Goal: Task Accomplishment & Management: Manage account settings

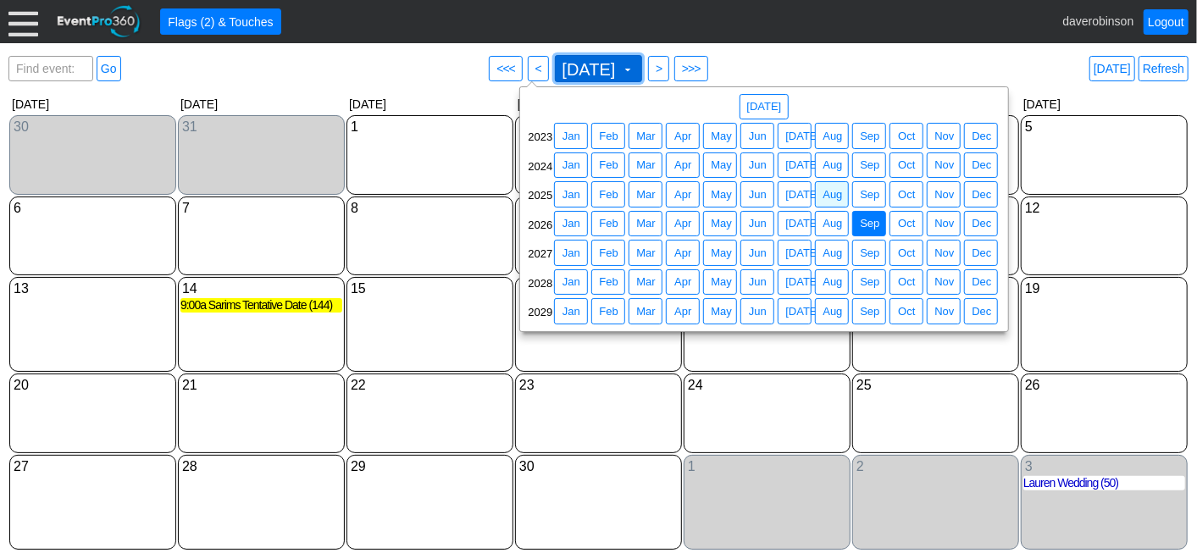
click at [643, 65] on span "[DATE] ▼" at bounding box center [599, 68] width 88 height 27
click at [831, 199] on span "Aug" at bounding box center [832, 194] width 26 height 17
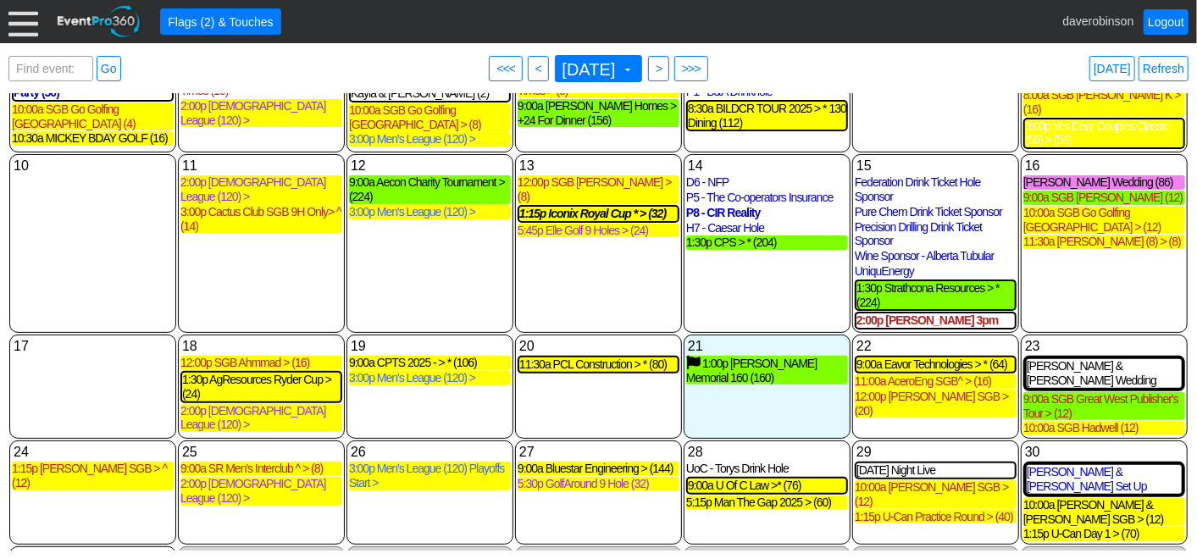
scroll to position [240, 0]
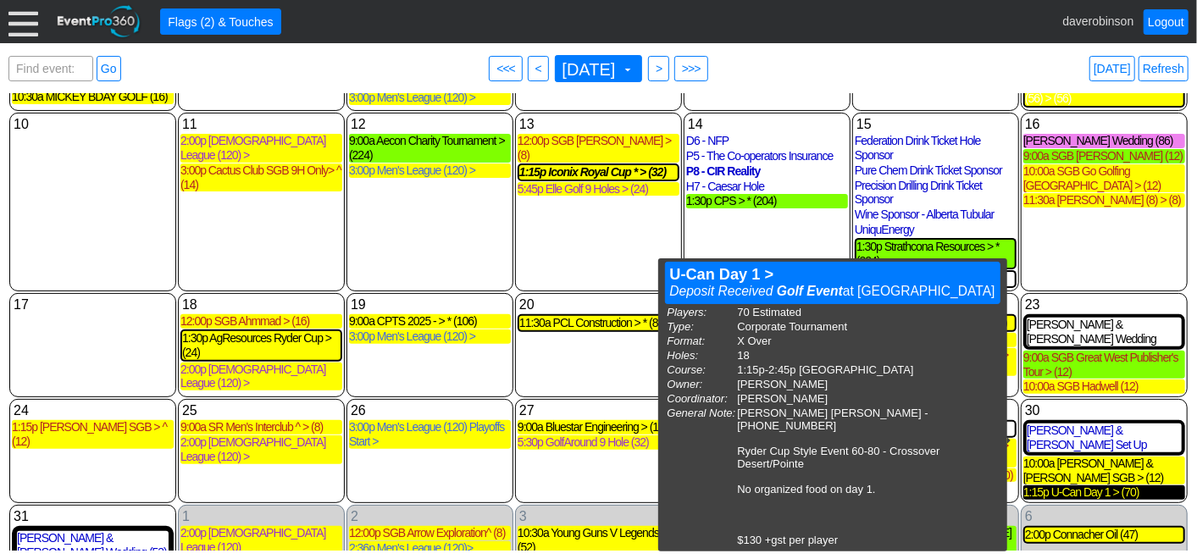
click at [1050, 485] on div "1:15p U-Can Day 1 > (70)" at bounding box center [1104, 492] width 162 height 14
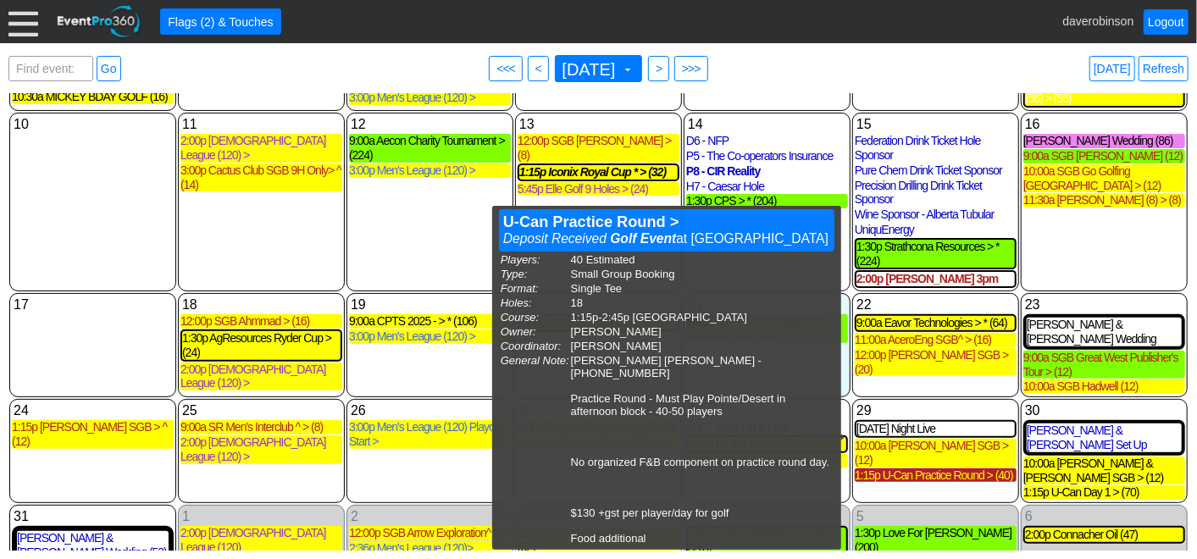
click at [948, 468] on div "1:15p U-Can Practice Round > (40)" at bounding box center [936, 475] width 162 height 14
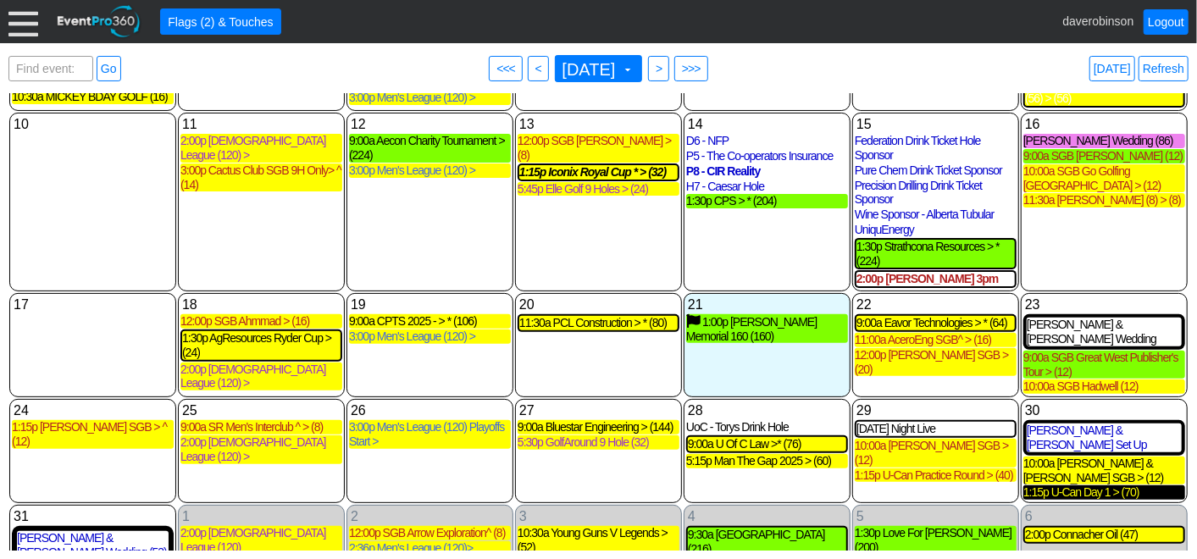
click at [1076, 485] on div "1:15p U-Can Day 1 > (70)" at bounding box center [1104, 492] width 162 height 14
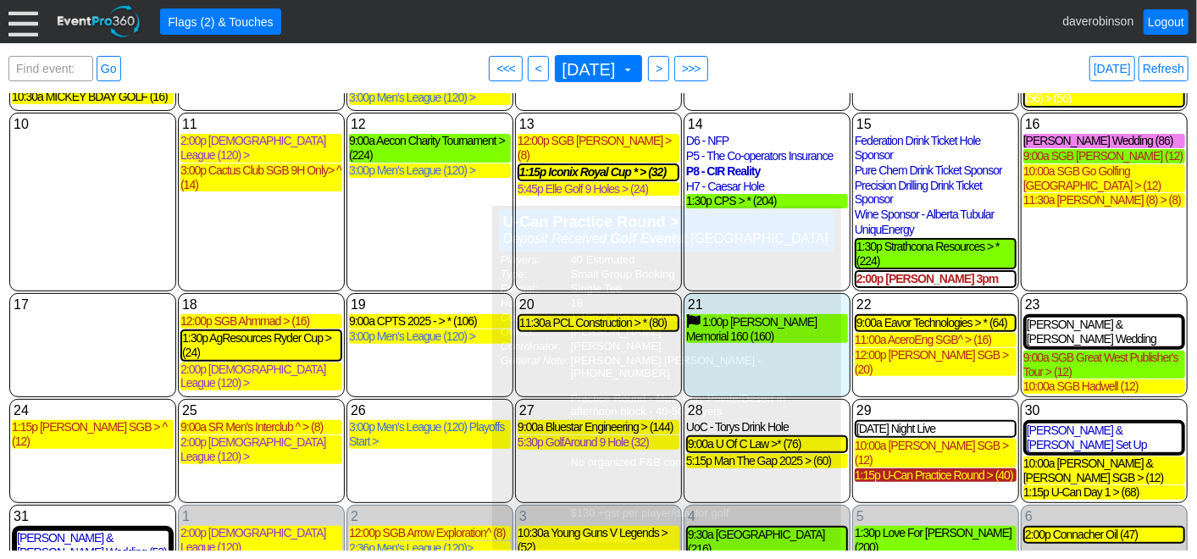
click at [967, 468] on div "1:15p U-Can Practice Round > (40)" at bounding box center [936, 475] width 162 height 14
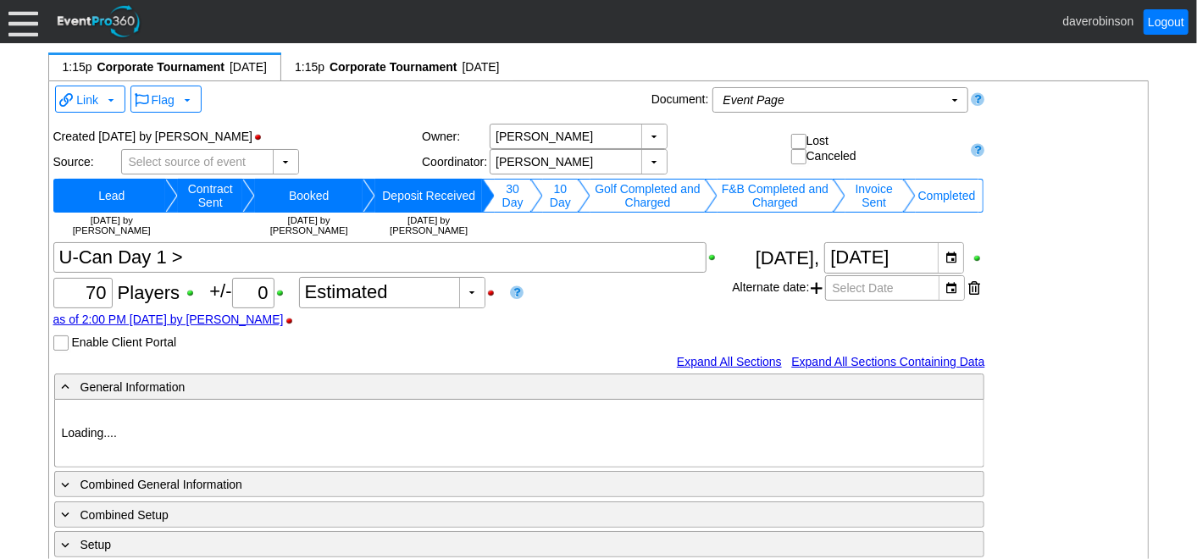
type input "Heritage Pointe Golf Club"
type input "Corporate Tournament"
type input "X Over"
type input "1140067"
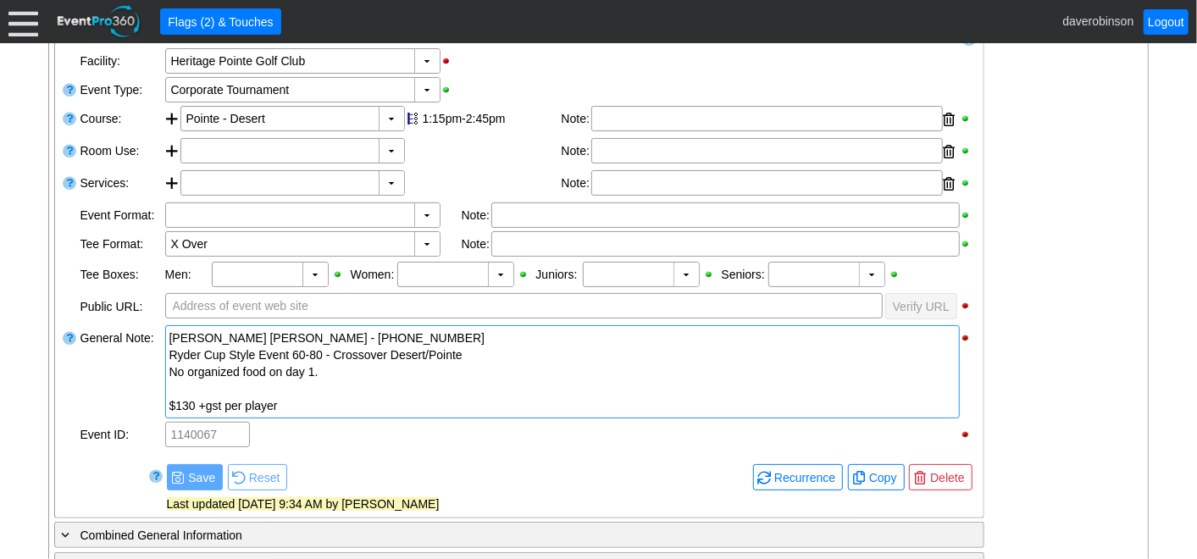
click at [335, 397] on div "$130 +gst per player" at bounding box center [562, 405] width 786 height 17
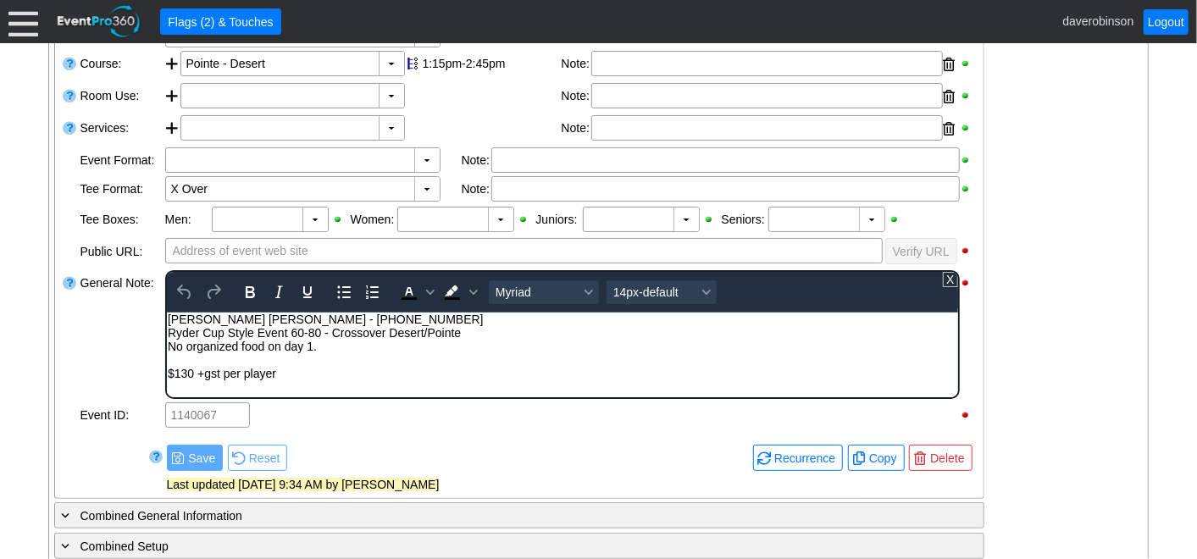
scroll to position [470, 0]
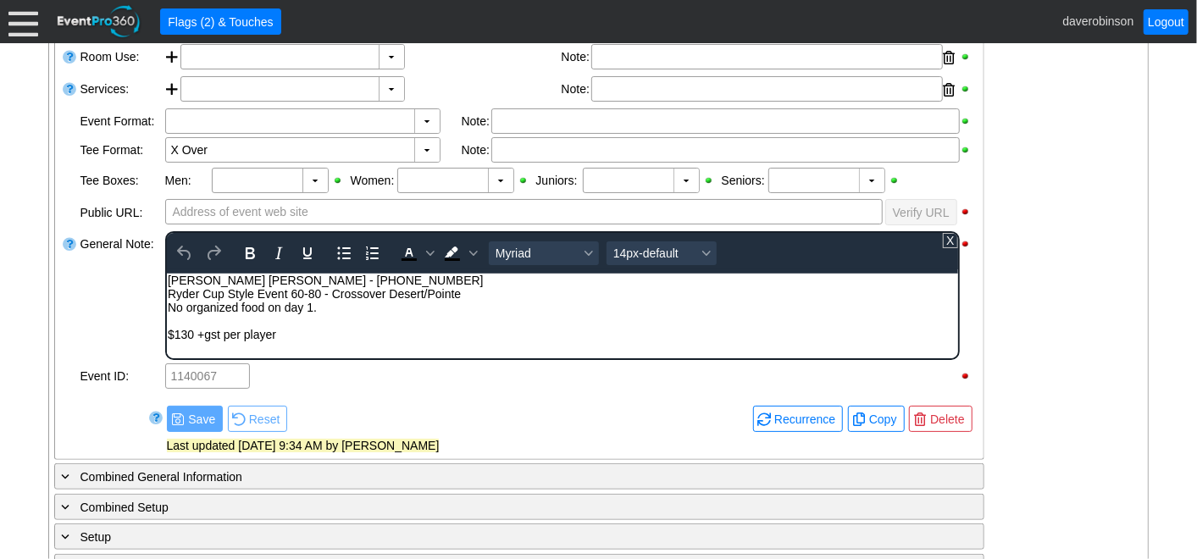
click at [320, 338] on div "$130 +gst per player" at bounding box center [562, 334] width 790 height 14
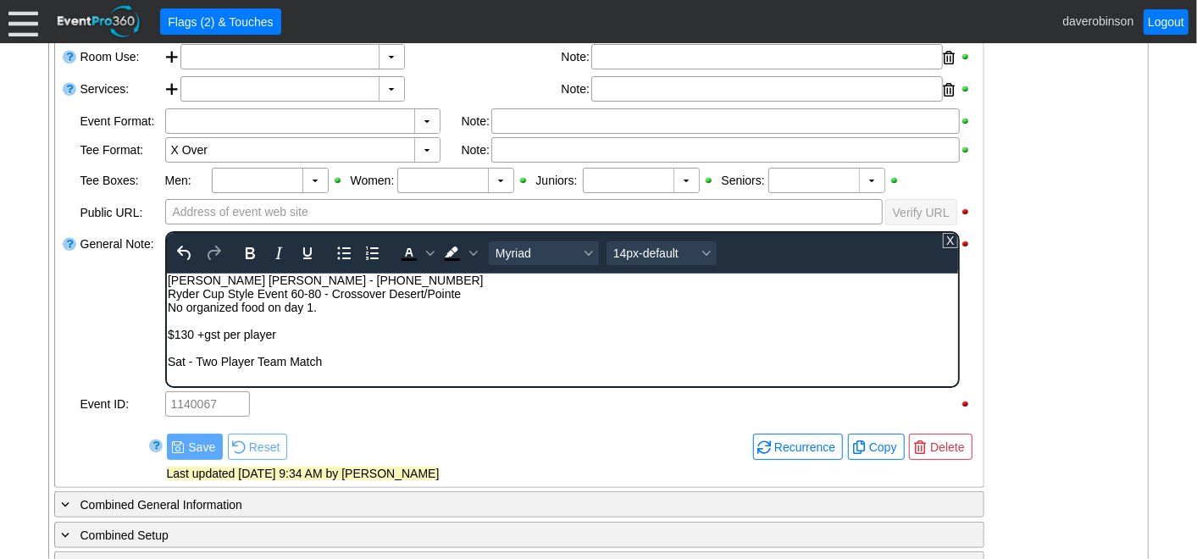
click at [194, 348] on div "Rich Text Area. Press ALT-0 for help." at bounding box center [562, 348] width 790 height 14
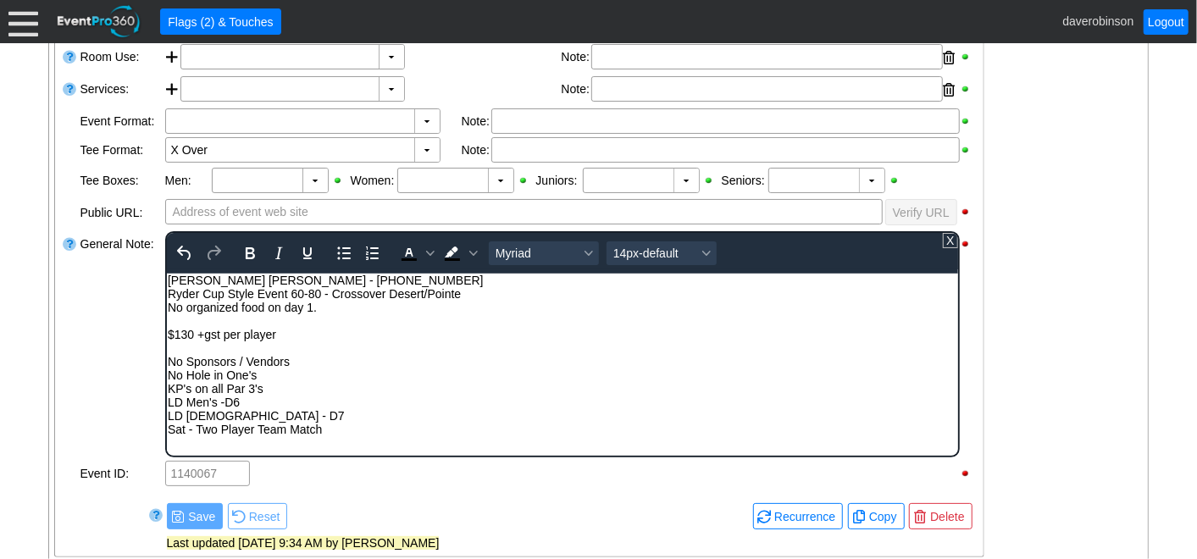
click at [225, 412] on div "LD [DEMOGRAPHIC_DATA] - D7" at bounding box center [562, 415] width 790 height 14
click at [282, 376] on div "No Hole in One's" at bounding box center [562, 375] width 790 height 14
click at [169, 387] on div "KP's on all Par 3's" at bounding box center [562, 388] width 790 height 14
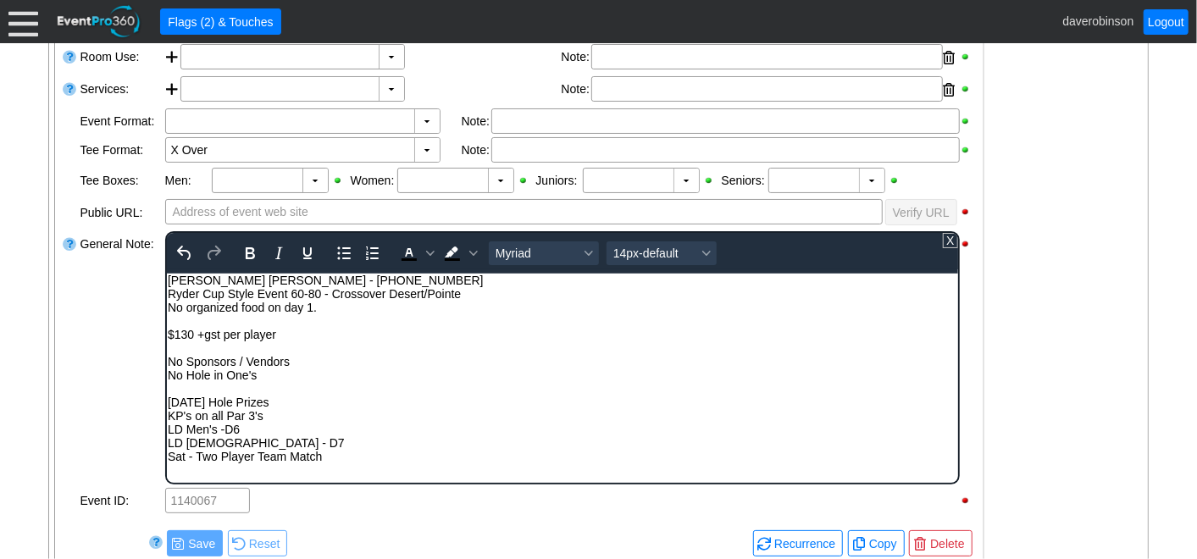
click at [218, 389] on div "Rich Text Area. Press ALT-0 for help." at bounding box center [562, 388] width 790 height 14
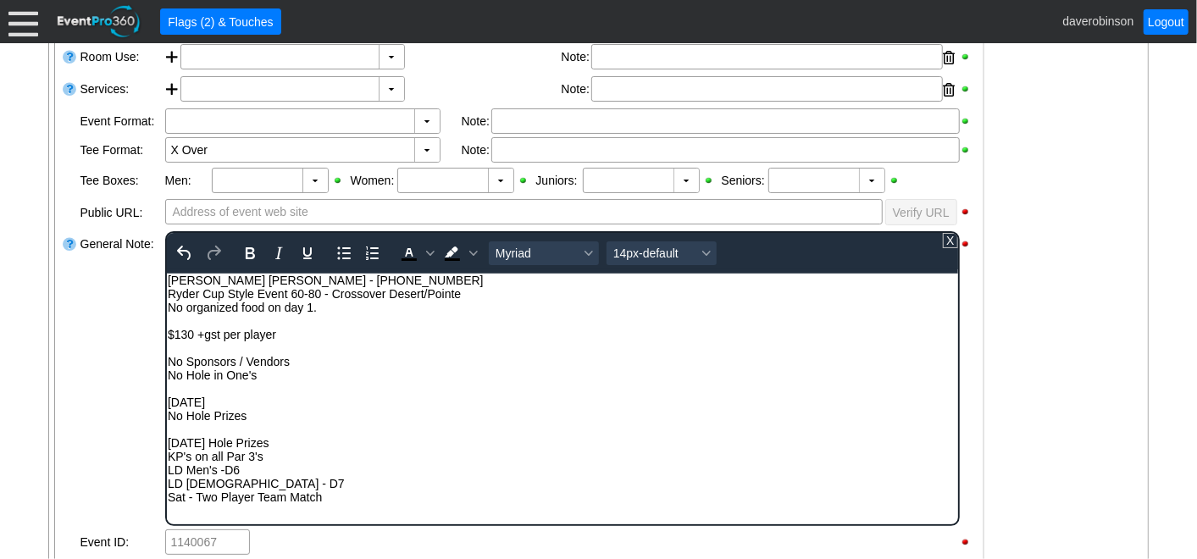
drag, startPoint x: 230, startPoint y: 399, endPoint x: 314, endPoint y: 667, distance: 280.8
click at [166, 396] on html "Hien Thi Ngoc - 403-483-9888 Ryder Cup Style Event 60-80 - Crossover Desert/Poi…" at bounding box center [561, 392] width 791 height 239
click at [243, 256] on icon "Bold" at bounding box center [249, 253] width 20 height 20
click at [309, 252] on icon "Underline" at bounding box center [307, 253] width 20 height 20
click at [341, 391] on div "Rich Text Area. Press ALT-0 for help." at bounding box center [562, 388] width 790 height 14
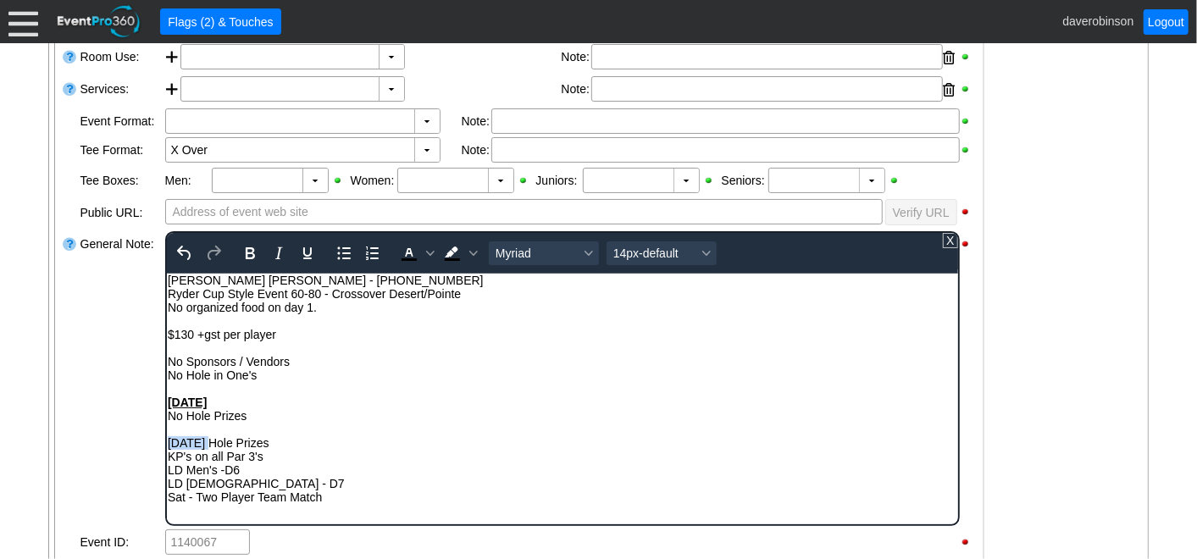
drag, startPoint x: 210, startPoint y: 445, endPoint x: 330, endPoint y: 712, distance: 293.5
click at [166, 448] on html "Hien Thi Ngoc - 403-483-9888 Ryder Cup Style Event 60-80 - Crossover Desert/Poi…" at bounding box center [561, 392] width 791 height 239
click at [241, 250] on icon "Bold" at bounding box center [249, 253] width 20 height 20
click at [300, 257] on icon "Underline" at bounding box center [307, 253] width 20 height 20
click at [333, 462] on div "KP's on all Par 3's" at bounding box center [562, 456] width 790 height 14
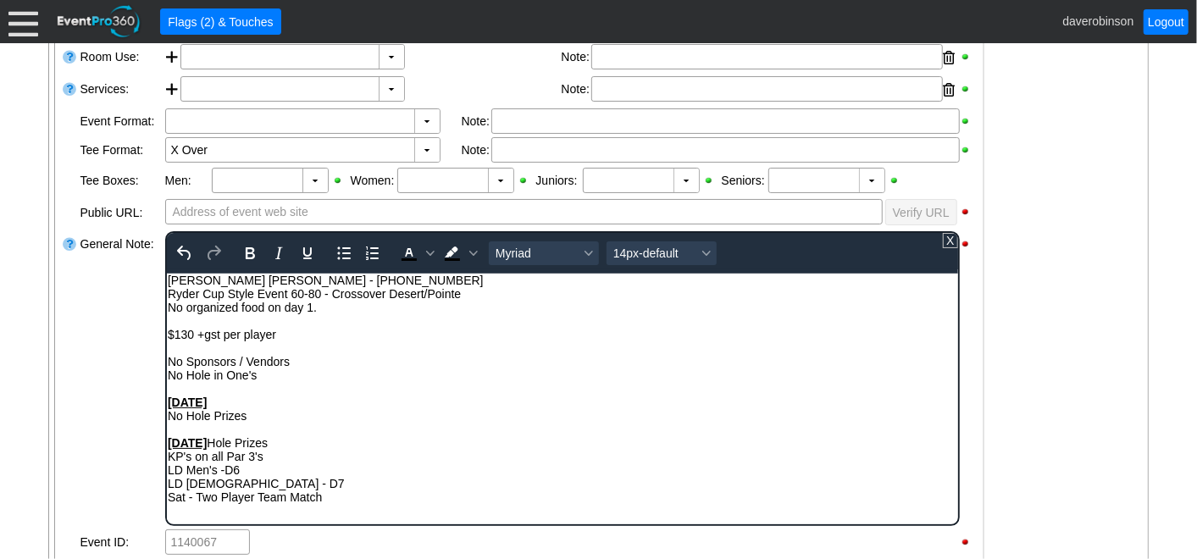
click at [241, 404] on div "Saturday" at bounding box center [562, 402] width 790 height 14
click at [206, 446] on strong "Sunday" at bounding box center [186, 442] width 39 height 14
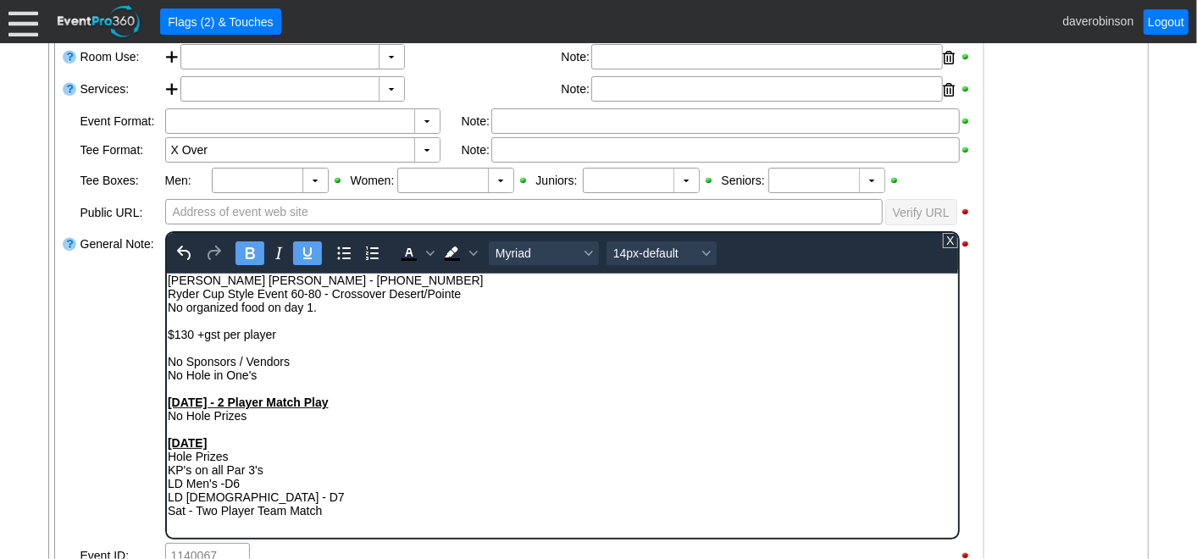
click at [211, 446] on div "Sunday" at bounding box center [562, 442] width 790 height 14
click at [237, 447] on div "Sunday" at bounding box center [562, 442] width 790 height 14
click at [247, 415] on div "No Hole Prizes" at bounding box center [562, 415] width 790 height 14
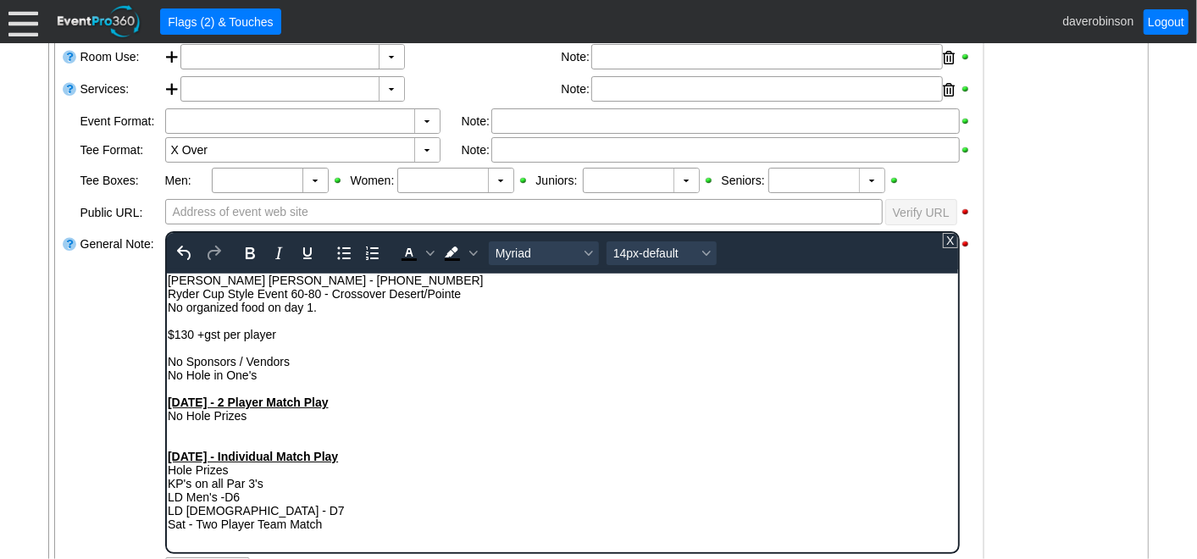
click at [168, 417] on div "No Hole Prizes" at bounding box center [562, 415] width 790 height 14
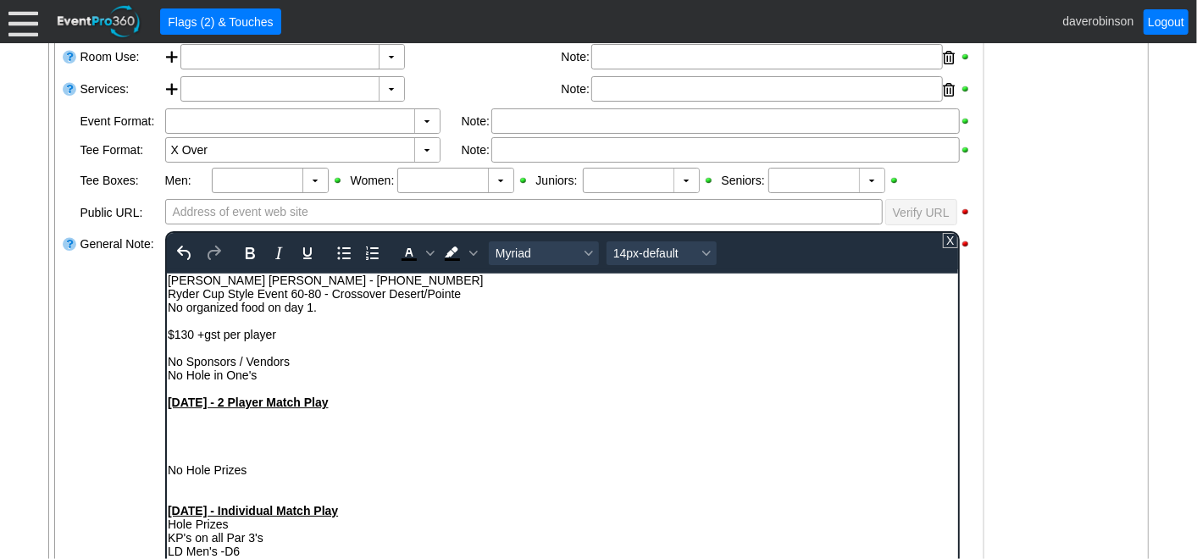
click at [191, 430] on div "Rich Text Area. Press ALT-0 for help." at bounding box center [562, 429] width 790 height 14
click at [517, 433] on div "Registration - Outside By Kiosk - 1 Table, 2 Chairs, HP Tent - Open 12:00pm" at bounding box center [562, 429] width 790 height 14
drag, startPoint x: 490, startPoint y: 430, endPoint x: 583, endPoint y: 435, distance: 93.3
click at [583, 435] on div "Registration - Outside By Kiosk - 1 Table, 2 Chairs, HP Tent - Opens 12:00pm" at bounding box center [562, 429] width 790 height 14
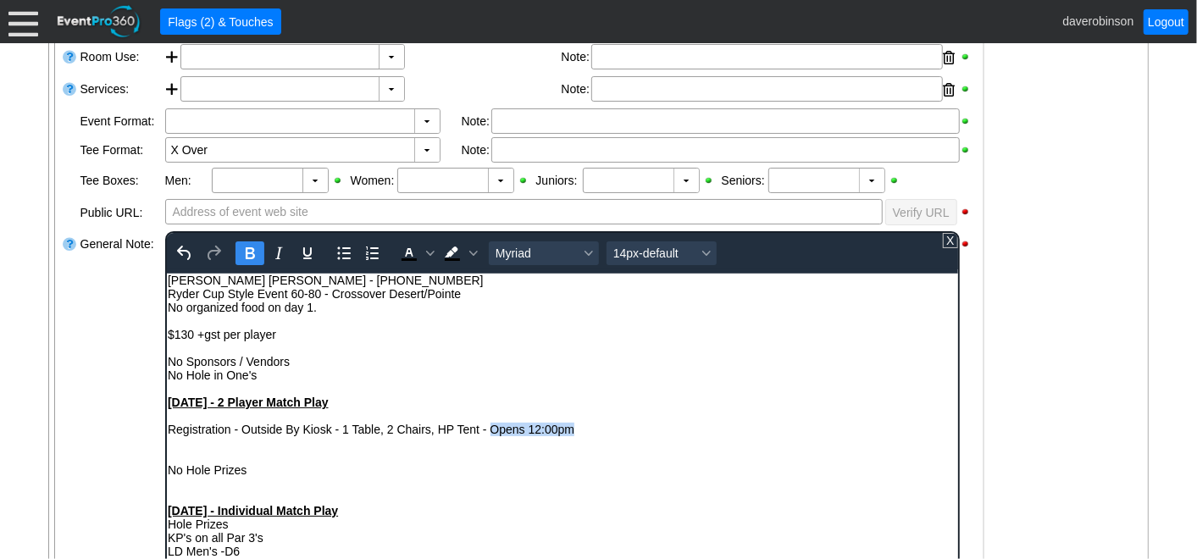
click at [256, 251] on icon "Bold" at bounding box center [249, 253] width 20 height 20
click at [471, 249] on icon "Background color Black" at bounding box center [472, 253] width 8 height 8
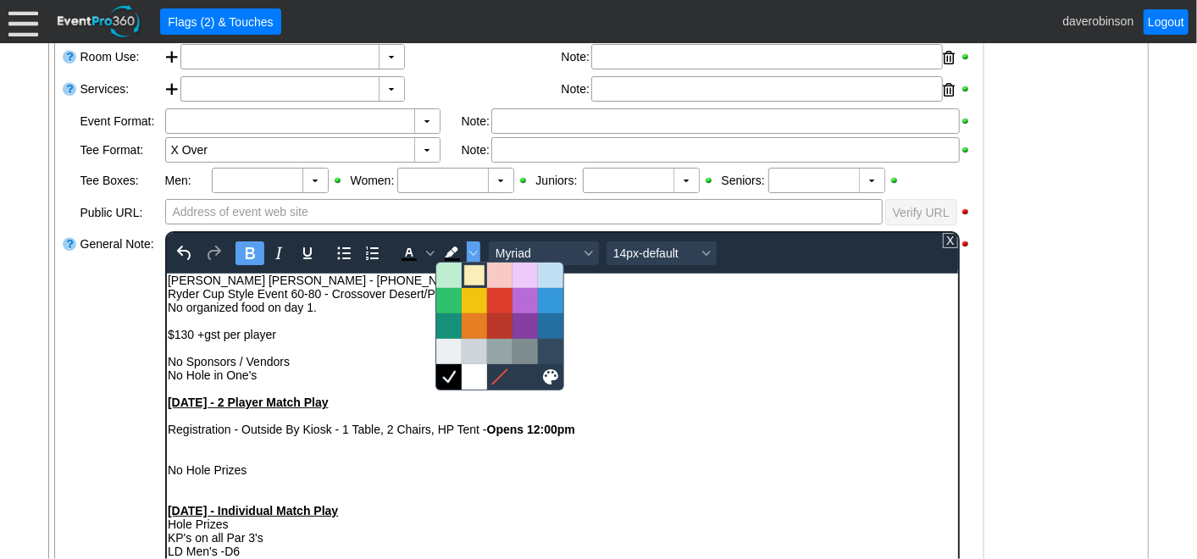
click at [474, 275] on div at bounding box center [474, 275] width 20 height 20
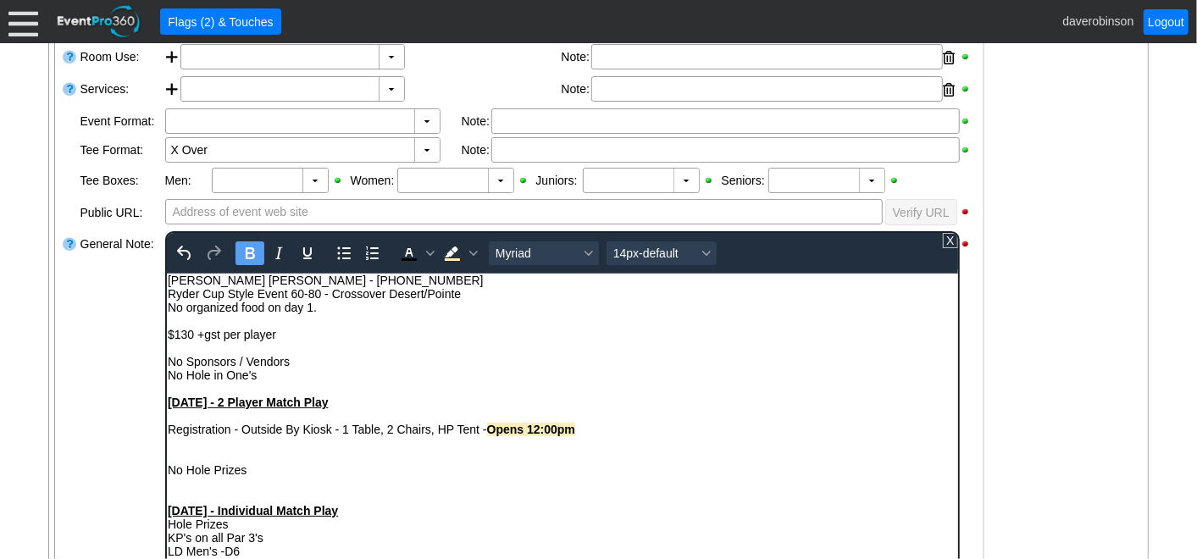
click at [639, 371] on div "No Hole in One's" at bounding box center [562, 375] width 790 height 14
click at [168, 432] on div "Registration - Outside By Kiosk - 1 Table, 2 Chairs, HP Tent - Opens 12:00pm" at bounding box center [562, 429] width 790 height 14
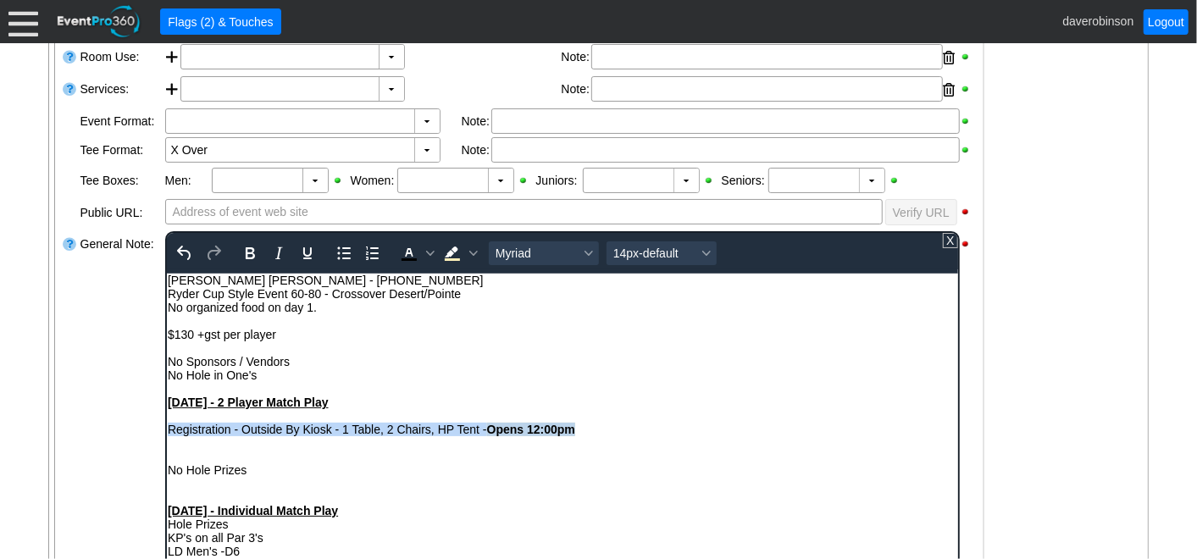
drag, startPoint x: 167, startPoint y: 430, endPoint x: 582, endPoint y: 428, distance: 415.1
click at [582, 428] on div "Registration - Outside By Kiosk - 1 Table, 2 Chairs, HP Tent - Opens 12:00pm" at bounding box center [562, 429] width 790 height 14
copy div "Registration - Outside By Kiosk - 1 Table, 2 Chairs, HP Tent - Opens 12:00pm"
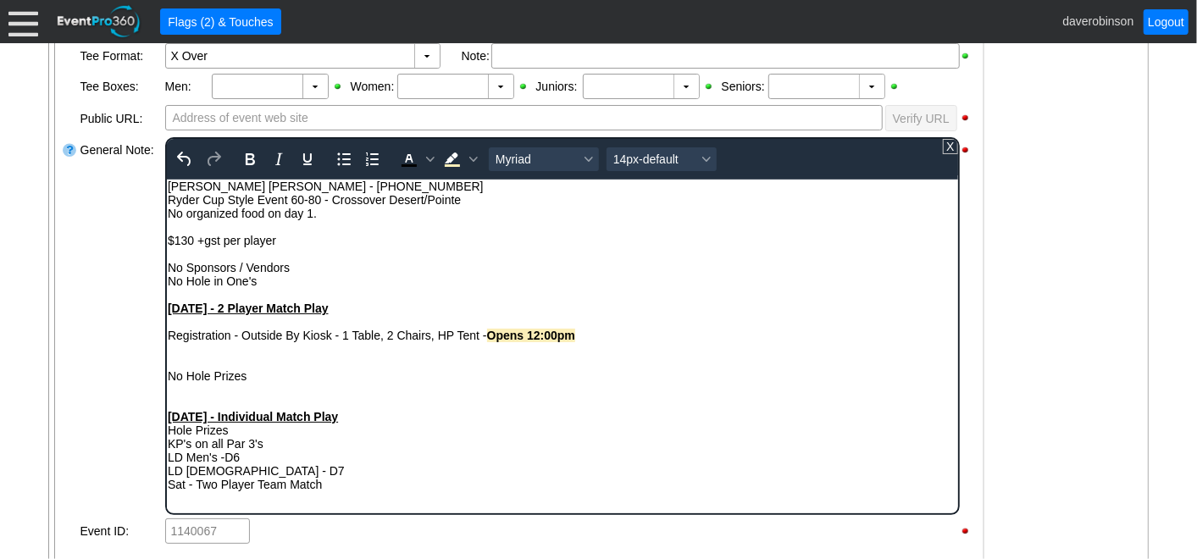
click at [167, 435] on div "Hole Prizes" at bounding box center [562, 430] width 790 height 14
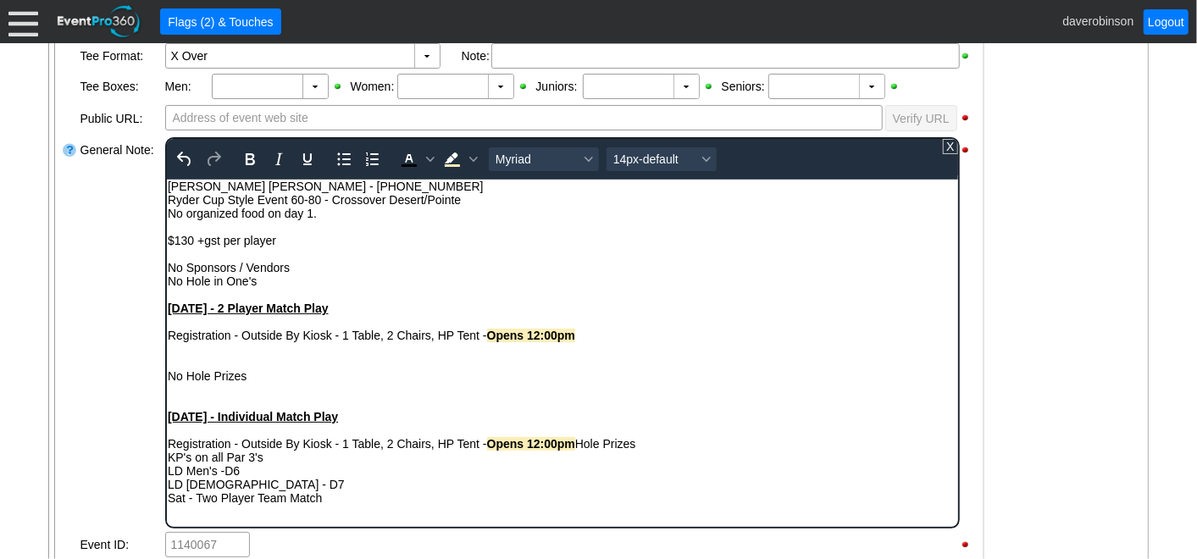
click at [413, 375] on div "No Hole Prizes" at bounding box center [562, 376] width 790 height 14
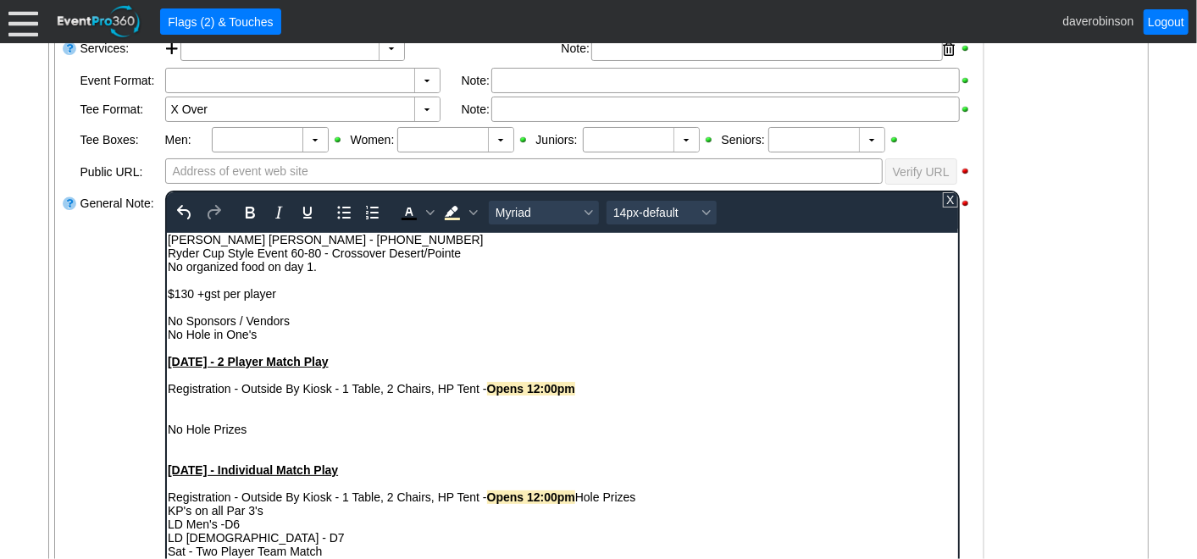
scroll to position [470, 0]
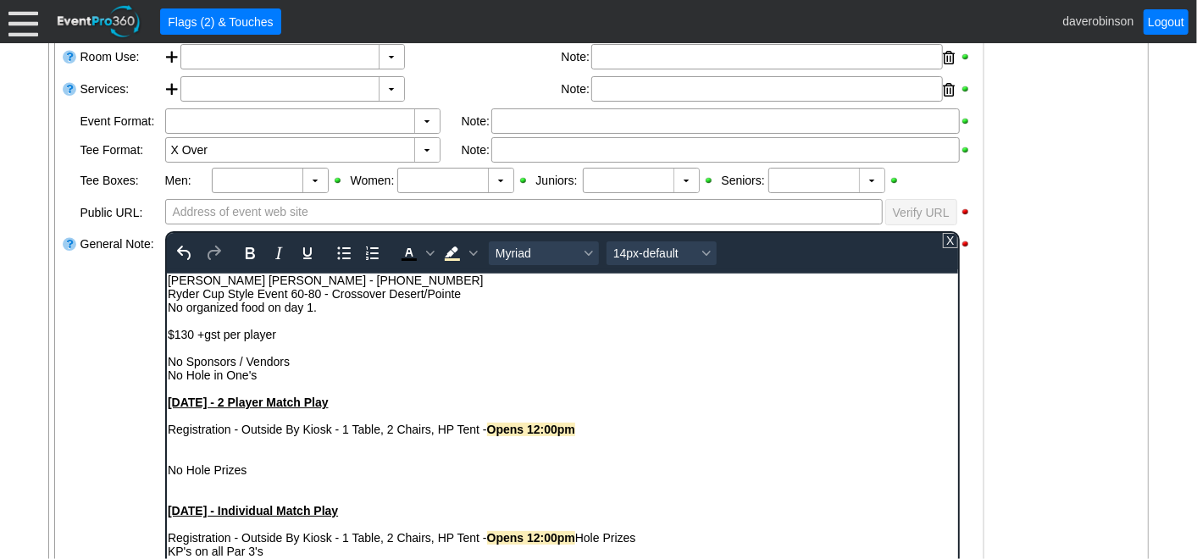
click at [193, 445] on div "Rich Text Area. Press ALT-0 for help." at bounding box center [562, 442] width 790 height 14
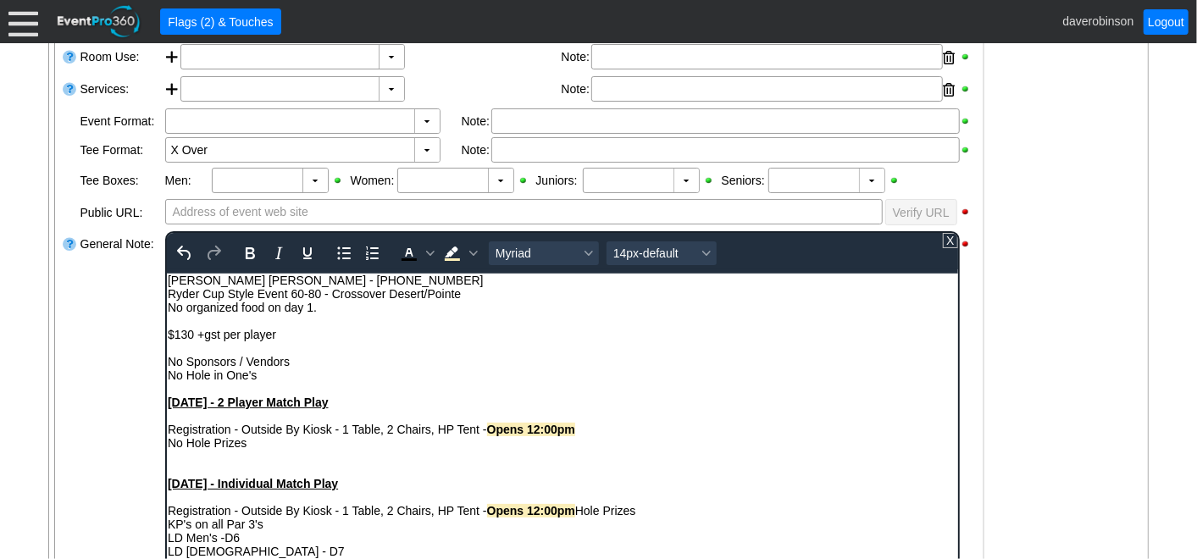
click at [247, 449] on div "No Hole Prizes" at bounding box center [562, 442] width 790 height 14
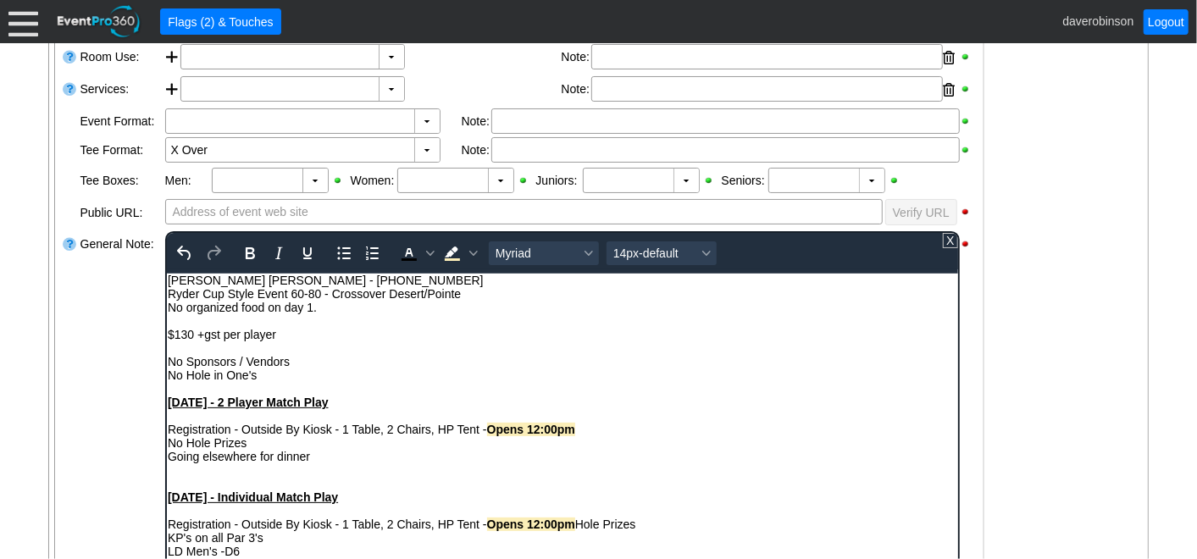
click at [114, 384] on div "General Note:" at bounding box center [121, 420] width 85 height 381
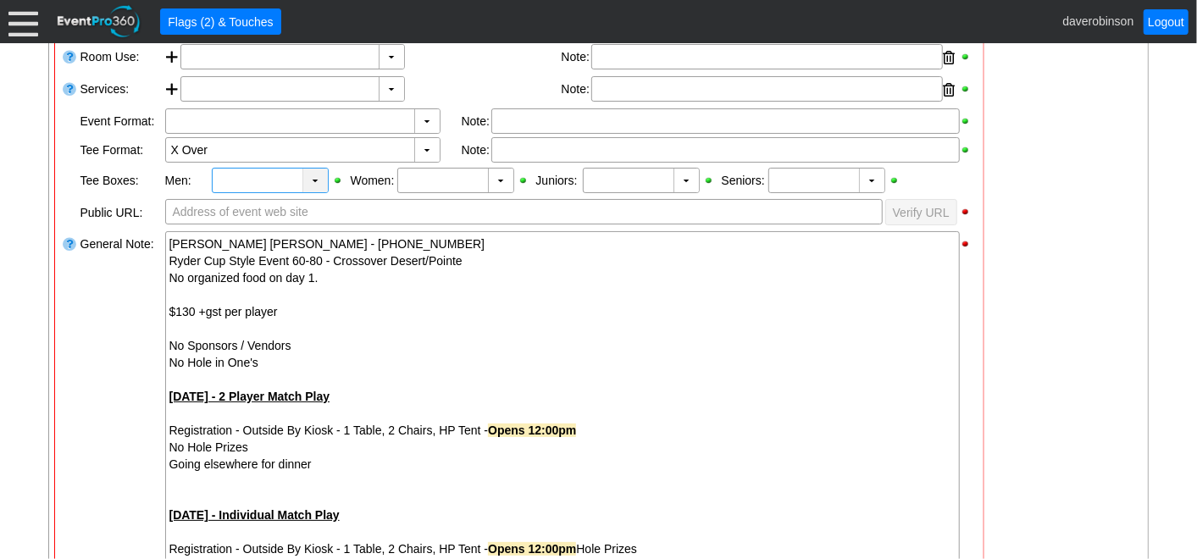
click at [315, 185] on div "▼" at bounding box center [314, 181] width 25 height 24
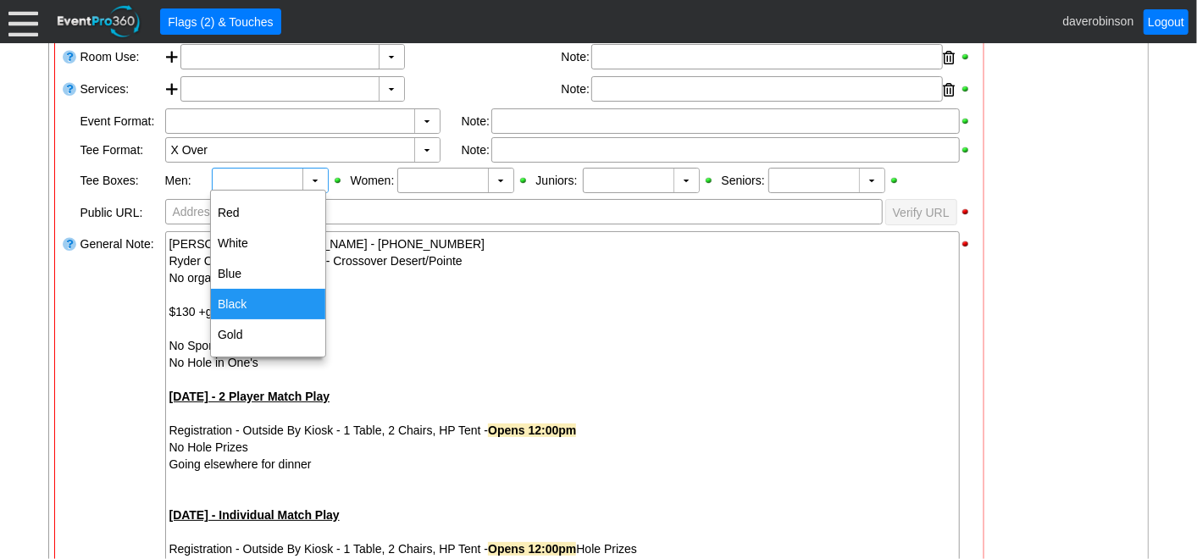
click at [253, 297] on div "Black" at bounding box center [268, 304] width 114 height 30
type input "Black"
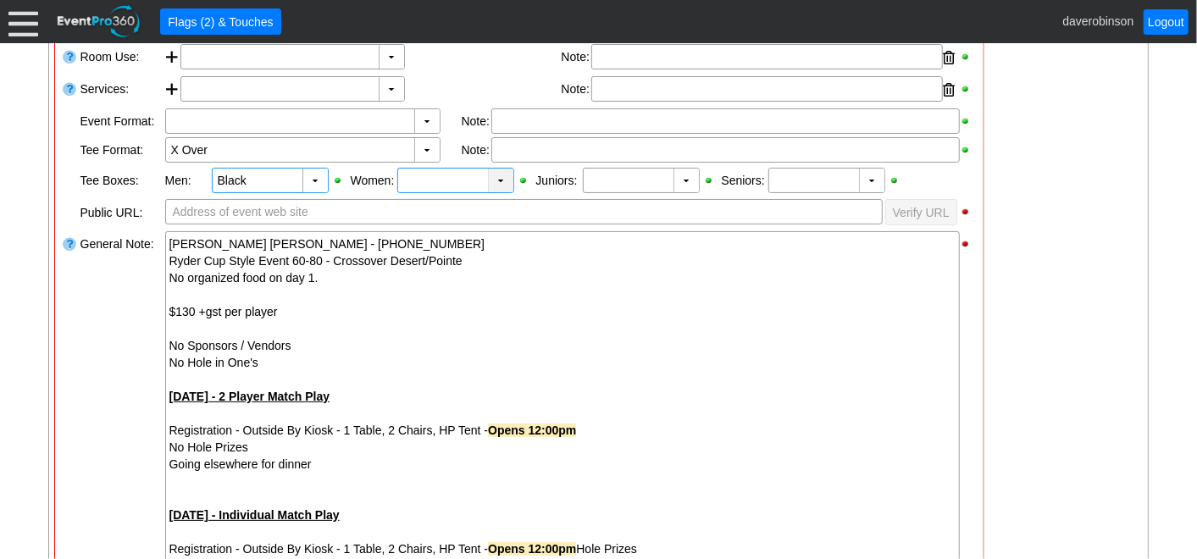
click at [504, 175] on div "▼" at bounding box center [500, 181] width 25 height 24
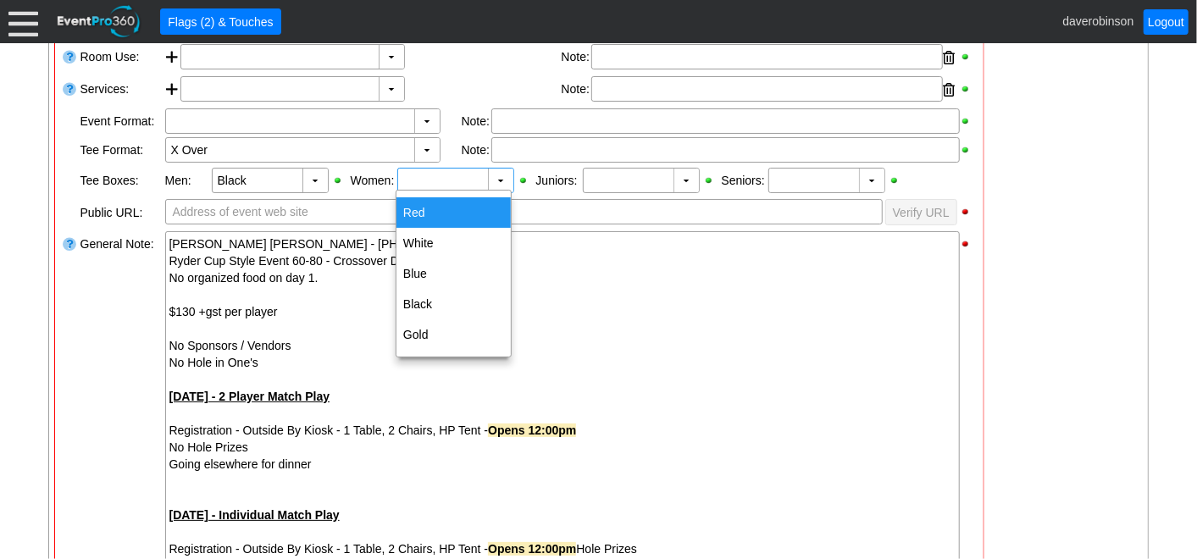
click at [448, 205] on div "Red" at bounding box center [453, 212] width 114 height 30
type input "Red"
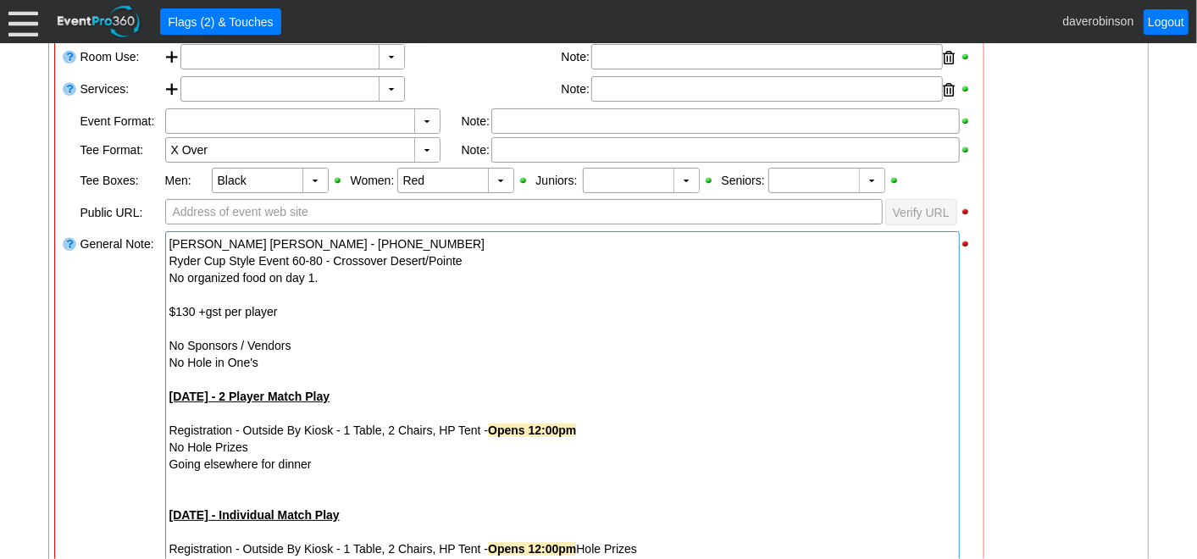
click at [673, 307] on div "$130 +gst per player" at bounding box center [562, 311] width 786 height 17
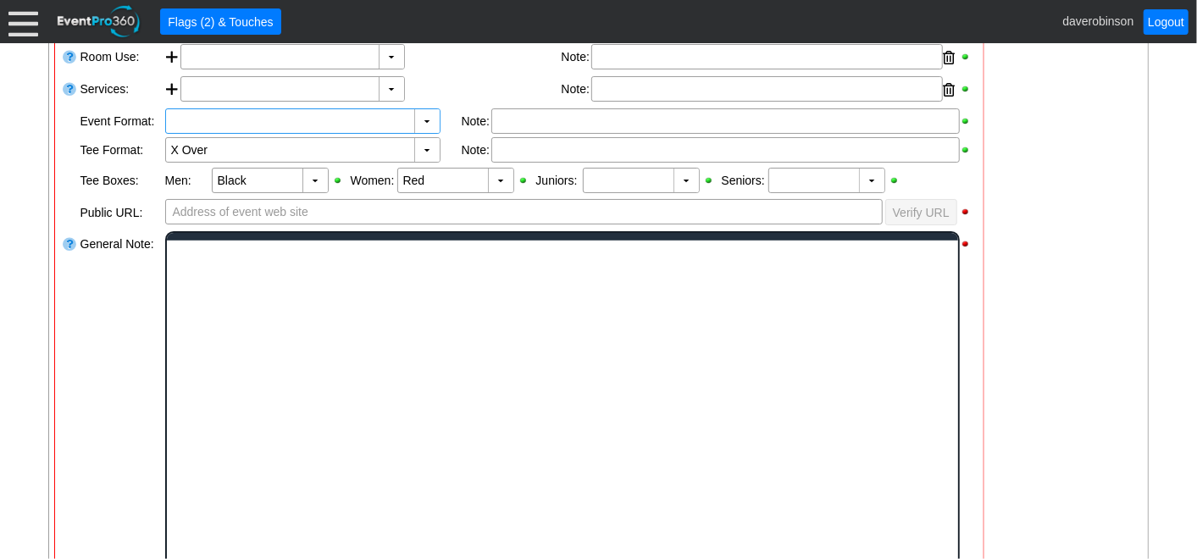
scroll to position [0, 0]
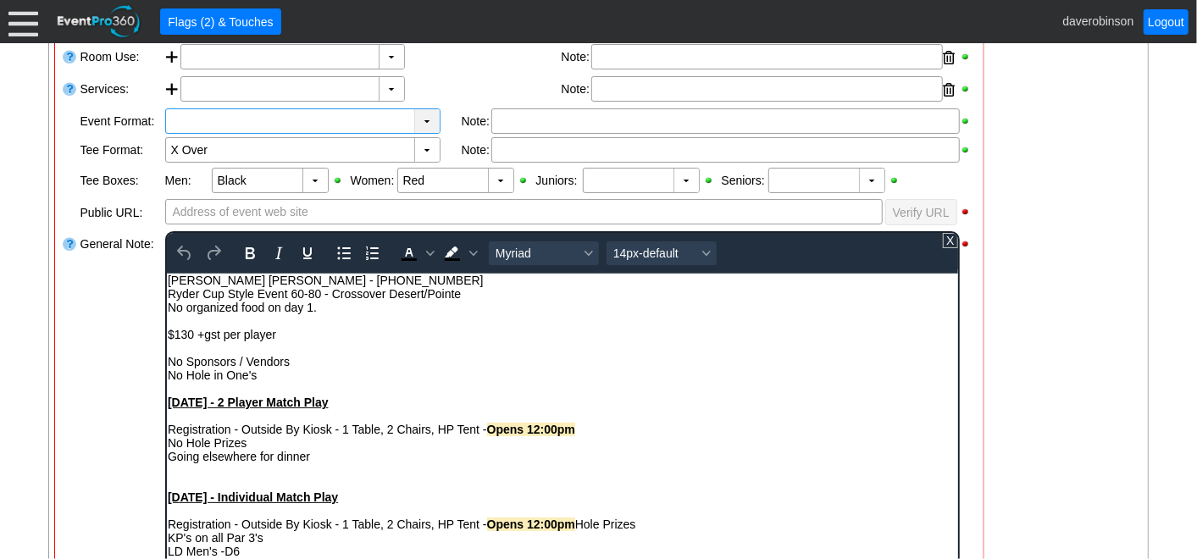
click at [428, 116] on div "▼" at bounding box center [426, 121] width 25 height 24
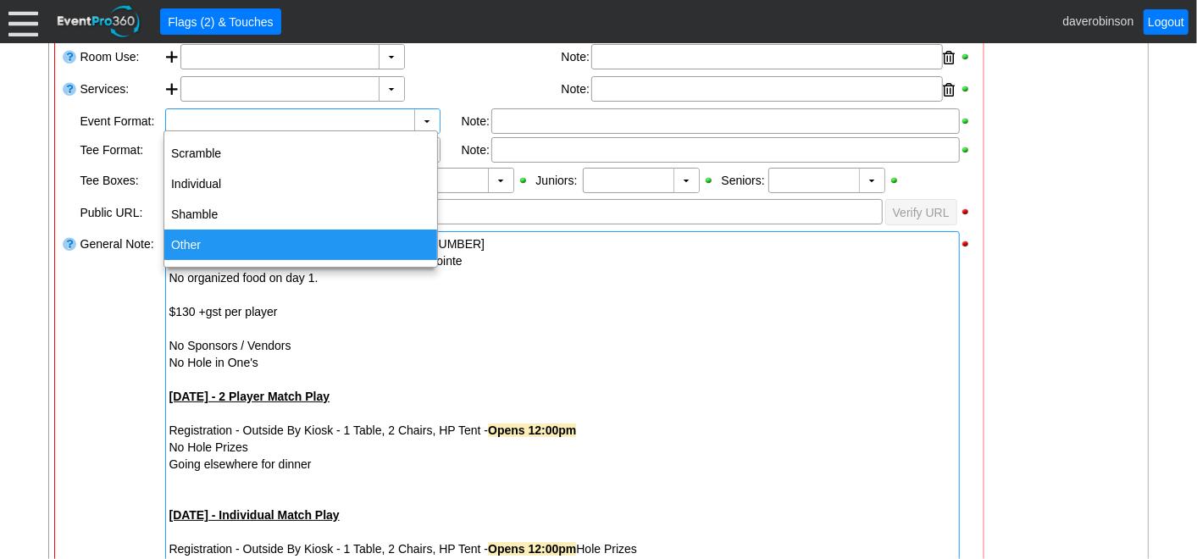
click at [296, 246] on div "Other" at bounding box center [300, 245] width 273 height 30
type input "Other"
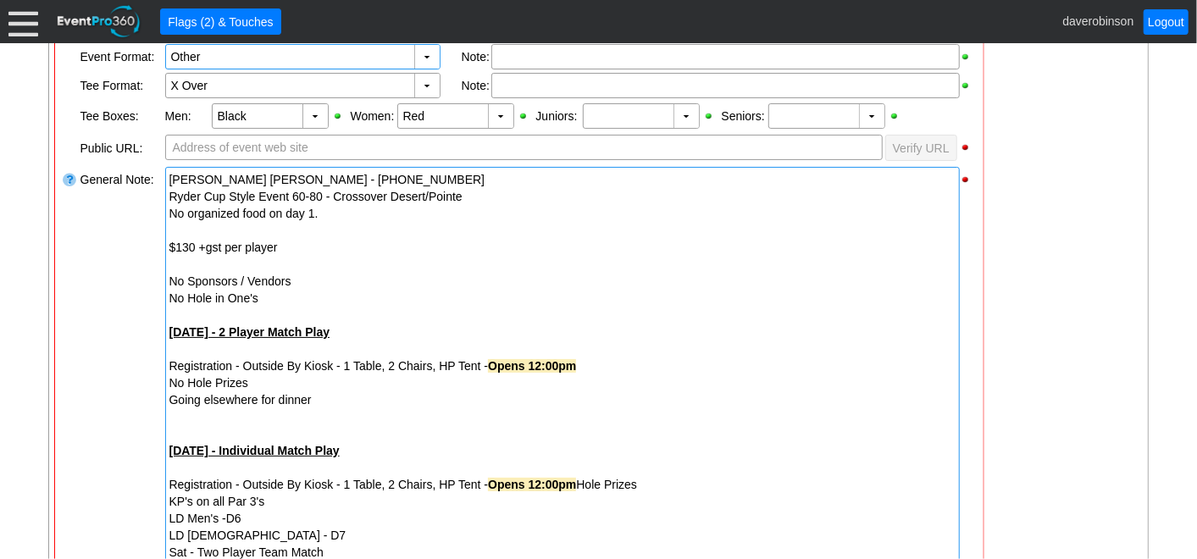
scroll to position [564, 0]
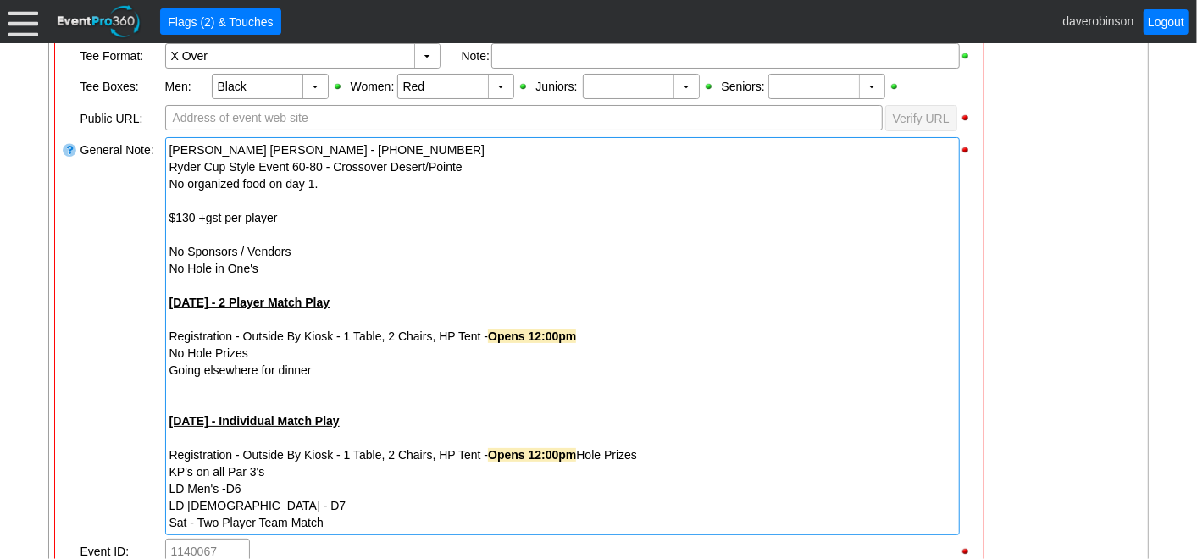
click at [169, 351] on div "No Hole Prizes" at bounding box center [562, 353] width 786 height 17
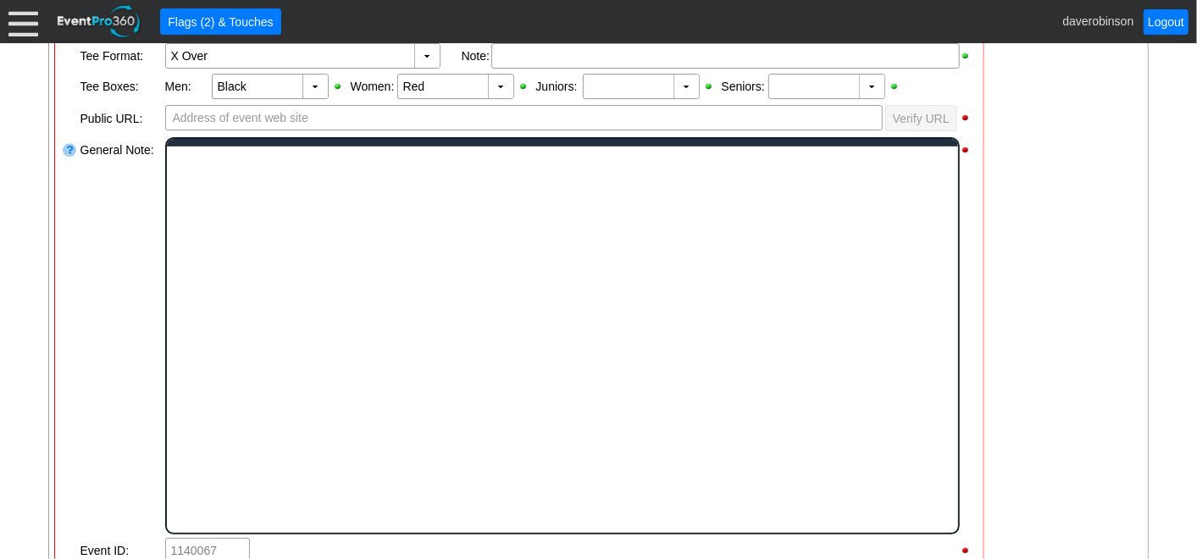
scroll to position [0, 0]
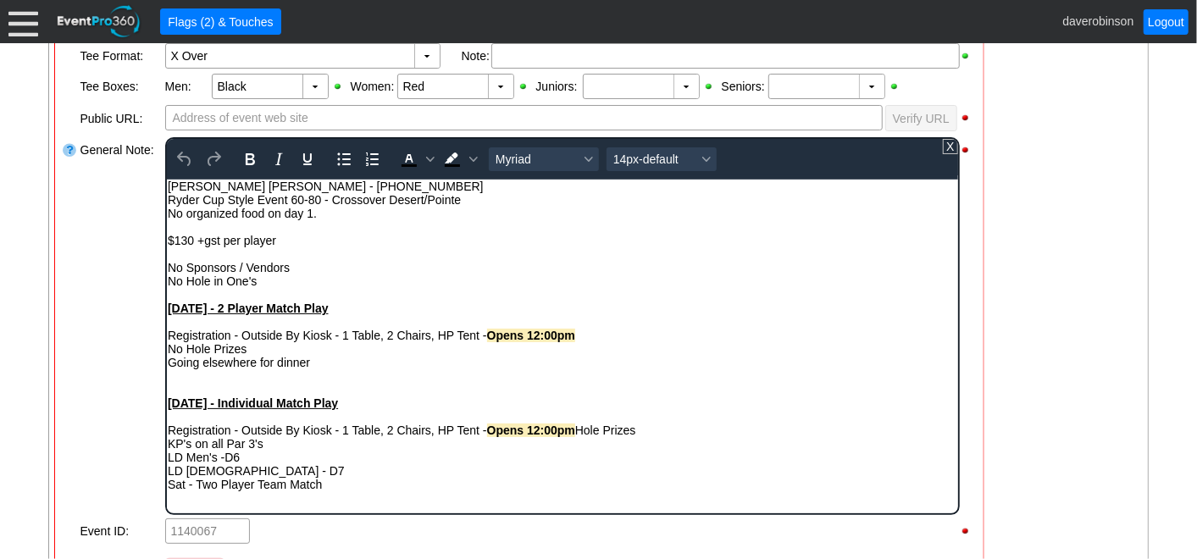
click at [167, 351] on div "No Hole Prizes" at bounding box center [562, 348] width 790 height 14
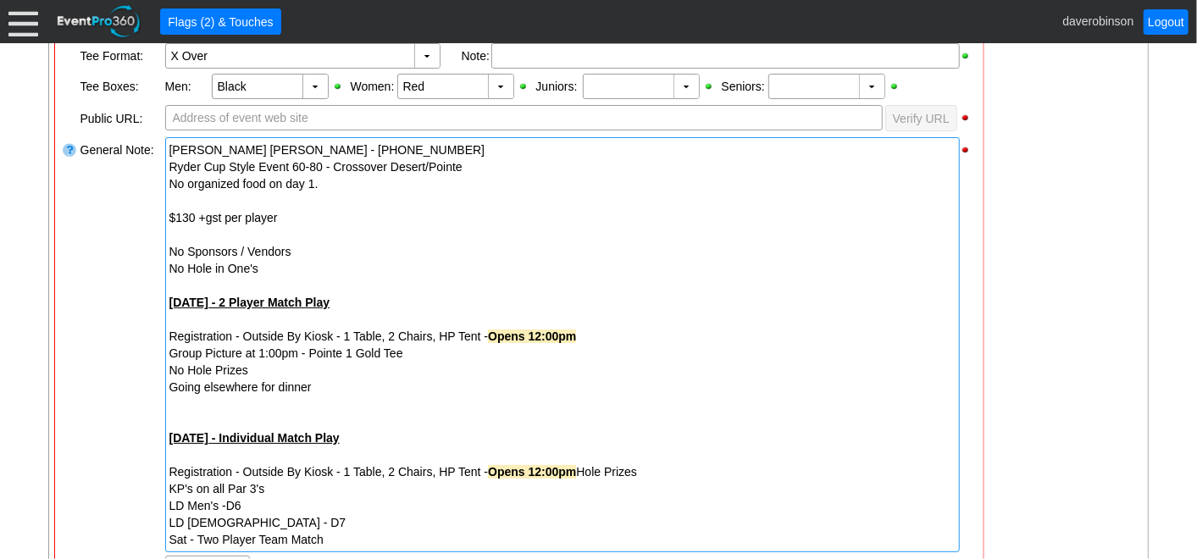
click at [95, 335] on div "General Note:" at bounding box center [121, 345] width 85 height 419
click at [336, 385] on div "Going elsewhere for dinner" at bounding box center [562, 387] width 786 height 17
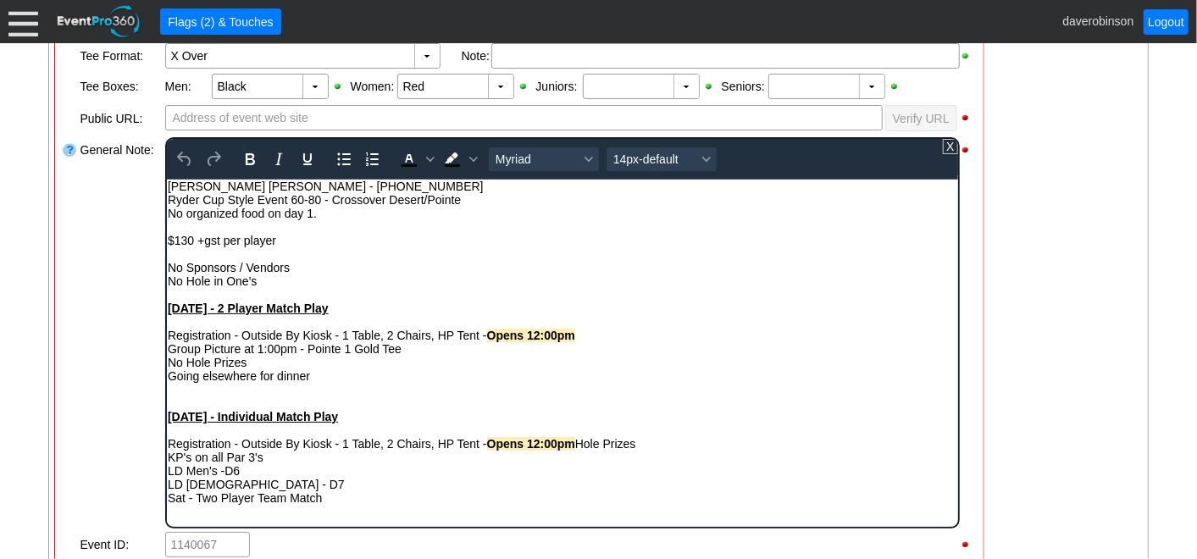
click at [338, 380] on div "Going elsewhere for dinner" at bounding box center [562, 376] width 790 height 14
click at [62, 308] on div at bounding box center [70, 333] width 17 height 395
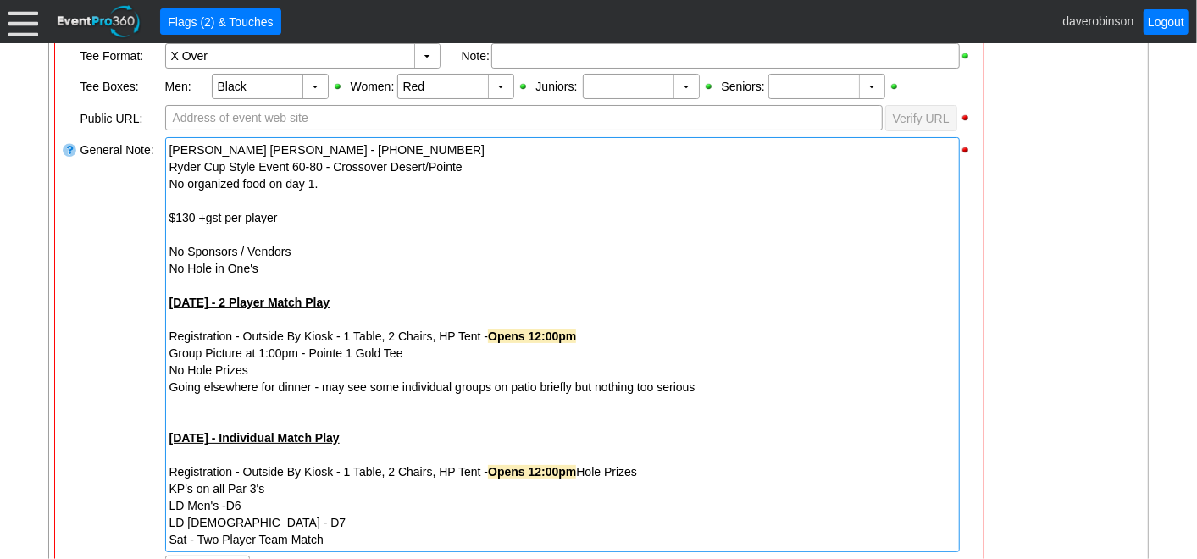
click at [704, 385] on div "Going elsewhere for dinner - may see some individual groups on patio briefly bu…" at bounding box center [562, 387] width 786 height 17
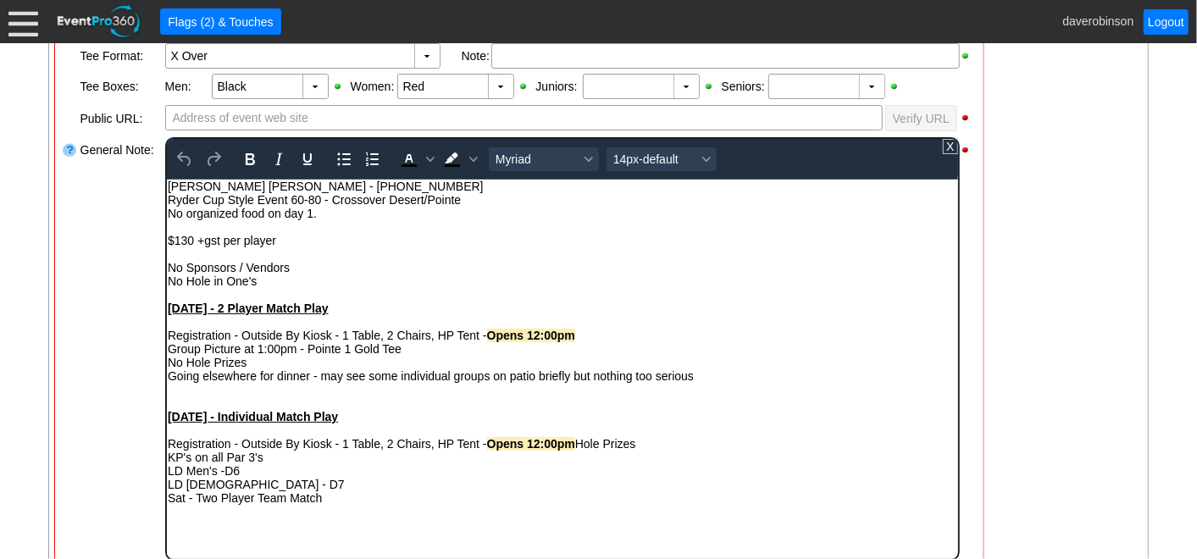
click at [696, 380] on div "Going elsewhere for dinner - may see some individual groups on patio briefly bu…" at bounding box center [562, 376] width 790 height 14
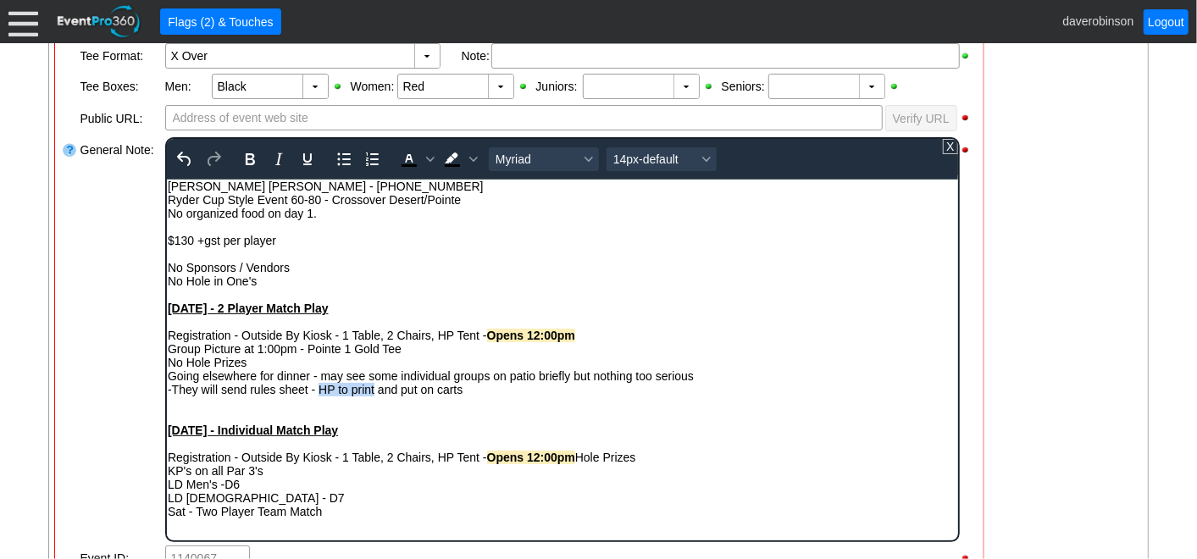
drag, startPoint x: 322, startPoint y: 391, endPoint x: 372, endPoint y: 390, distance: 50.0
click at [372, 390] on div "-They will send rules sheet - HP to print and put on carts" at bounding box center [562, 389] width 790 height 14
click at [468, 148] on span "Background color Black" at bounding box center [473, 159] width 14 height 24
click at [407, 160] on icon "Text color Black" at bounding box center [408, 159] width 20 height 20
click at [252, 150] on icon "Bold" at bounding box center [249, 159] width 20 height 20
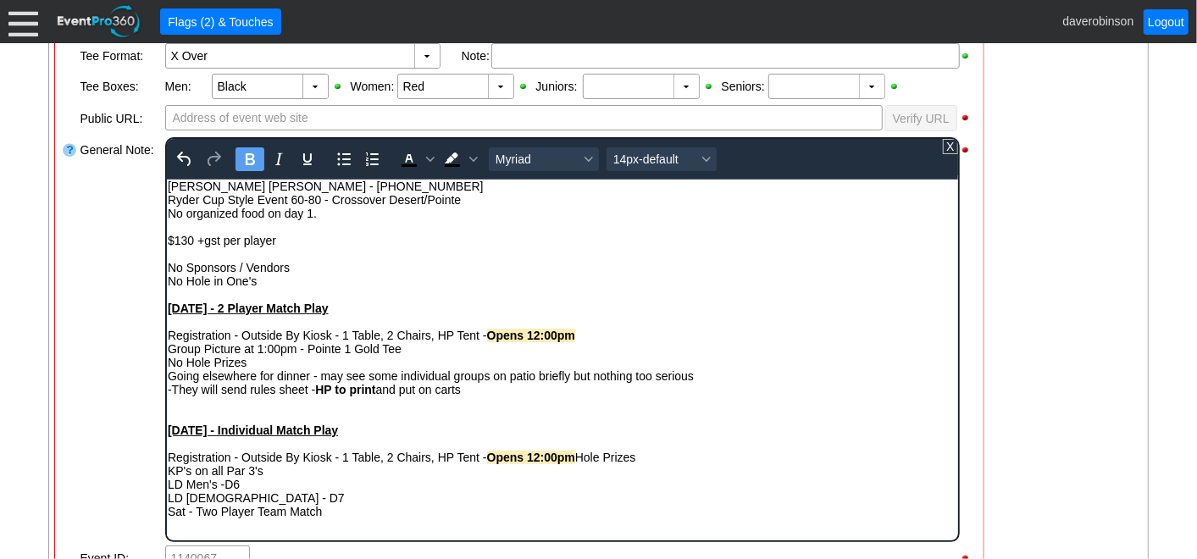
click at [486, 380] on div "Going elsewhere for dinner - may see some individual groups on patio briefly bu…" at bounding box center [562, 376] width 790 height 14
drag, startPoint x: 319, startPoint y: 393, endPoint x: 378, endPoint y: 390, distance: 58.6
click at [378, 390] on div "-They will send rules sheet - HP to print and put on carts" at bounding box center [562, 389] width 790 height 14
click at [474, 157] on icon "Background color Black" at bounding box center [472, 159] width 8 height 8
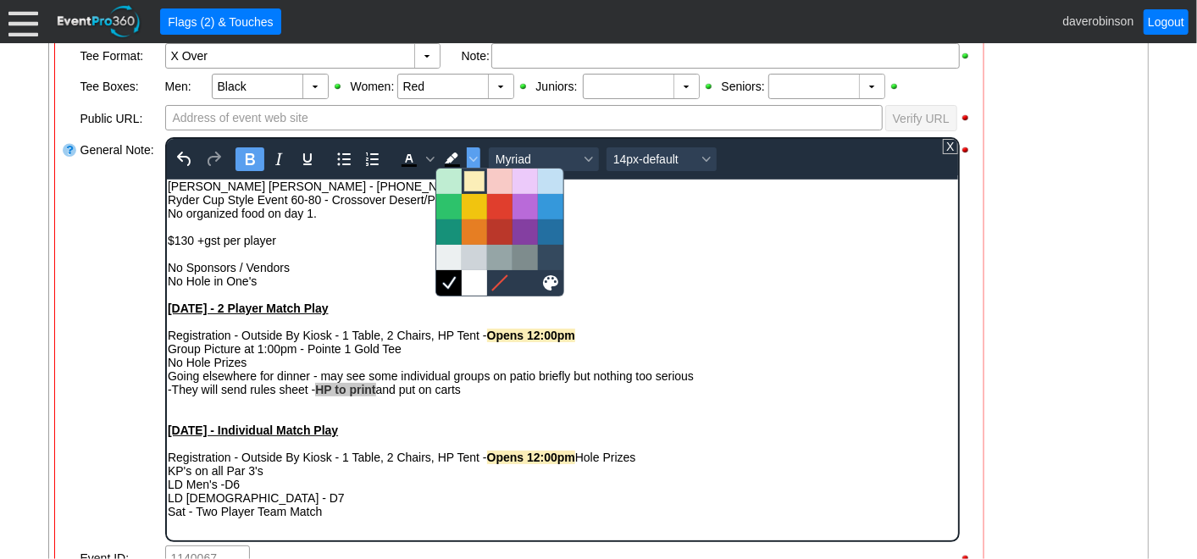
click at [475, 189] on div at bounding box center [474, 181] width 20 height 20
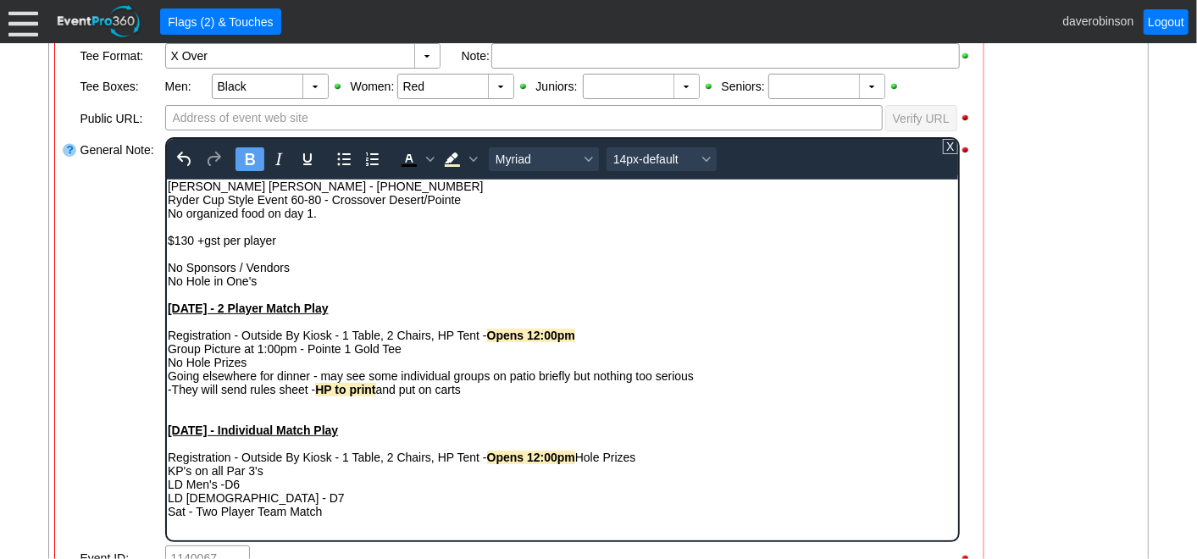
click at [521, 313] on div "Saturday - 2 Player Match Play" at bounding box center [562, 308] width 790 height 14
click at [452, 435] on div "Sunday - Individual Match Play" at bounding box center [562, 430] width 790 height 14
click at [487, 396] on div "-They will send rules sheet - HP to print and put on carts" at bounding box center [562, 389] width 790 height 14
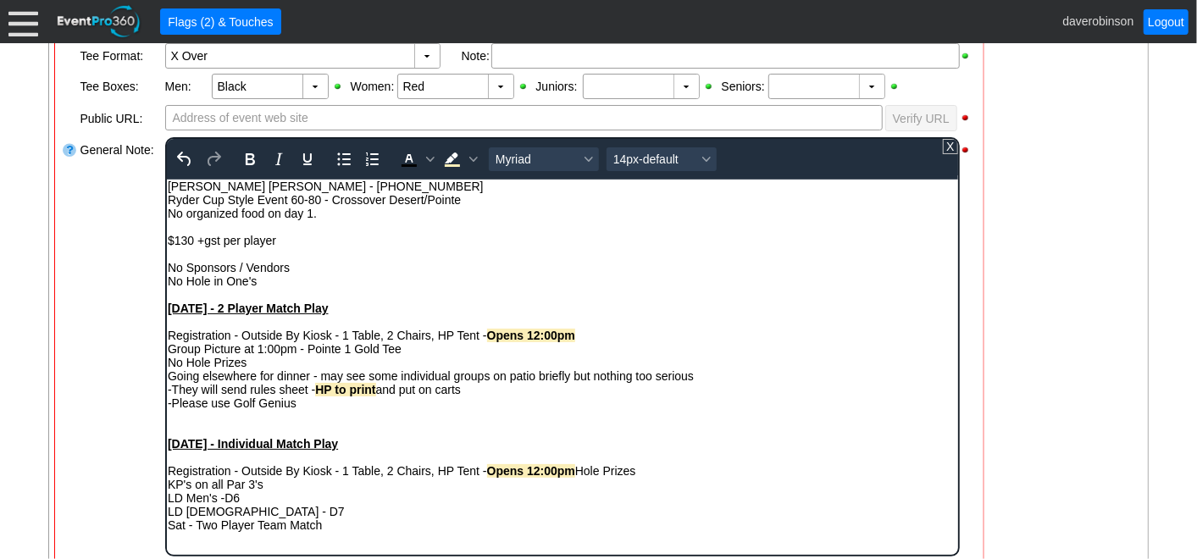
click at [313, 291] on div "Rich Text Area. Press ALT-0 for help." at bounding box center [562, 294] width 790 height 14
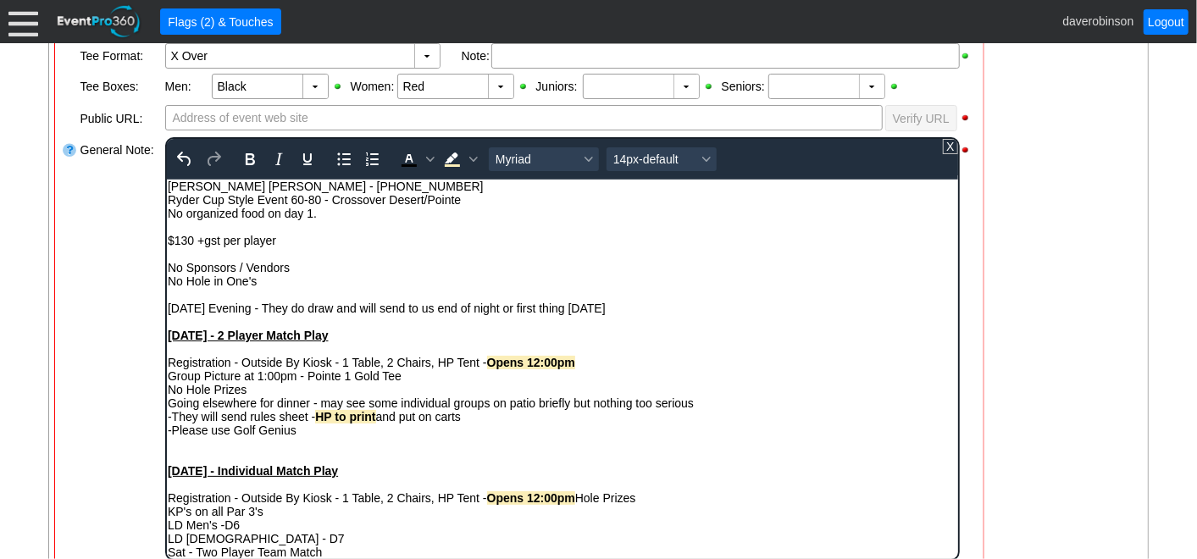
drag, startPoint x: 168, startPoint y: 310, endPoint x: 618, endPoint y: 304, distance: 450.7
click at [618, 304] on div "Friday Evening - They do draw and will send to us end of night or first thing S…" at bounding box center [562, 308] width 790 height 14
click at [255, 164] on icon "Bold" at bounding box center [249, 159] width 20 height 20
click at [452, 159] on icon "Background color Light Yellow" at bounding box center [451, 159] width 20 height 20
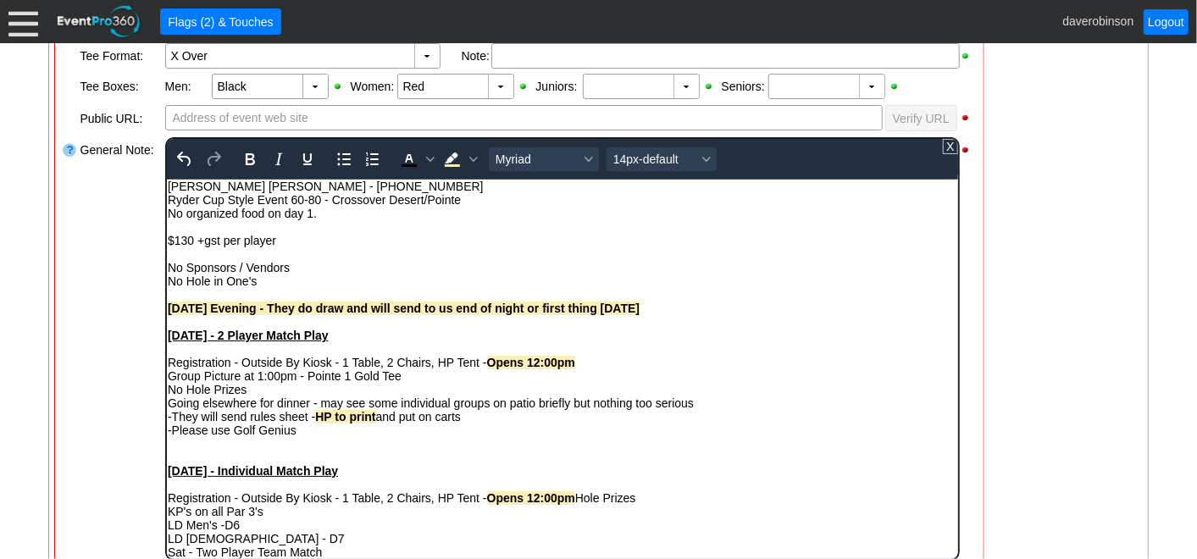
click at [457, 244] on div "$130 +gst per player" at bounding box center [562, 240] width 790 height 14
click at [658, 309] on div "Friday Evening - They do draw and will send to us end of night or first thing S…" at bounding box center [562, 308] width 790 height 14
drag, startPoint x: 658, startPoint y: 309, endPoint x: 326, endPoint y: 492, distance: 379.2
click at [166, 316] on html "Hien Thi Ngoc - 403-483-9888 Ryder Cup Style Event 60-80 - Crossover Desert/Poi…" at bounding box center [561, 373] width 791 height 388
copy strong "Friday Evening - They do draw and will send to us end of night or first thing S…"
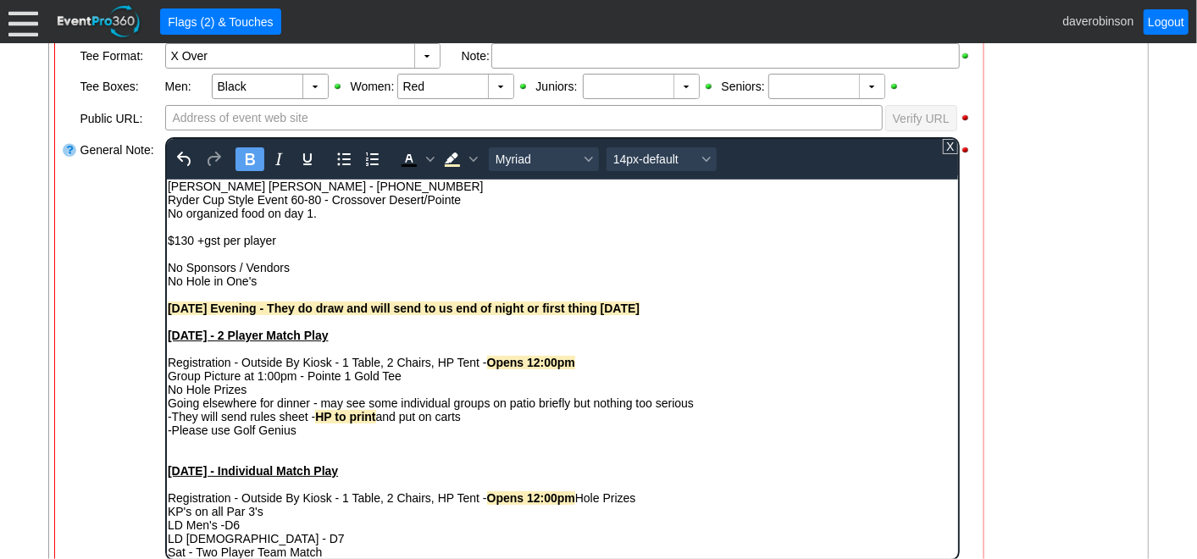
click at [188, 457] on div "Rich Text Area. Press ALT-0 for help." at bounding box center [562, 457] width 790 height 14
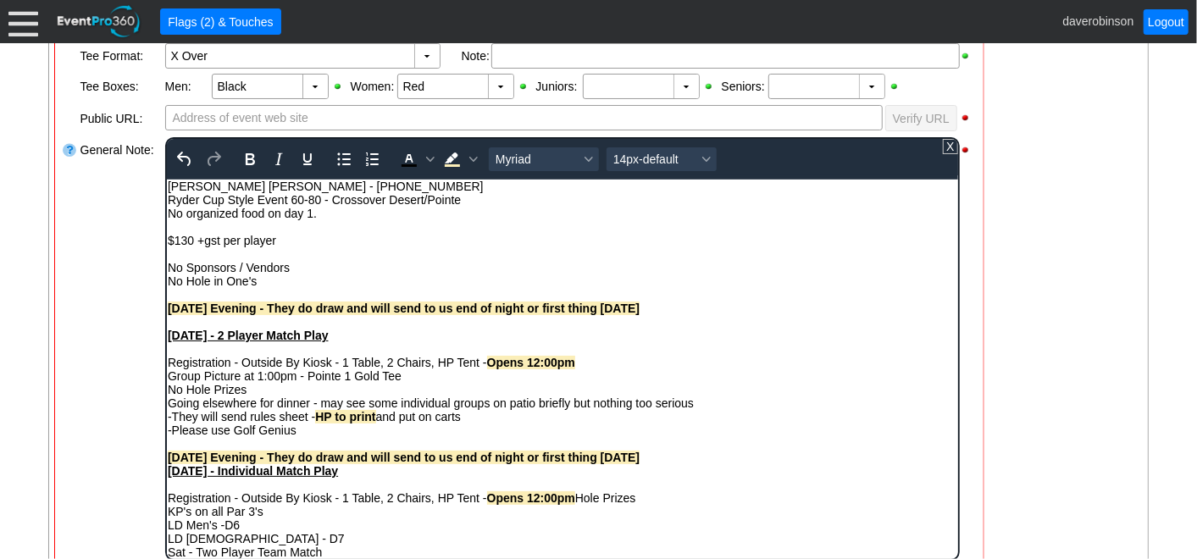
click at [184, 457] on strong "Friday Evening - They do draw and will send to us end of night or first thing S…" at bounding box center [403, 457] width 472 height 14
click at [760, 459] on div "Saturday Evening - They do draw and will send to us end of night or first thing…" at bounding box center [562, 457] width 790 height 14
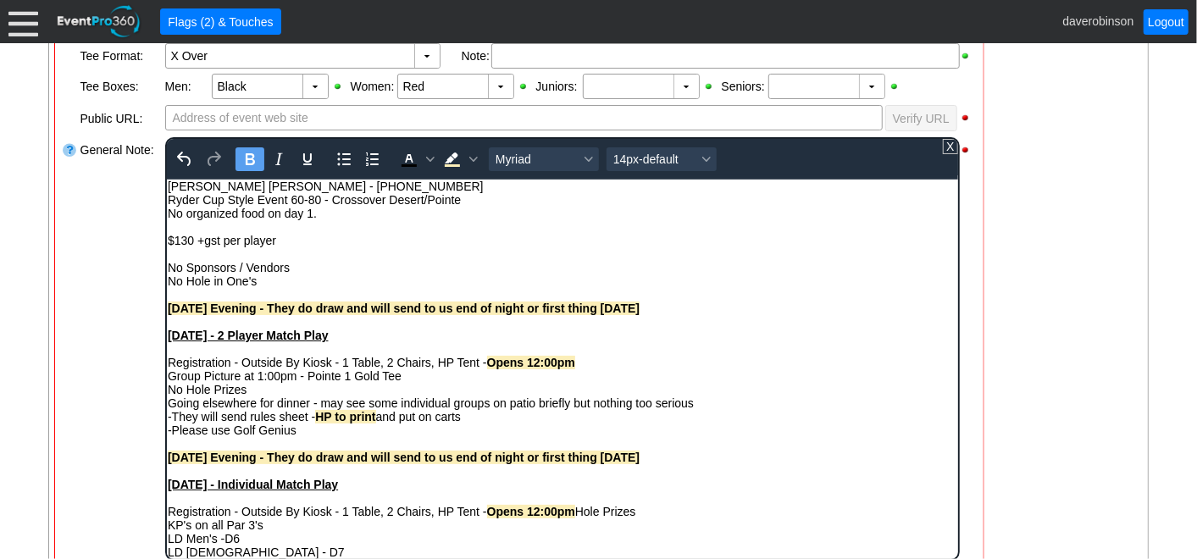
click at [639, 463] on strong "Saturday Evening - They do draw and will send to us end of night or first thing…" at bounding box center [403, 457] width 472 height 14
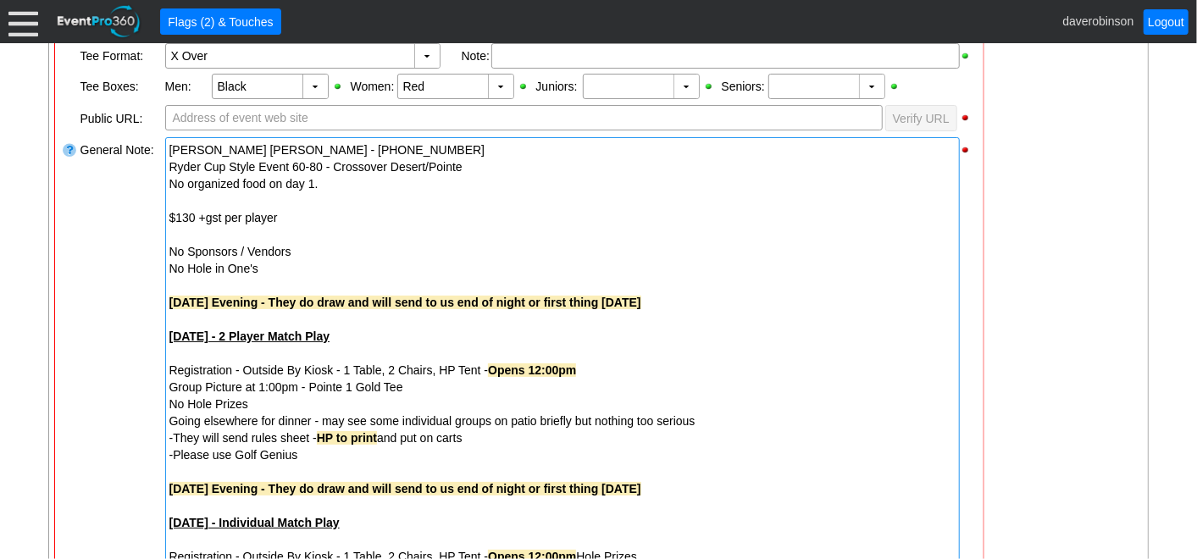
click at [97, 430] on div "General Note:" at bounding box center [121, 387] width 85 height 503
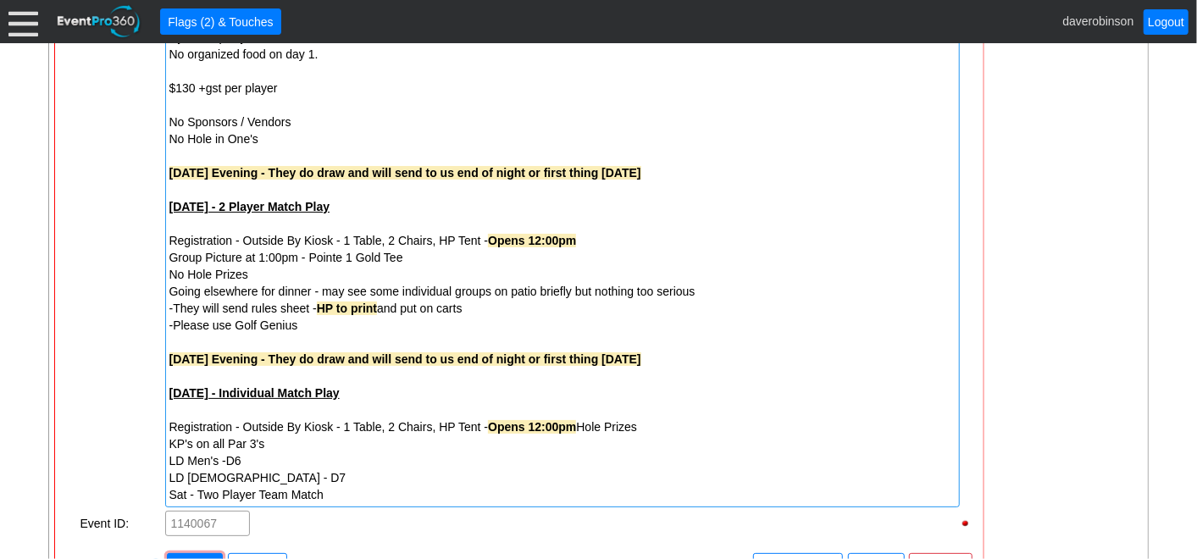
scroll to position [752, 0]
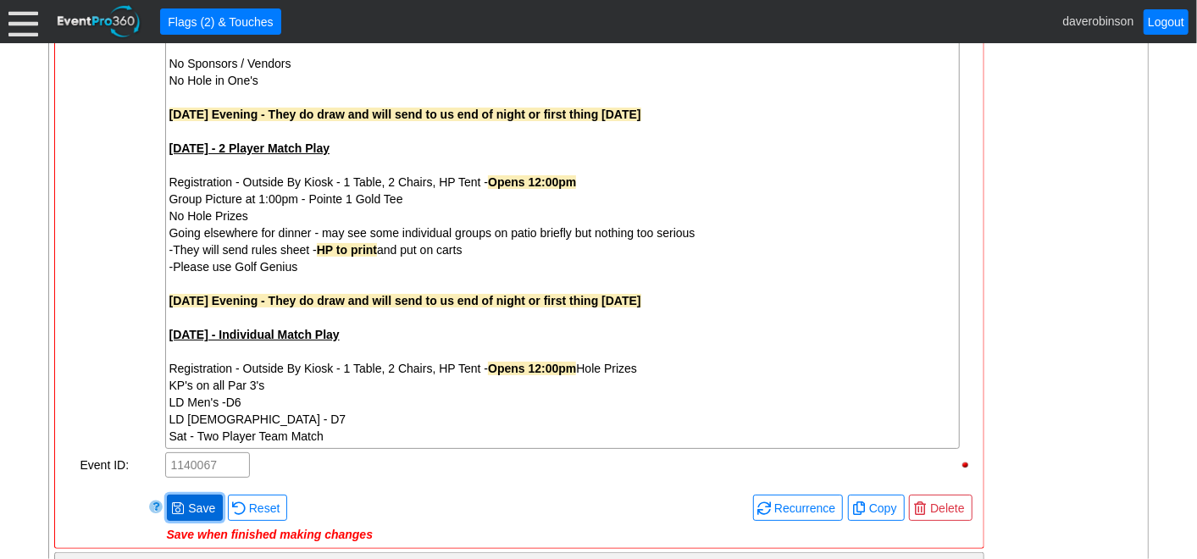
click at [174, 495] on span "● Save" at bounding box center [195, 508] width 56 height 26
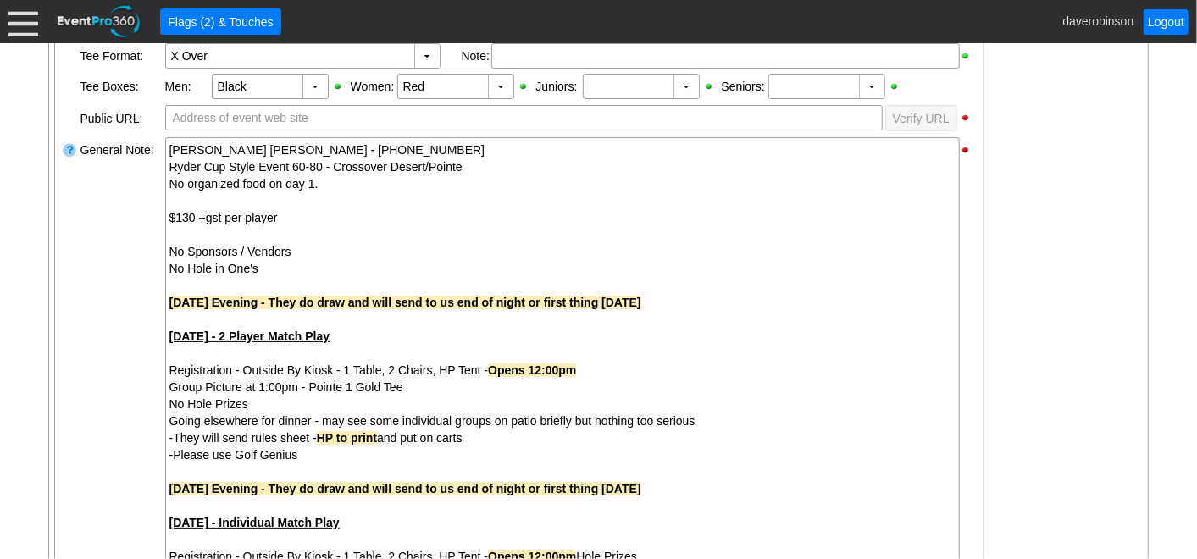
scroll to position [712, 0]
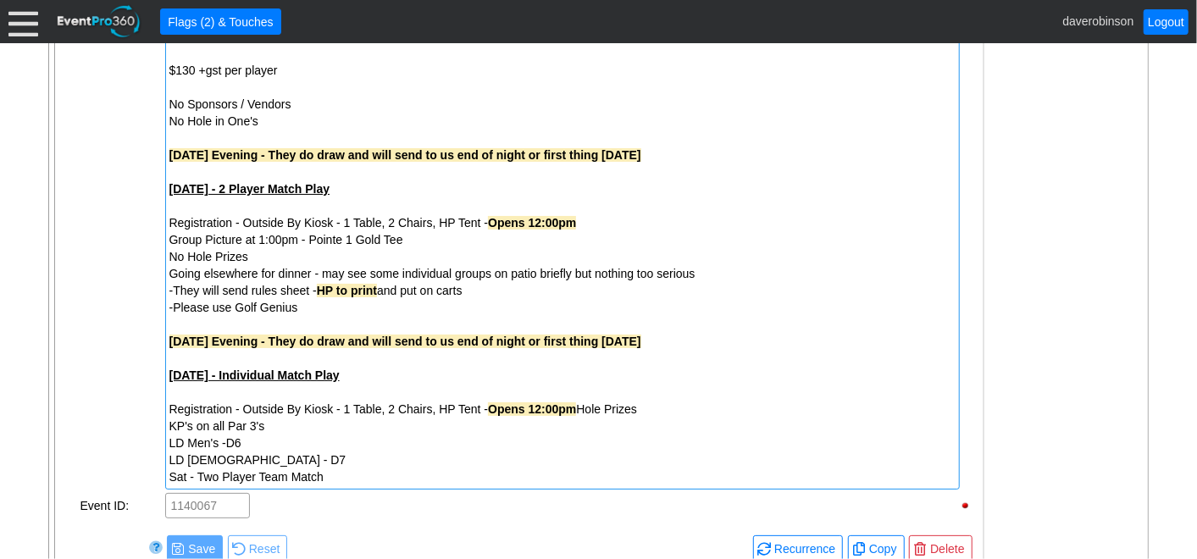
click at [172, 421] on div "KP's on all Par 3's" at bounding box center [562, 426] width 786 height 17
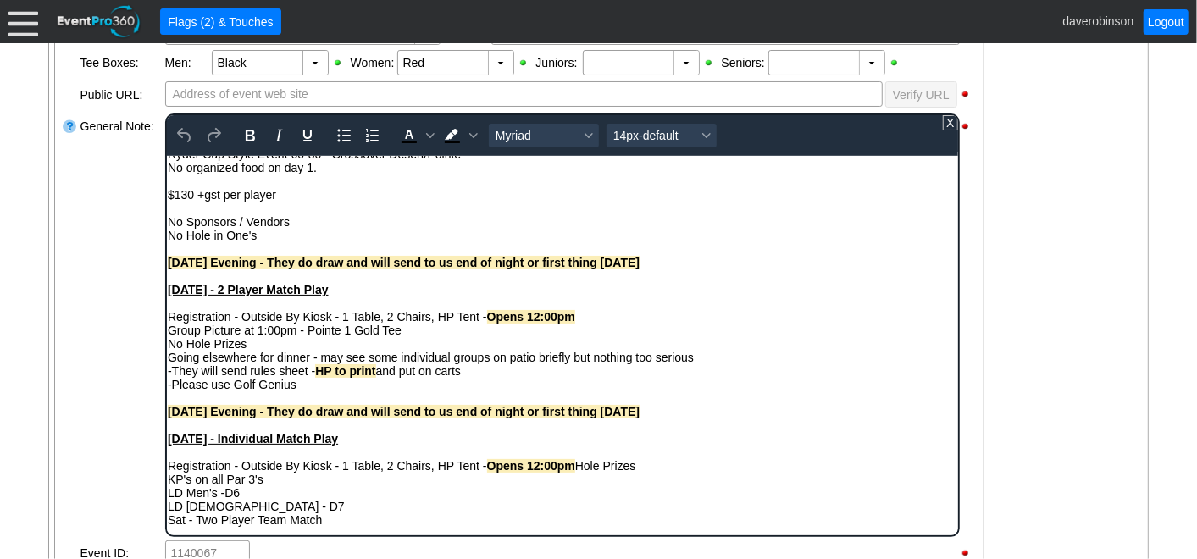
scroll to position [687, 0]
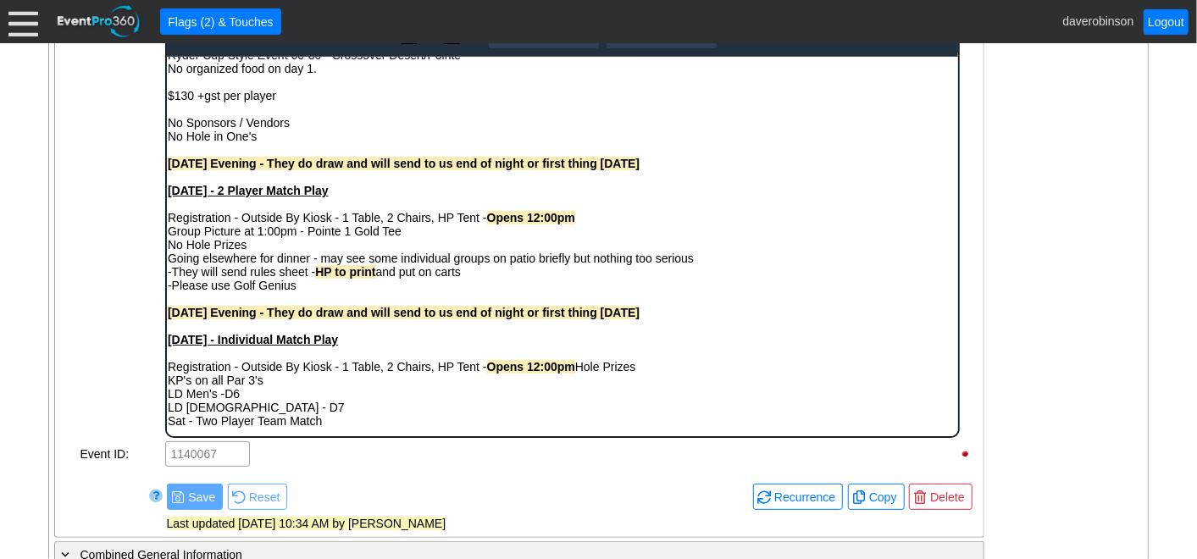
click at [167, 381] on div "KP's on all Par 3's" at bounding box center [562, 380] width 790 height 14
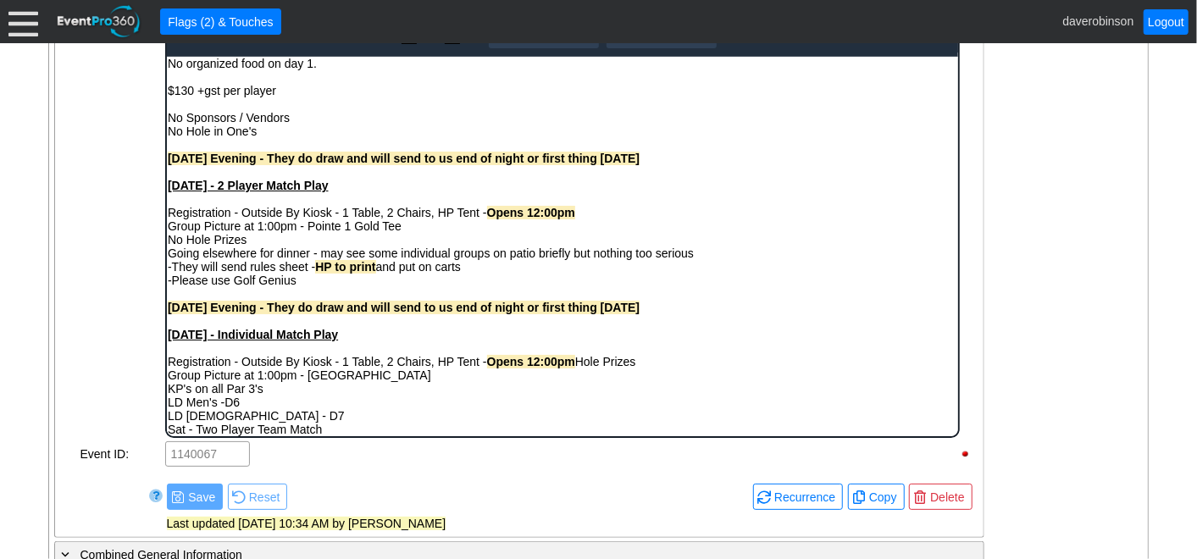
click at [665, 367] on div "Registration - Outside By Kiosk - 1 Table, 2 Chairs, HP Tent - Opens 12:00pm Ho…" at bounding box center [562, 361] width 790 height 14
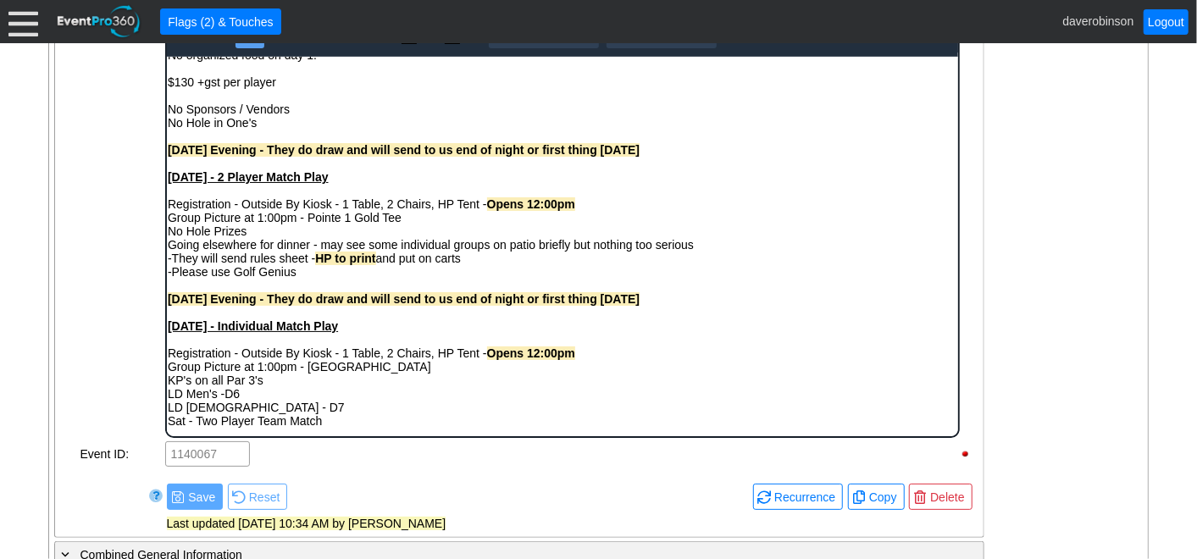
scroll to position [41, 0]
click at [168, 381] on div "KP's on all Par 3's" at bounding box center [562, 380] width 790 height 14
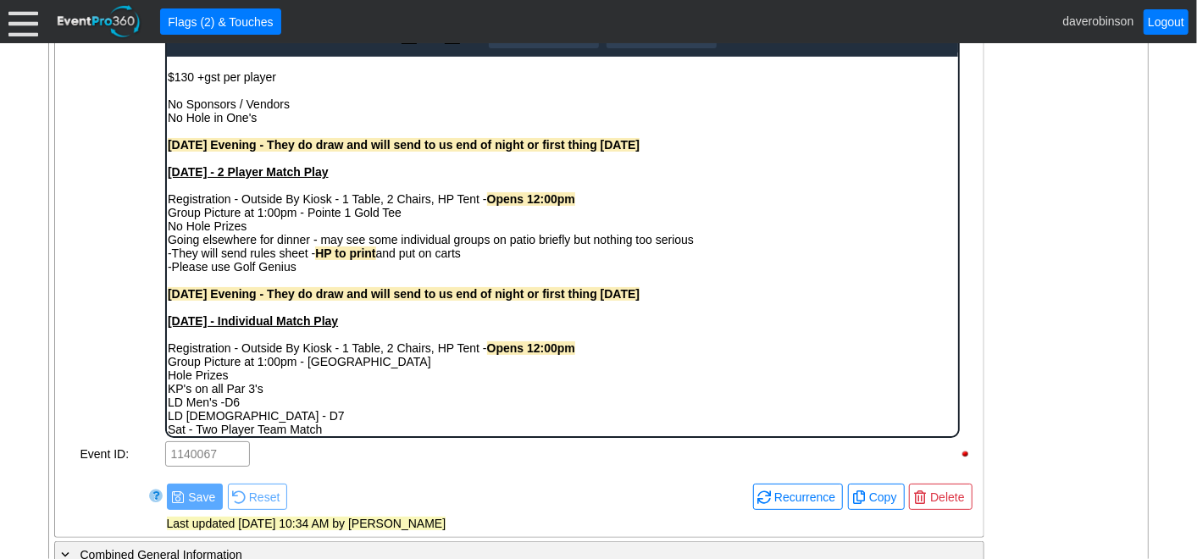
drag, startPoint x: 258, startPoint y: 380, endPoint x: 166, endPoint y: 389, distance: 92.7
click at [166, 389] on body "Hien Thi Ngoc - 403-483-9888 Ryder Cup Style Event 60-80 - Crossover Desert/Poi…" at bounding box center [561, 229] width 791 height 429
click at [234, 375] on div "Hole Prizes" at bounding box center [562, 375] width 790 height 14
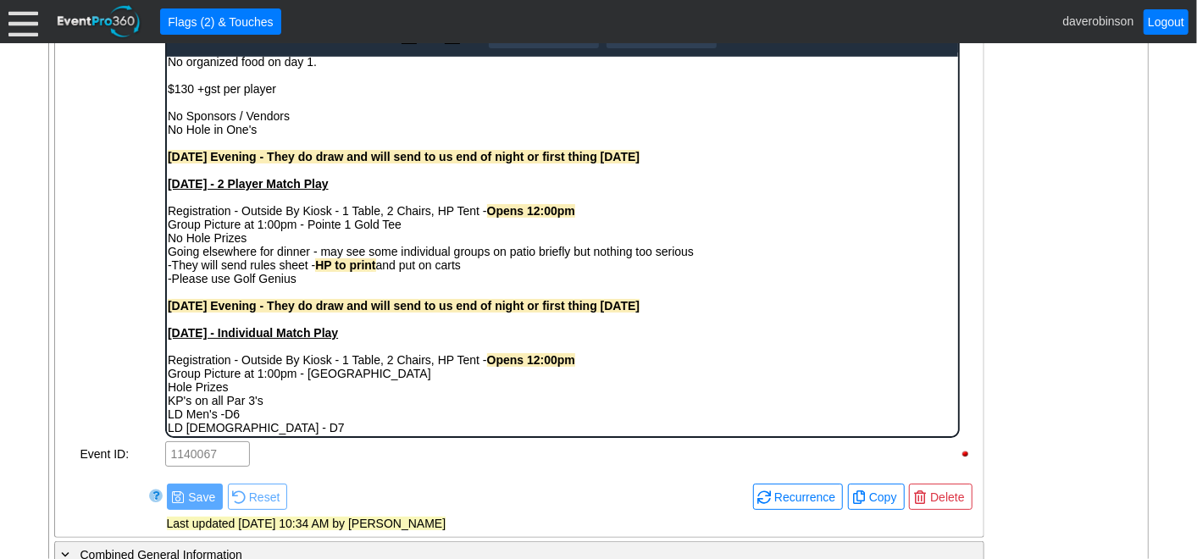
scroll to position [55, 0]
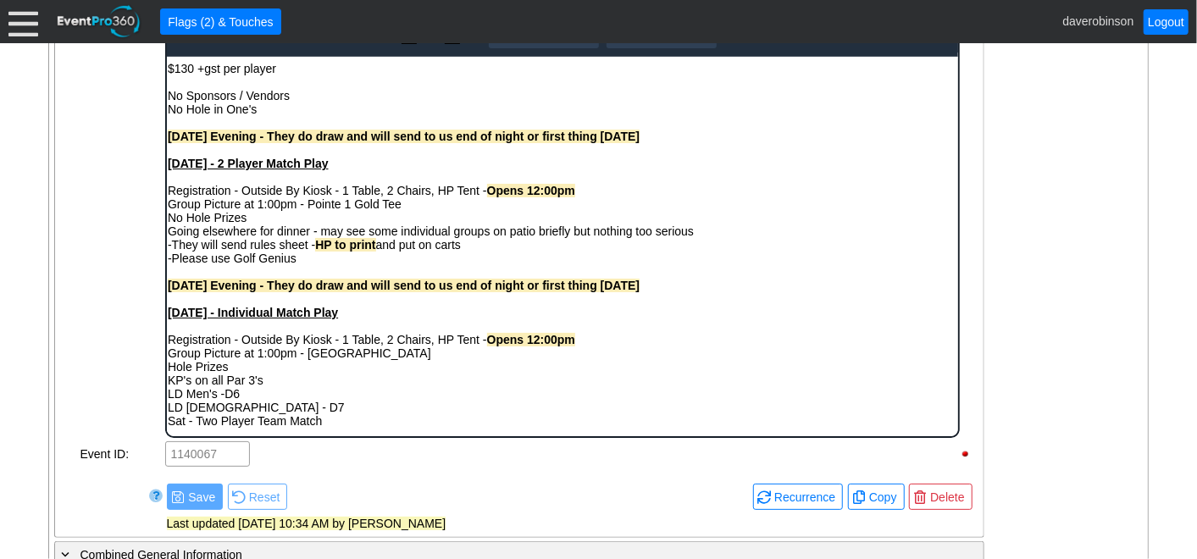
click at [241, 360] on div "Hole Prizes" at bounding box center [562, 366] width 790 height 14
drag, startPoint x: 244, startPoint y: 366, endPoint x: 325, endPoint y: 413, distance: 94.2
click at [166, 361] on html "Hien Thi Ngoc - 403-483-9888 Ryder Cup Style Event 60-80 - Crossover Desert/Poi…" at bounding box center [561, 221] width 791 height 429
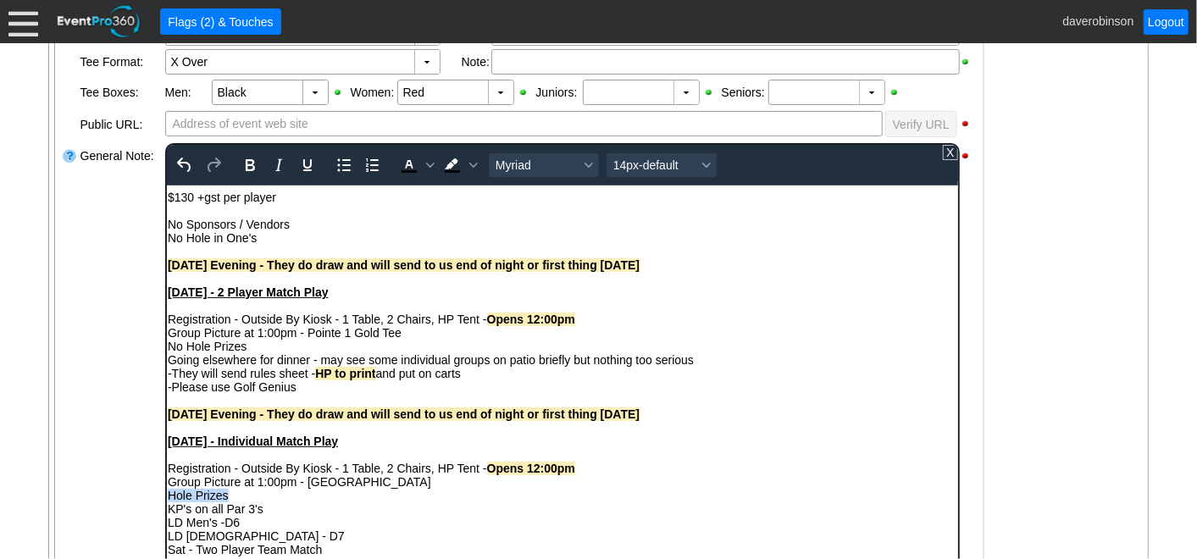
scroll to position [498, 0]
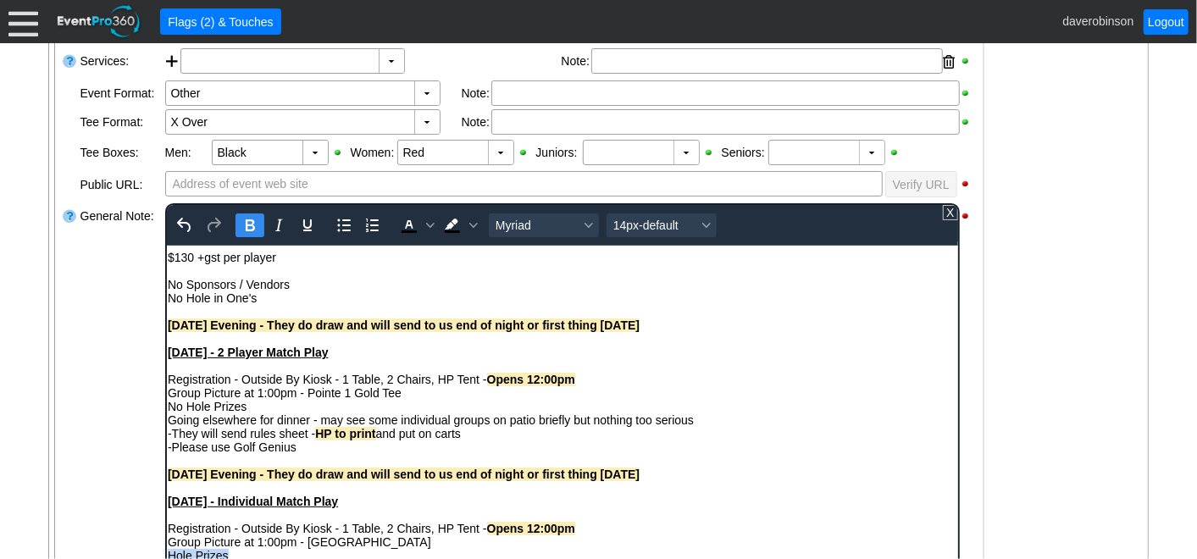
click at [240, 220] on icon "Bold" at bounding box center [249, 225] width 20 height 20
click at [476, 227] on span "Background color Black" at bounding box center [473, 225] width 14 height 24
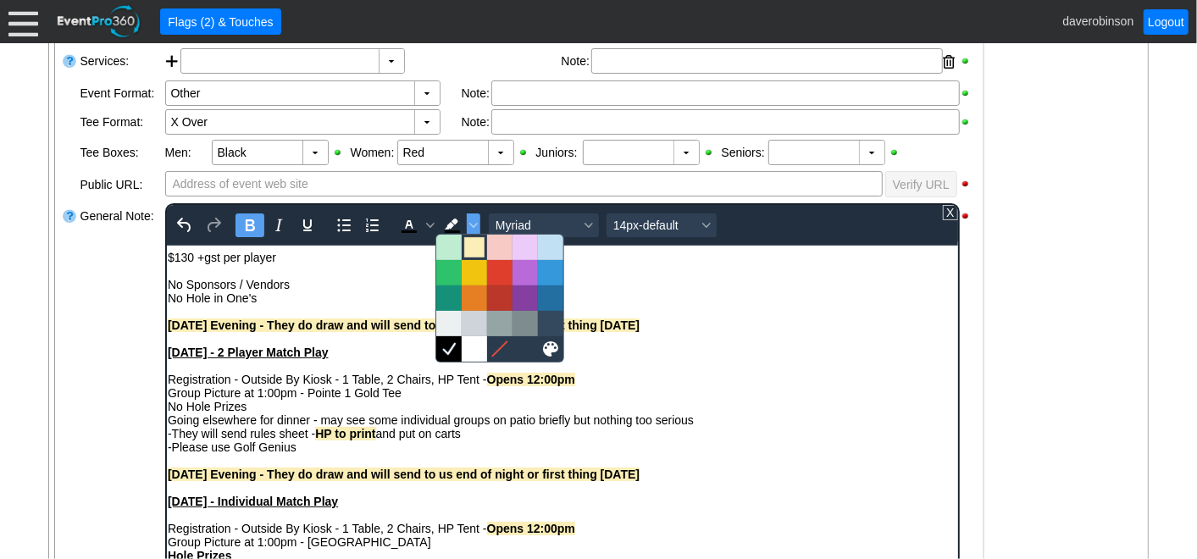
click at [474, 245] on div at bounding box center [474, 247] width 20 height 20
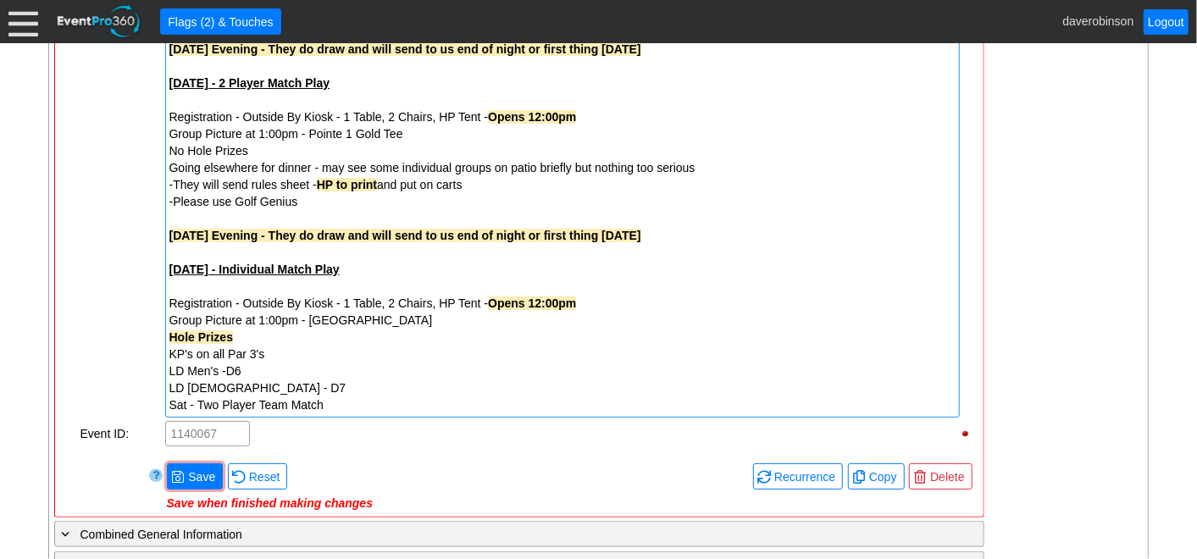
scroll to position [876, 0]
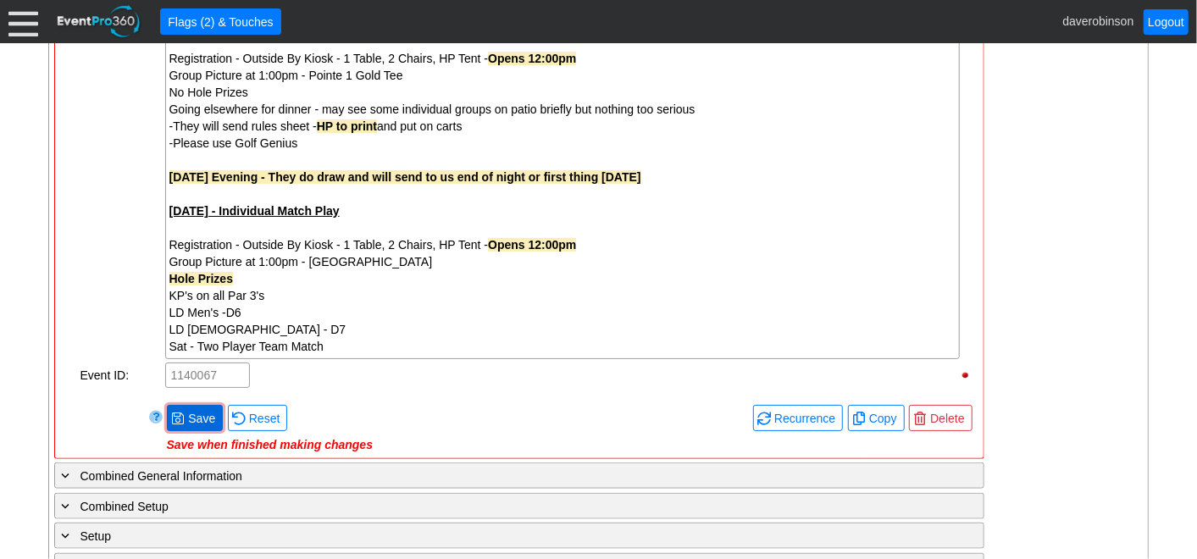
click at [201, 410] on span "Save" at bounding box center [202, 418] width 34 height 17
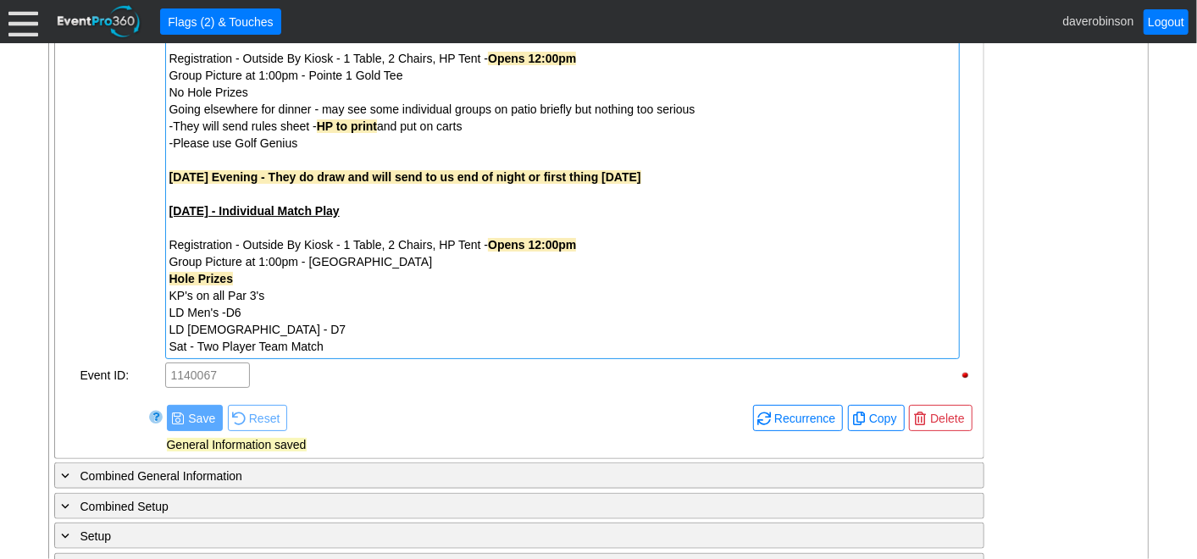
click at [281, 297] on div "KP's on all Par 3's" at bounding box center [562, 295] width 786 height 17
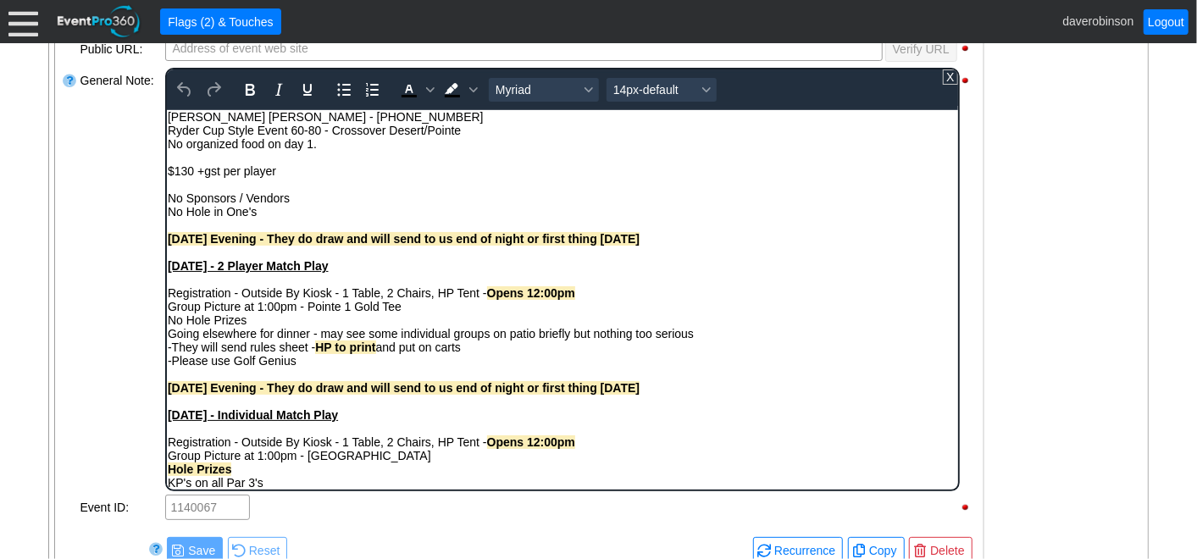
scroll to position [55, 0]
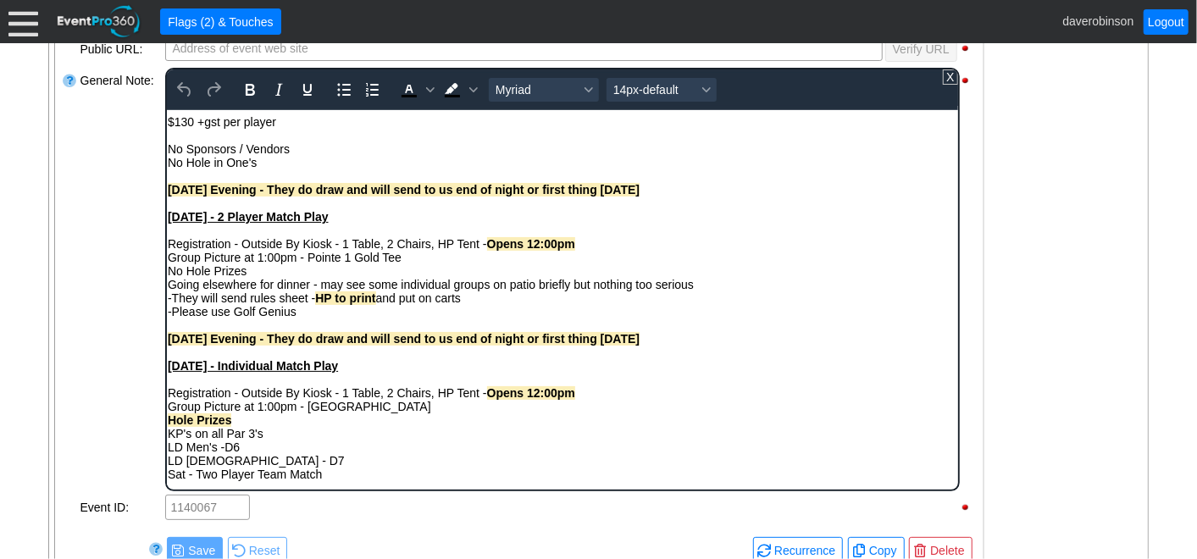
click at [291, 434] on div "KP's on all Par 3's" at bounding box center [562, 433] width 790 height 14
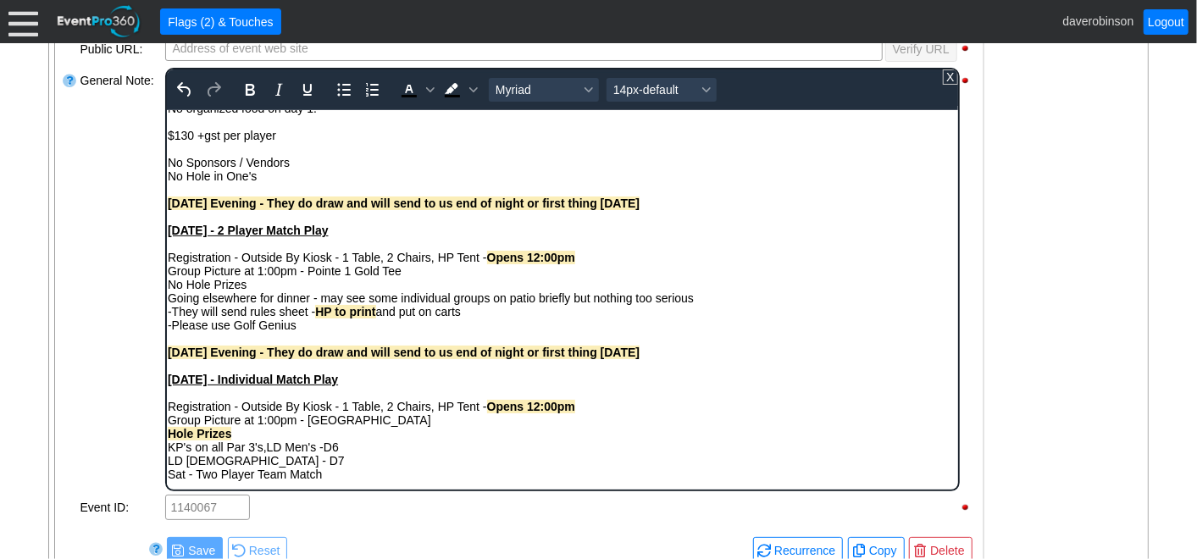
click at [341, 446] on div "KP's on all Par 3's, LD Men's -D6" at bounding box center [562, 447] width 790 height 14
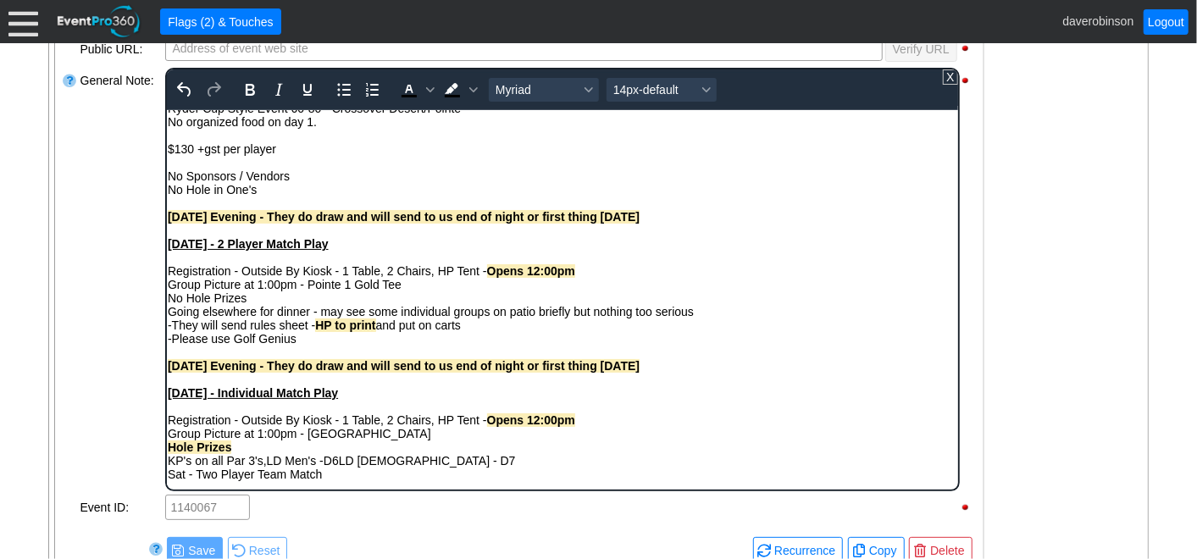
scroll to position [27, 0]
click at [188, 480] on div "Sat - Two Player Team Match" at bounding box center [562, 474] width 790 height 14
click at [335, 477] on div "Sat - Two Player Team Match" at bounding box center [562, 474] width 790 height 14
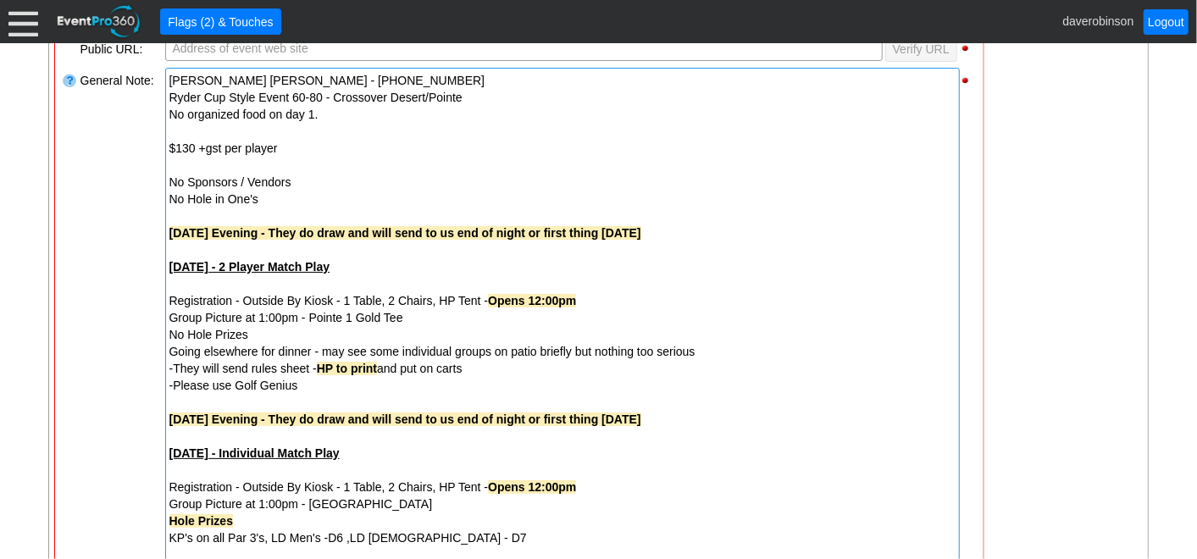
click at [83, 358] on div "General Note:" at bounding box center [121, 317] width 85 height 503
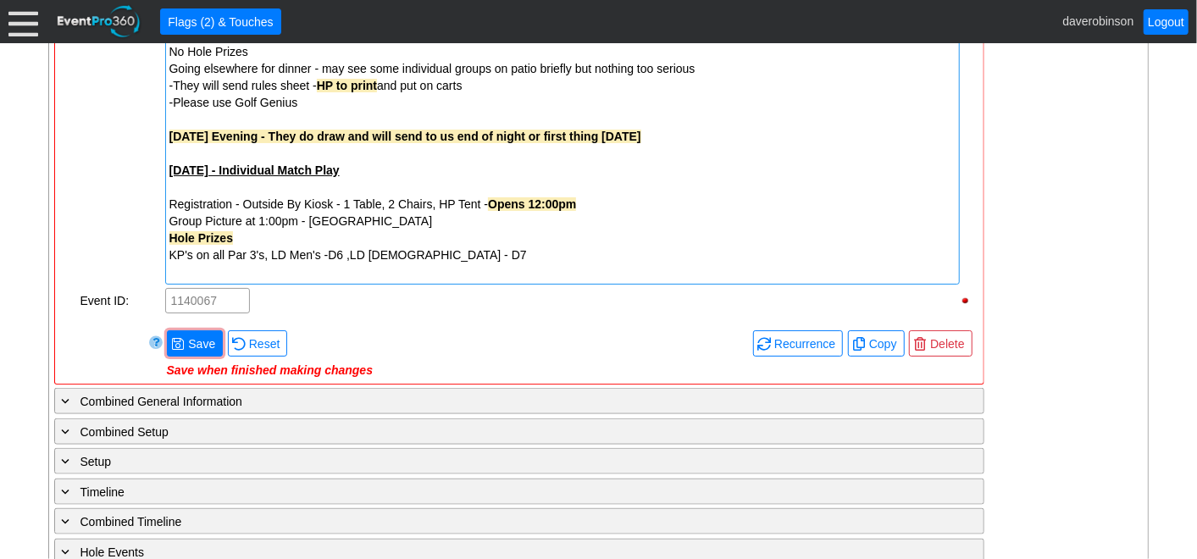
scroll to position [1011, 0]
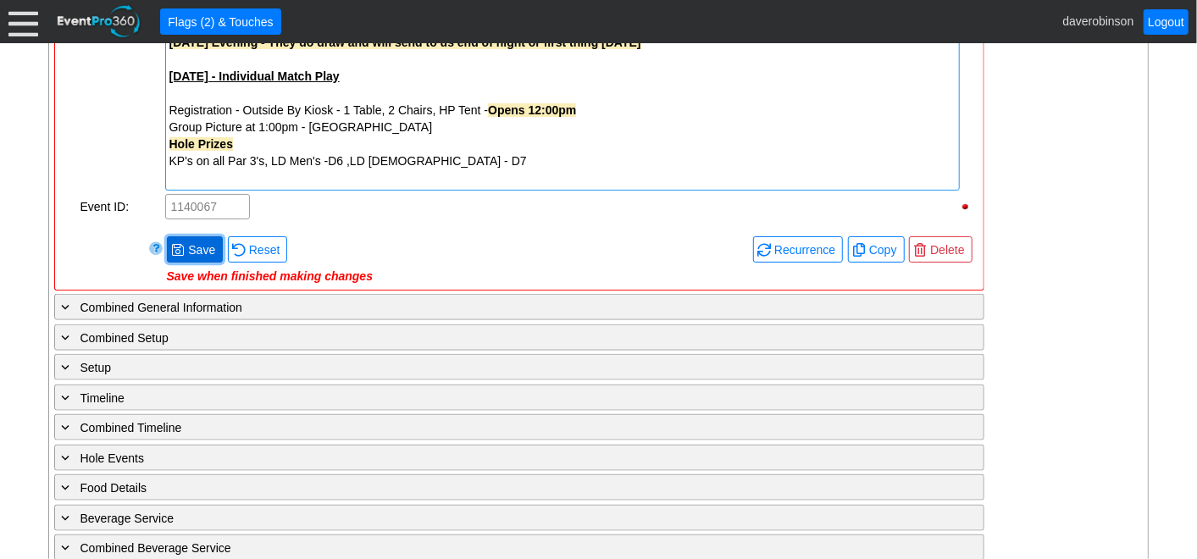
click at [187, 241] on span "Save" at bounding box center [202, 249] width 34 height 17
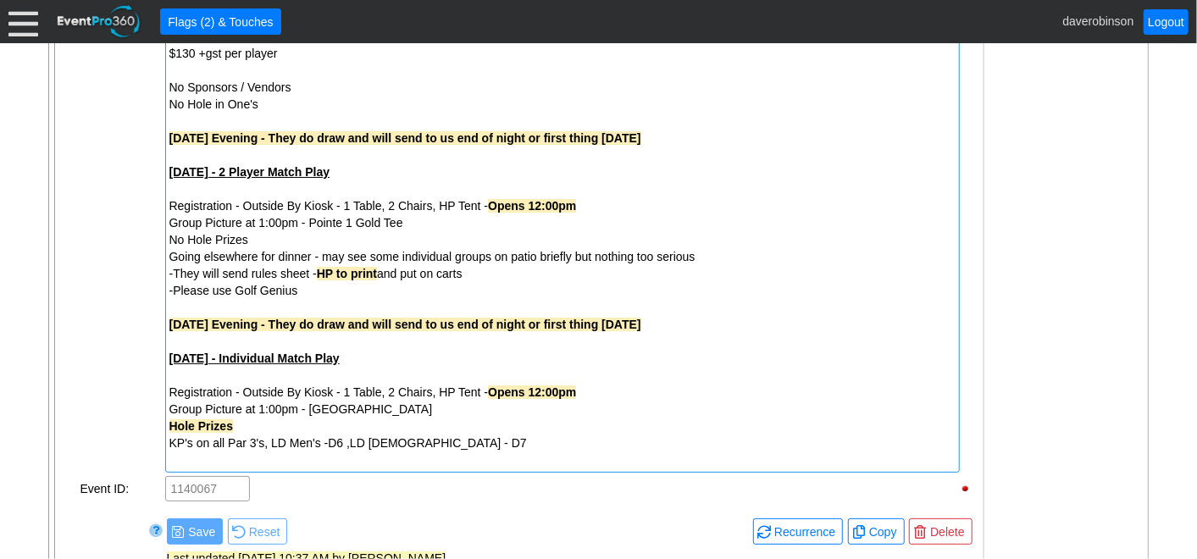
scroll to position [823, 0]
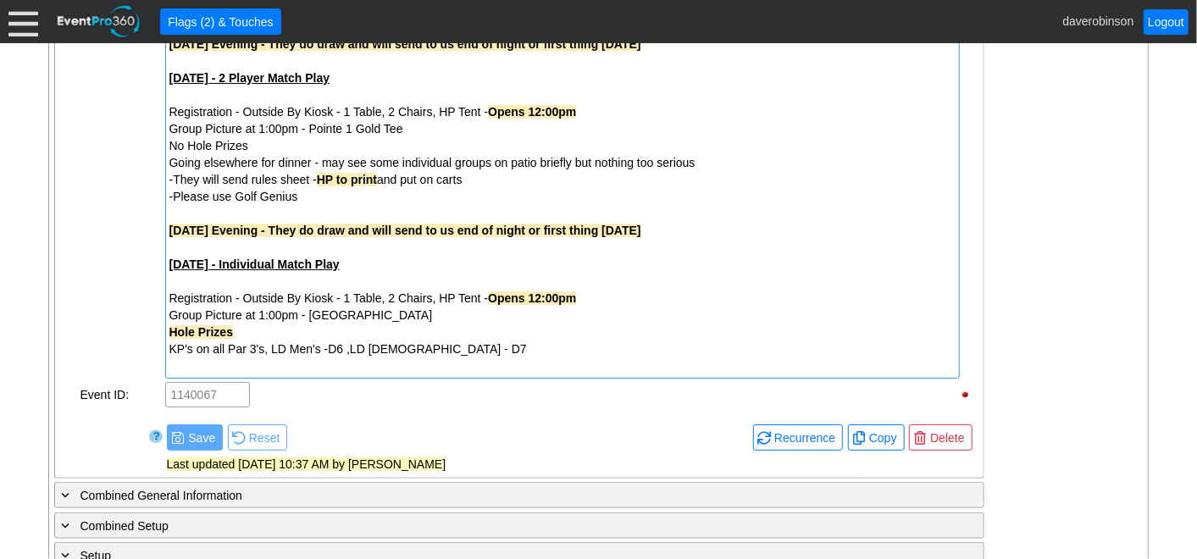
click at [476, 350] on div "KP's on all Par 3's, LD Men's -D6 ,LD Ladies - D7" at bounding box center [562, 349] width 786 height 17
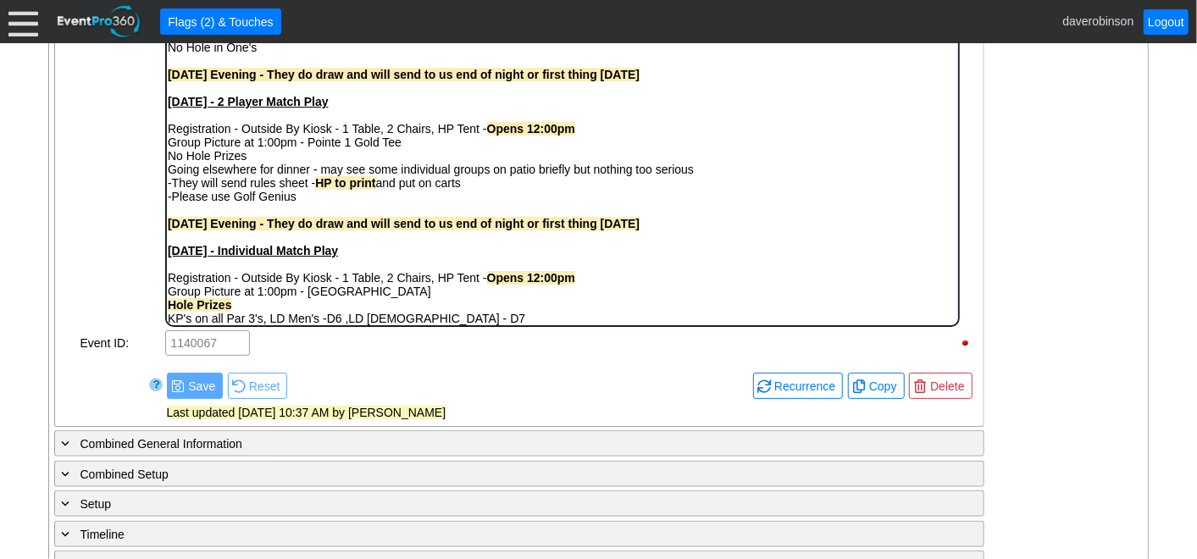
scroll to position [27, 0]
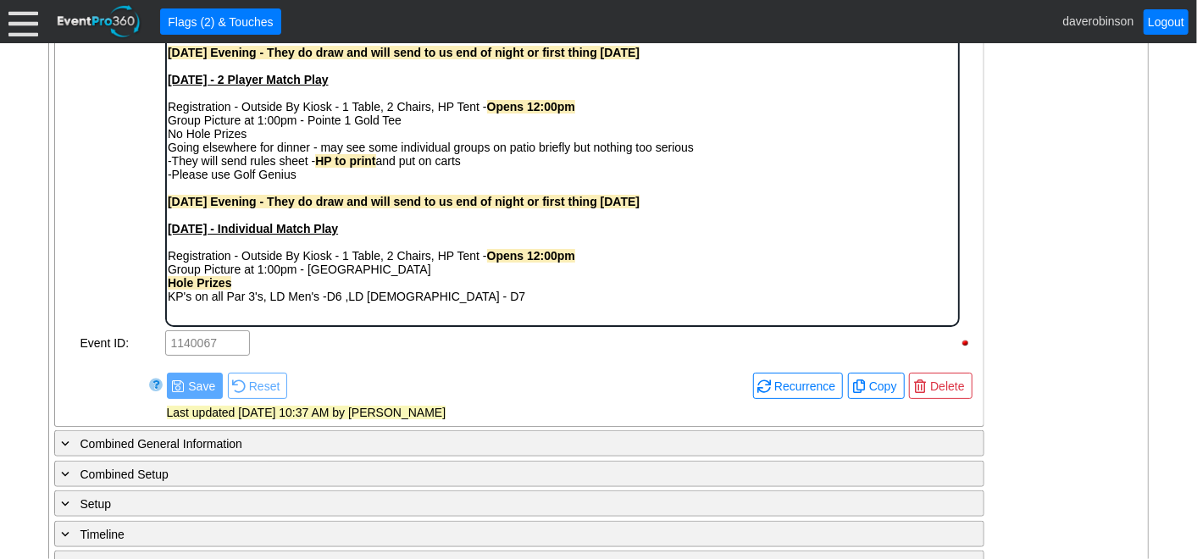
click at [457, 303] on div "KP's on all Par 3's, LD Men's -D6 ,LD Ladies - D7" at bounding box center [562, 297] width 790 height 14
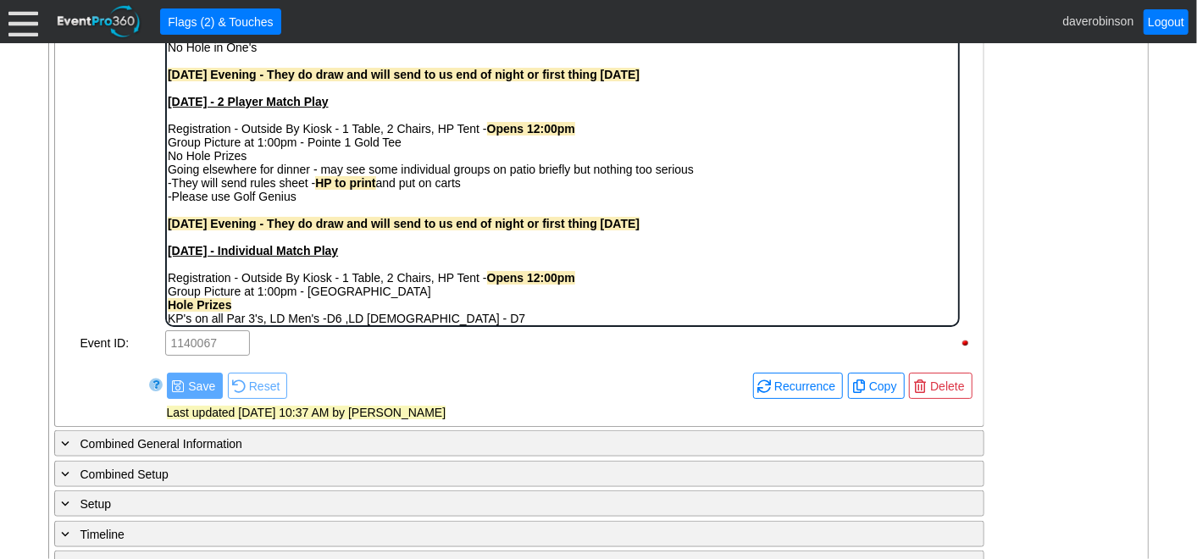
click at [370, 103] on div "Saturday - 2 Player Match Play" at bounding box center [562, 102] width 790 height 14
click at [359, 252] on div "Sunday - Individual Match Play" at bounding box center [562, 251] width 790 height 14
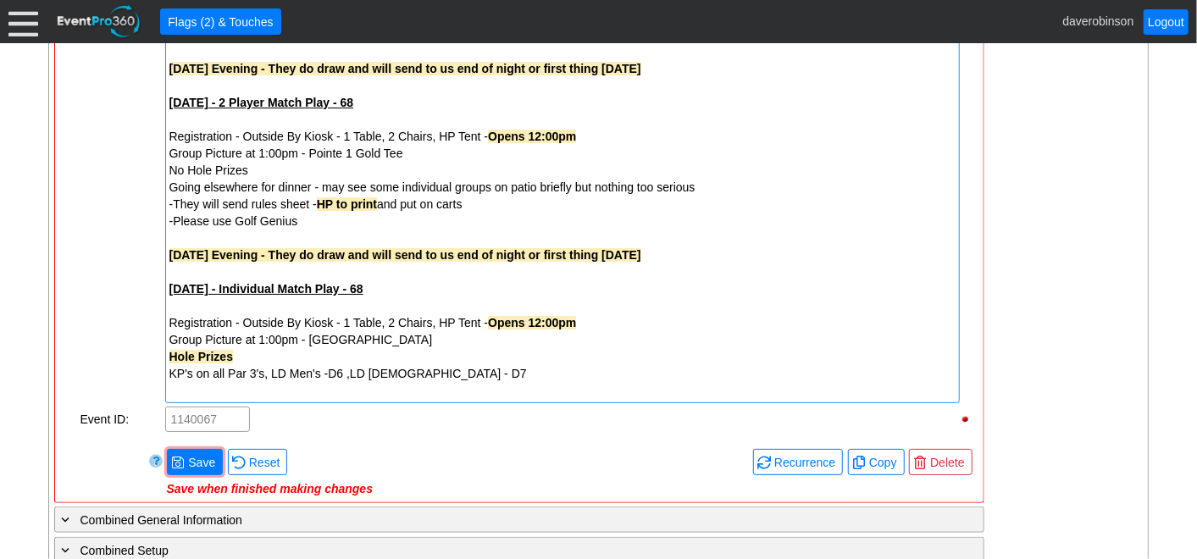
click at [1118, 257] on div "- General Information ▼ Loading.... Remove all highlights Facility: ▼ Χ [GEOGRA…" at bounding box center [599, 325] width 1100 height 1500
click at [192, 462] on span "Save" at bounding box center [202, 462] width 34 height 17
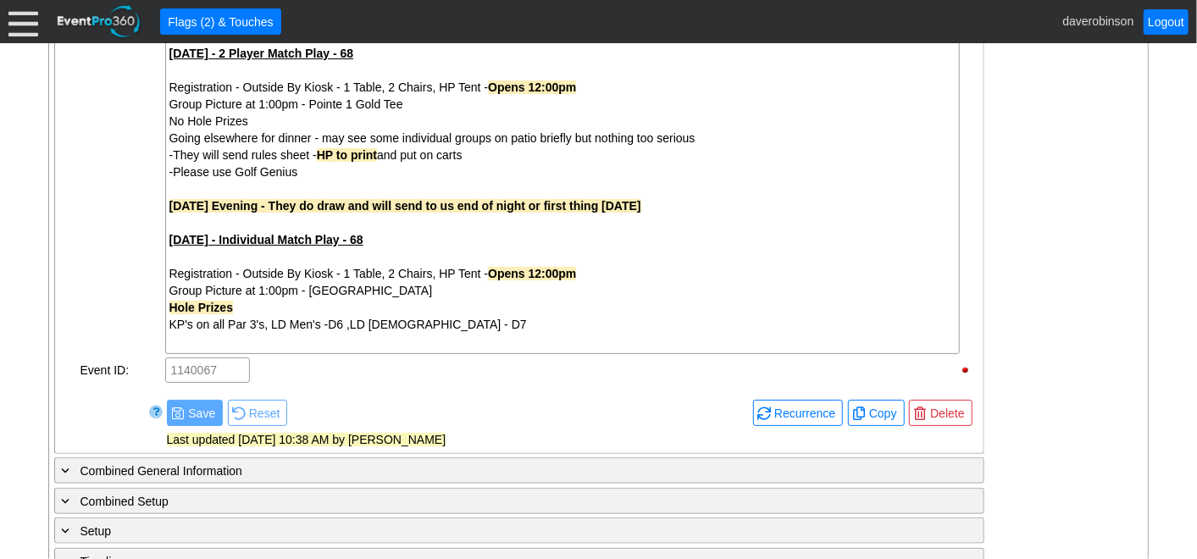
scroll to position [892, 0]
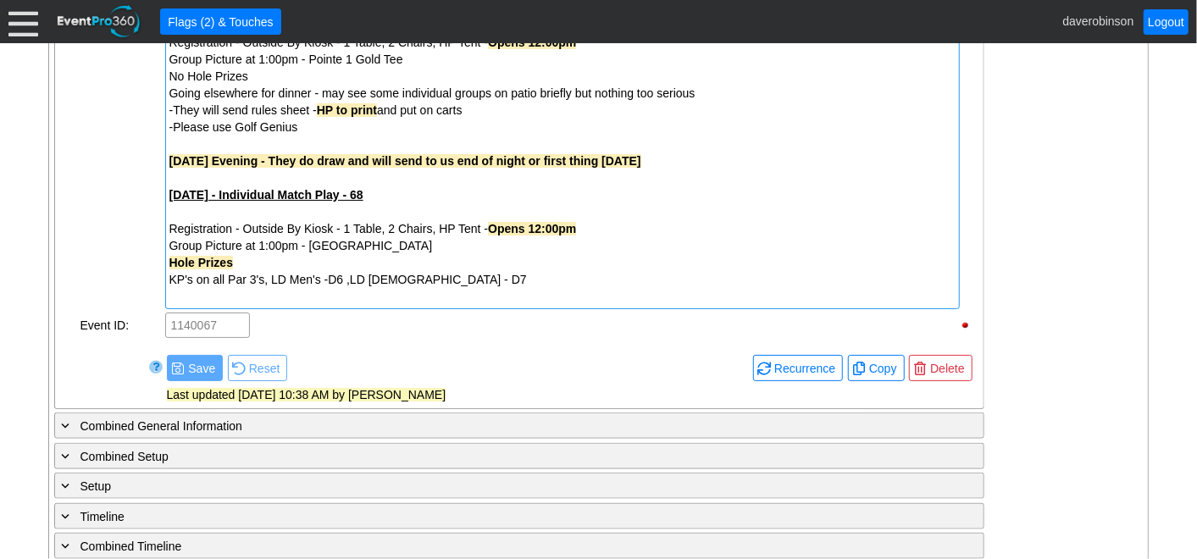
click at [491, 273] on div "KP's on all Par 3's, LD Men's -D6 ,LD Ladies - D7" at bounding box center [562, 279] width 786 height 17
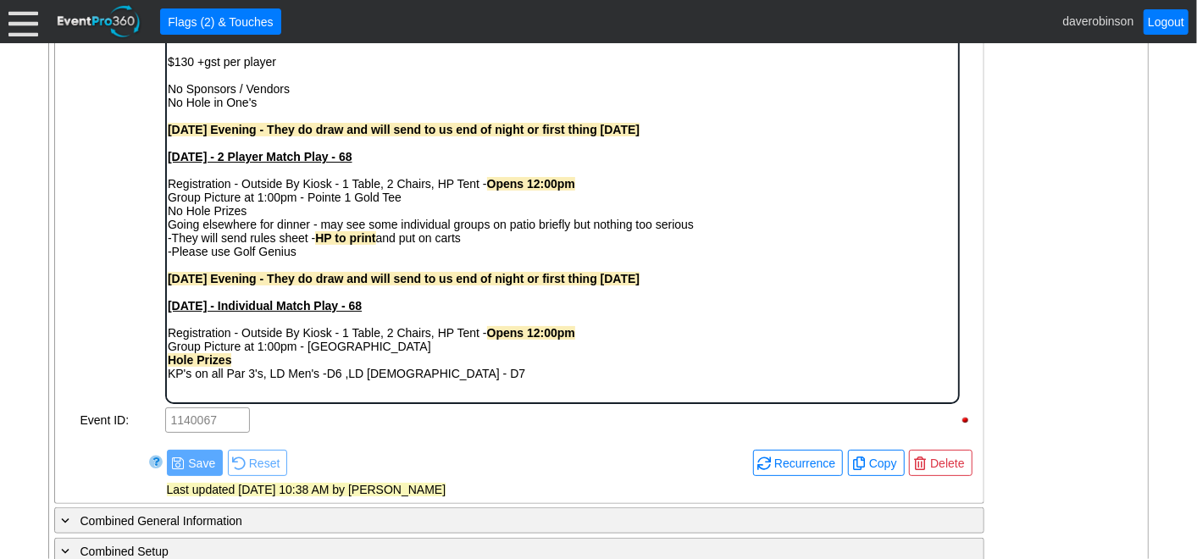
scroll to position [729, 0]
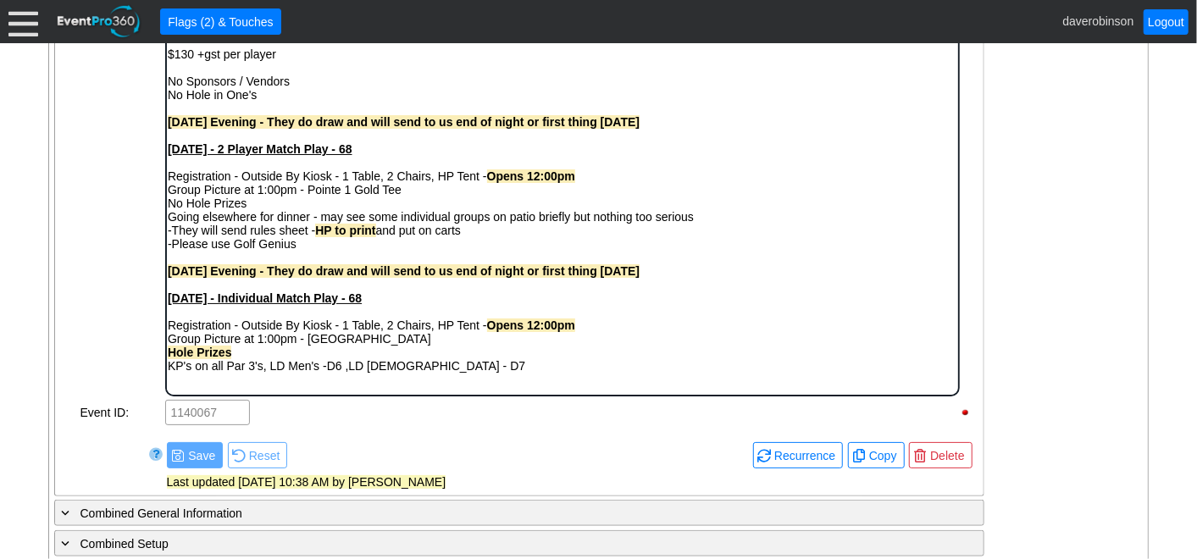
click at [501, 368] on div "KP's on all Par 3's, LD Men's -D6 ,LD Ladies - D7" at bounding box center [562, 365] width 790 height 14
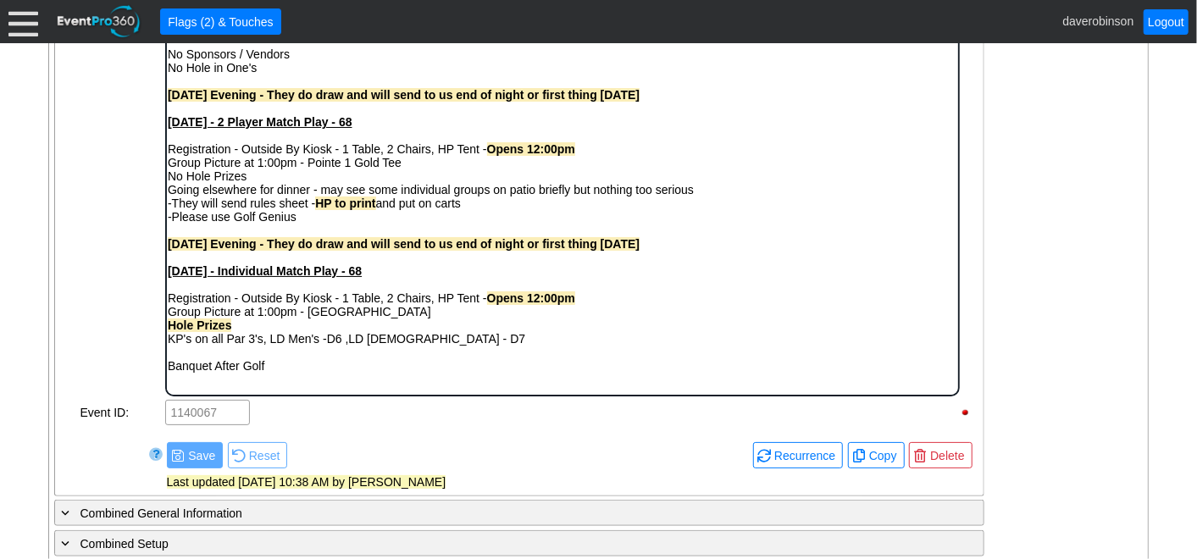
scroll to position [55, 0]
drag, startPoint x: 286, startPoint y: 387, endPoint x: 610, endPoint y: 408, distance: 324.3
click at [166, 358] on html "Hien Thi Ngoc - 403-483-9888 Ryder Cup Style Event 60-80 - Crossover Desert/Poi…" at bounding box center [561, 179] width 791 height 429
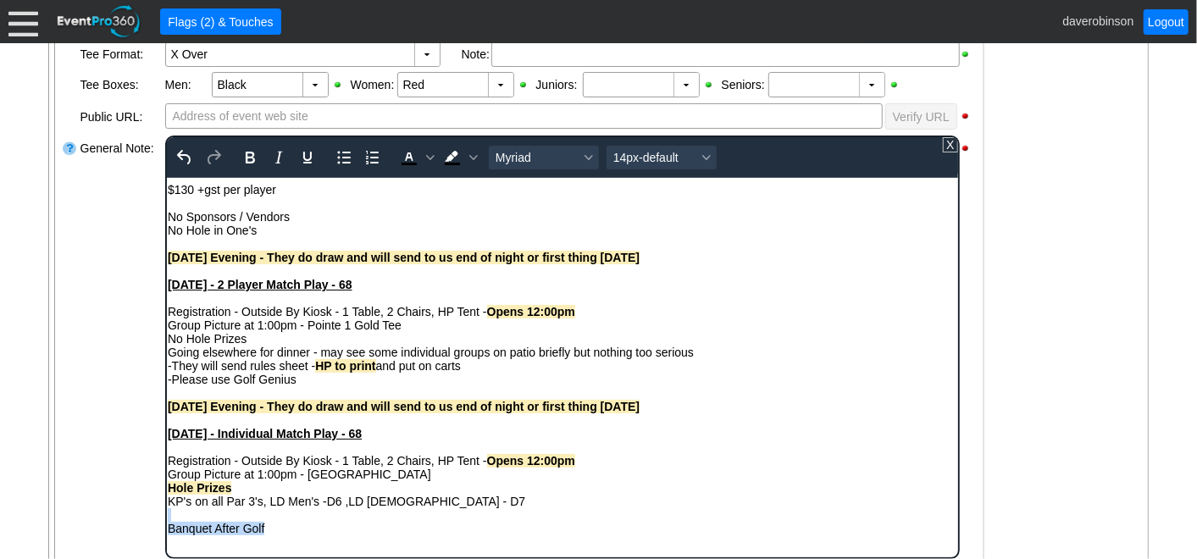
scroll to position [446, 0]
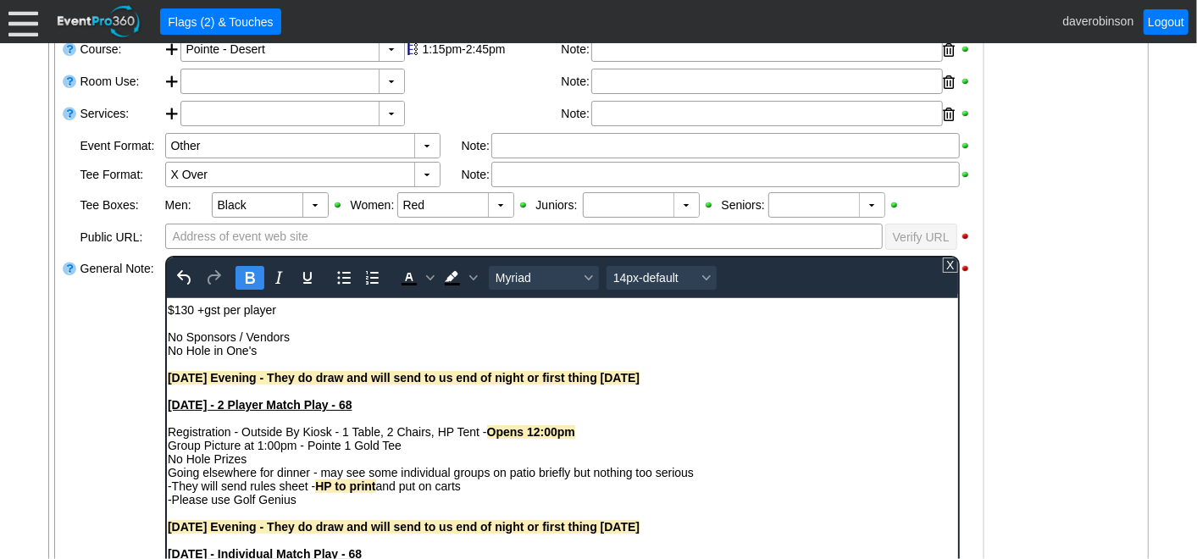
click at [241, 268] on icon "Bold" at bounding box center [249, 278] width 20 height 20
click at [468, 274] on icon "Background color Black" at bounding box center [472, 278] width 8 height 8
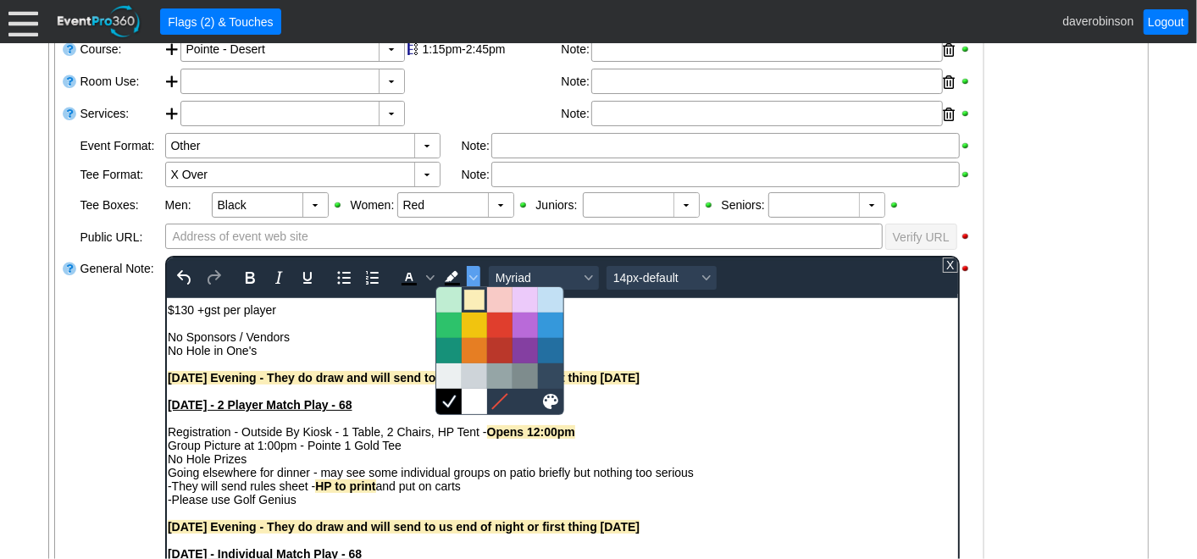
drag, startPoint x: 474, startPoint y: 296, endPoint x: 430, endPoint y: 375, distance: 91.4
click at [474, 296] on div at bounding box center [474, 300] width 20 height 20
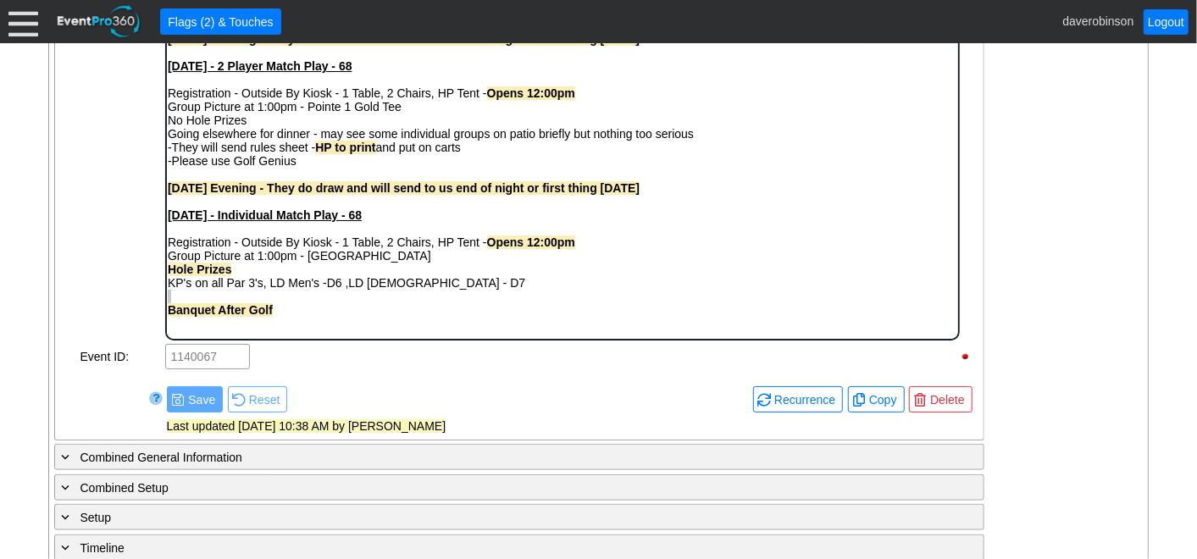
click at [1063, 330] on div "- General Information ▼ Loading.... Remove all highlights Facility: ▼ Χ [GEOGRA…" at bounding box center [599, 300] width 1100 height 1424
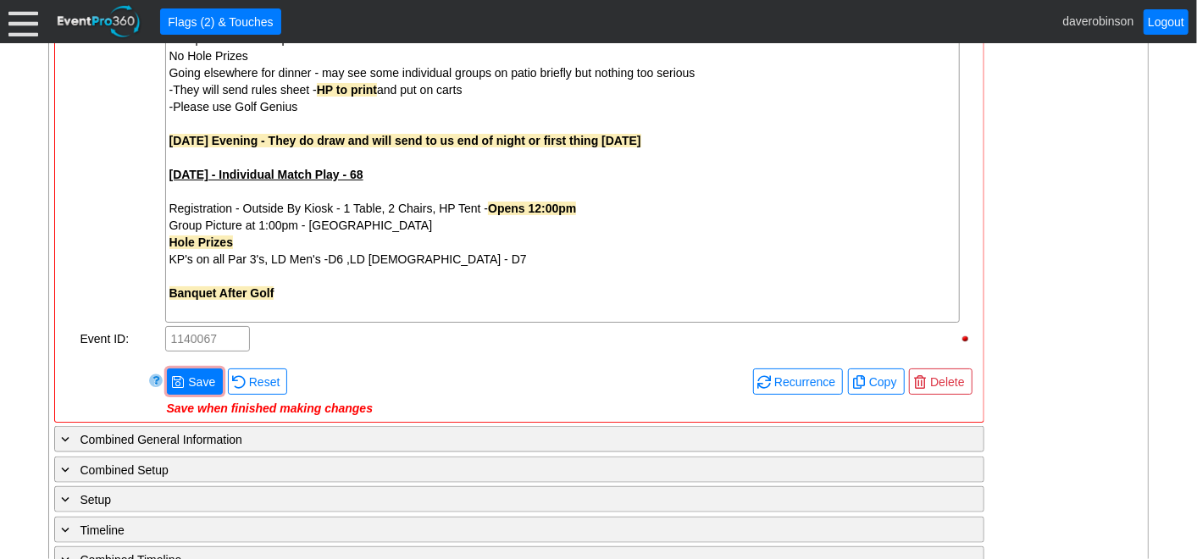
scroll to position [973, 0]
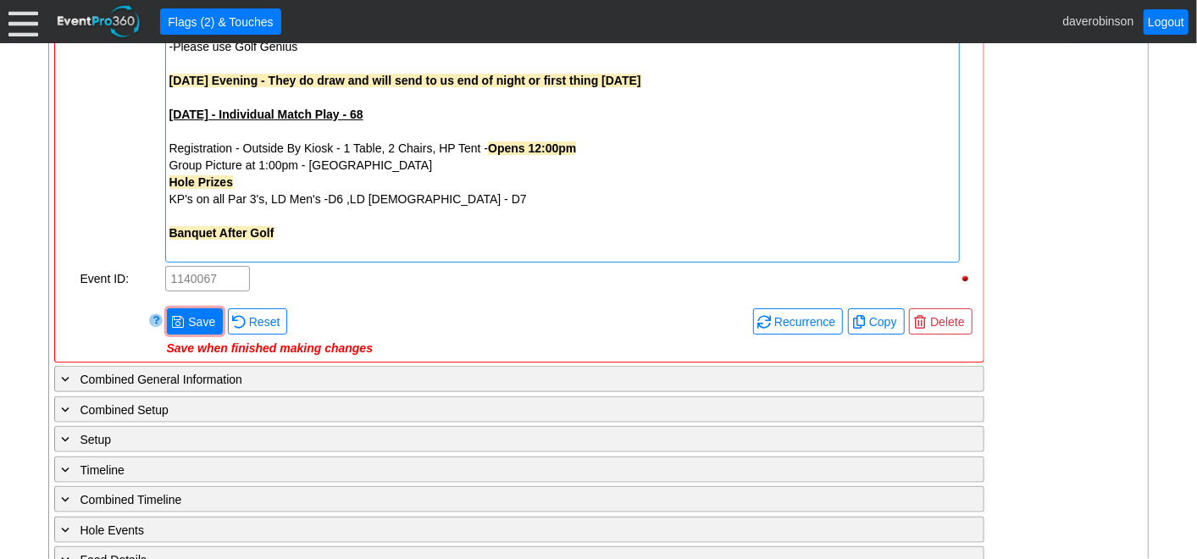
click at [290, 247] on div at bounding box center [562, 249] width 786 height 17
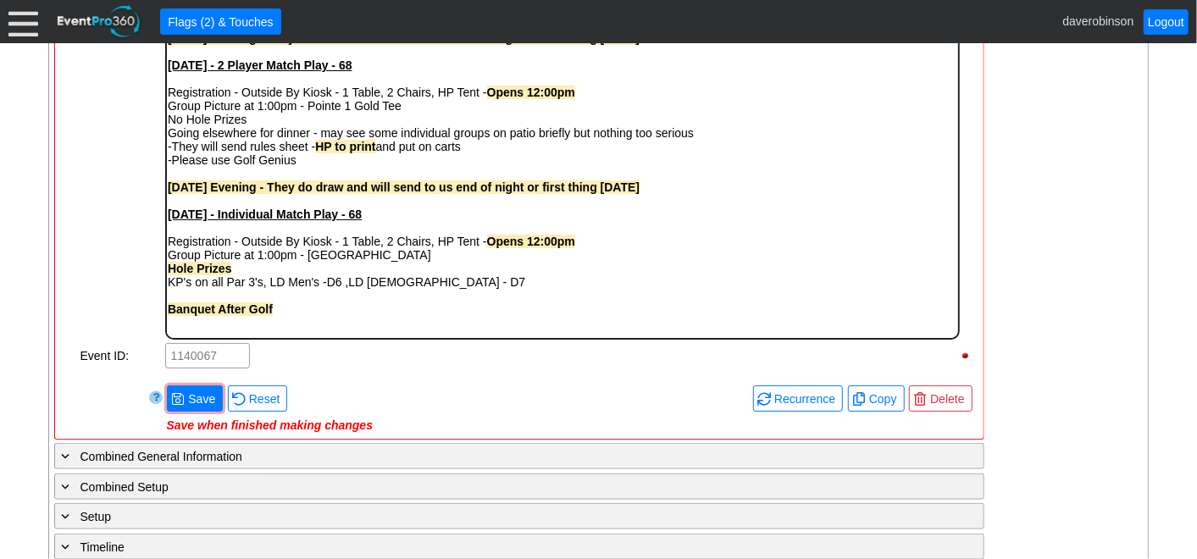
scroll to position [823, 0]
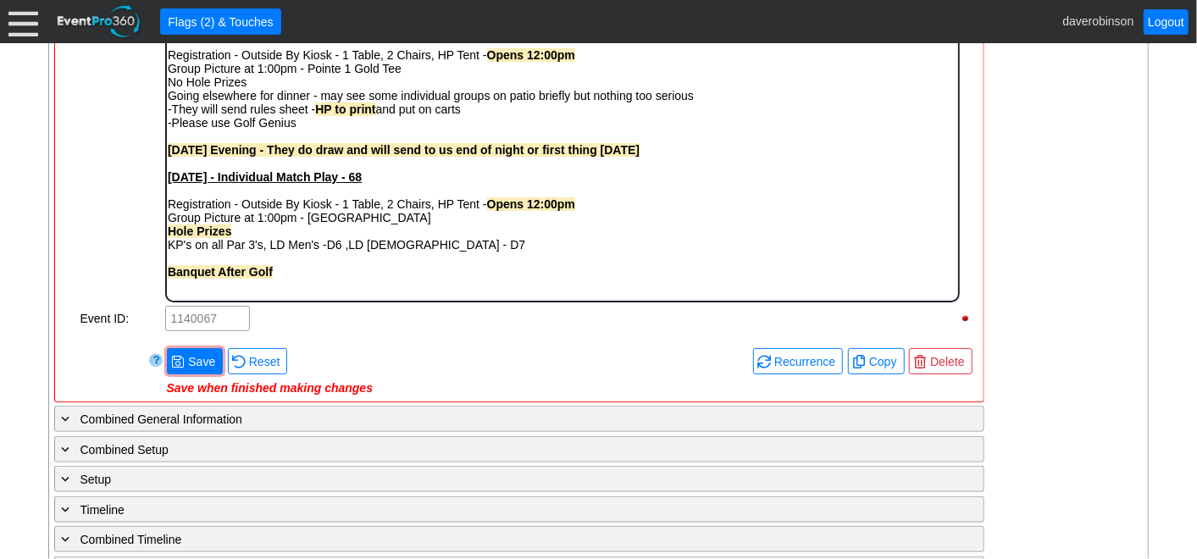
click at [307, 273] on div "Banquet After Golf" at bounding box center [562, 272] width 790 height 14
click at [196, 297] on body "Hien Thi Ngoc - 403-483-9888 Ryder Cup Style Event 60-80 - Crossover Desert/Poi…" at bounding box center [561, 86] width 791 height 429
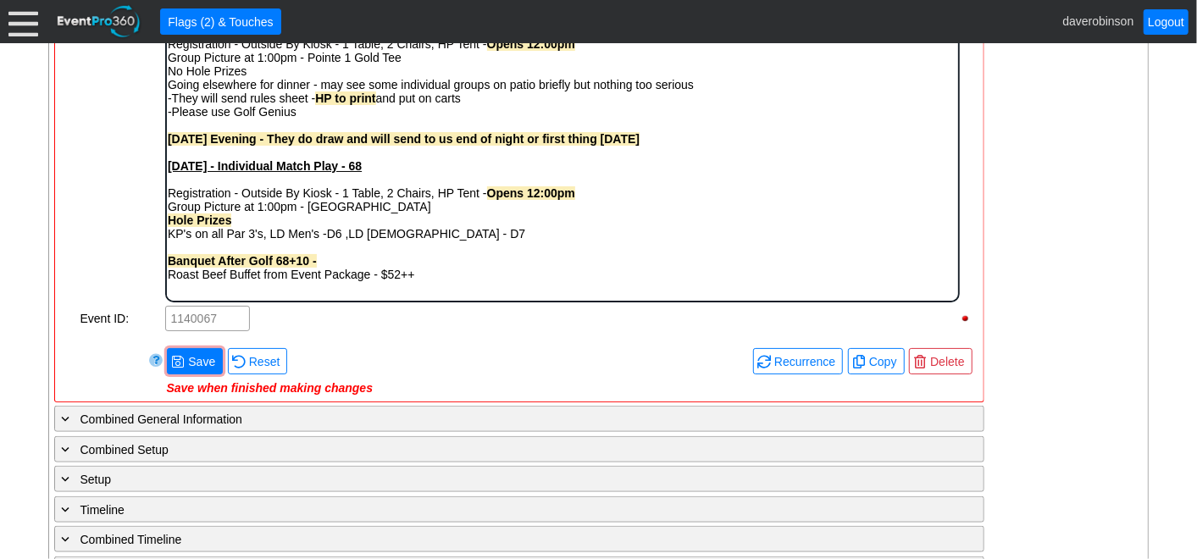
drag, startPoint x: 325, startPoint y: 271, endPoint x: 326, endPoint y: 180, distance: 91.5
click at [166, 261] on html "Hien Thi Ngoc - 403-483-9888 Ryder Cup Style Event 60-80 - Crossover Desert/Poi…" at bounding box center [561, 82] width 791 height 442
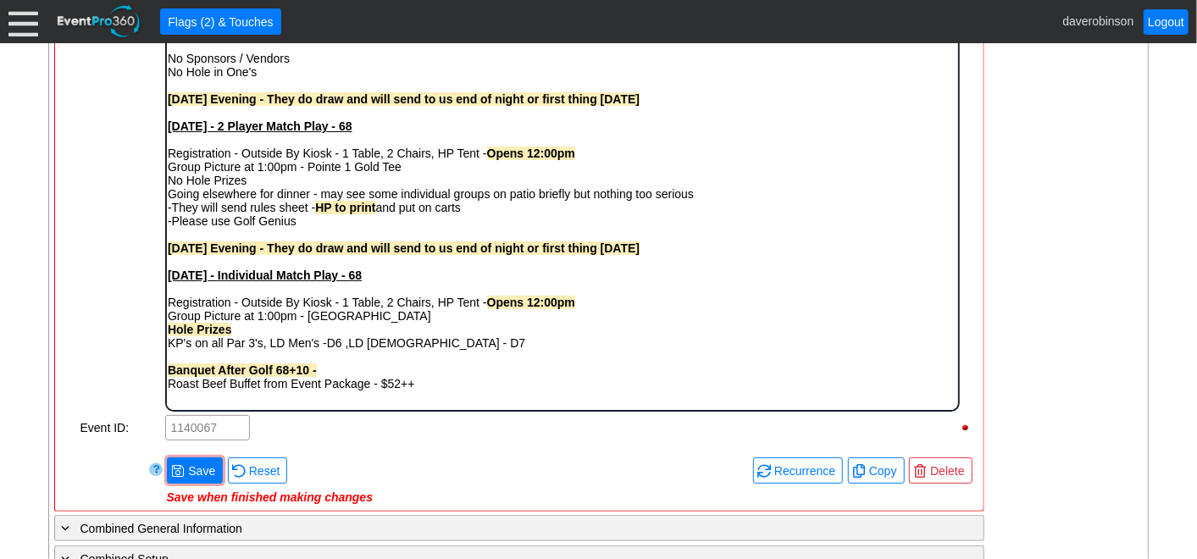
scroll to position [634, 0]
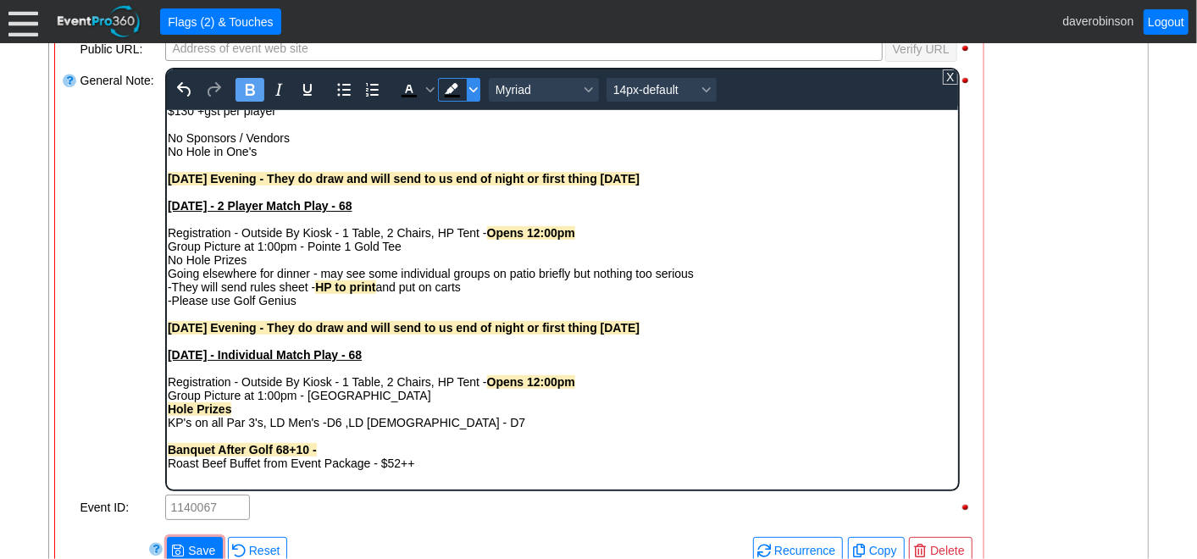
click at [472, 90] on icon "Background color Black" at bounding box center [472, 90] width 8 height 8
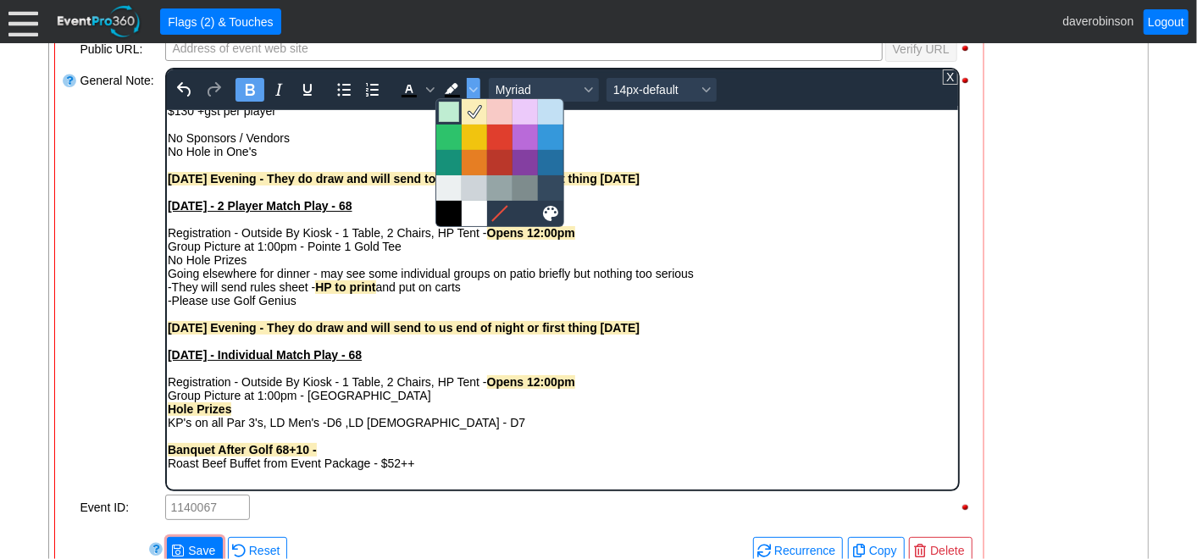
click at [452, 112] on div at bounding box center [449, 112] width 20 height 20
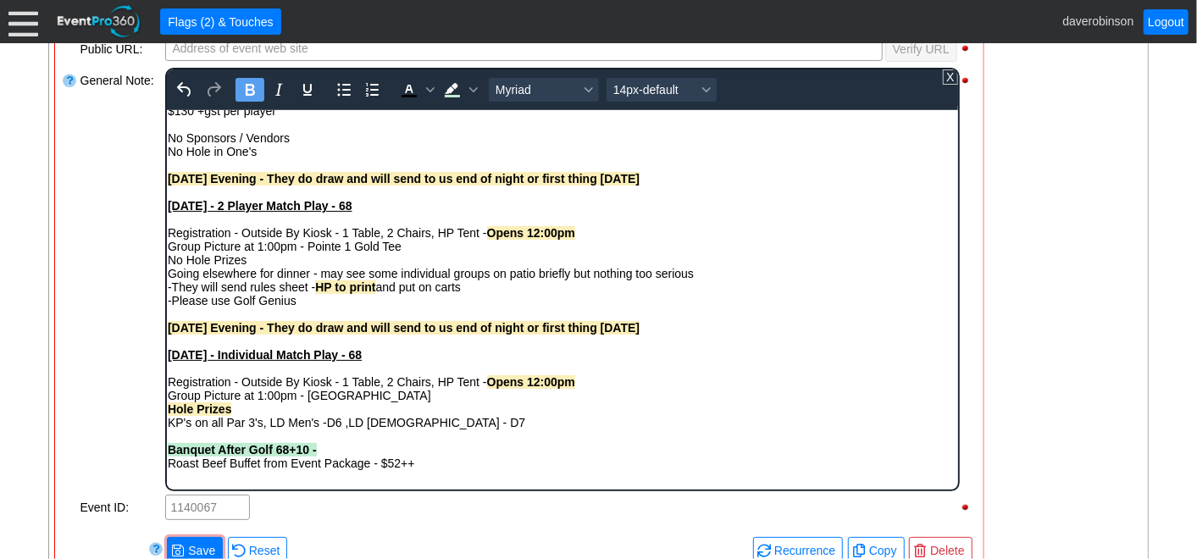
click at [997, 402] on div "- General Information ▼ Loading.... Remove all highlights Facility: ▼ Χ [GEOGRA…" at bounding box center [599, 451] width 1100 height 1424
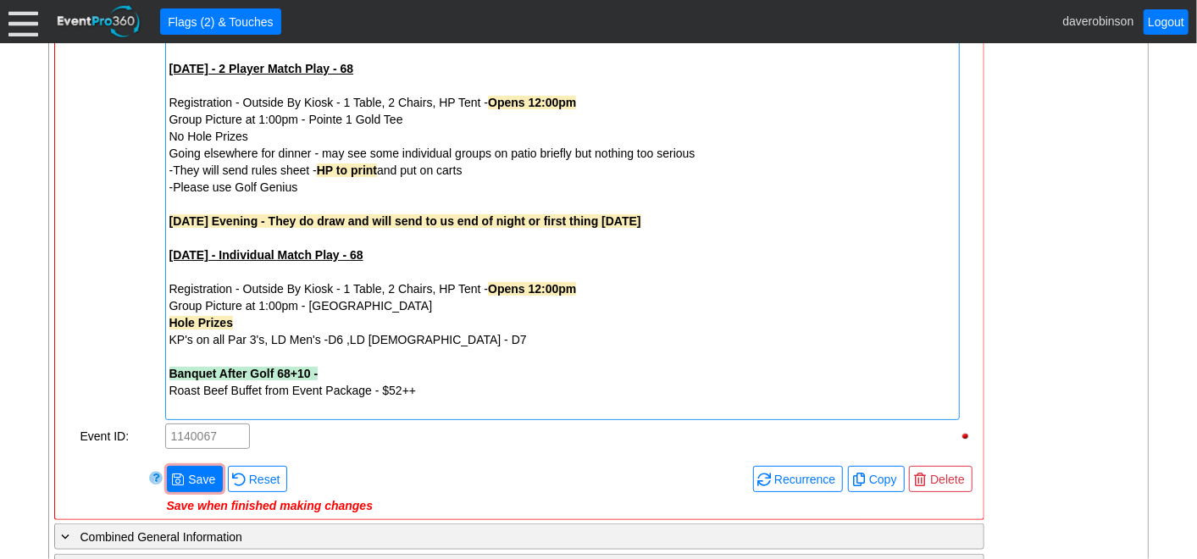
scroll to position [917, 0]
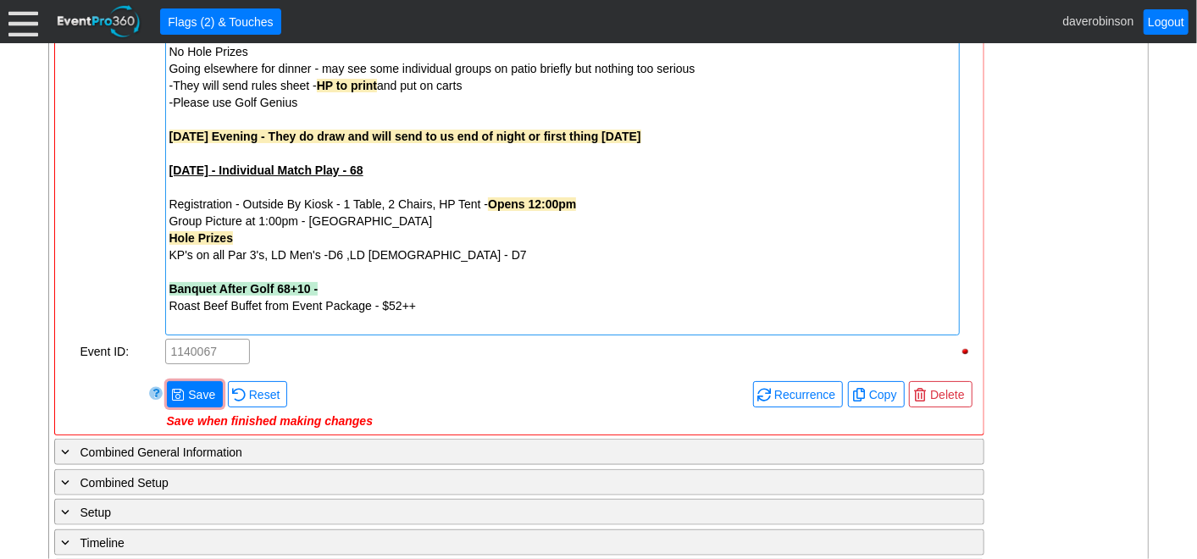
click at [176, 322] on div at bounding box center [562, 322] width 786 height 17
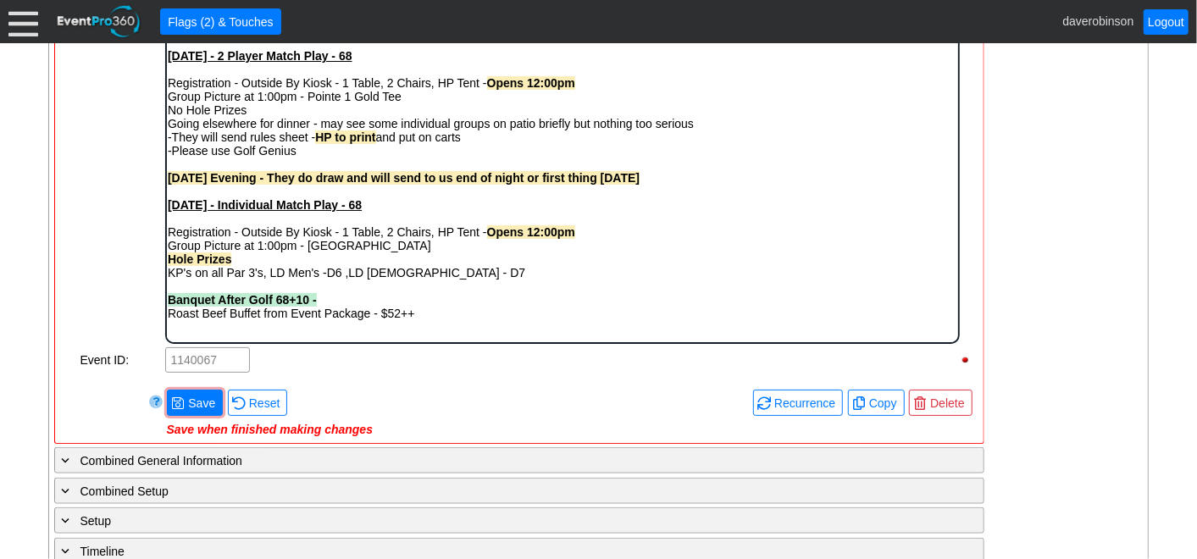
scroll to position [823, 0]
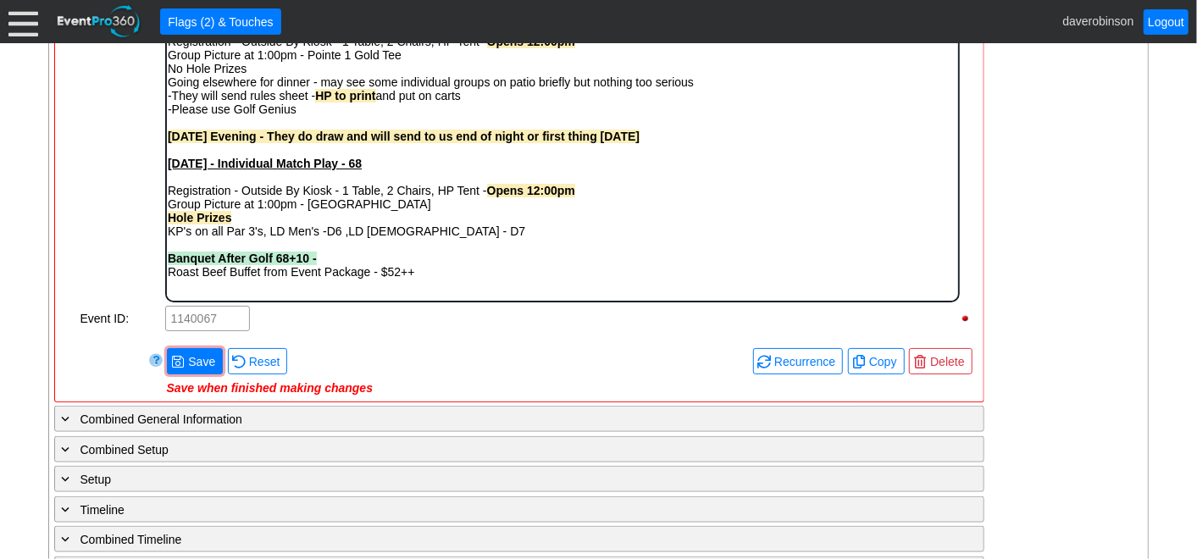
click at [207, 292] on div "Rich Text Area. Press ALT-0 for help." at bounding box center [562, 286] width 790 height 14
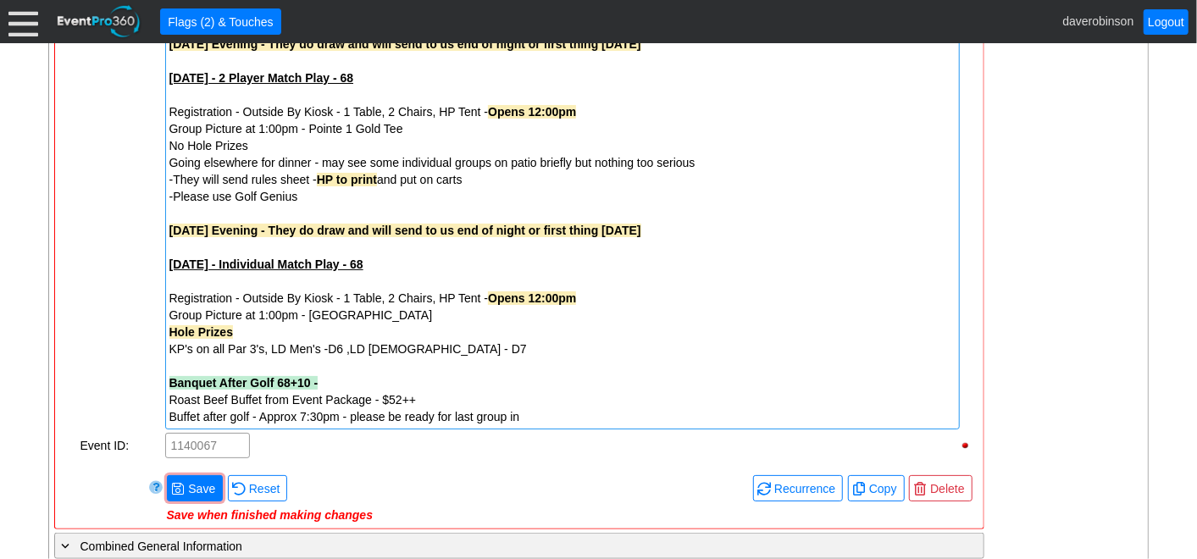
click at [196, 363] on div "Remove all highlights Facility: ▼ Χ Heritage Pointe Golf Club Event Type: ▼ Χ C…" at bounding box center [519, 53] width 915 height 938
click at [201, 484] on span "Save" at bounding box center [202, 488] width 34 height 17
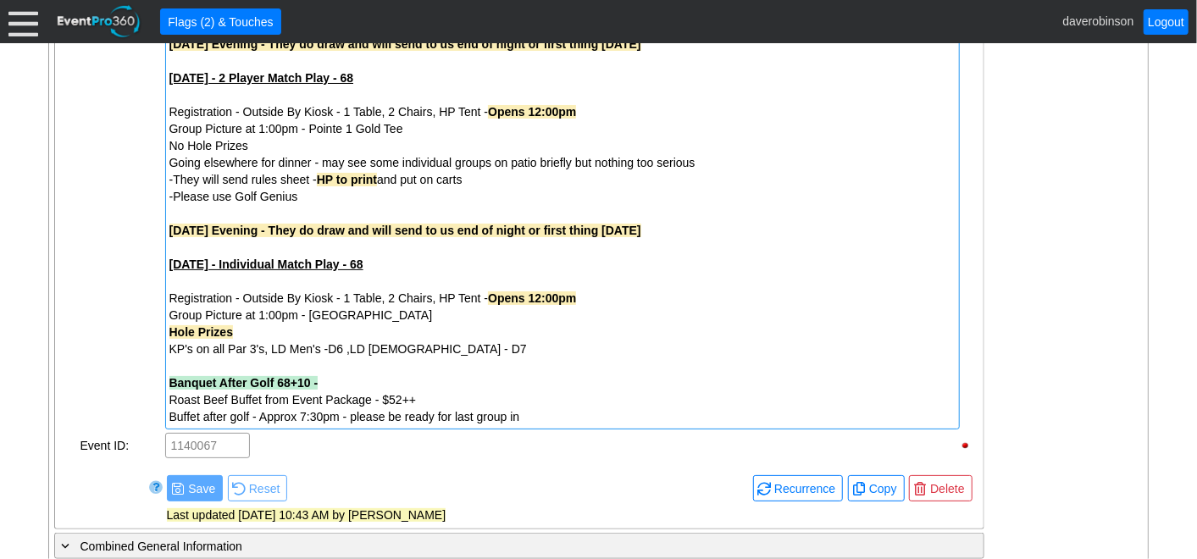
click at [535, 415] on div "Buffet after golf - Approx 7:30pm - please be ready for last group in" at bounding box center [562, 416] width 786 height 17
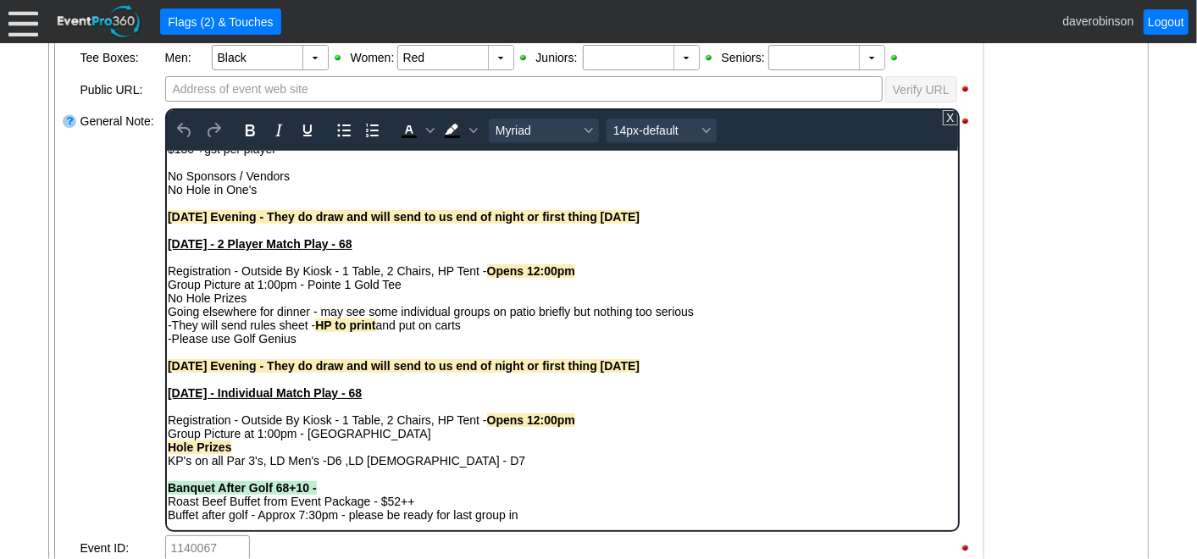
scroll to position [781, 0]
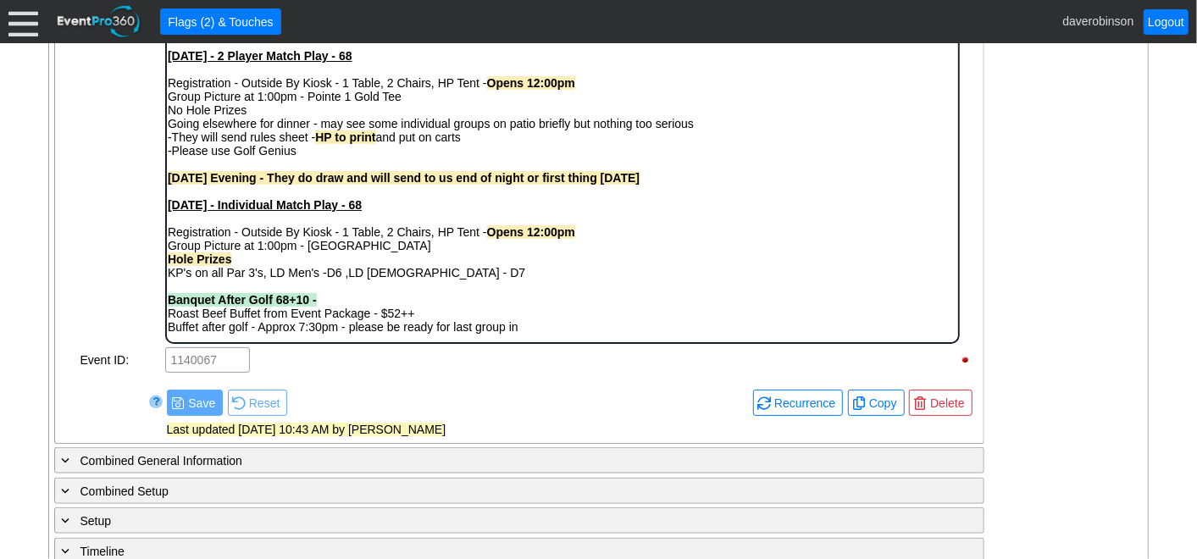
click at [382, 307] on div "Banquet After Golf 68+10 -" at bounding box center [562, 300] width 790 height 14
click at [62, 269] on div at bounding box center [70, 132] width 17 height 427
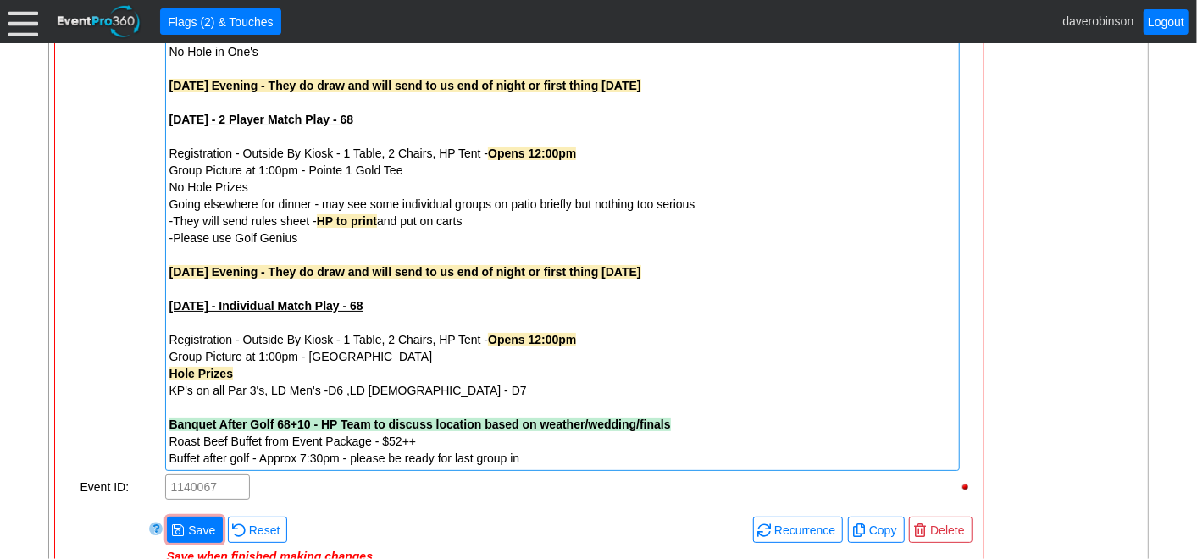
scroll to position [875, 0]
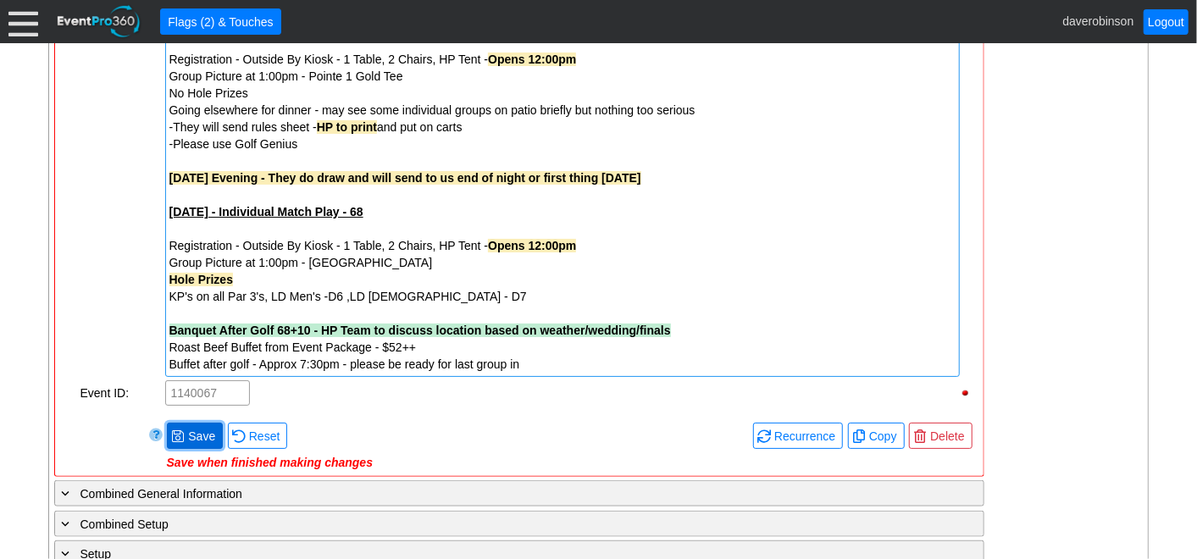
click at [185, 434] on span "Save" at bounding box center [202, 436] width 34 height 17
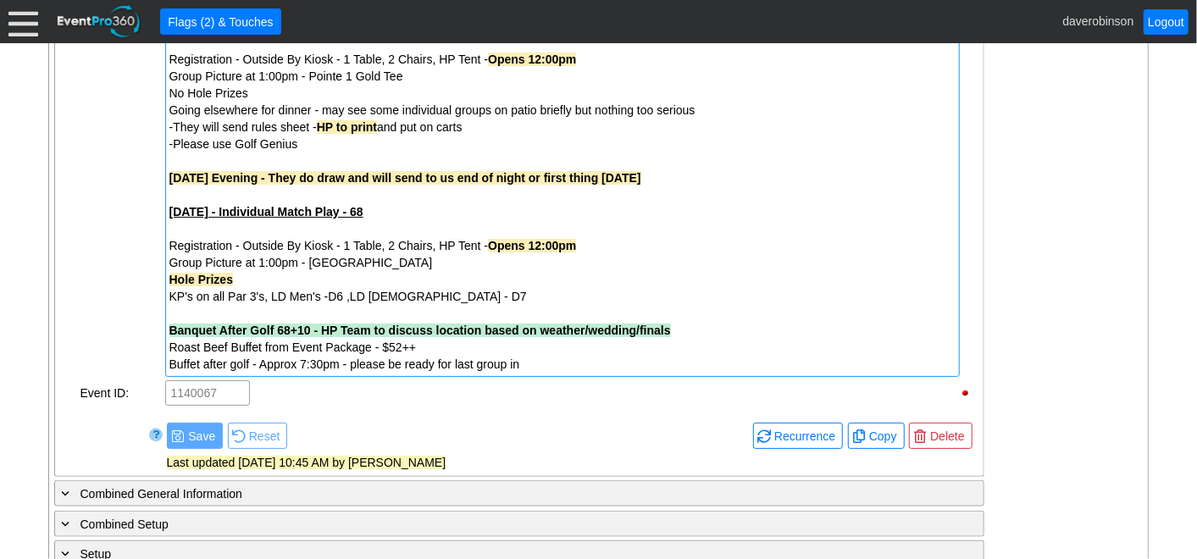
click at [597, 360] on div "Buffet after golf - Approx 7:30pm - please be ready for last group in" at bounding box center [562, 364] width 786 height 17
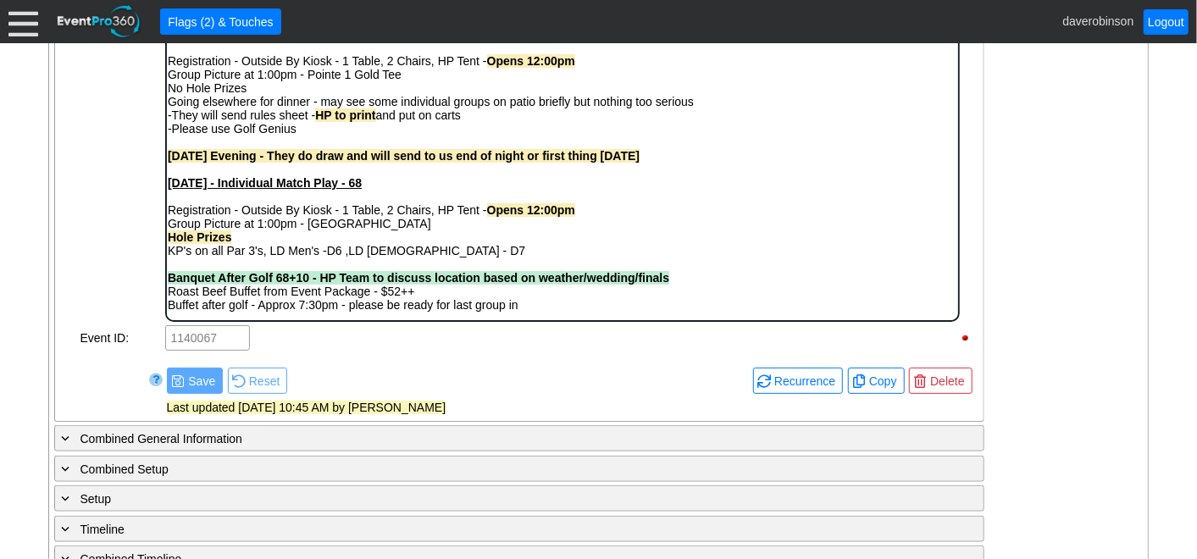
scroll to position [823, 0]
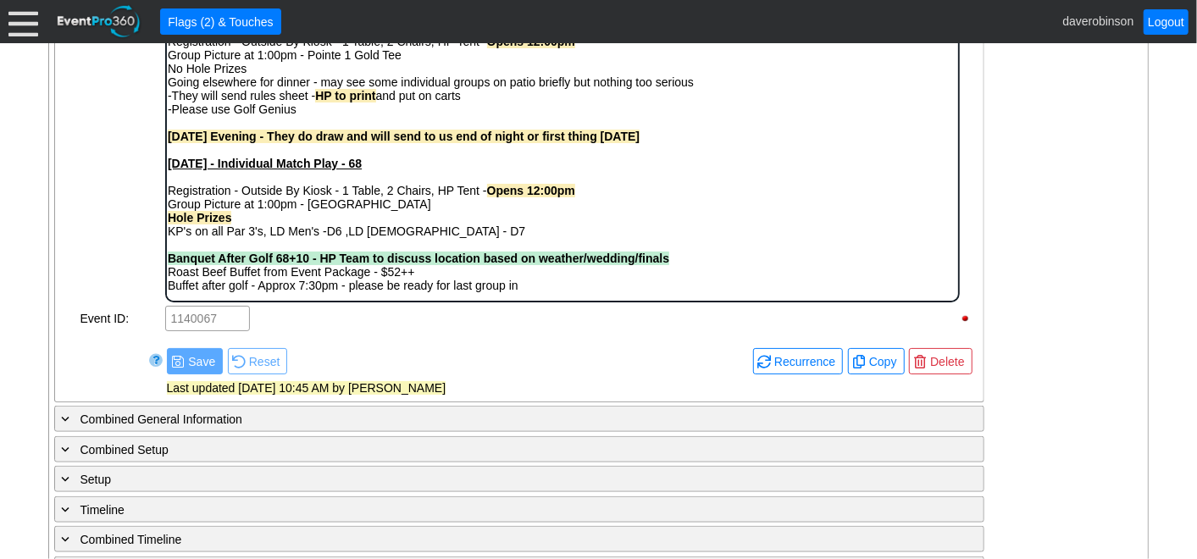
click at [542, 291] on div "Buffet after golf - Approx 7:30pm - please be ready for last group in" at bounding box center [562, 286] width 790 height 14
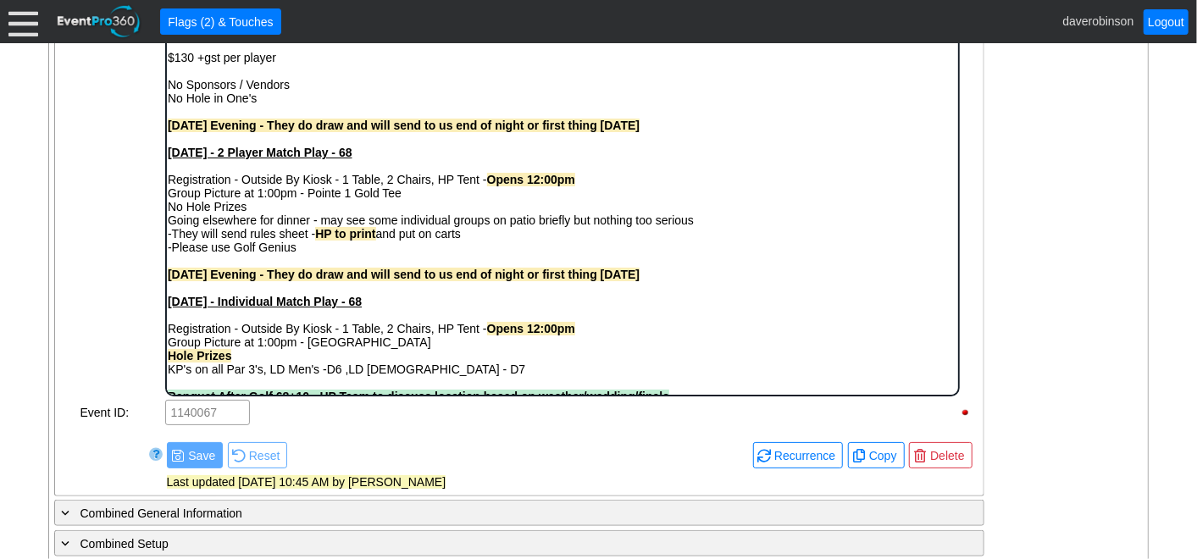
scroll to position [0, 0]
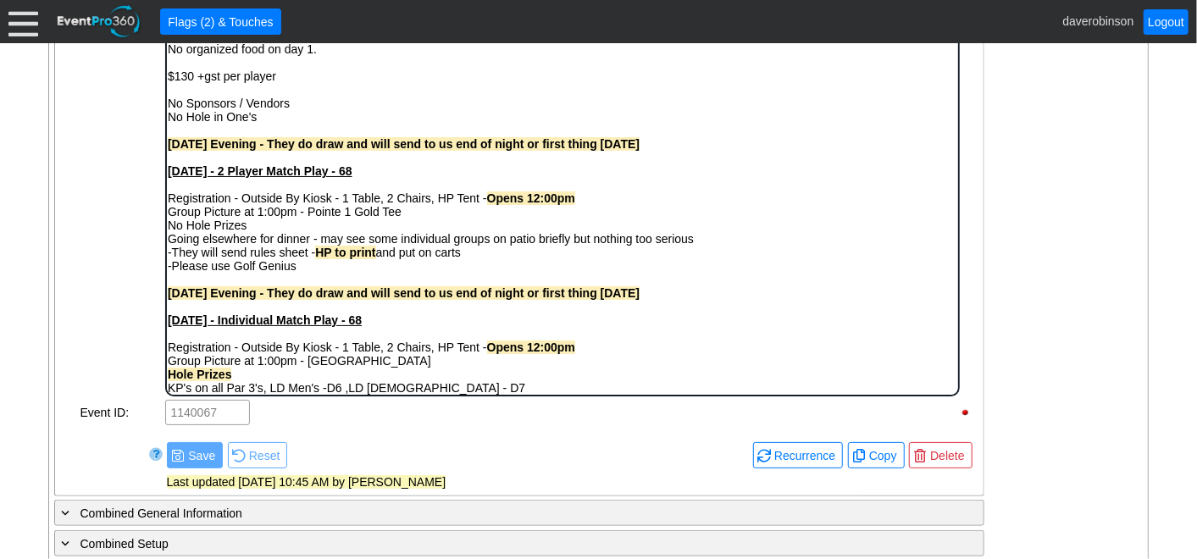
drag, startPoint x: 951, startPoint y: 341, endPoint x: 1130, endPoint y: 298, distance: 184.7
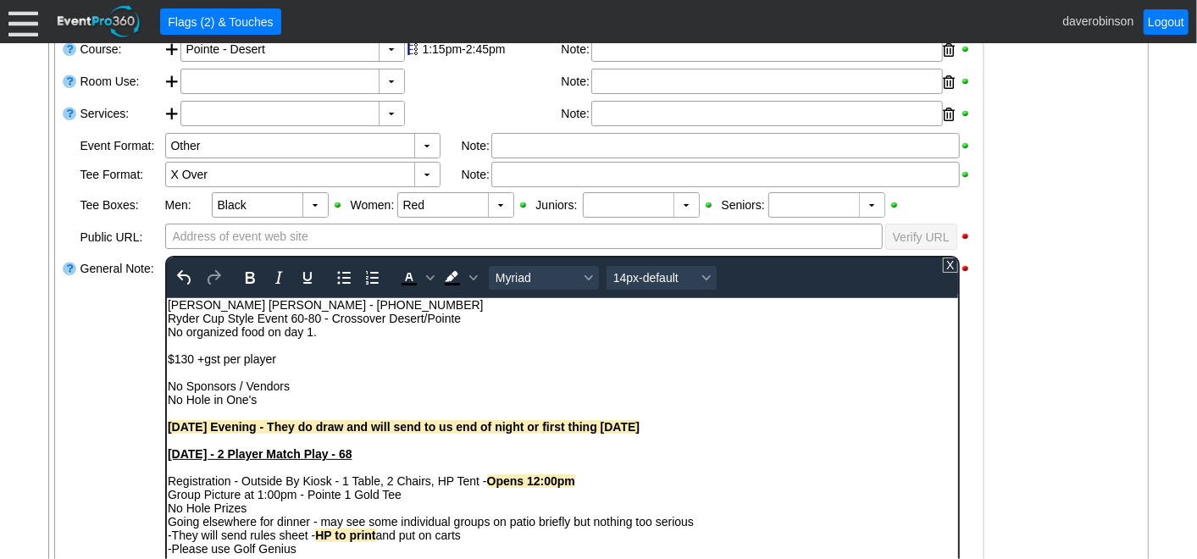
click at [357, 402] on div "No Hole in One's" at bounding box center [562, 399] width 790 height 14
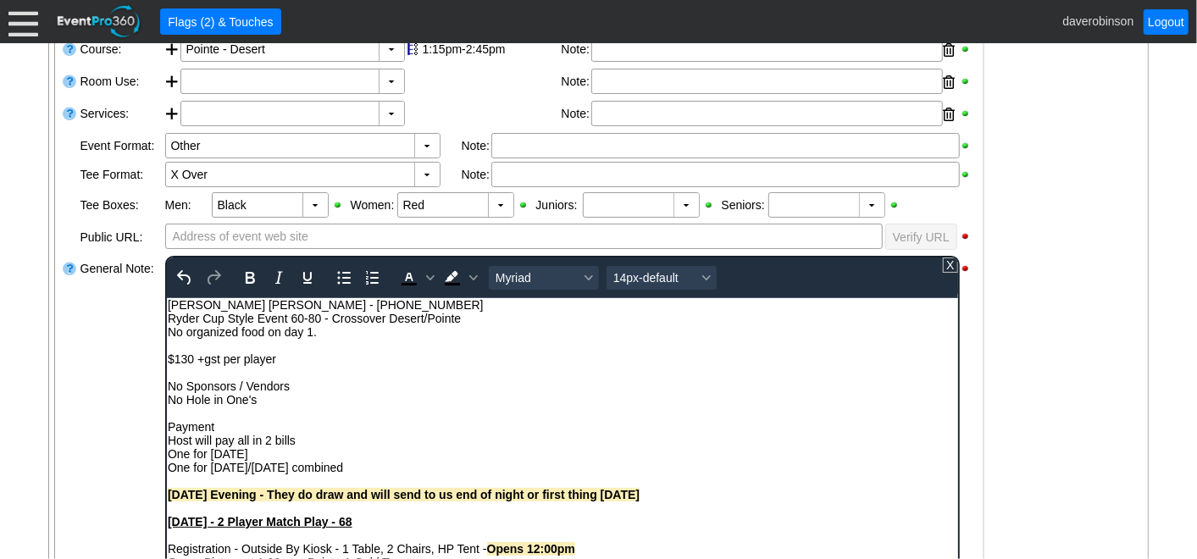
drag, startPoint x: 235, startPoint y: 430, endPoint x: 329, endPoint y: 717, distance: 301.4
click at [166, 424] on html "Hien Thi Ngoc - 403-483-9888 Ryder Cup Style Event 60-80 - Crossover Desert/Poi…" at bounding box center [561, 559] width 791 height 524
click at [247, 280] on icon "Bold" at bounding box center [249, 278] width 20 height 20
click at [466, 280] on span "Background color Black" at bounding box center [473, 278] width 14 height 24
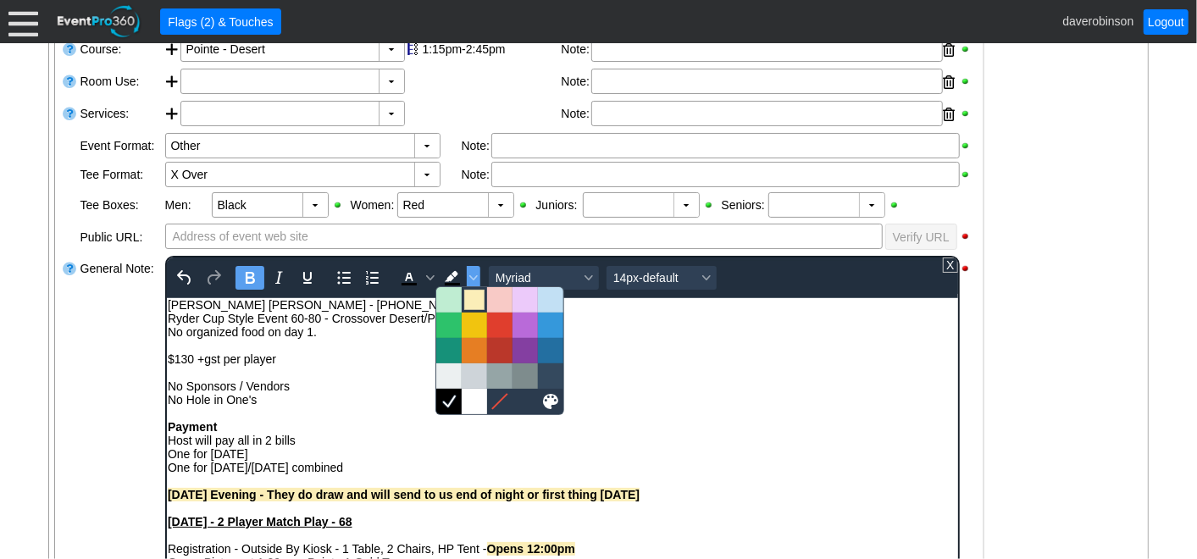
click at [464, 302] on div at bounding box center [474, 300] width 20 height 20
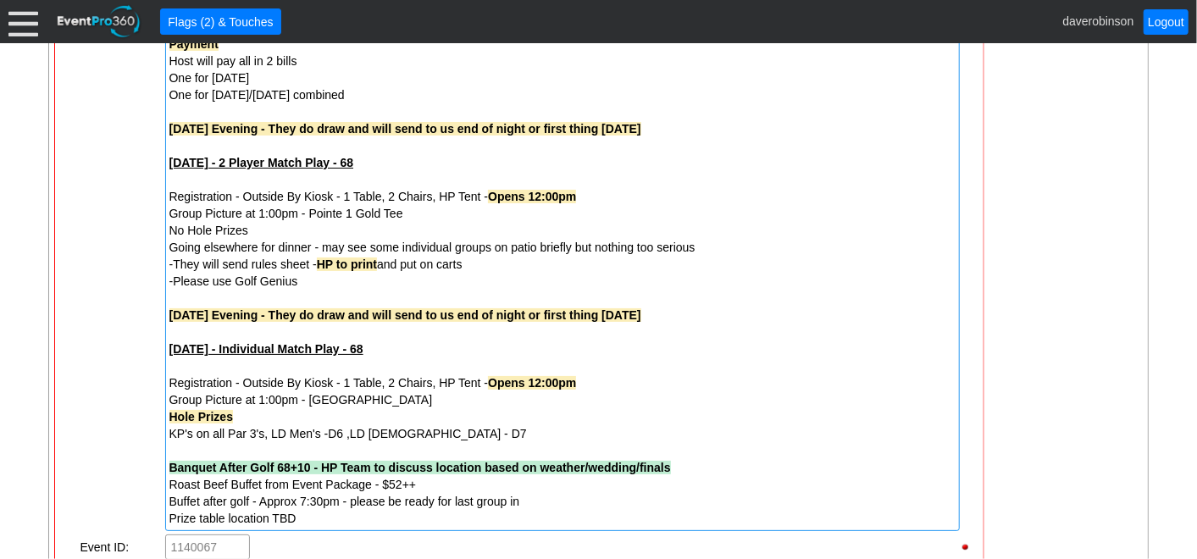
scroll to position [1011, 0]
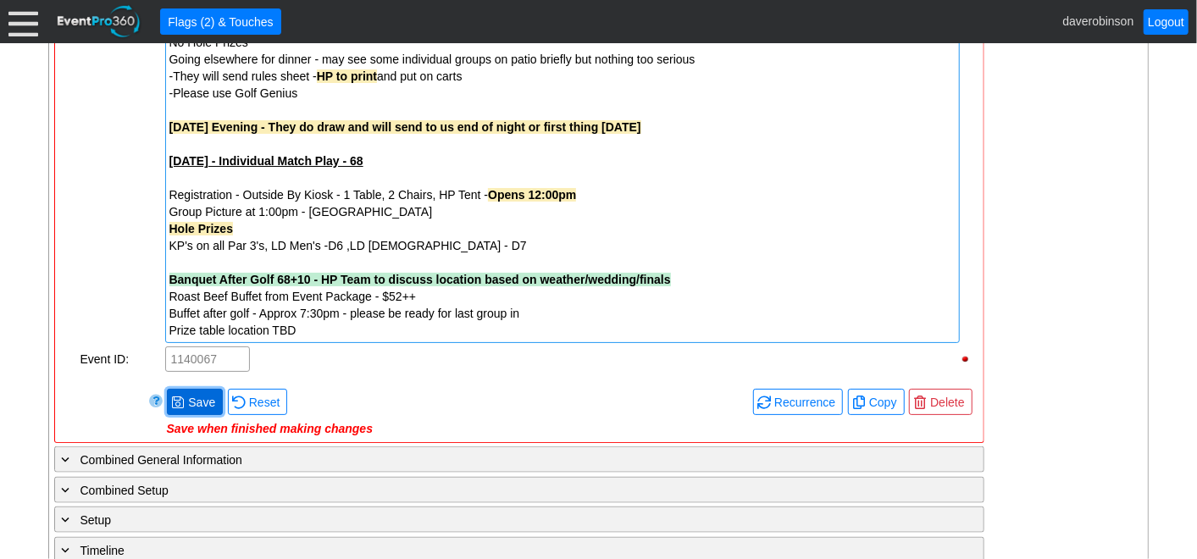
click at [191, 402] on span "Save" at bounding box center [202, 402] width 34 height 17
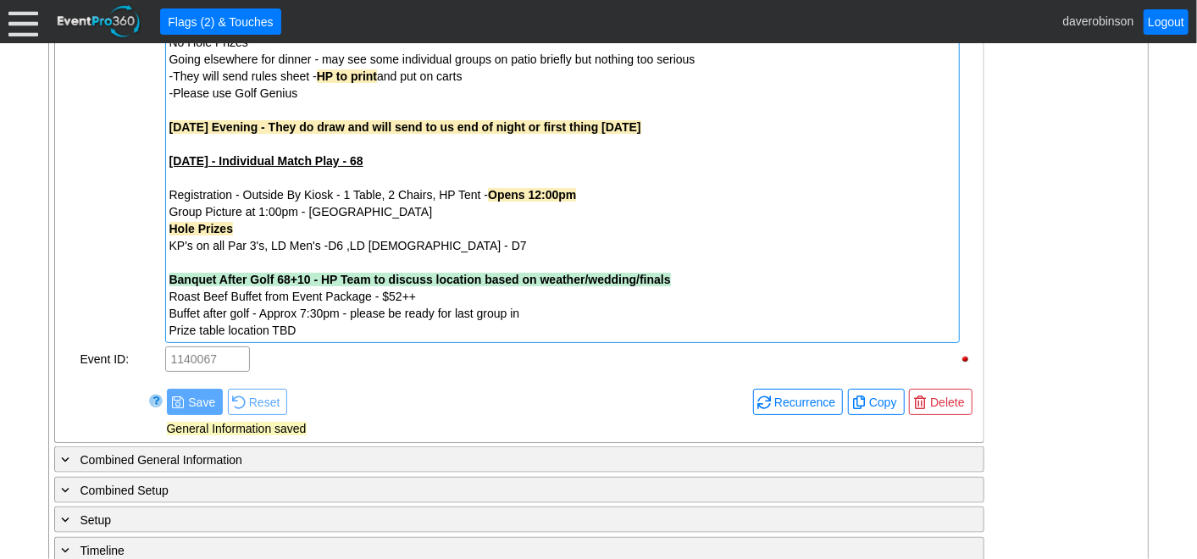
click at [1063, 425] on div "- General Information ▼ Loading.... Remove all highlights Facility: ▼ Χ [GEOGRA…" at bounding box center [599, 188] width 1100 height 1653
click at [1106, 375] on div "- General Information ▼ Loading.... Remove all highlights Facility: ▼ Χ [GEOGRA…" at bounding box center [599, 188] width 1100 height 1653
click at [192, 394] on span "Save" at bounding box center [202, 402] width 34 height 17
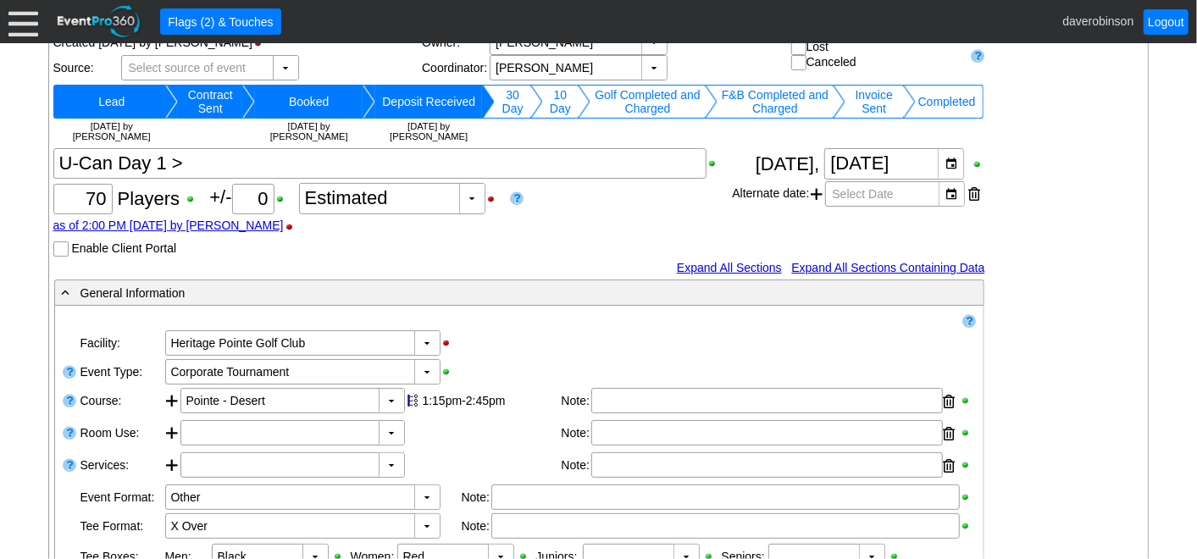
scroll to position [0, 0]
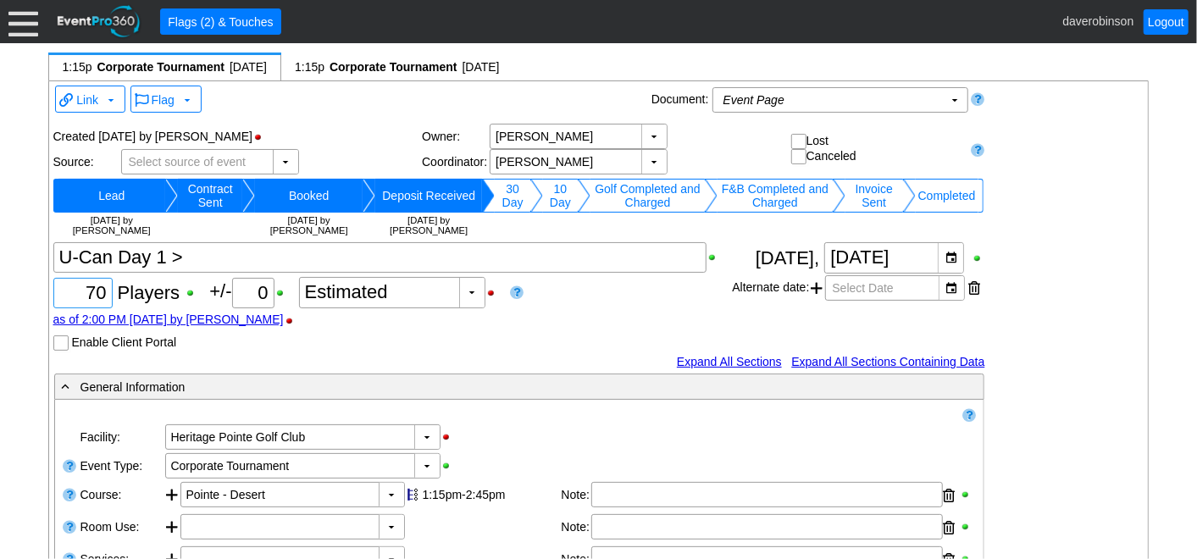
drag, startPoint x: 77, startPoint y: 290, endPoint x: 143, endPoint y: 287, distance: 66.1
click at [143, 287] on div "Χ 70 Players +/- Χ 0 ▼ Χ Estimated as of 2:00 PM on Saturday, 4/12/2025 by dave…" at bounding box center [392, 296] width 679 height 108
type input "68"
click at [576, 313] on div "as of 2:00 PM [DATE] by [PERSON_NAME]" at bounding box center [392, 320] width 679 height 14
click at [543, 193] on td "10 Day" at bounding box center [560, 196] width 35 height 34
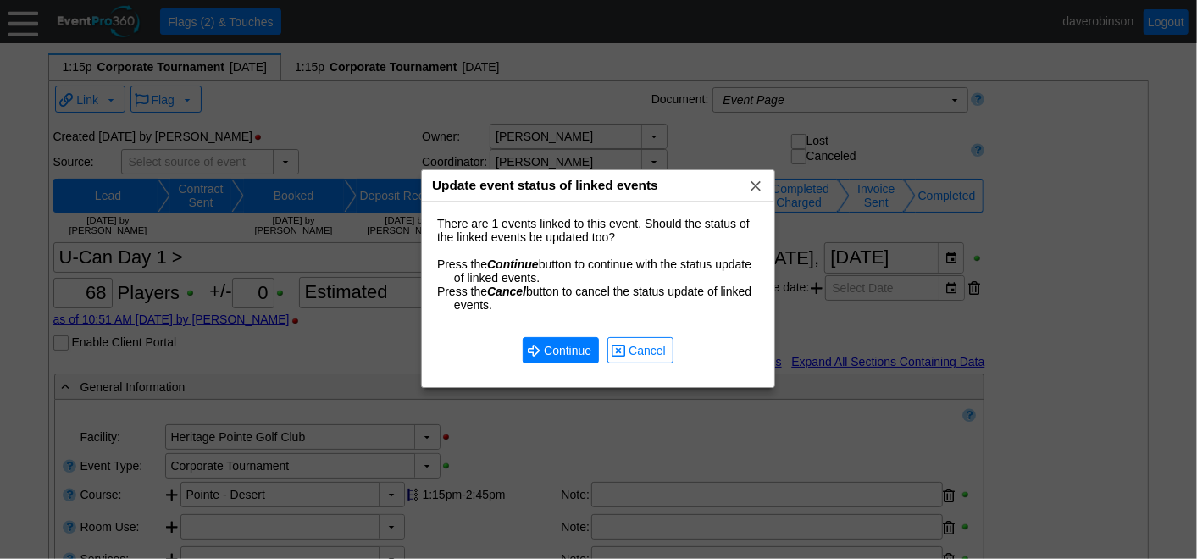
click at [550, 336] on div "● Continue ● Cancel" at bounding box center [598, 350] width 339 height 60
click at [547, 353] on span "Continue" at bounding box center [568, 350] width 54 height 17
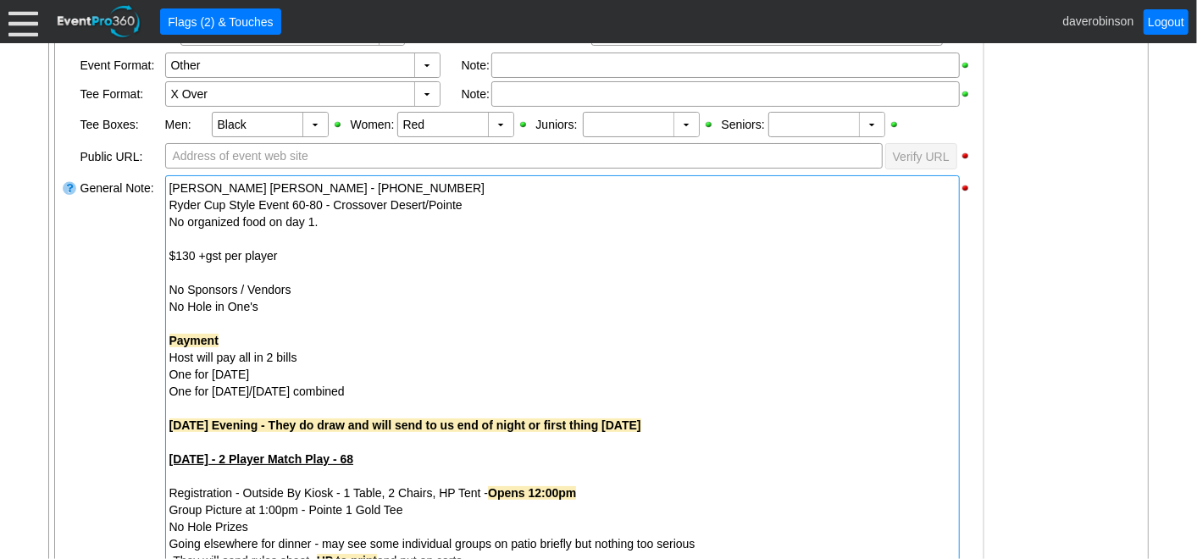
scroll to position [564, 0]
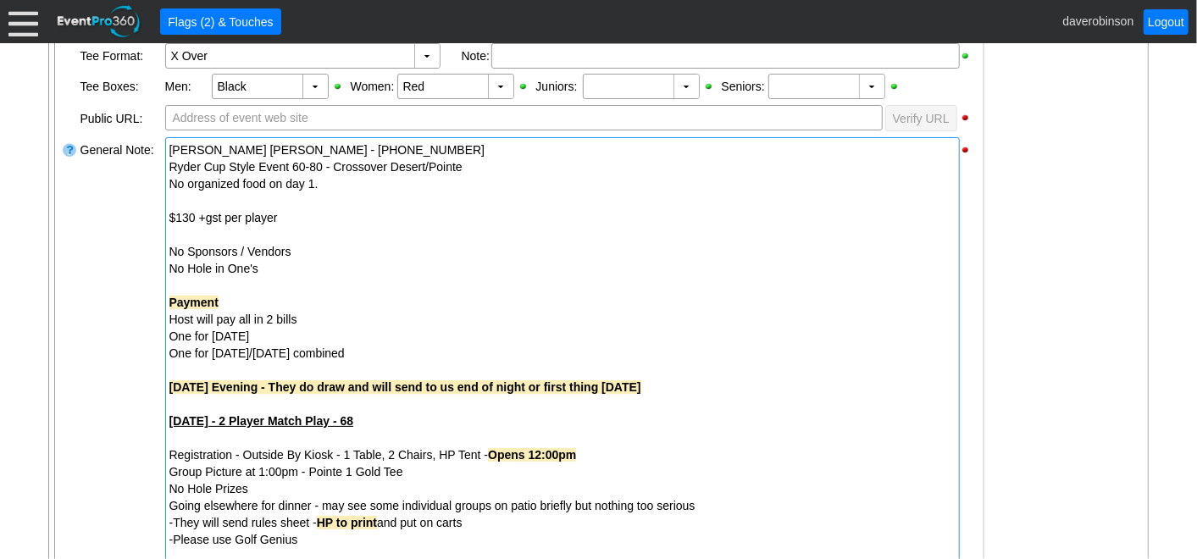
click at [170, 247] on div "No Sponsors / Vendors" at bounding box center [562, 251] width 786 height 17
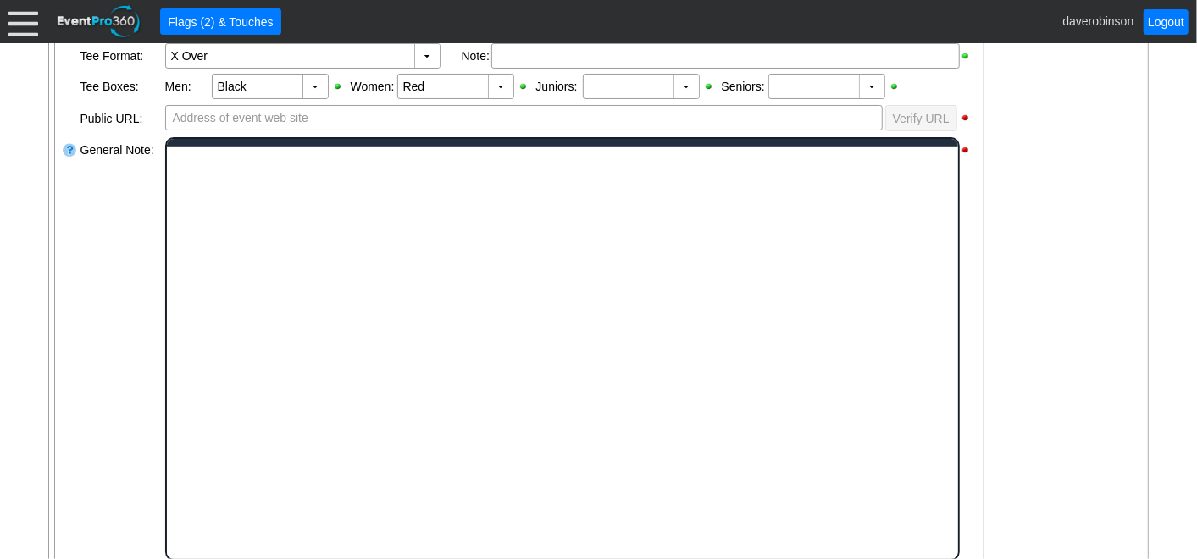
scroll to position [0, 0]
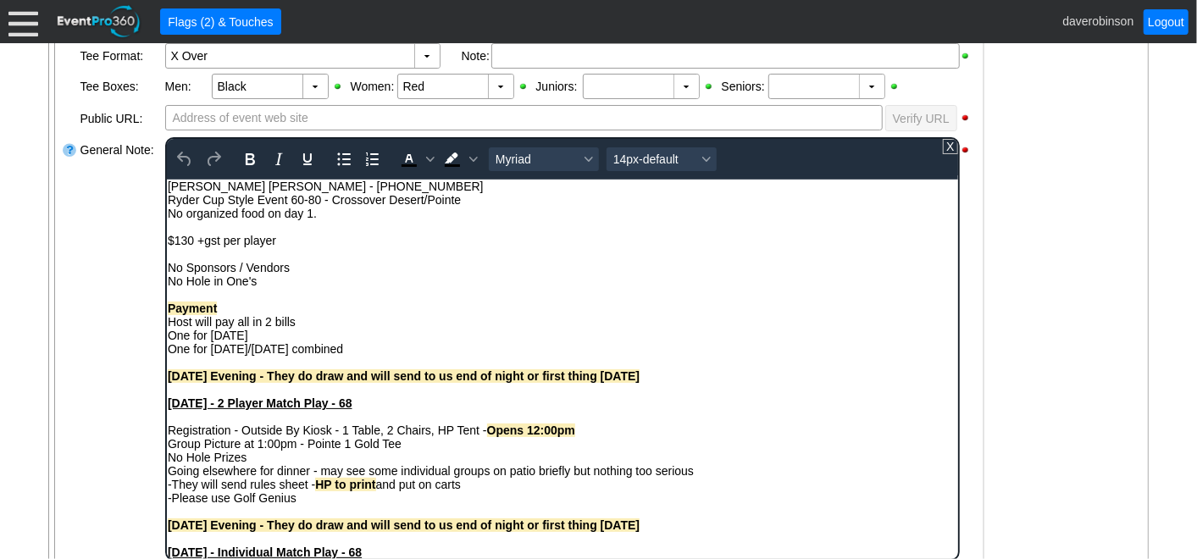
click at [169, 271] on div "No Sponsors / Vendors" at bounding box center [562, 267] width 790 height 14
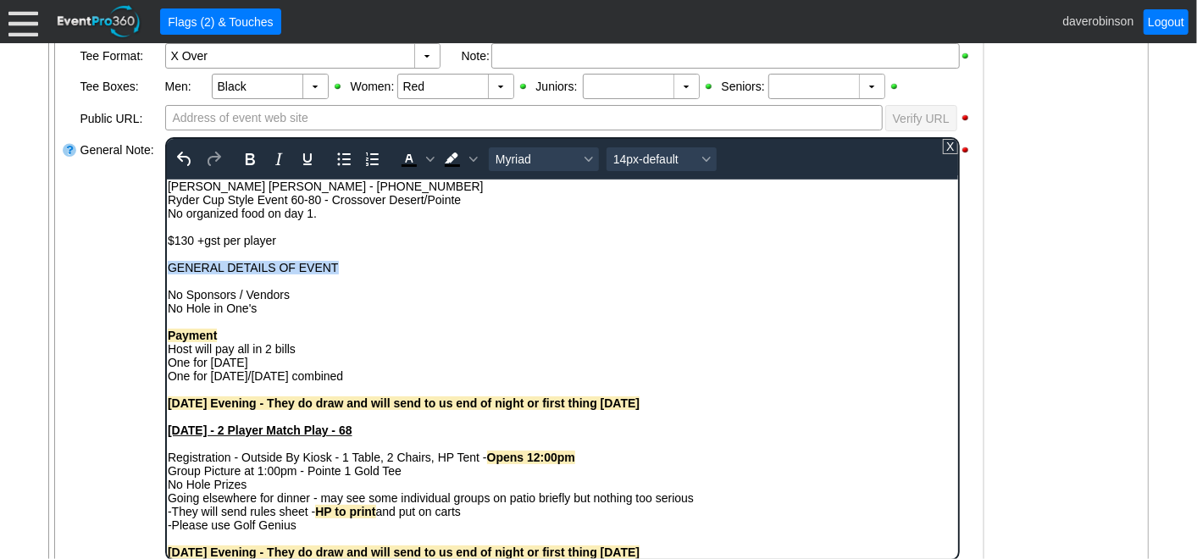
drag, startPoint x: 351, startPoint y: 269, endPoint x: 169, endPoint y: 263, distance: 181.4
click at [169, 263] on div "GENERAL DETAILS OF EVENT" at bounding box center [562, 267] width 790 height 14
click at [245, 161] on icon "Bold" at bounding box center [249, 159] width 9 height 12
click at [469, 157] on icon "Background color Black" at bounding box center [472, 159] width 8 height 8
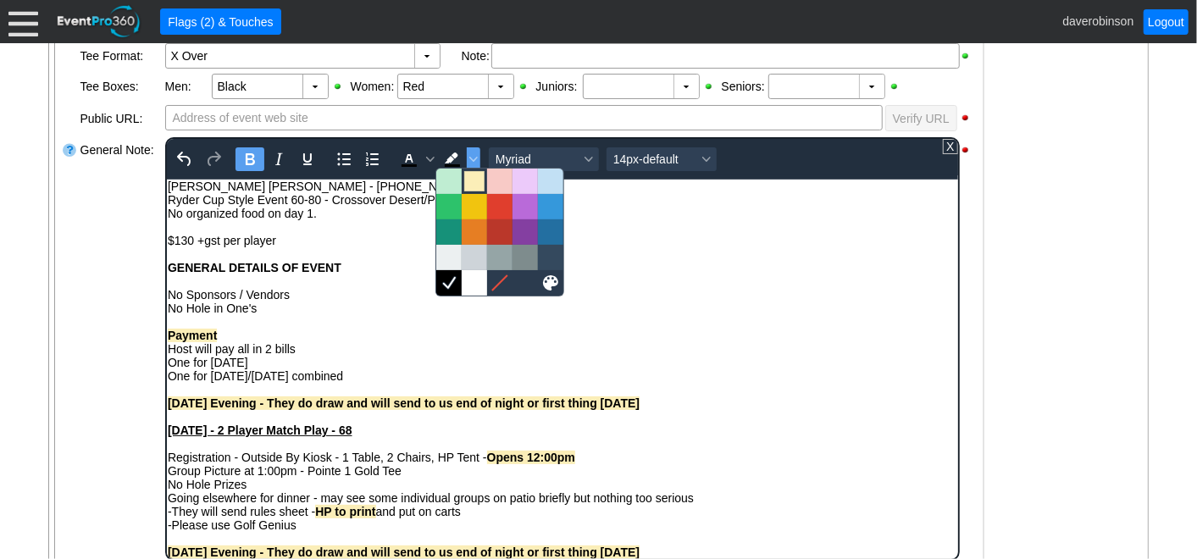
click at [472, 181] on div at bounding box center [474, 181] width 20 height 20
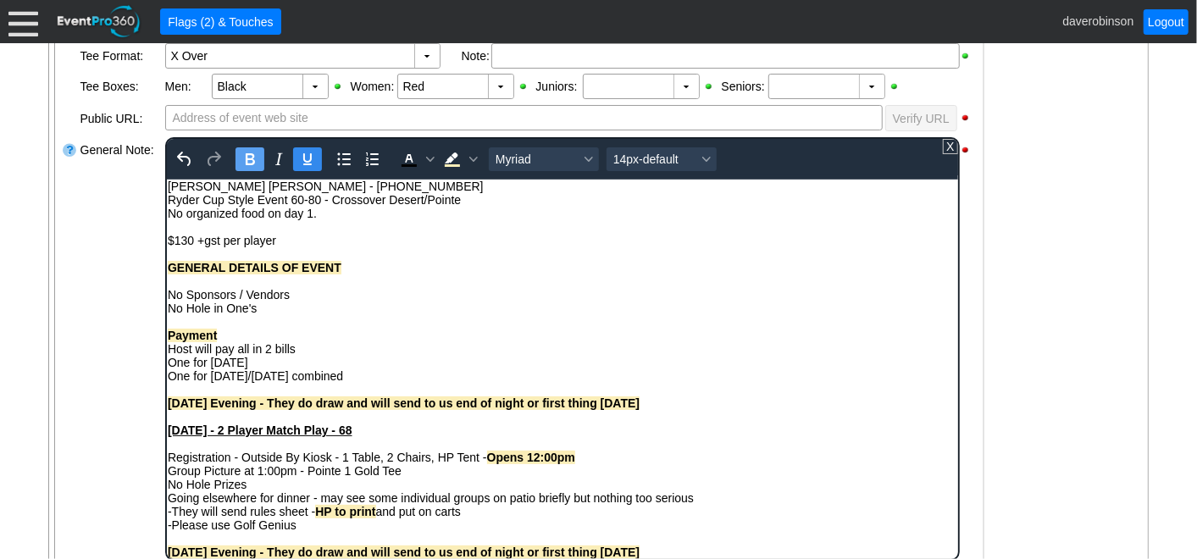
click at [308, 158] on icon "Underline" at bounding box center [306, 159] width 8 height 12
click at [186, 276] on div "Rich Text Area. Press ALT-0 for help." at bounding box center [562, 281] width 790 height 14
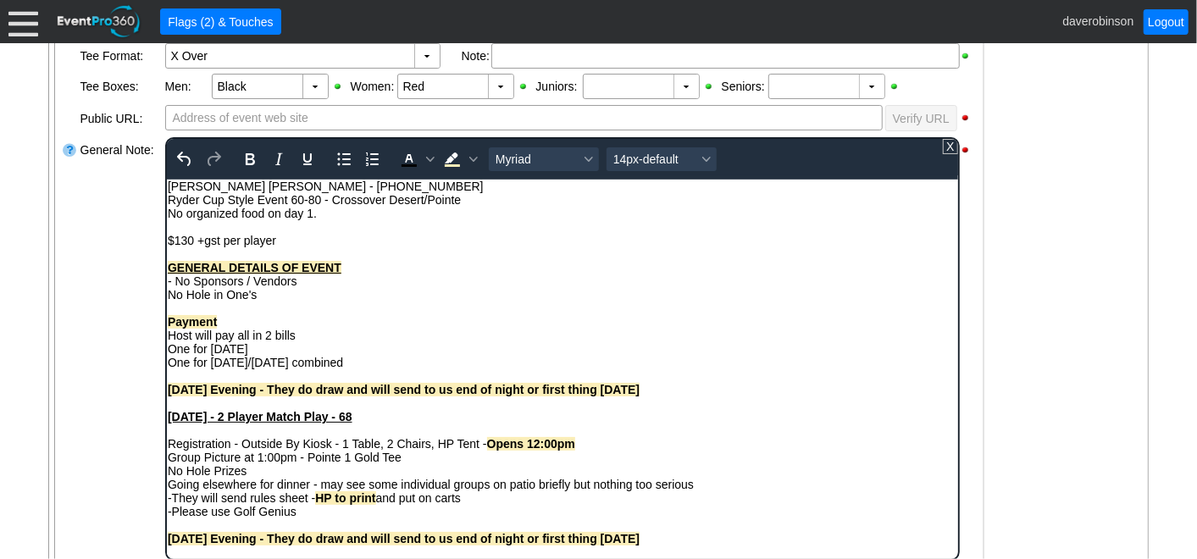
click at [167, 300] on div "No Hole in One's" at bounding box center [562, 294] width 790 height 14
click at [292, 299] on div "- No Hole in One's" at bounding box center [562, 294] width 790 height 14
click at [306, 286] on div "- No Sponsors / Vendors" at bounding box center [562, 281] width 790 height 14
click at [254, 285] on div "- No Sponsors / Vendors / Hole in One's" at bounding box center [562, 281] width 790 height 14
click at [324, 284] on div "- No Sponsors / No Vendors / Hole in One's" at bounding box center [562, 281] width 790 height 14
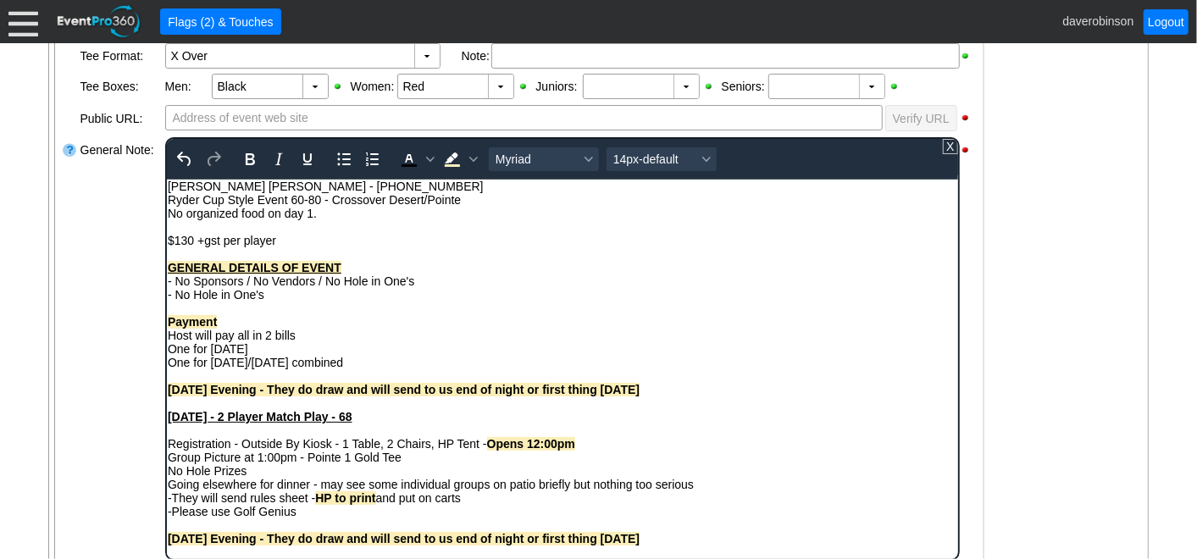
click at [345, 268] on div "GENERAL DETAILS OF EVENT" at bounding box center [562, 267] width 790 height 14
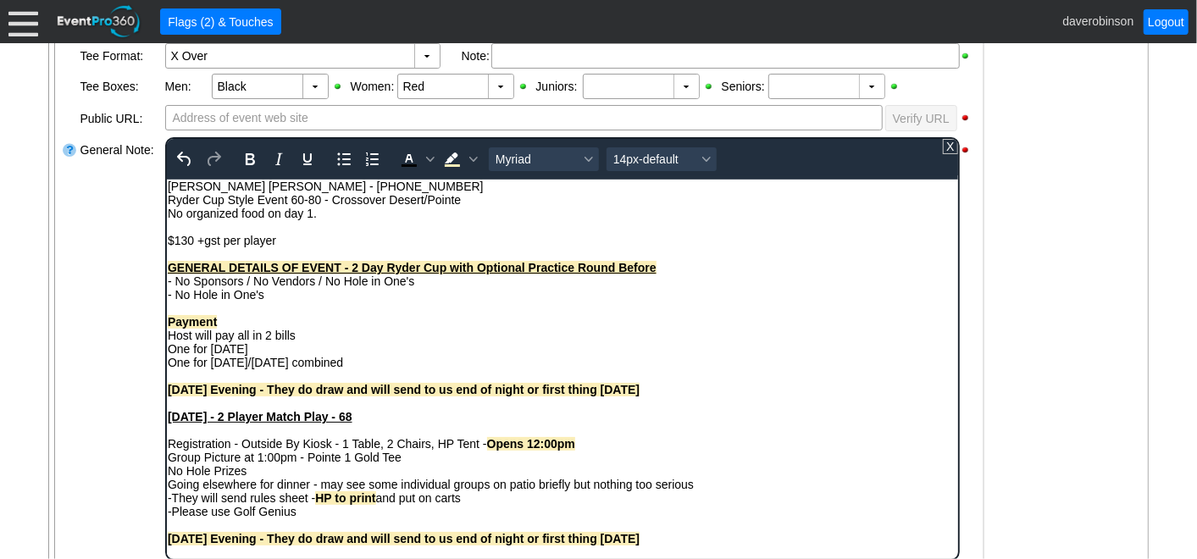
click at [519, 341] on div "Host will pay all in 2 bills" at bounding box center [562, 335] width 790 height 14
click at [202, 305] on div "Rich Text Area. Press ALT-0 for help." at bounding box center [562, 308] width 790 height 14
drag, startPoint x: 652, startPoint y: 391, endPoint x: 168, endPoint y: 391, distance: 484.6
click at [168, 391] on div "Friday Evening - They do draw and will send to us end of night or first thing S…" at bounding box center [562, 389] width 790 height 14
copy strong "Friday Evening - They do draw and will send to us end of night or first thing S…"
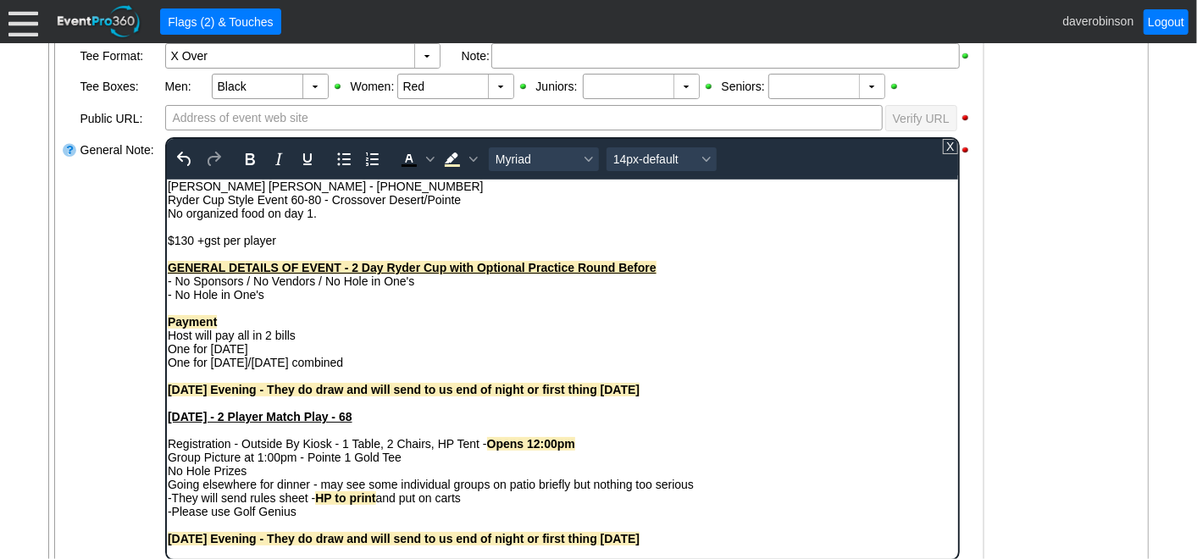
click at [269, 296] on div "- No Hole in One's" at bounding box center [562, 294] width 790 height 14
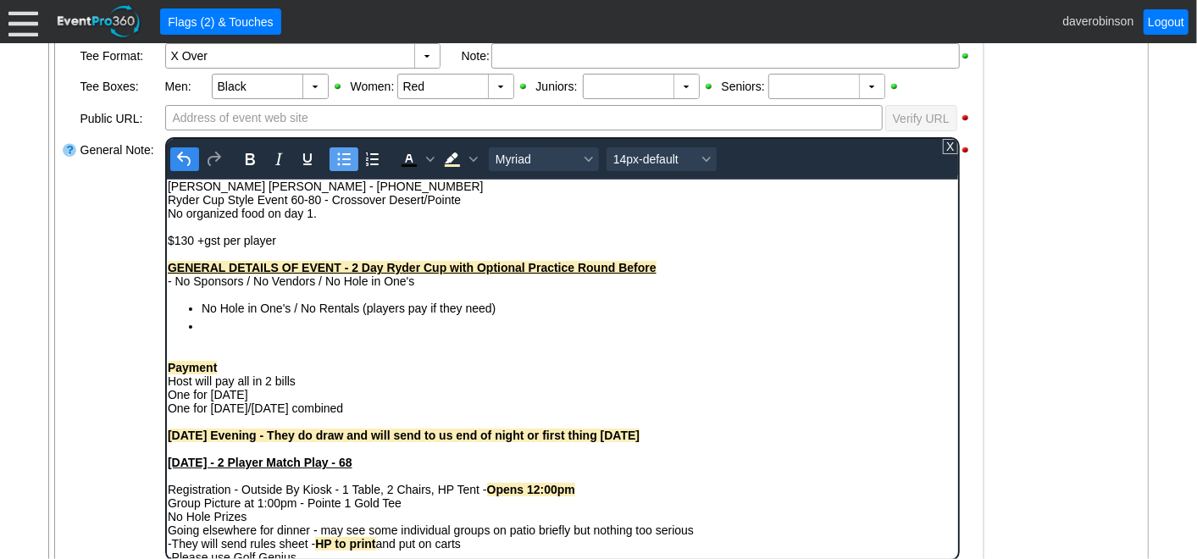
click at [176, 159] on icon "Undo" at bounding box center [185, 159] width 20 height 20
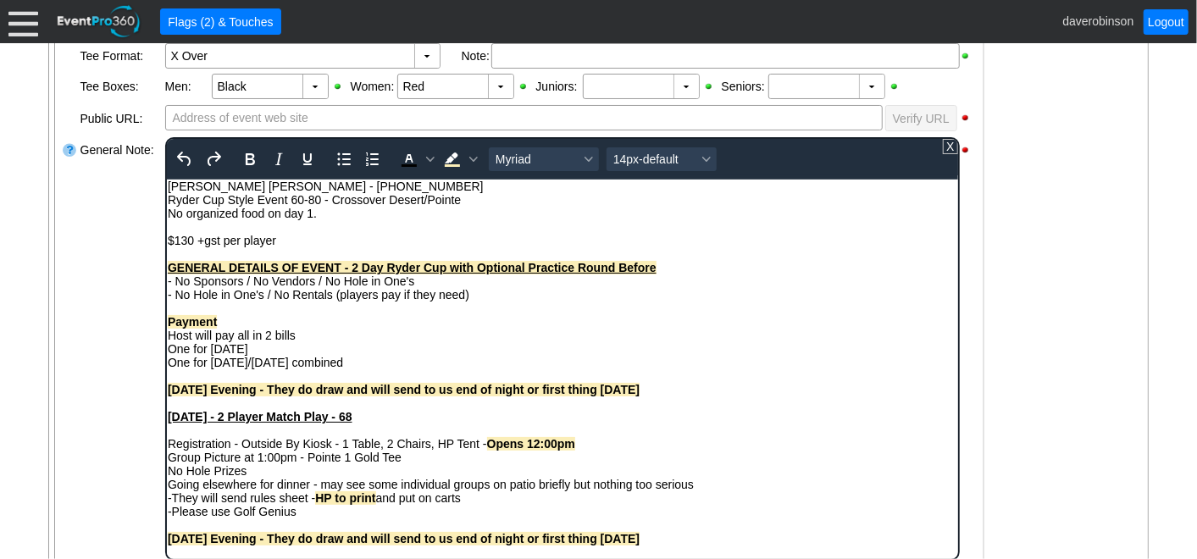
click at [186, 308] on div "Rich Text Area. Press ALT-0 for help." at bounding box center [562, 308] width 790 height 14
click at [169, 323] on strong "Payment" at bounding box center [191, 321] width 49 height 14
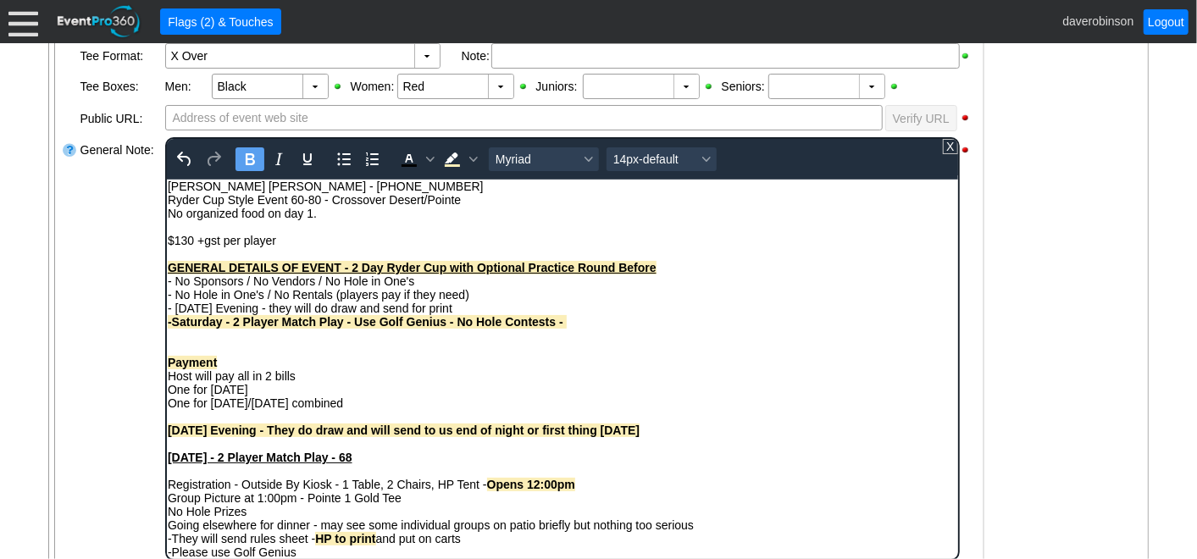
click at [169, 323] on strong "-Saturday - 2 Player Match Play - Use Golf Genius - No Hole Contests - ﻿" at bounding box center [366, 321] width 399 height 14
drag, startPoint x: 576, startPoint y: 324, endPoint x: 222, endPoint y: 318, distance: 354.2
click at [222, 318] on div "-Saturday - 2 Player Match Play - Use Golf Genius - No Hole Contests - ﻿" at bounding box center [562, 321] width 790 height 14
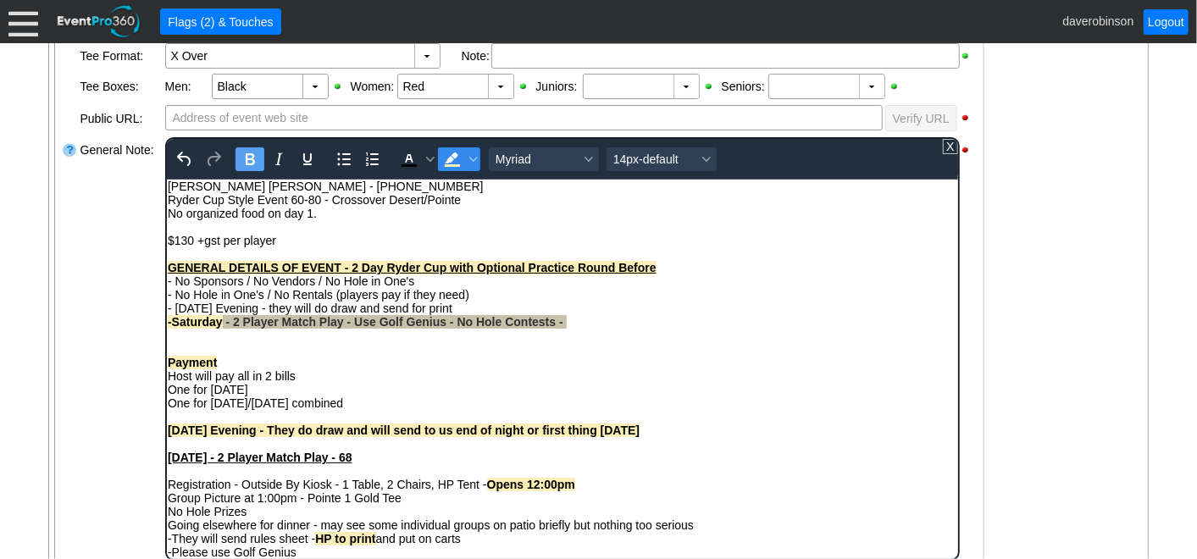
click at [452, 152] on icon "Background color Light Yellow" at bounding box center [451, 157] width 14 height 11
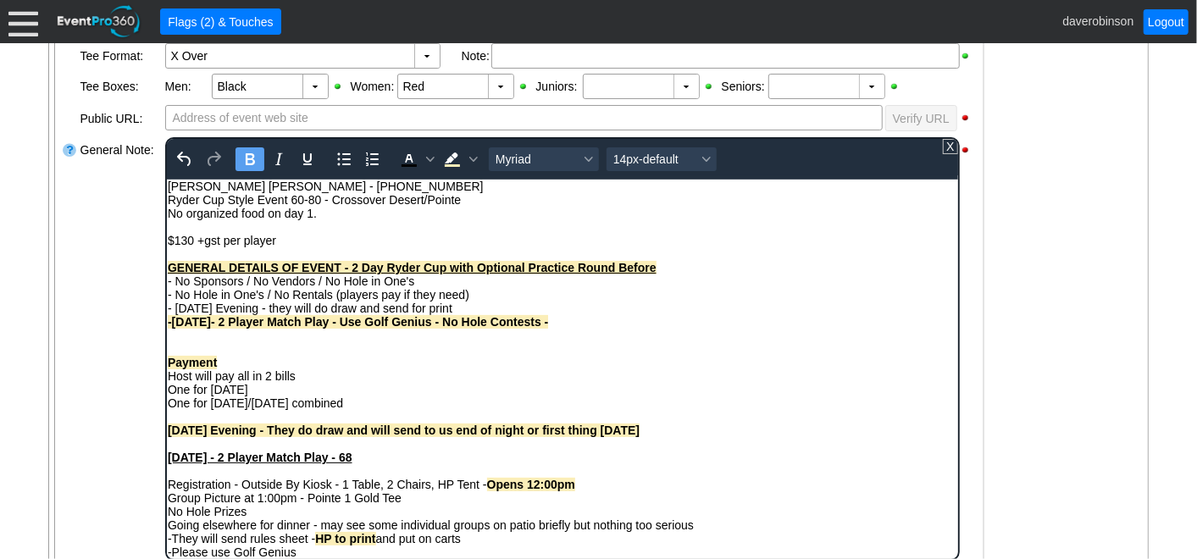
drag, startPoint x: 244, startPoint y: 160, endPoint x: 261, endPoint y: 170, distance: 19.8
click at [245, 159] on icon "Bold" at bounding box center [249, 159] width 9 height 12
click at [605, 368] on div "Payment" at bounding box center [562, 362] width 790 height 14
drag, startPoint x: 549, startPoint y: 319, endPoint x: 274, endPoint y: 325, distance: 275.4
click at [274, 325] on div "-Saturday - 2 Player Match Play - Use Golf Genius - No Hole Contests - ﻿" at bounding box center [562, 321] width 790 height 14
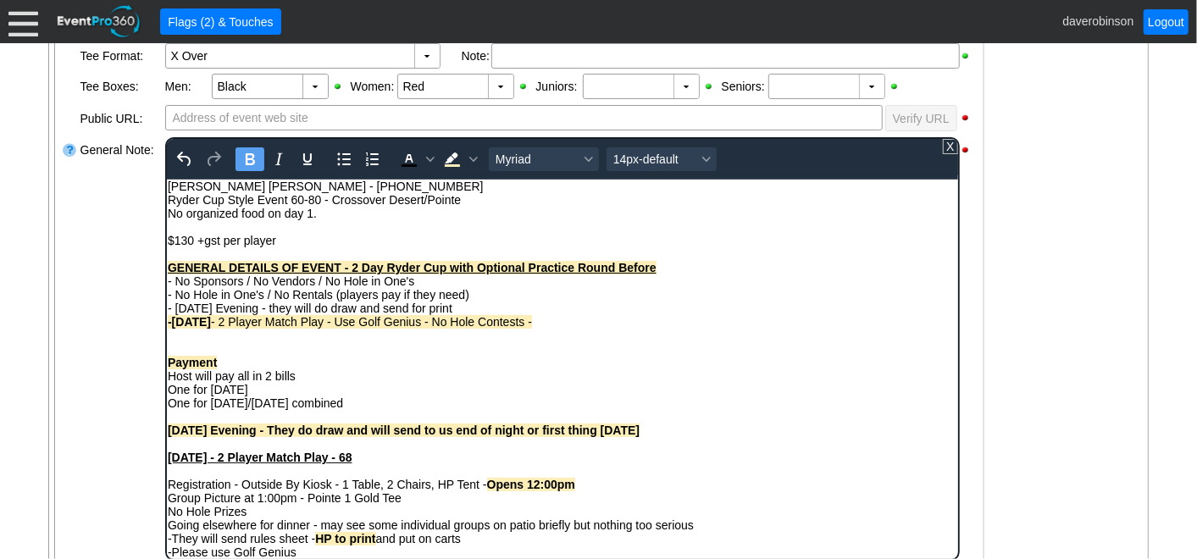
click at [546, 363] on div "Payment" at bounding box center [562, 362] width 790 height 14
click at [531, 319] on span "- 2 Player Match Play - Use Golf Genius - No Hole Contests - ﻿" at bounding box center [370, 321] width 321 height 14
drag, startPoint x: 552, startPoint y: 320, endPoint x: 225, endPoint y: 323, distance: 326.2
click at [225, 323] on div "-Saturday - 2 Player Match Play - Use Golf Genius - No Hole Contests - ﻿" at bounding box center [562, 321] width 790 height 14
click at [450, 158] on icon "Background color Light Yellow" at bounding box center [451, 159] width 20 height 20
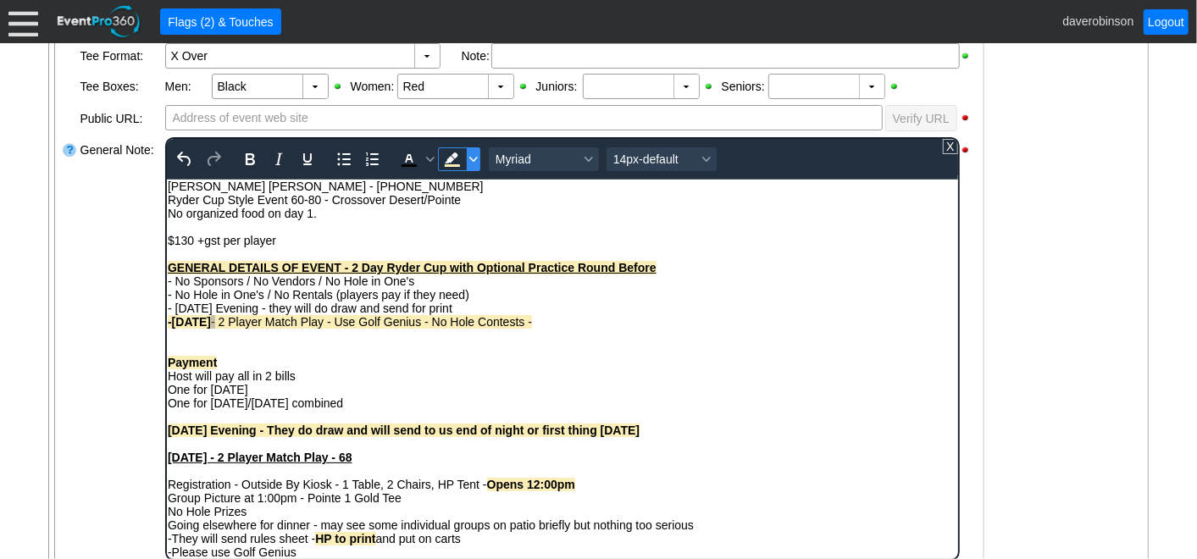
click at [473, 155] on icon "Background color Light Yellow" at bounding box center [472, 159] width 8 height 8
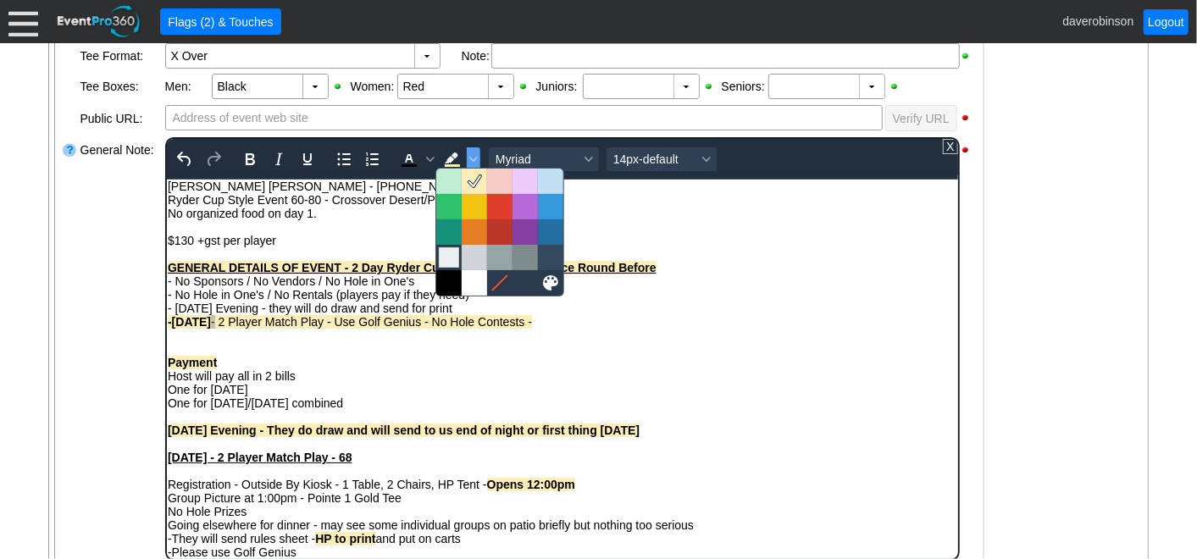
click at [446, 256] on div at bounding box center [449, 257] width 20 height 20
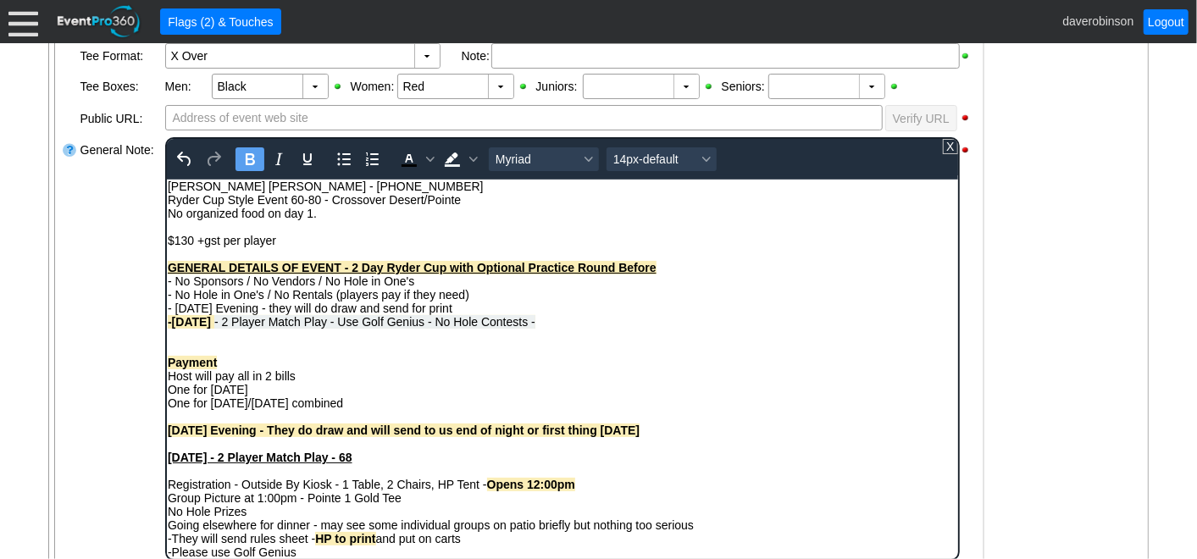
click at [646, 346] on div "Rich Text Area. Press ALT-0 for help." at bounding box center [562, 348] width 790 height 14
click at [535, 326] on span "- 2 Player Match Play - Use Golf Genius - No Hole Contests - ﻿" at bounding box center [373, 321] width 321 height 14
click at [448, 283] on div "- No Sponsors / No Vendors / No Hole in One's" at bounding box center [562, 281] width 790 height 14
click at [562, 324] on div "-Saturday - 2 Player Match Play - Use Golf Genius - No Hole Contests - ﻿" at bounding box center [562, 321] width 790 height 14
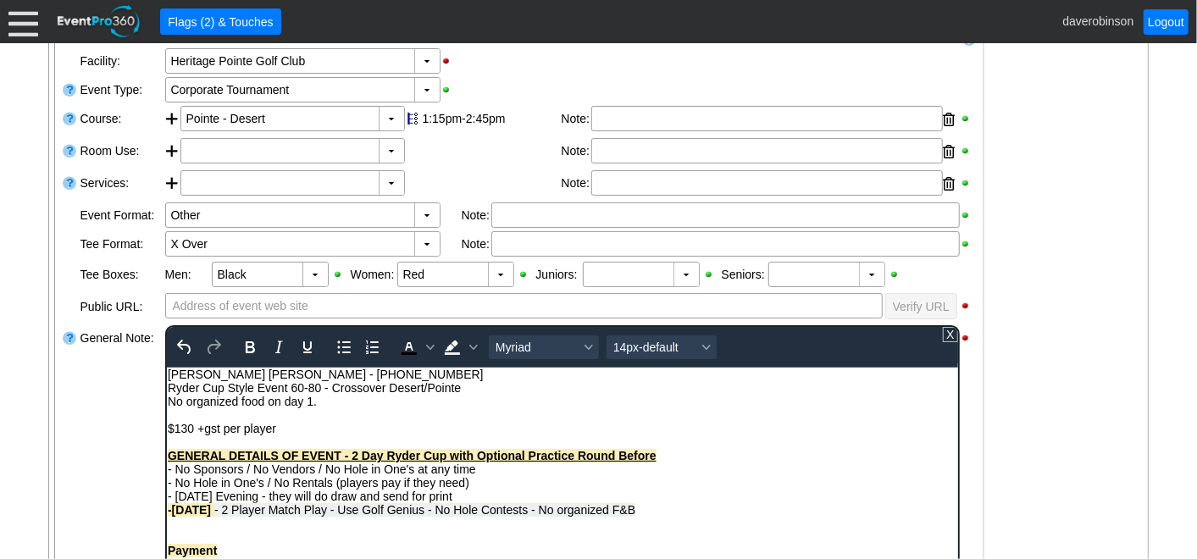
scroll to position [470, 0]
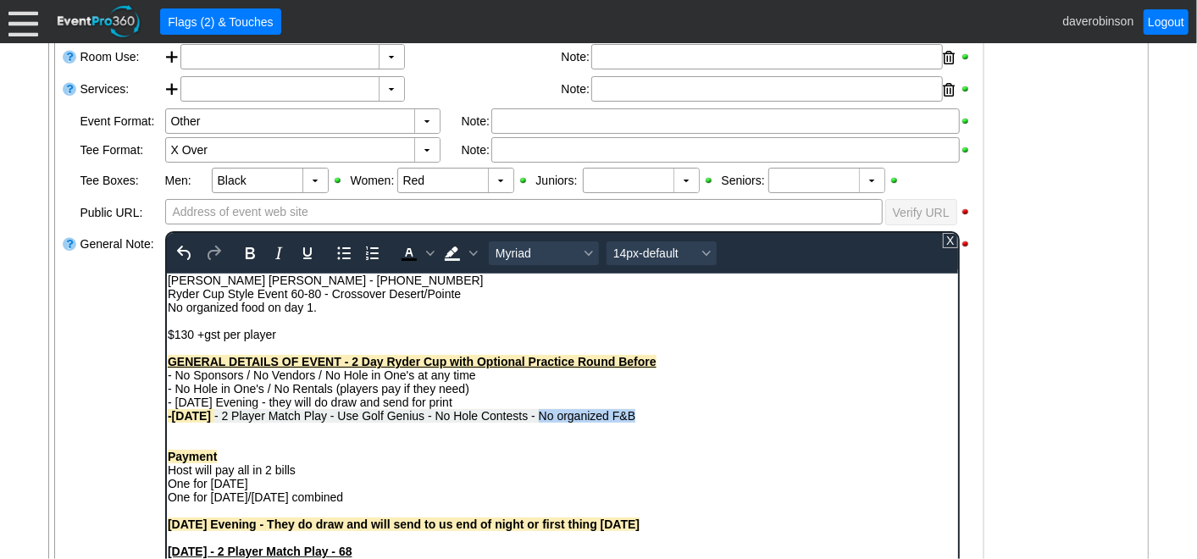
drag, startPoint x: 551, startPoint y: 421, endPoint x: 644, endPoint y: 417, distance: 93.3
click at [635, 417] on span "- 2 Player Match Play - Use Golf Genius - No Hole Contests - ﻿No organized F&B" at bounding box center [423, 415] width 421 height 14
click at [466, 253] on span "Background color Light Gray" at bounding box center [473, 253] width 14 height 24
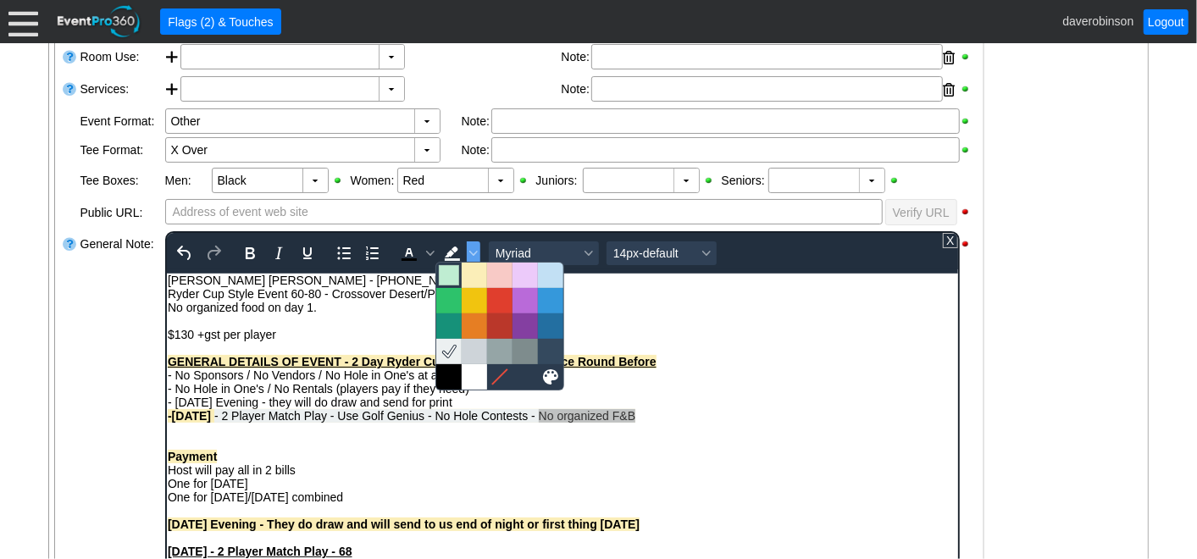
click at [459, 274] on div at bounding box center [499, 275] width 127 height 25
click at [445, 276] on div at bounding box center [449, 275] width 20 height 20
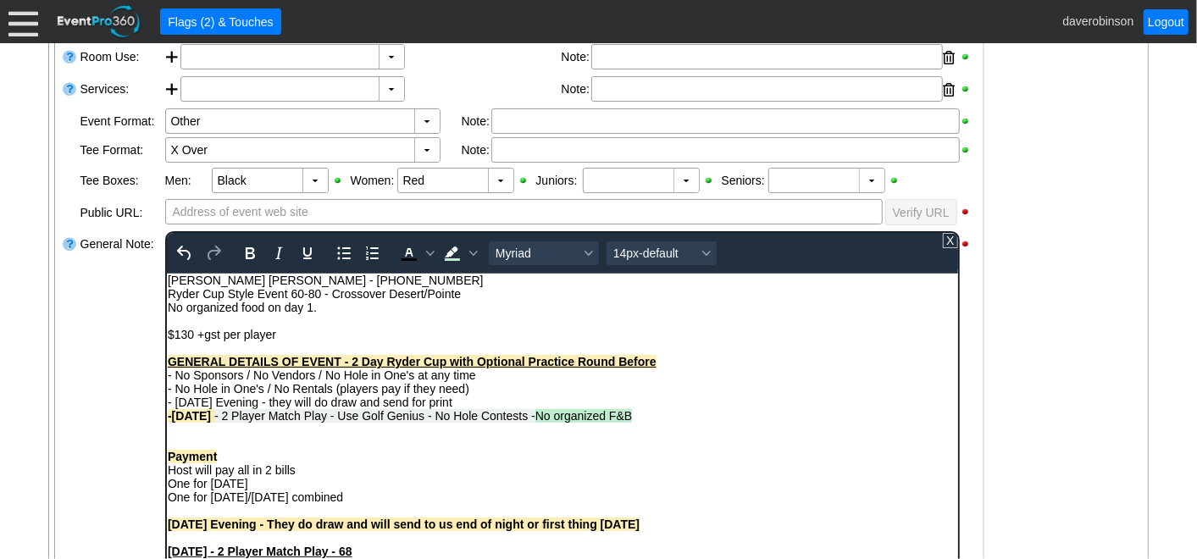
click at [721, 396] on div "- Friday Evening - they will do draw and send for print" at bounding box center [562, 402] width 790 height 14
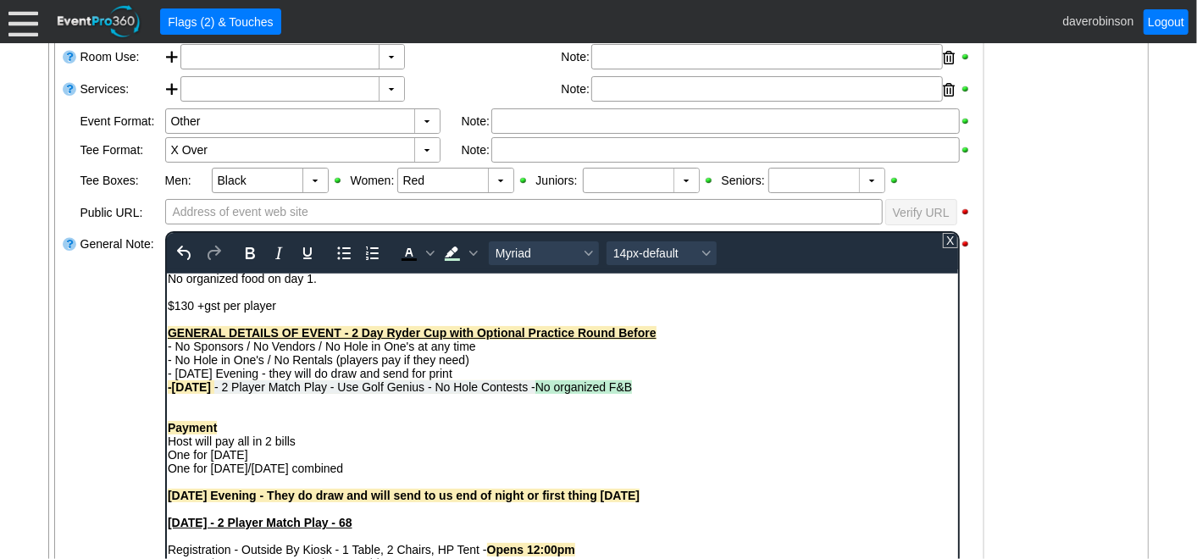
scroll to position [0, 0]
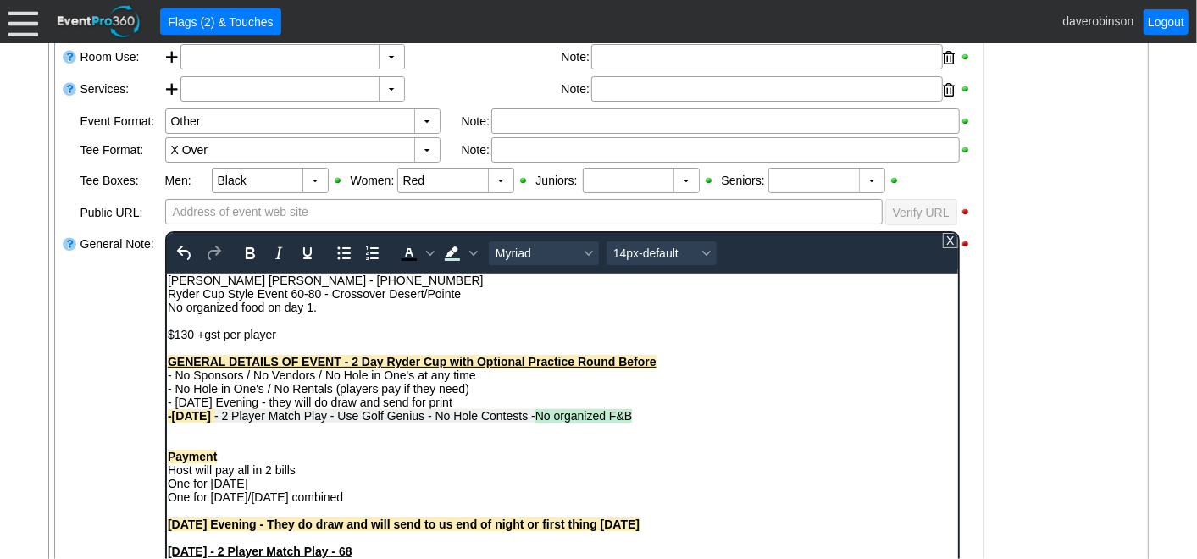
click at [190, 428] on div "Rich Text Area. Press ALT-0 for help." at bounding box center [562, 429] width 790 height 14
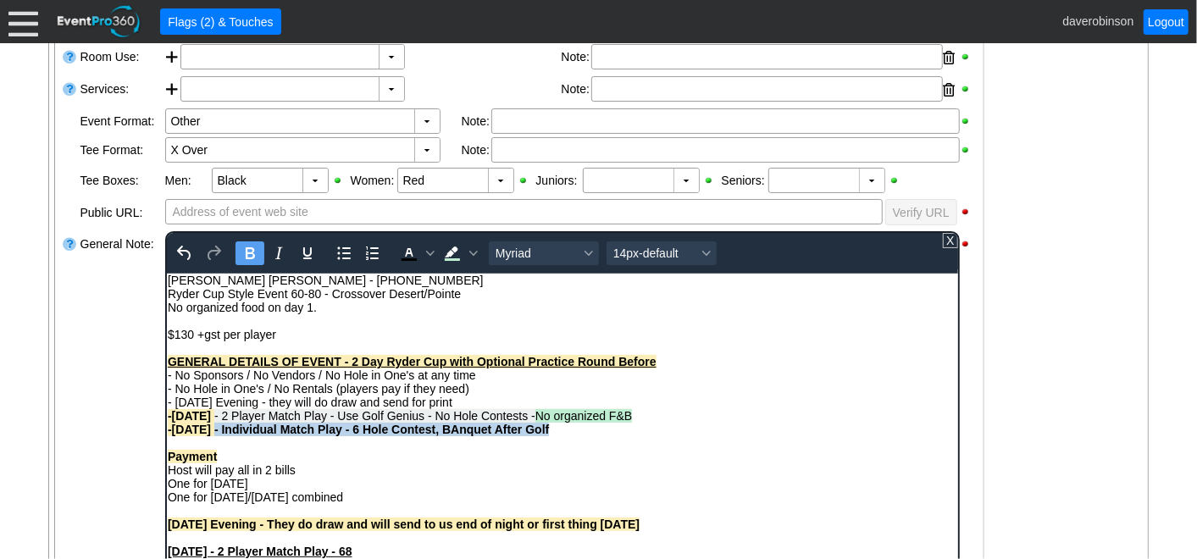
drag, startPoint x: 218, startPoint y: 430, endPoint x: 555, endPoint y: 424, distance: 337.2
click at [555, 424] on div "-Sunday - Individual Match Play - 6 Hole Contest, BAnquet After Golf" at bounding box center [562, 429] width 790 height 14
click at [471, 251] on icon "Background color Light Green" at bounding box center [472, 253] width 8 height 5
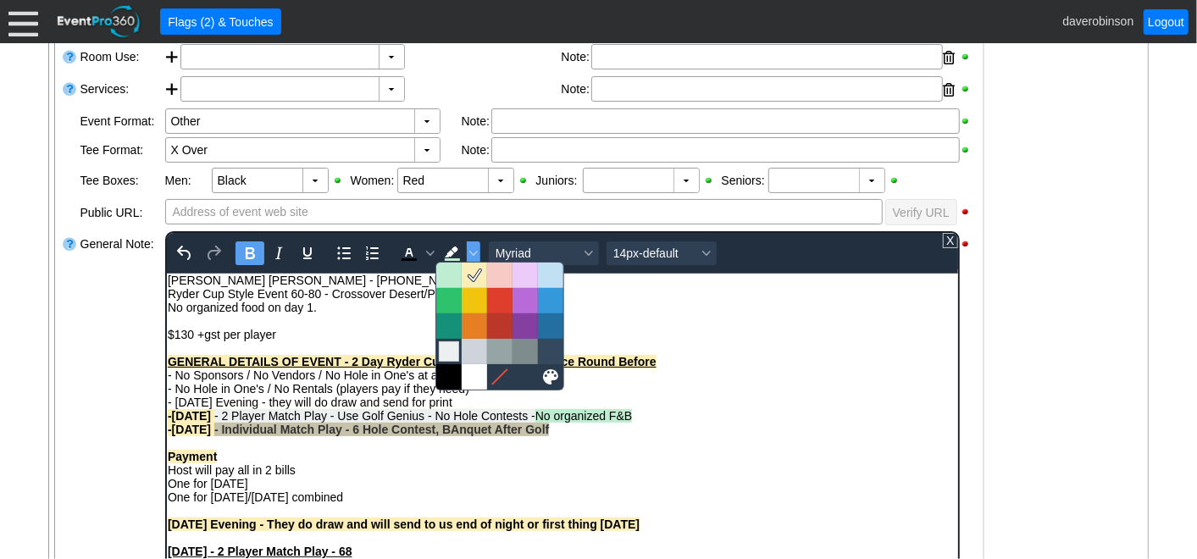
click at [446, 351] on div at bounding box center [449, 351] width 20 height 20
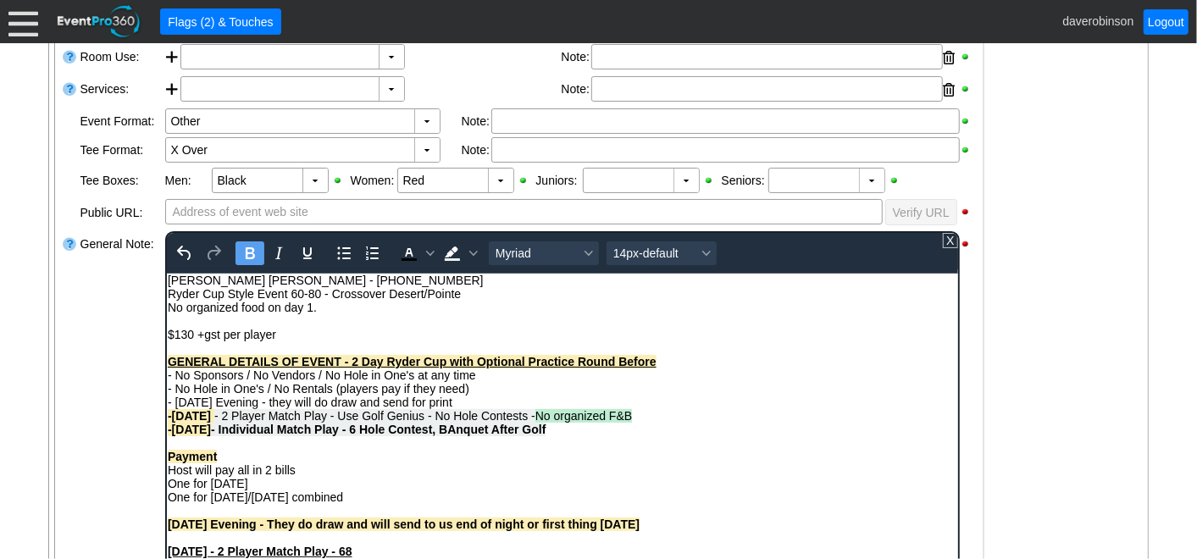
click at [249, 247] on icon "Bold" at bounding box center [249, 253] width 9 height 12
click at [450, 452] on div "Payment" at bounding box center [562, 456] width 790 height 14
click at [445, 434] on span "- Individual Match Play - 6 Hole Contest, BAnquet After Golf" at bounding box center [366, 429] width 313 height 14
drag, startPoint x: 433, startPoint y: 434, endPoint x: 529, endPoint y: 430, distance: 96.6
click at [529, 430] on div "-Sunday - Individual Match Play - 6 Hole Contest, Banquet After Golf" at bounding box center [562, 429] width 790 height 14
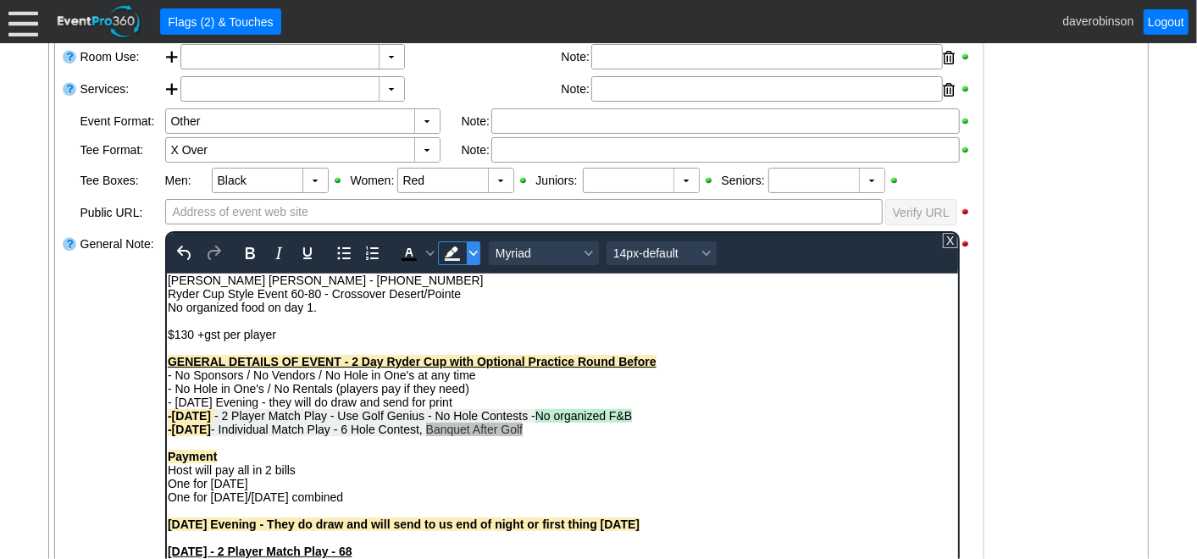
click at [474, 253] on icon "Background color Light Gray" at bounding box center [472, 253] width 8 height 8
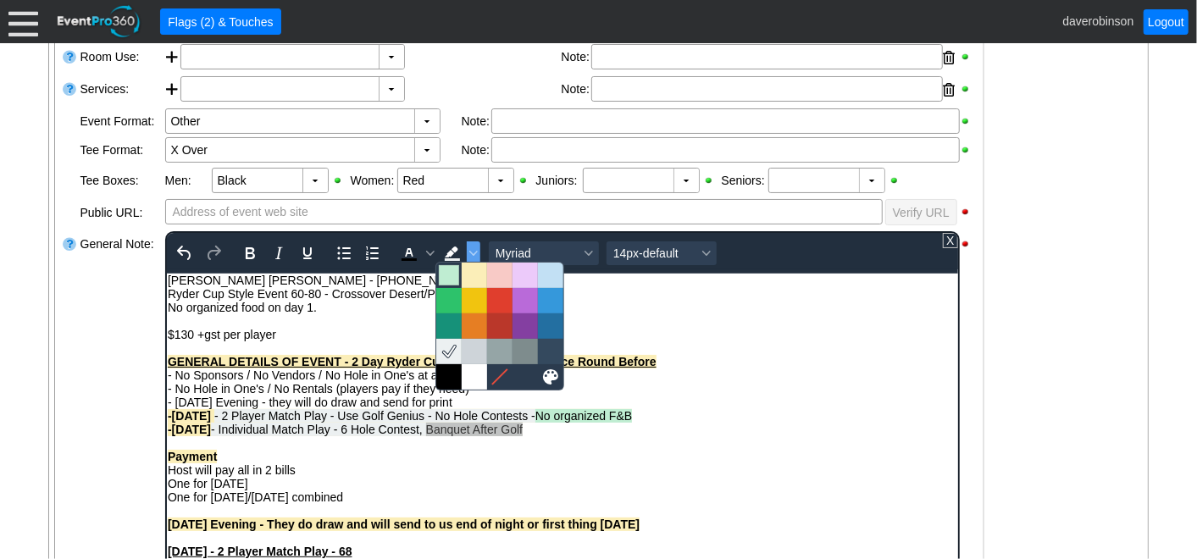
click at [452, 280] on div at bounding box center [449, 275] width 20 height 20
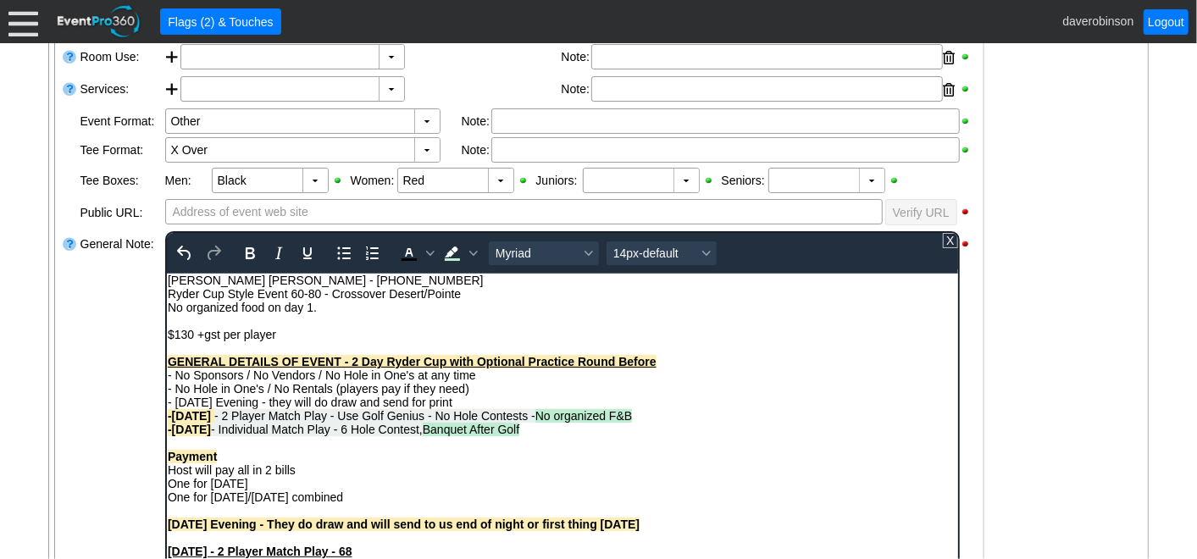
click at [396, 474] on div "Host will pay all in 2 bills" at bounding box center [562, 470] width 790 height 14
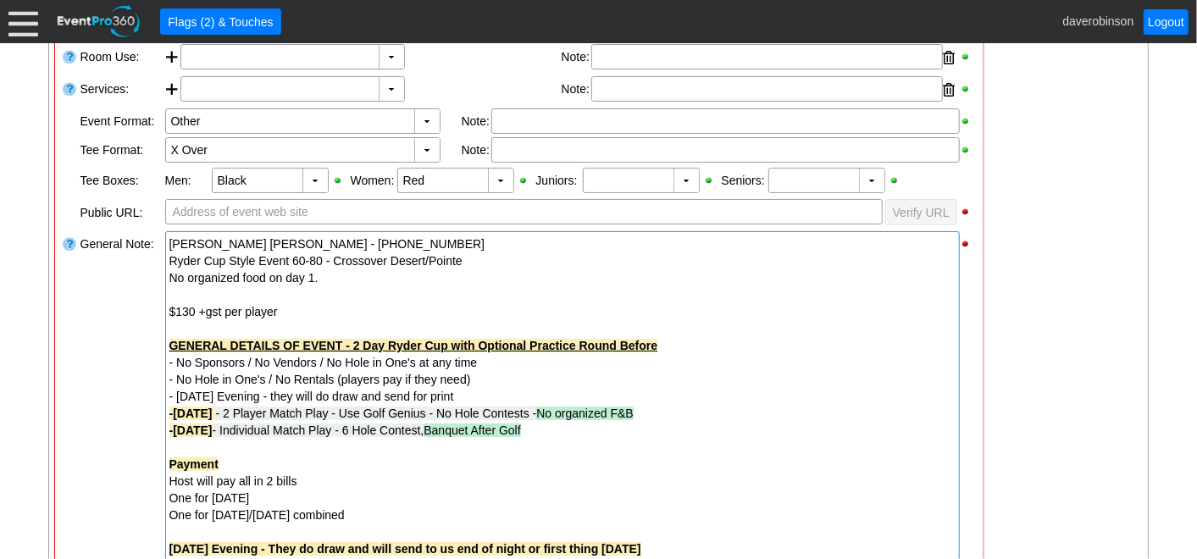
click at [198, 445] on div at bounding box center [562, 447] width 786 height 17
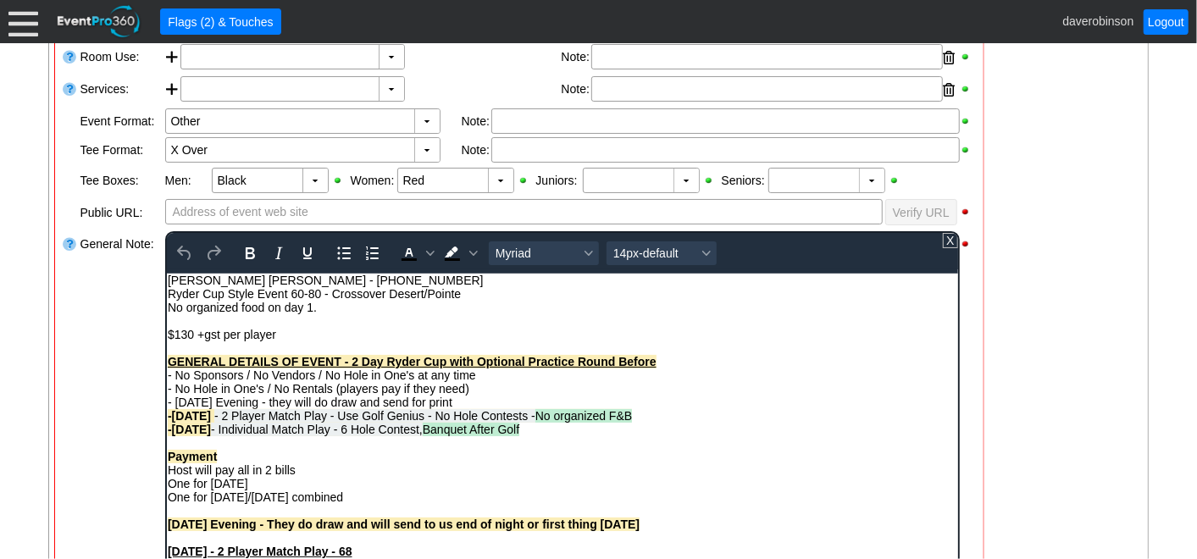
click at [186, 444] on div "Rich Text Area. Press ALT-0 for help." at bounding box center [562, 442] width 790 height 14
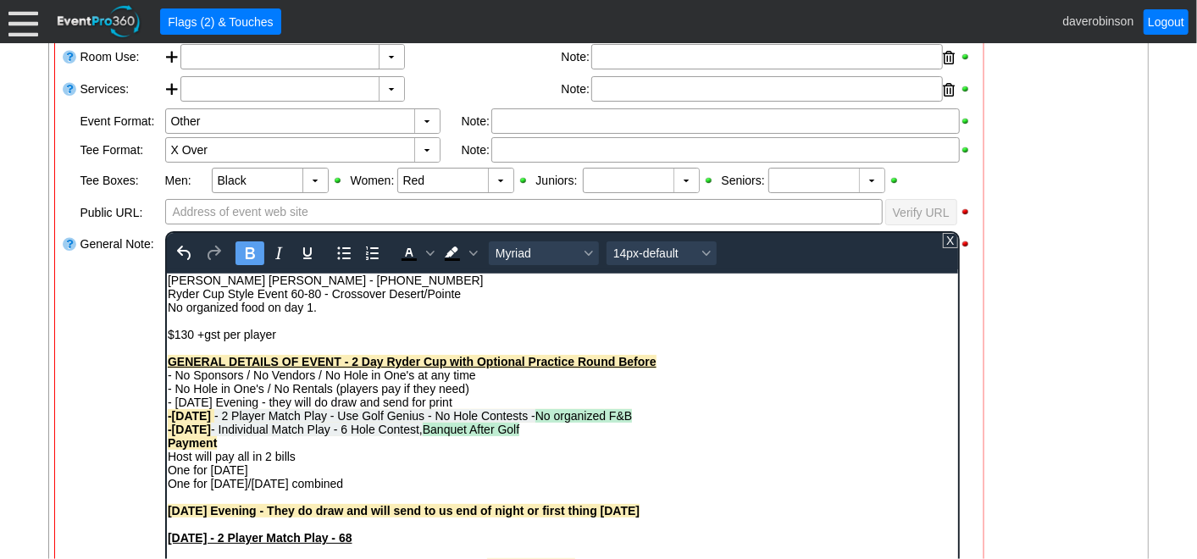
click at [249, 445] on div "Payment" at bounding box center [562, 442] width 790 height 14
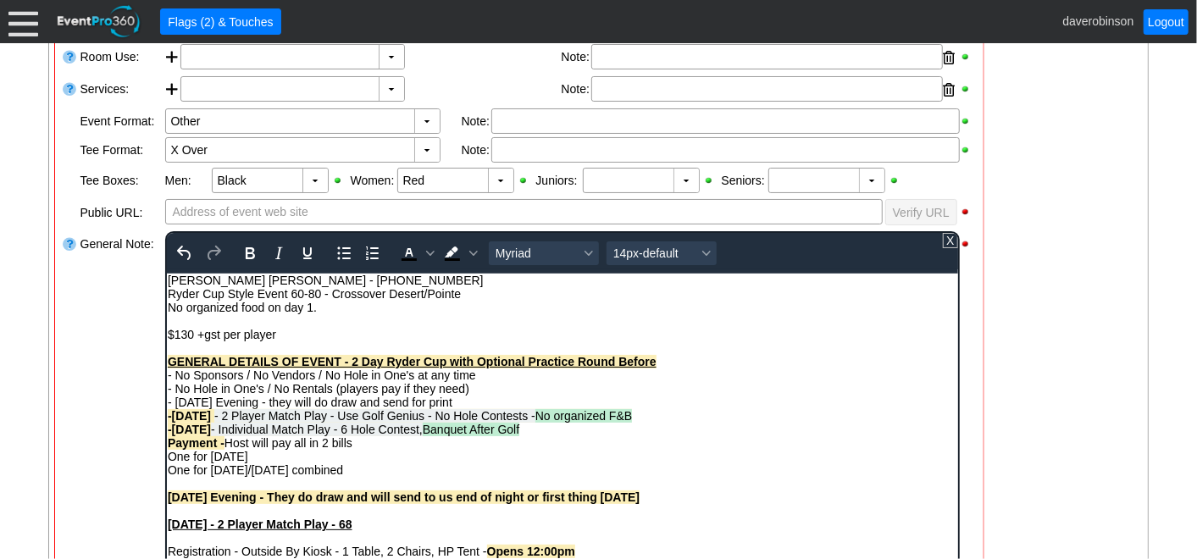
click at [368, 449] on div "Payment - Host will pay all in 2 bills" at bounding box center [562, 442] width 790 height 14
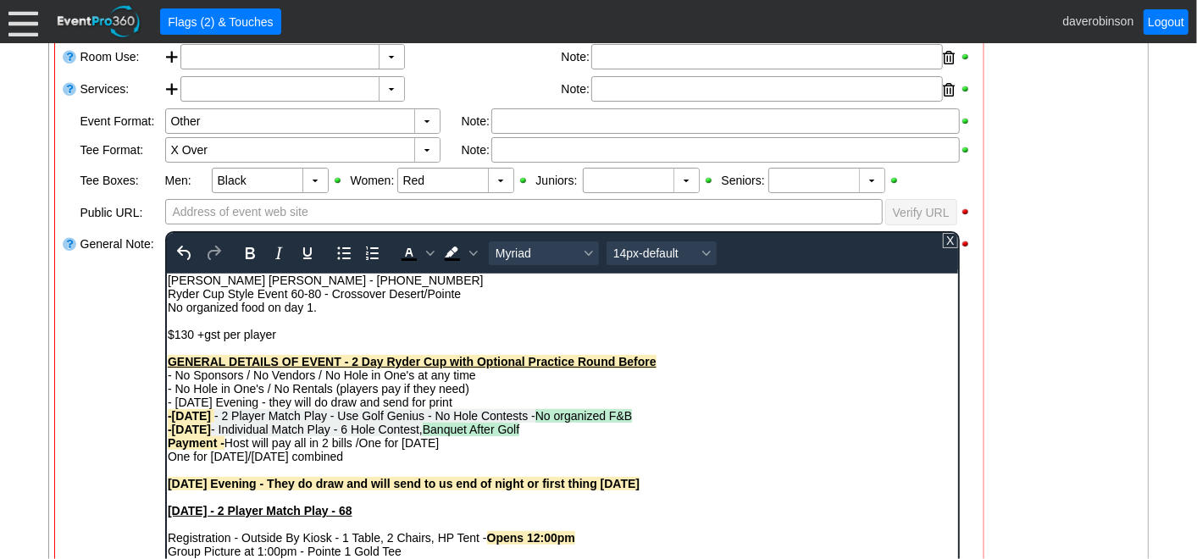
click at [439, 448] on div "Payment - Host will pay all in 2 bills / One for Friday" at bounding box center [562, 442] width 790 height 14
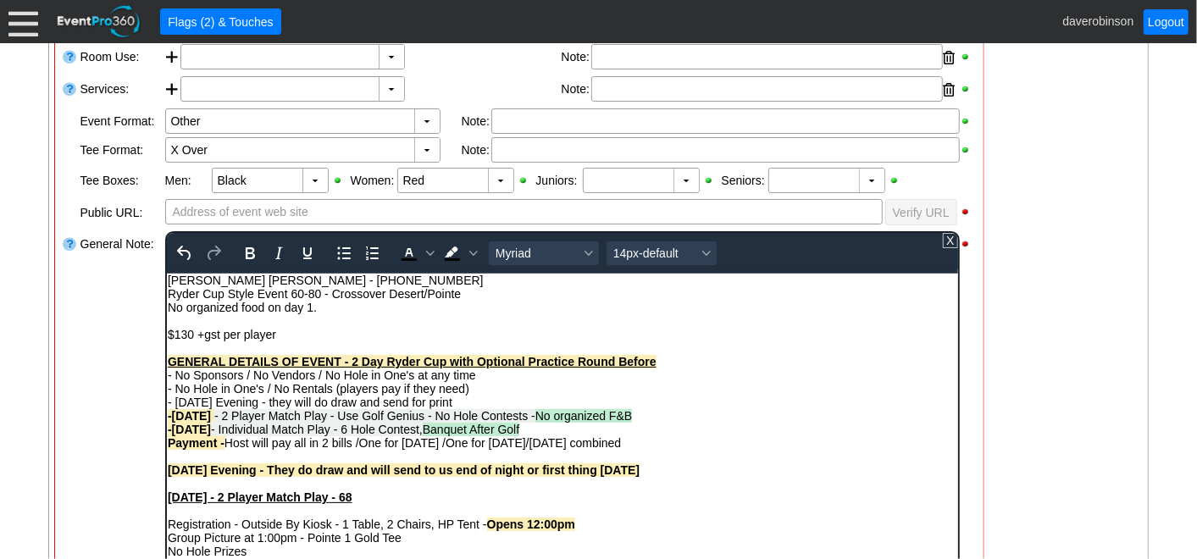
click at [653, 444] on div "Payment - Host will pay all in 2 bills / One for Friday / One for Saturday/Sund…" at bounding box center [562, 442] width 790 height 14
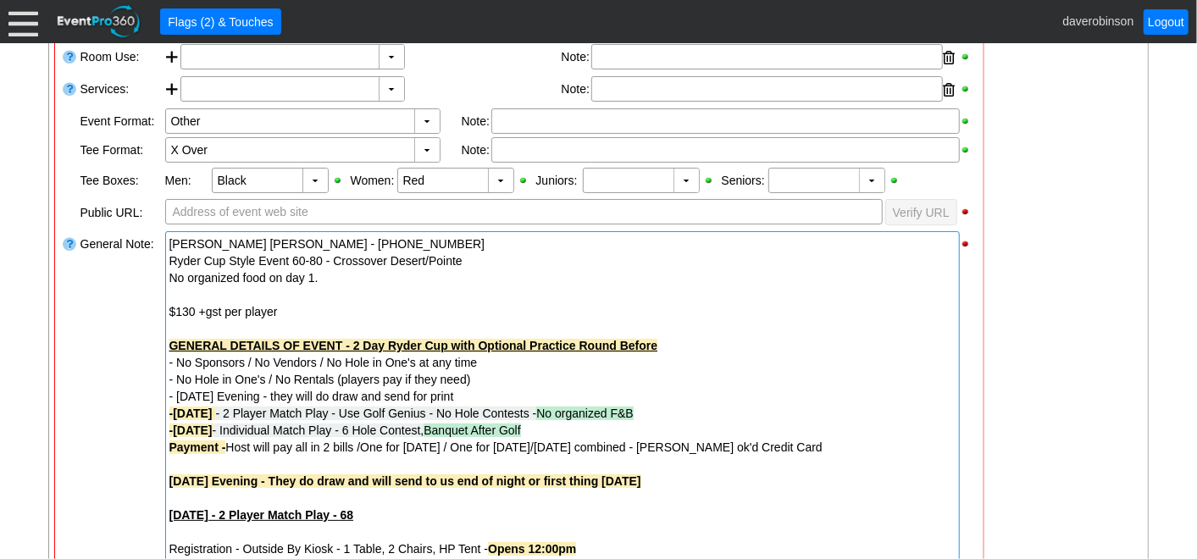
click at [84, 408] on div "General Note:" at bounding box center [121, 558] width 85 height 656
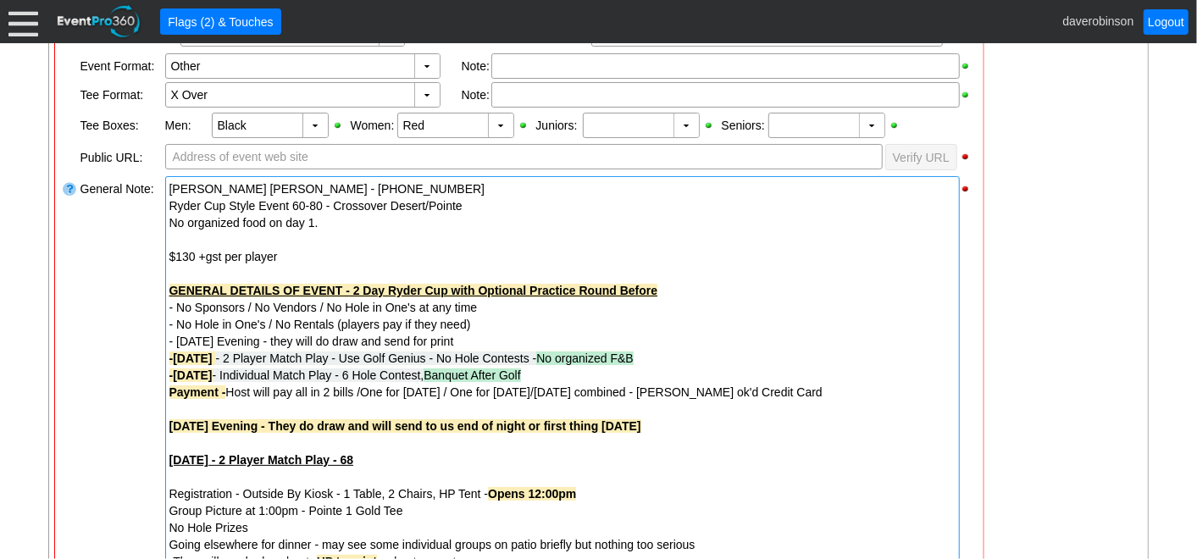
scroll to position [564, 0]
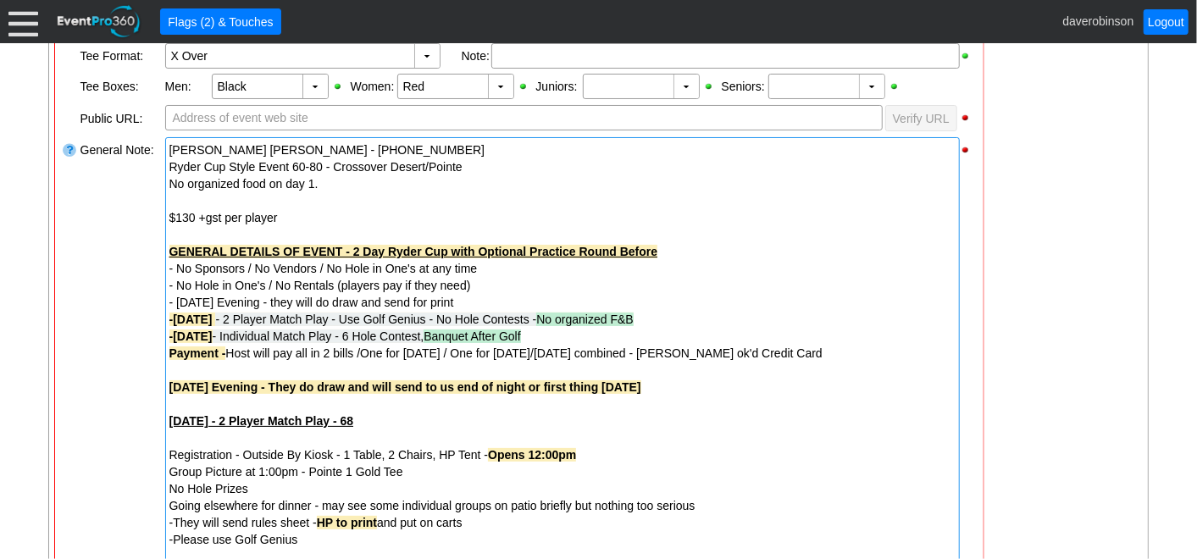
click at [166, 335] on div "Hien Thi Ngoc - 403-483-9888 Ryder Cup Style Event 60-80 - Crossover Desert/Poi…" at bounding box center [562, 463] width 795 height 652
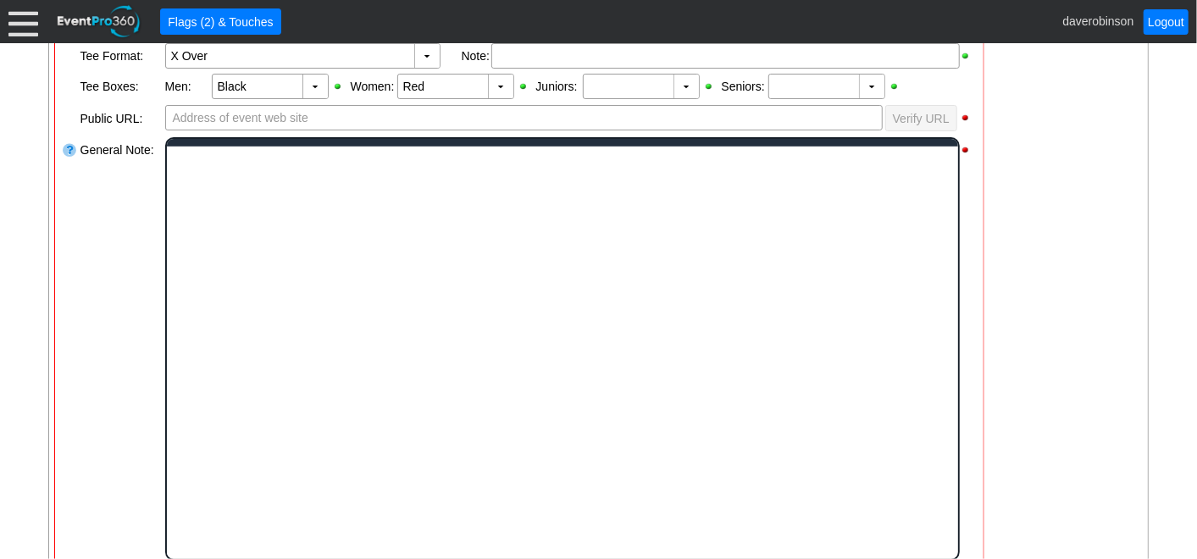
scroll to position [0, 0]
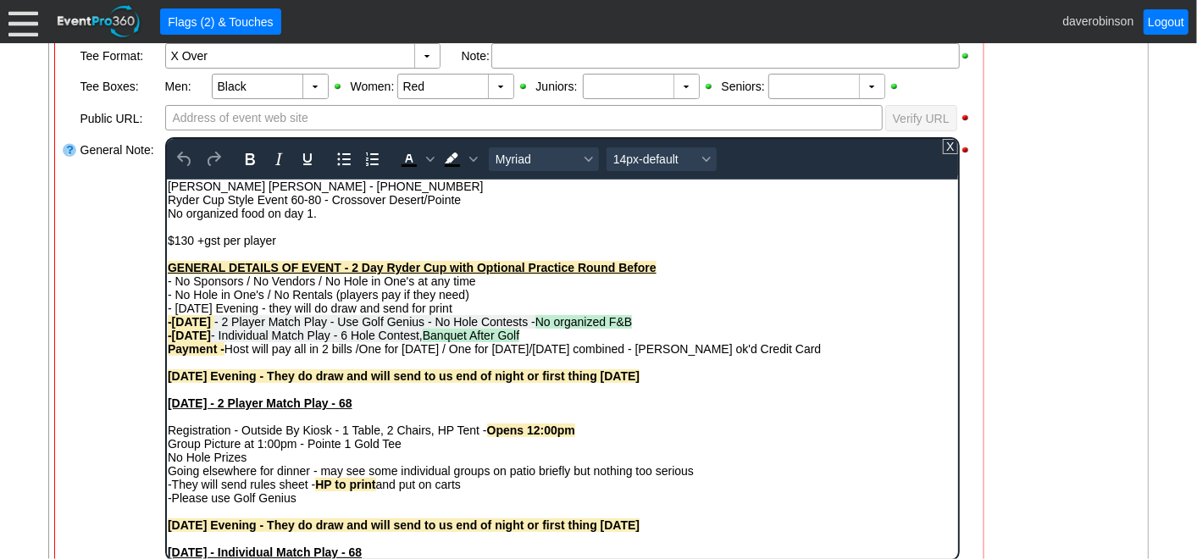
click at [167, 334] on iframe at bounding box center [562, 370] width 791 height 380
click at [167, 336] on strong "-Sunday" at bounding box center [188, 335] width 43 height 14
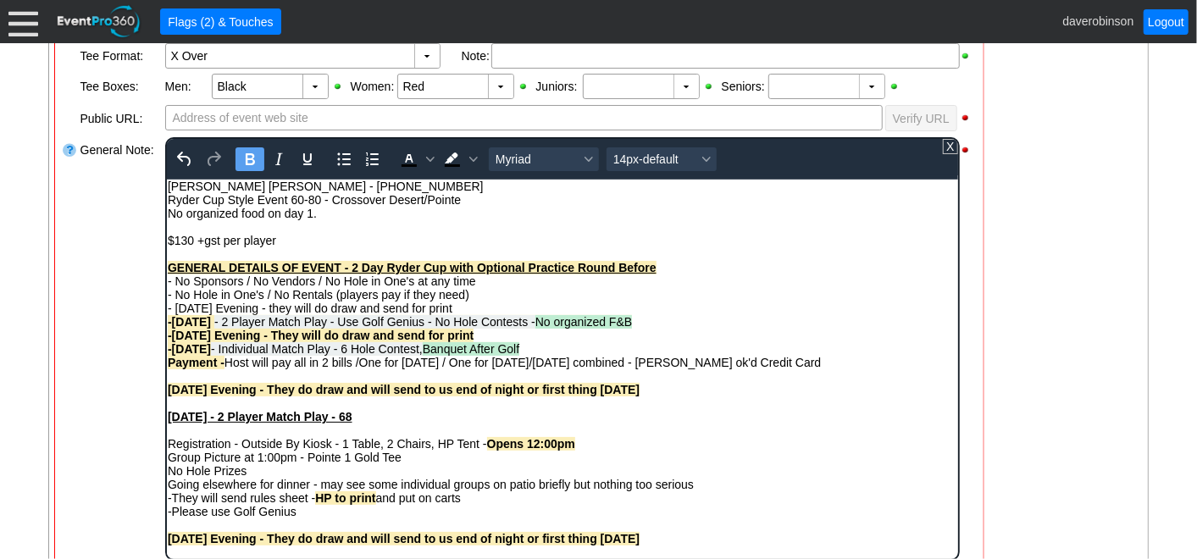
drag, startPoint x: 274, startPoint y: 337, endPoint x: 489, endPoint y: 334, distance: 215.2
click at [489, 334] on div "-Saturday Evening - They will do draw and send for print" at bounding box center [562, 335] width 790 height 14
click at [472, 160] on span "Background color Black" at bounding box center [473, 159] width 14 height 24
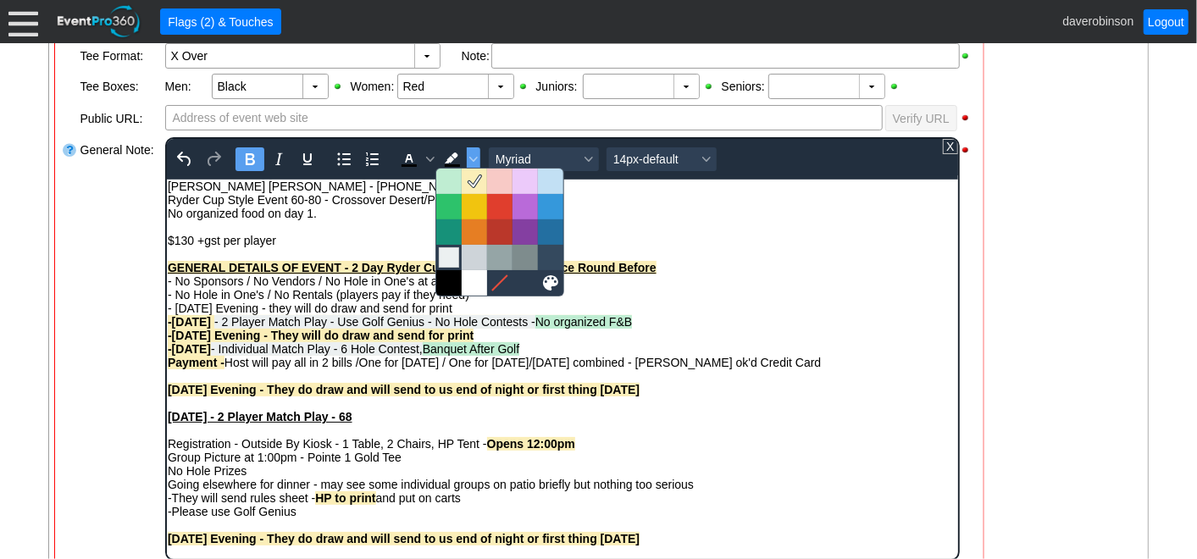
click at [451, 257] on div at bounding box center [449, 257] width 20 height 20
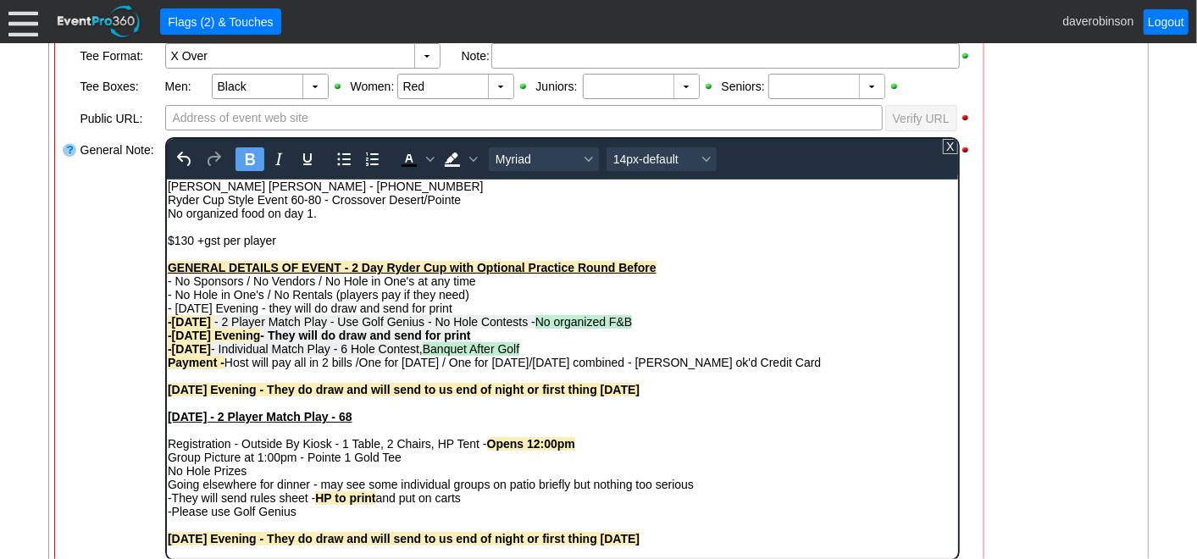
click at [256, 160] on icon "Bold" at bounding box center [249, 159] width 20 height 20
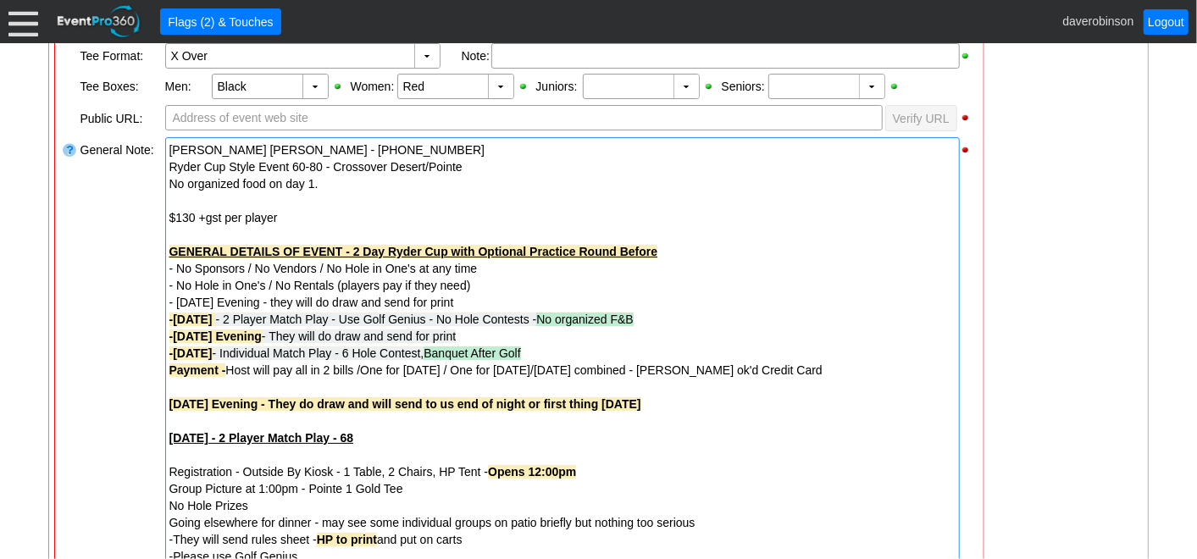
click at [646, 402] on div "Friday Evening - They do draw and will send to us end of night or first thing S…" at bounding box center [562, 404] width 786 height 17
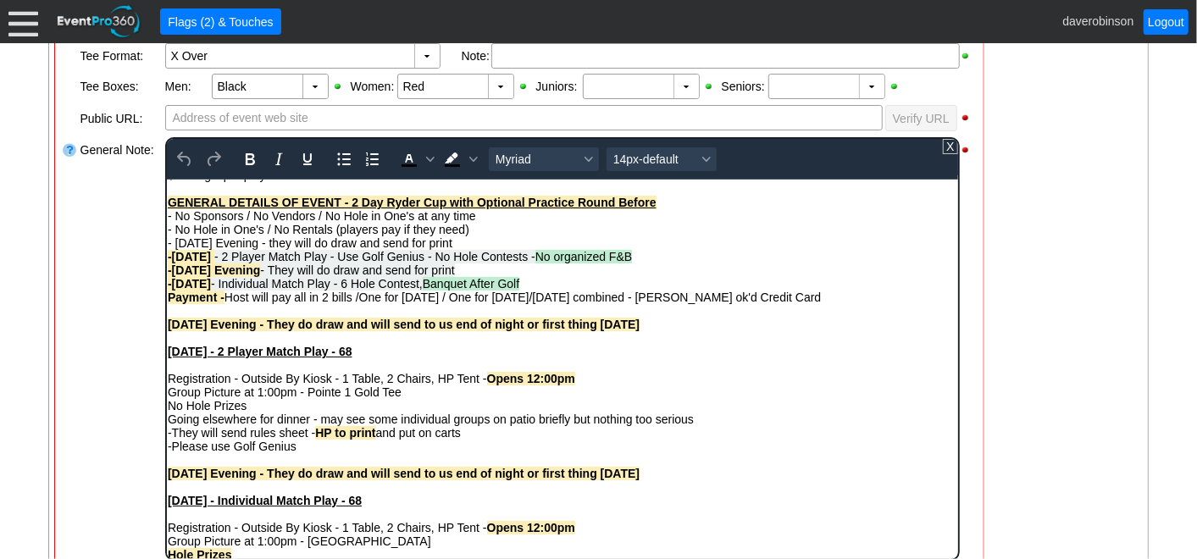
scroll to position [94, 0]
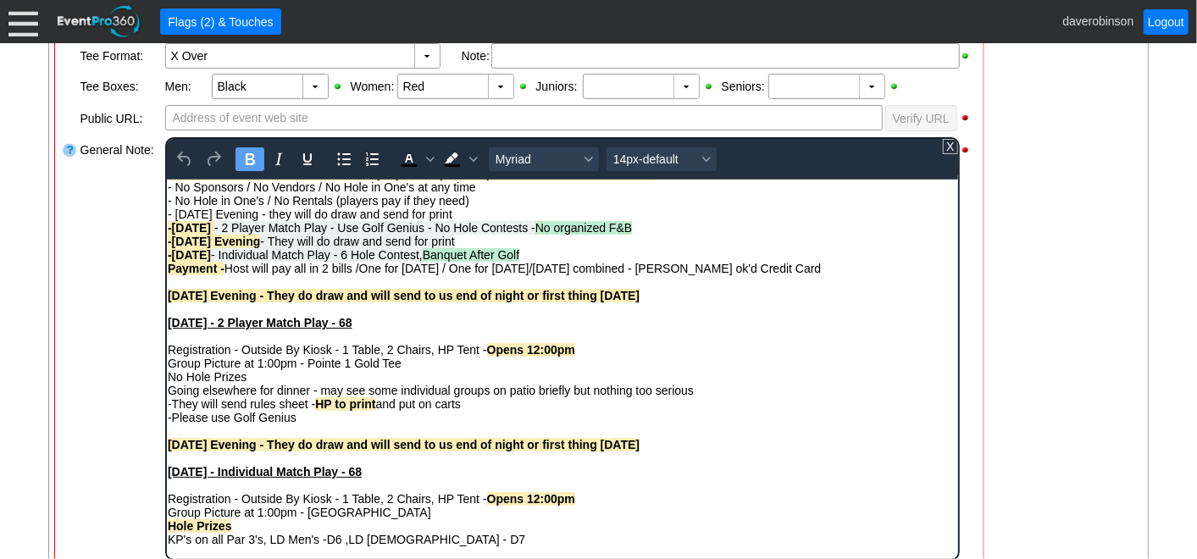
drag, startPoint x: 651, startPoint y: 299, endPoint x: 320, endPoint y: 472, distance: 373.6
click at [166, 296] on html "Hien Thi Ngoc - 403-483-9888 Ryder Cup Style Event 60-80 - Crossover Desert/Poi…" at bounding box center [561, 353] width 791 height 537
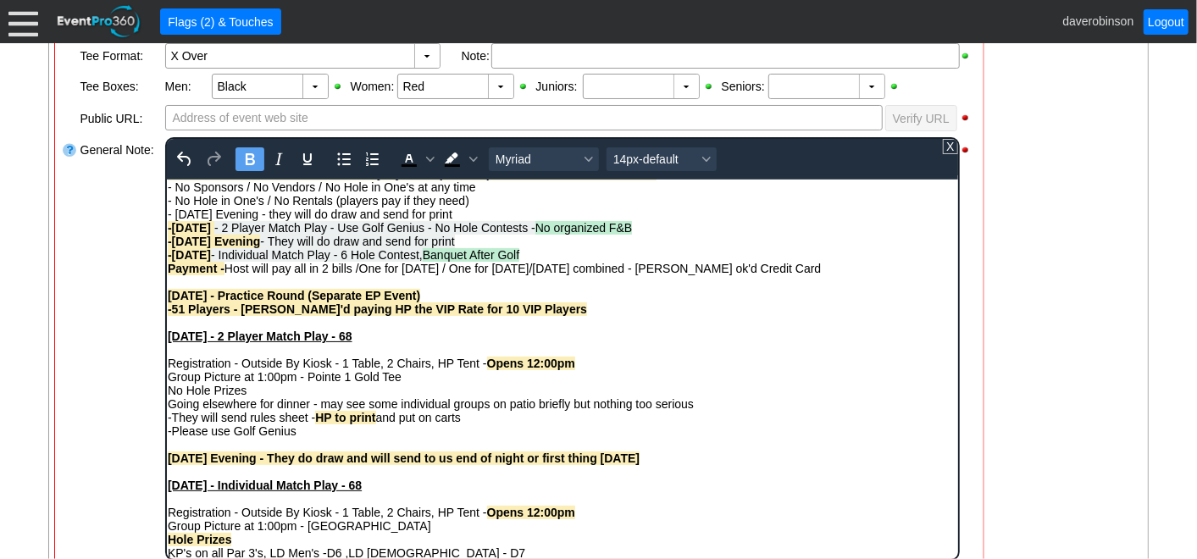
click at [241, 315] on strong "-51 Players - Dave Ok'd paying HP the VIP Rate for 10 VIP Players" at bounding box center [376, 309] width 419 height 14
click at [575, 315] on div "-51 Players - Dave Ok'd paying HP the VIP Rate for 10 VIP Players" at bounding box center [562, 309] width 790 height 14
click at [489, 300] on div "Friday - Practice Round (Separate EP Event)﻿" at bounding box center [562, 295] width 790 height 14
click at [418, 298] on strong "Friday - Practice Round (Separate EP Event)﻿ - $130+GST / Player Including Cart" at bounding box center [391, 295] width 449 height 14
drag, startPoint x: 419, startPoint y: 297, endPoint x: 619, endPoint y: 294, distance: 200.0
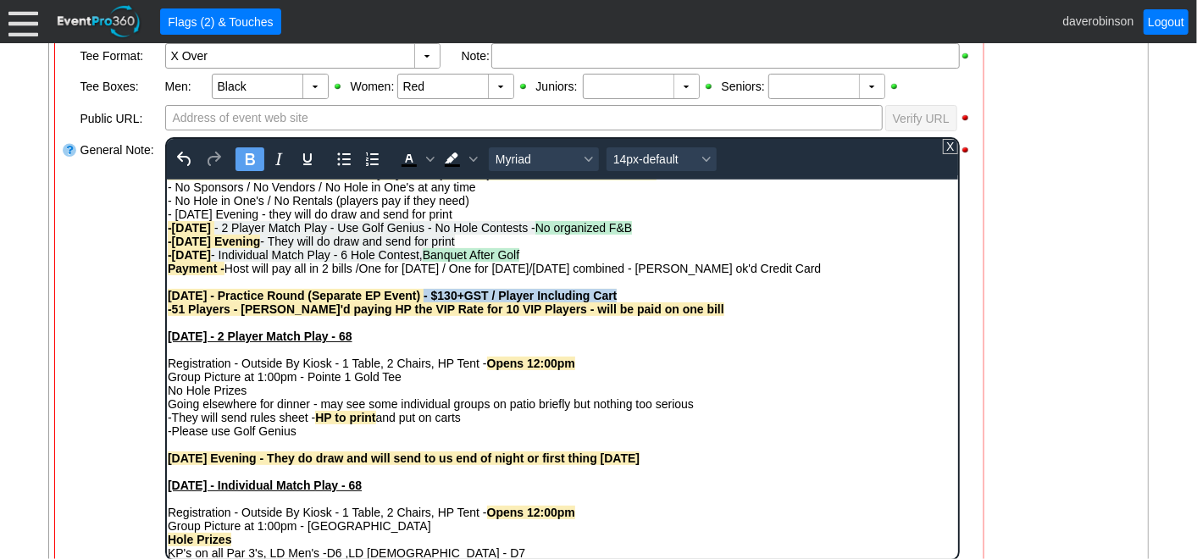
click at [619, 294] on div "Friday - Practice Round (Separate EP Event)﻿ - $130+GST / Player Including Cart" at bounding box center [562, 295] width 790 height 14
click at [468, 157] on icon "Background color Black" at bounding box center [472, 159] width 8 height 8
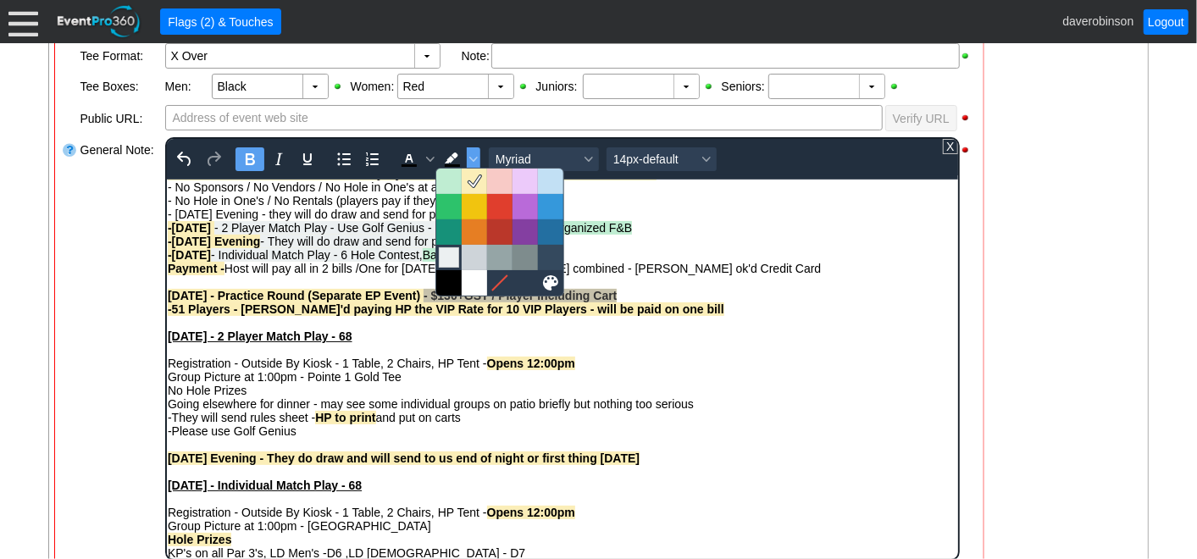
click at [456, 253] on div at bounding box center [449, 257] width 20 height 20
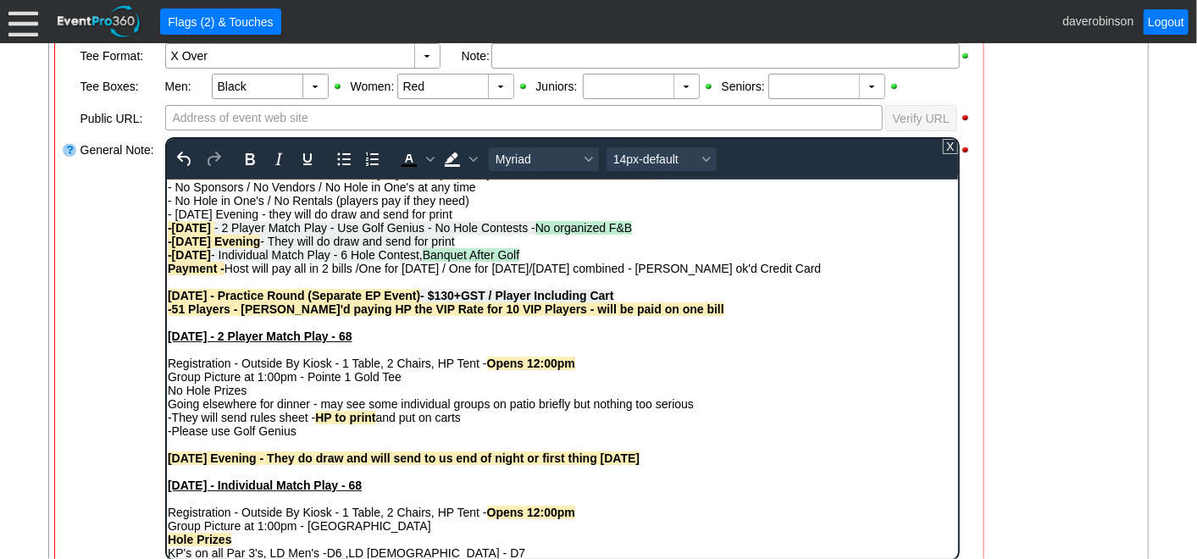
click at [535, 329] on div "Rich Text Area. Press ALT-0 for help." at bounding box center [562, 322] width 790 height 14
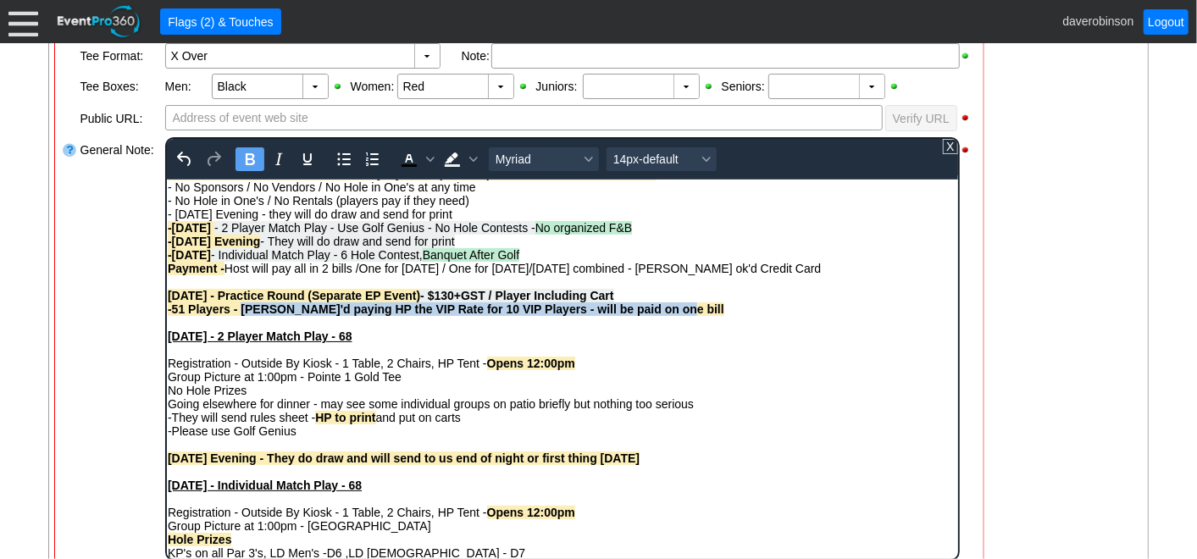
drag, startPoint x: 239, startPoint y: 314, endPoint x: 680, endPoint y: 308, distance: 441.4
click at [680, 308] on div "-51 Players - Dave Ok'd paying HP the VIP Rate for 10 VIP Players - will be pai…" at bounding box center [562, 309] width 790 height 14
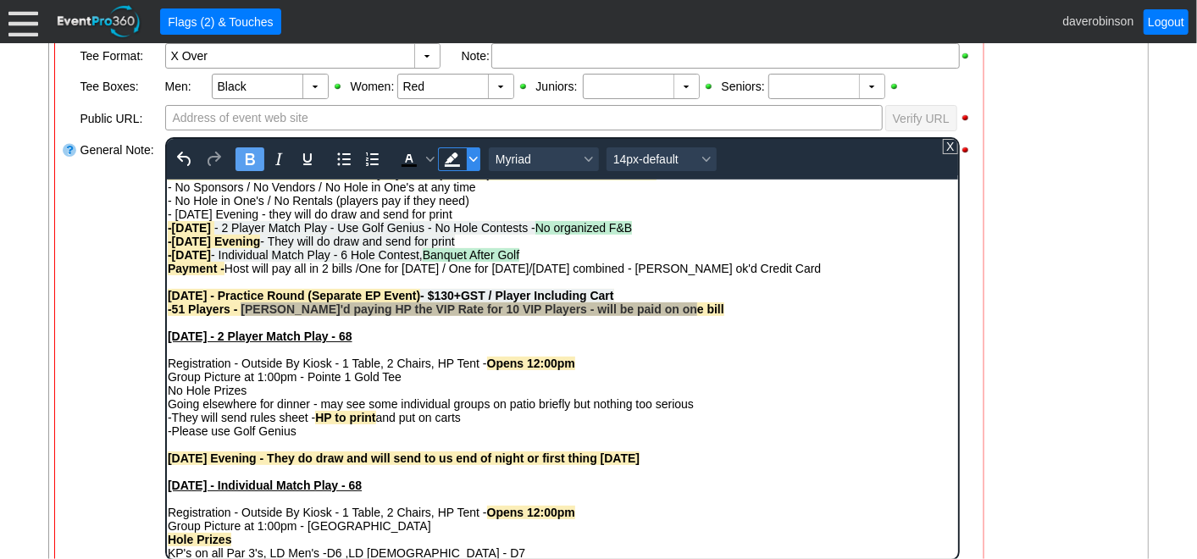
click at [468, 155] on icon "Background color Light Gray" at bounding box center [472, 159] width 8 height 8
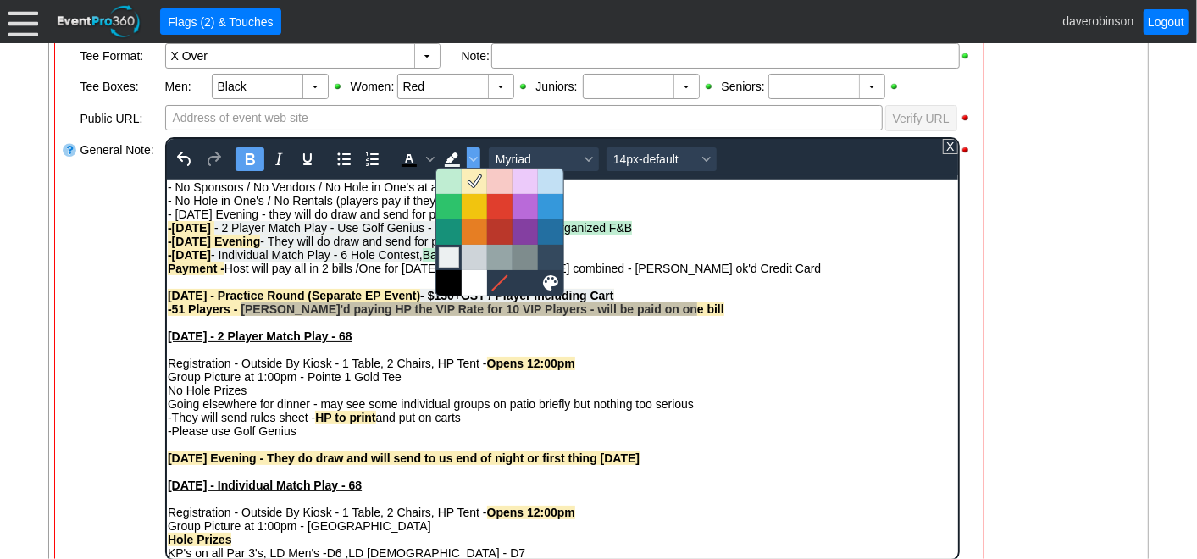
click at [453, 253] on div at bounding box center [449, 257] width 20 height 20
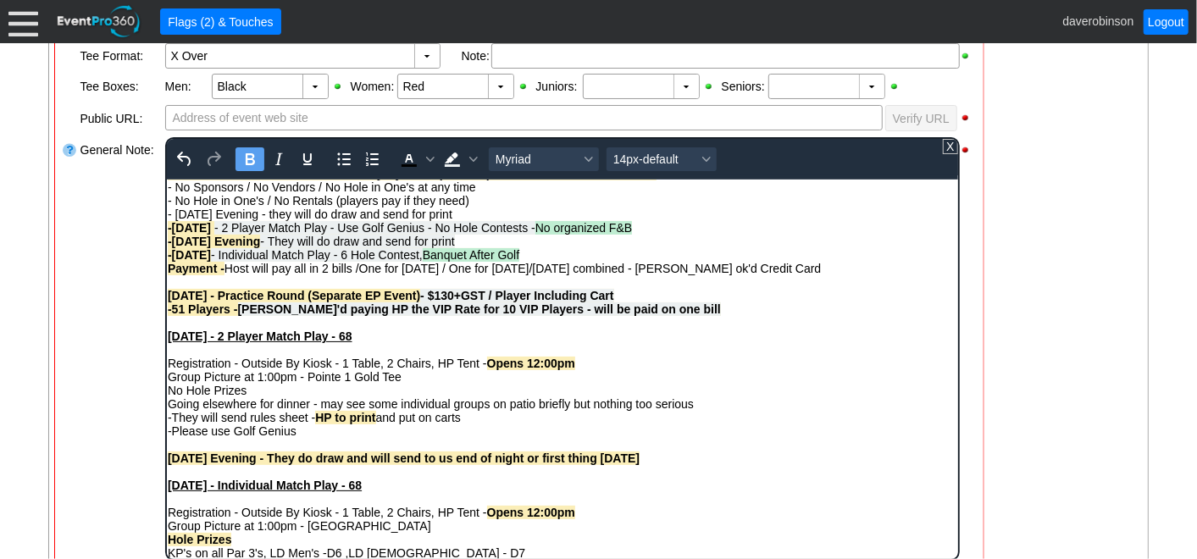
click at [724, 363] on div "Registration - Outside By Kiosk - 1 Table, 2 Chairs, HP Tent - Opens 12:00pm" at bounding box center [562, 363] width 790 height 14
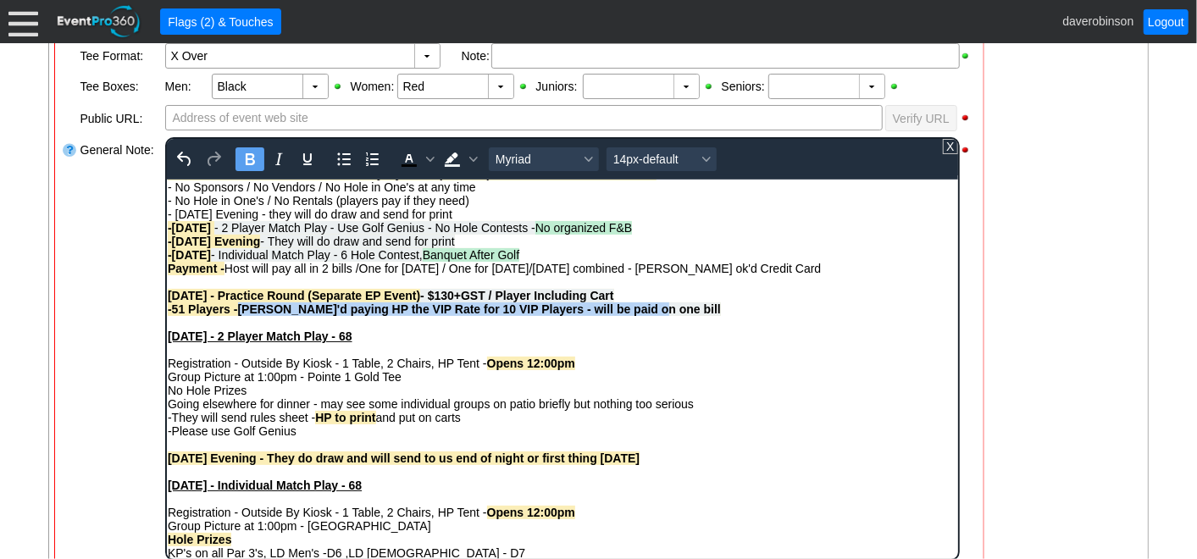
drag, startPoint x: 237, startPoint y: 313, endPoint x: 657, endPoint y: 318, distance: 419.4
click at [657, 315] on strong "-51 Players - Dave Ok'd paying HP the VIP Rate for 10 VIP Players - will be pai…" at bounding box center [443, 309] width 553 height 14
drag, startPoint x: 685, startPoint y: 313, endPoint x: 238, endPoint y: 310, distance: 447.3
click at [238, 310] on div "-51 Players - Dave Ok'd paying HP the VIP Rate for 10 VIP Players - will be pai…" at bounding box center [562, 309] width 790 height 14
click at [246, 152] on icon "Bold" at bounding box center [249, 159] width 20 height 20
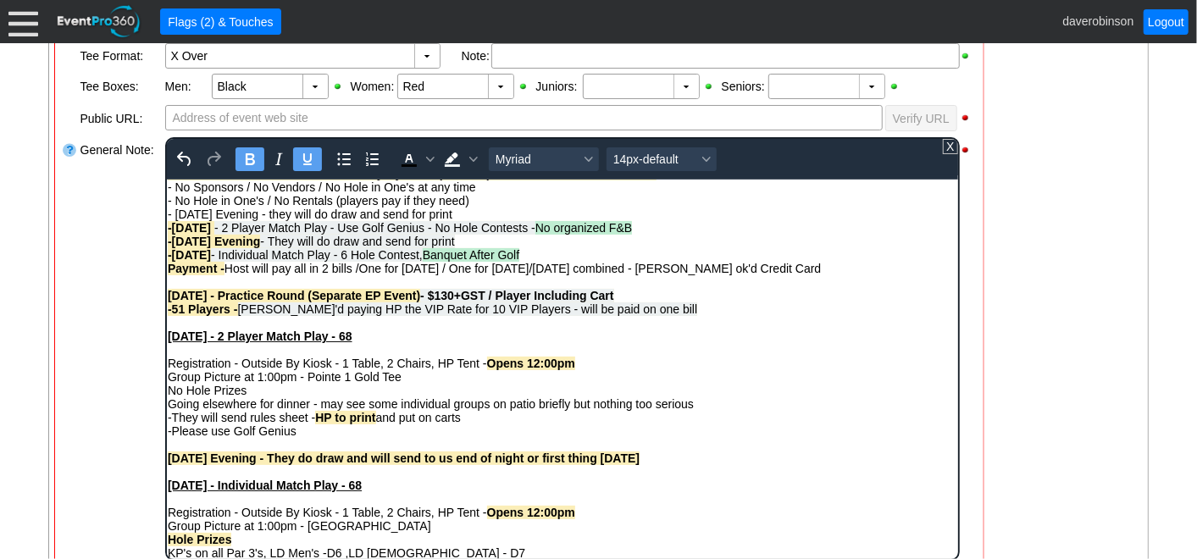
click at [385, 342] on div "Saturday - 2 Player Match Play - 68" at bounding box center [562, 336] width 790 height 14
drag, startPoint x: 299, startPoint y: 313, endPoint x: 352, endPoint y: 313, distance: 52.5
click at [352, 313] on span "Dave Ok'd paying HP the VIP Rate for 10 VIP Players - will be paid on one bill" at bounding box center [467, 309] width 460 height 14
click at [247, 154] on icon "Bold" at bounding box center [249, 159] width 20 height 20
click at [818, 319] on div "Rich Text Area. Press ALT-0 for help." at bounding box center [562, 322] width 790 height 14
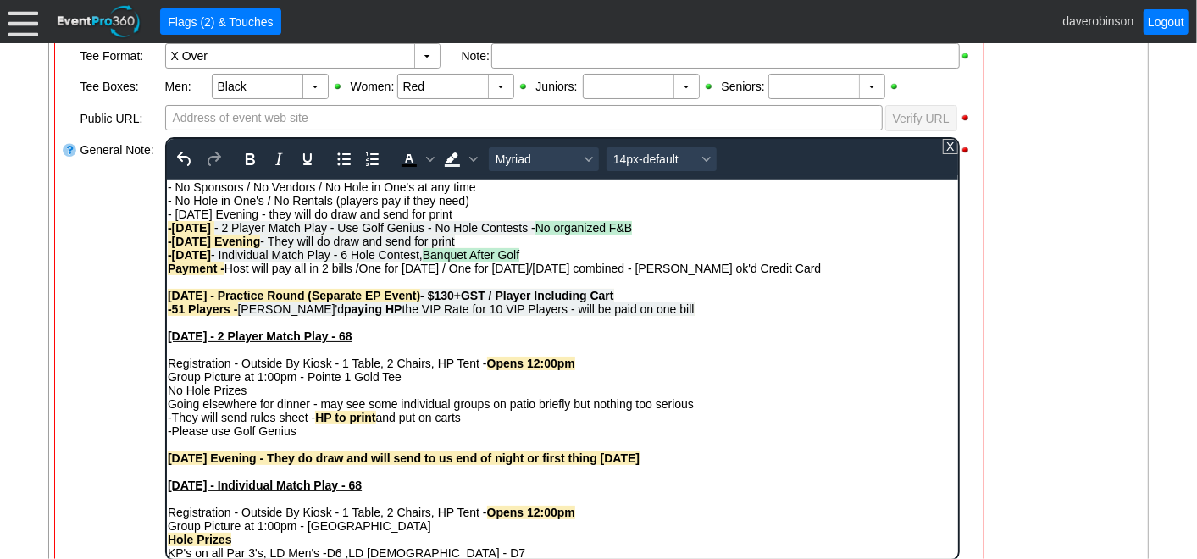
click at [663, 312] on div "-51 Players - Dave Ok'd paying HP the VIP Rate for 10 VIP Players - will be pai…" at bounding box center [562, 309] width 790 height 14
click at [72, 324] on div at bounding box center [70, 349] width 17 height 427
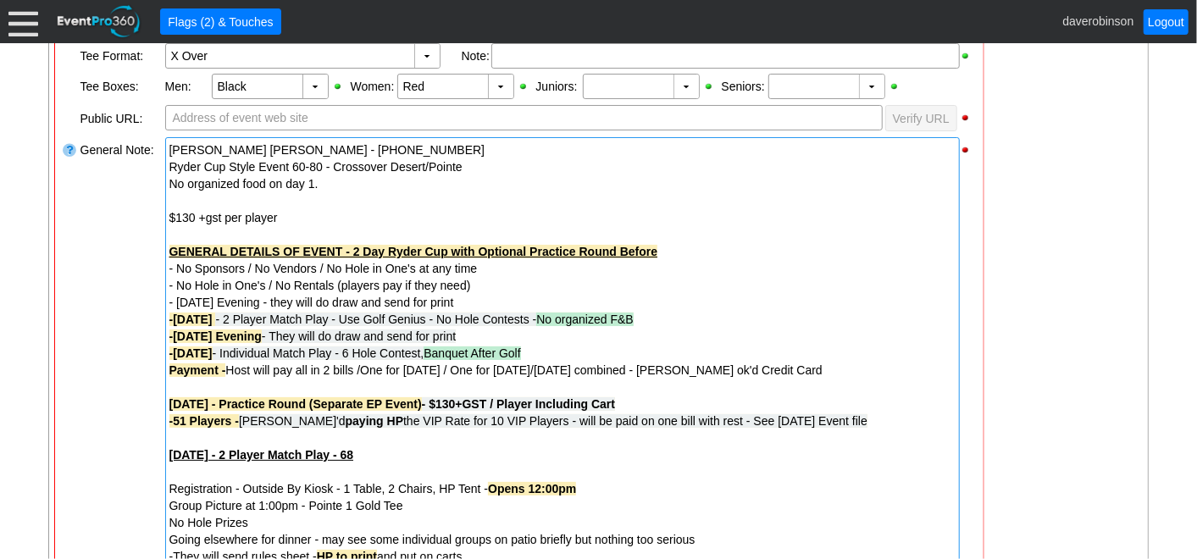
click at [444, 463] on div at bounding box center [562, 471] width 786 height 17
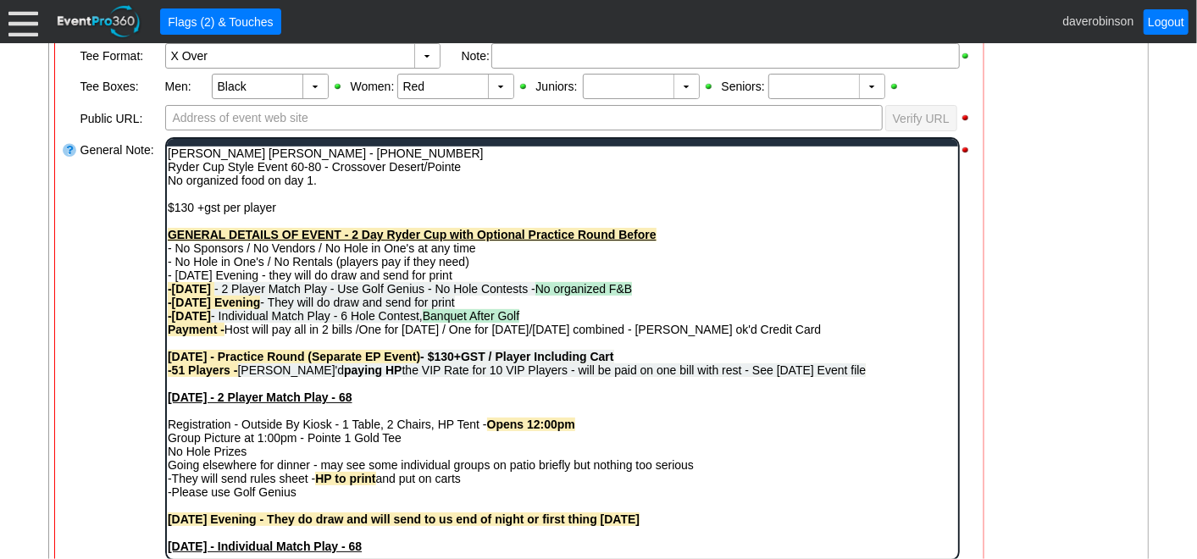
scroll to position [0, 0]
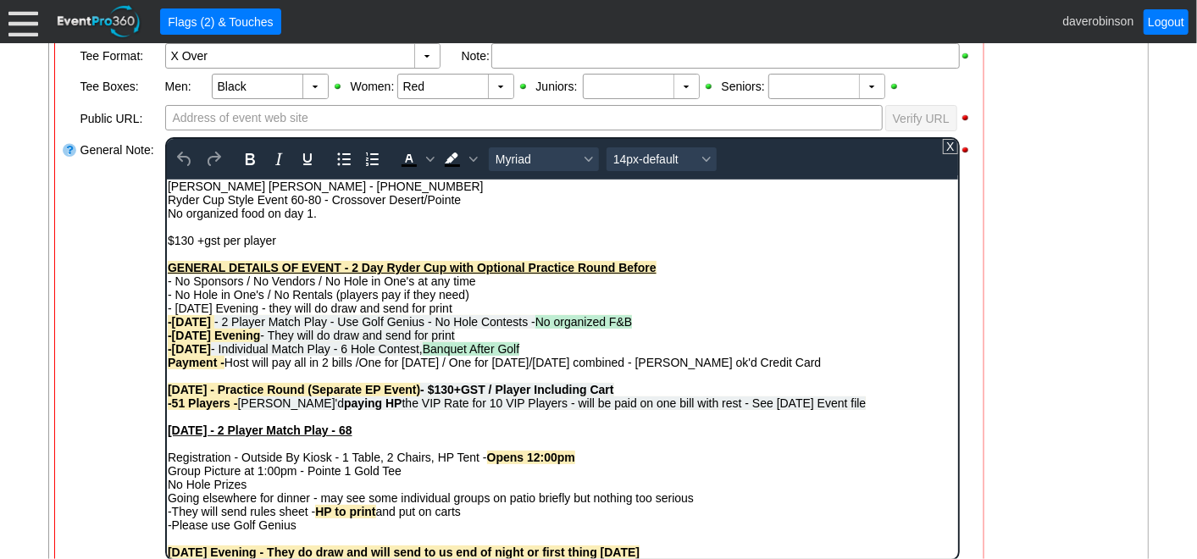
click at [462, 446] on div "Rich Text Area. Press ALT-0 for help." at bounding box center [562, 443] width 790 height 14
click at [470, 431] on div "Saturday - 2 Player Match Play - 68" at bounding box center [562, 430] width 790 height 14
click at [1014, 463] on div "- General Information ▼ Loading.... Remove all highlights Facility: ▼ Χ [GEOGRA…" at bounding box center [599, 521] width 1100 height 1424
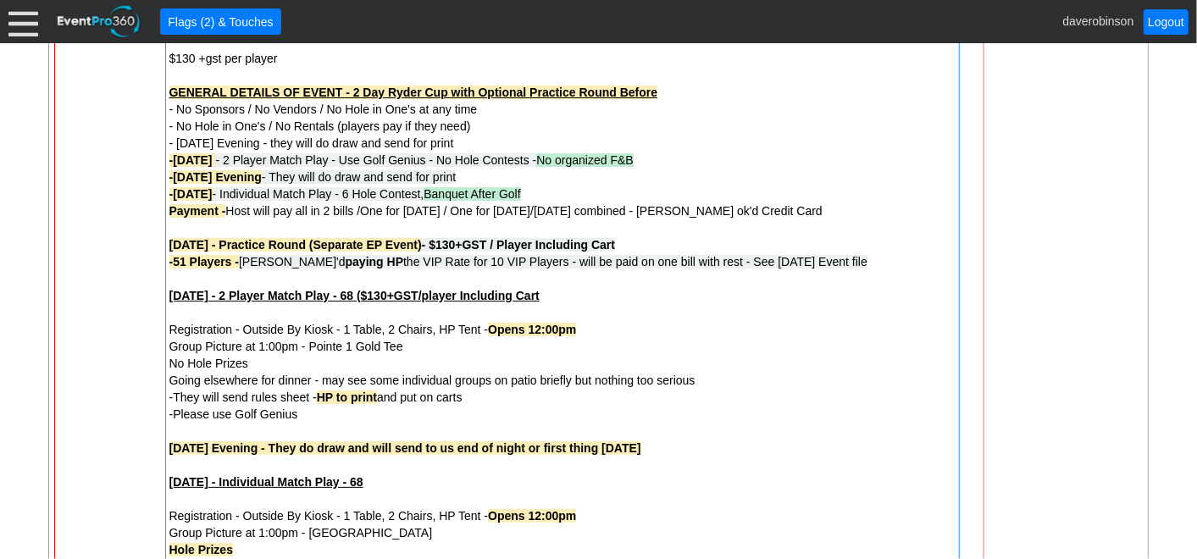
scroll to position [752, 0]
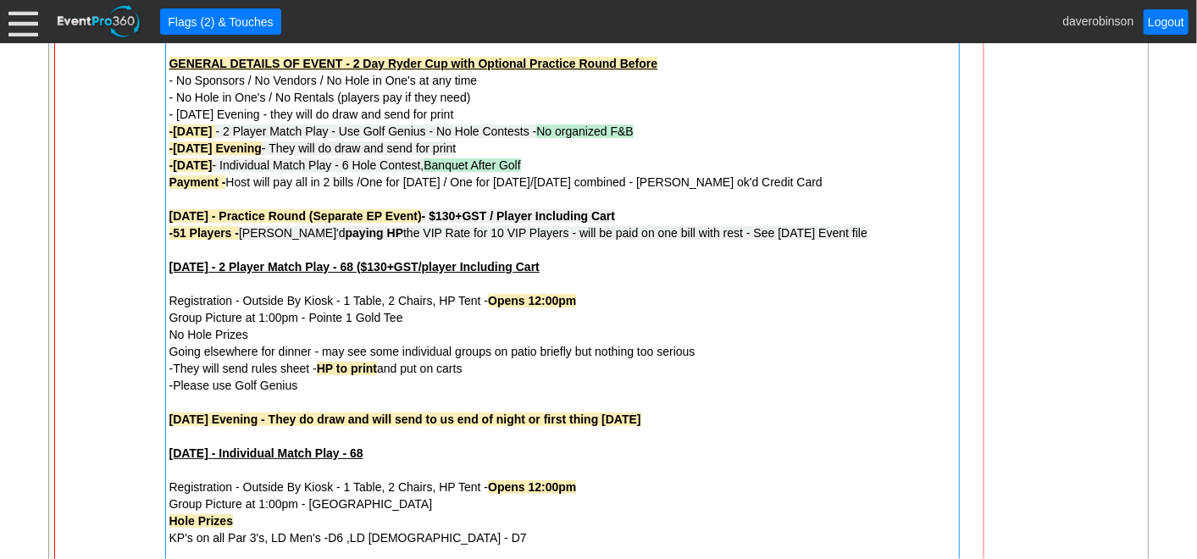
click at [566, 269] on div "Saturday - 2 Player Match Play - 68 ($130+GST/player Including Cart" at bounding box center [562, 266] width 786 height 17
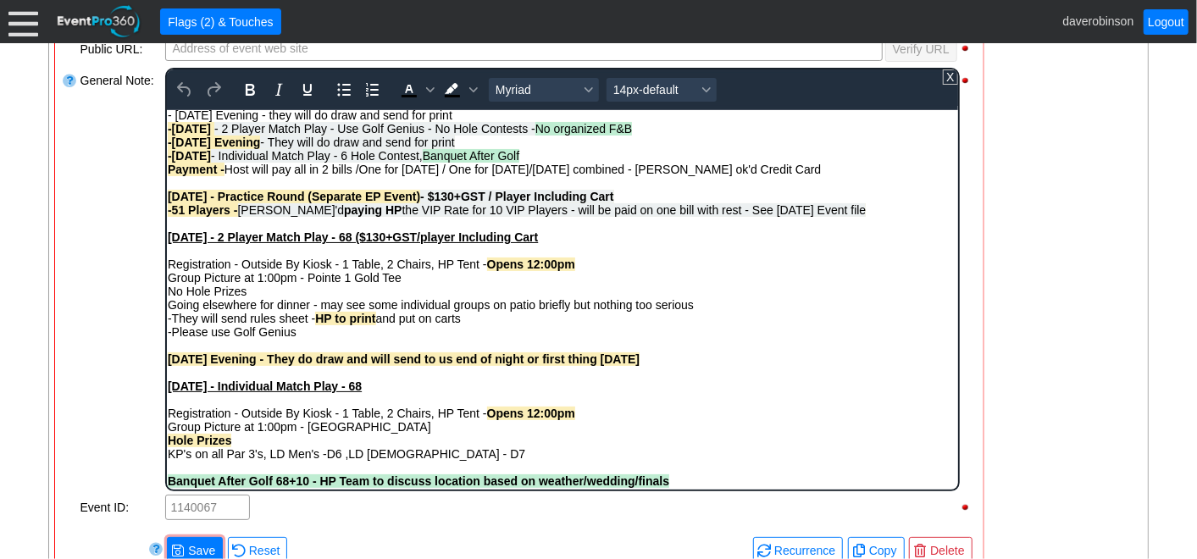
scroll to position [85, 0]
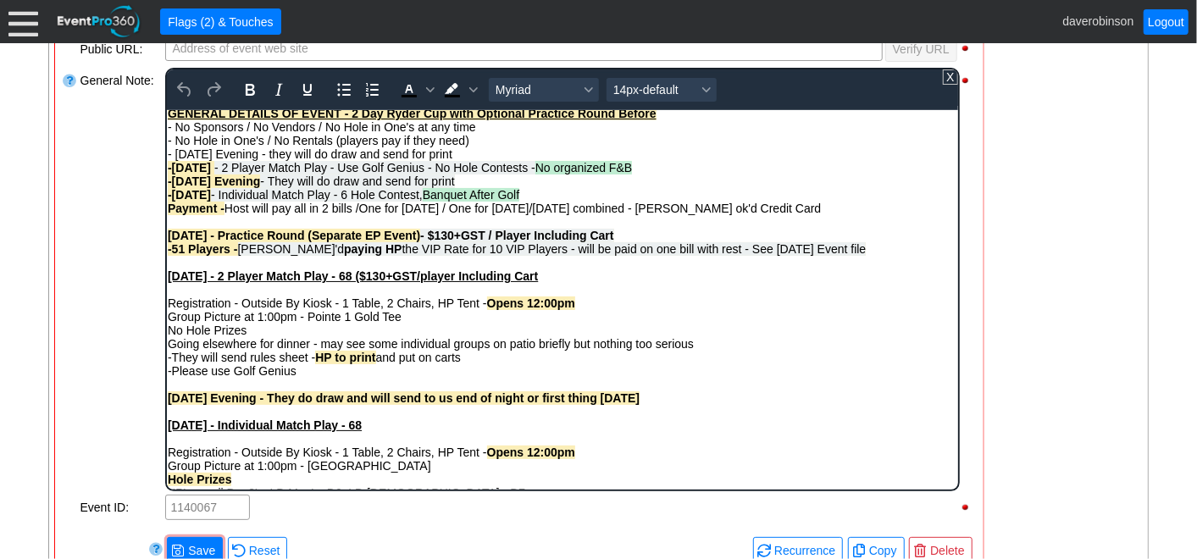
click at [576, 275] on div "Saturday - 2 Player Match Play - 68 ($130+GST/player Including Cart" at bounding box center [562, 276] width 790 height 14
click at [65, 334] on div at bounding box center [70, 279] width 17 height 427
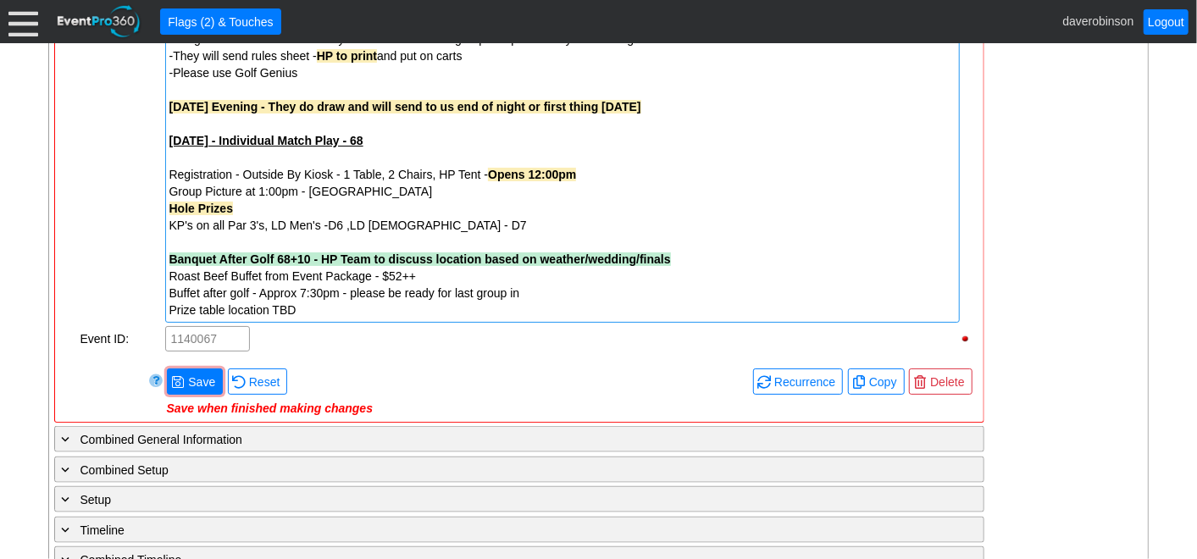
scroll to position [1105, 0]
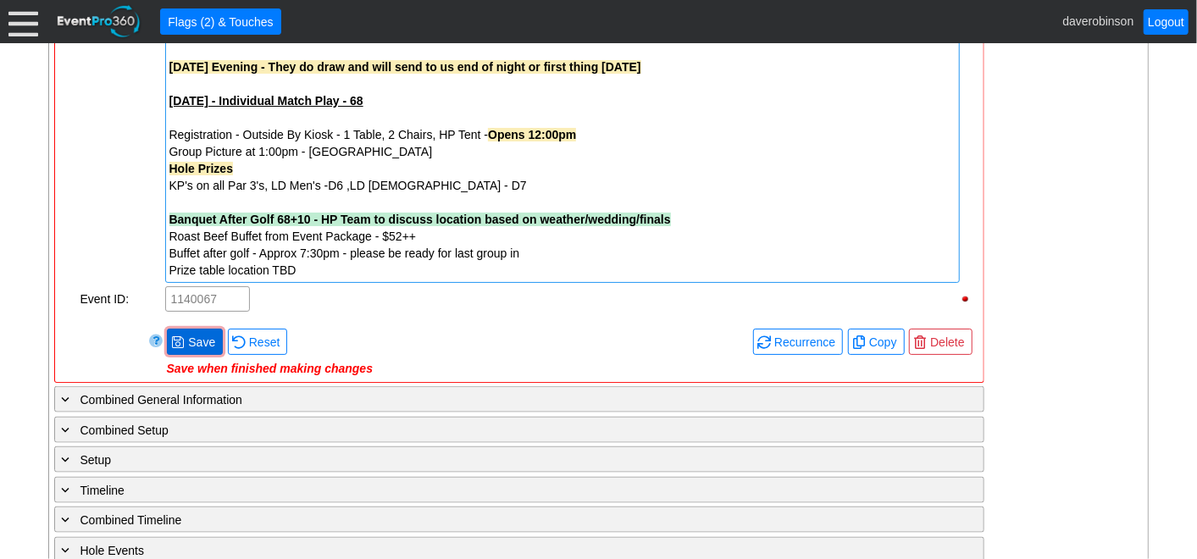
click at [188, 340] on span "Save" at bounding box center [202, 342] width 34 height 17
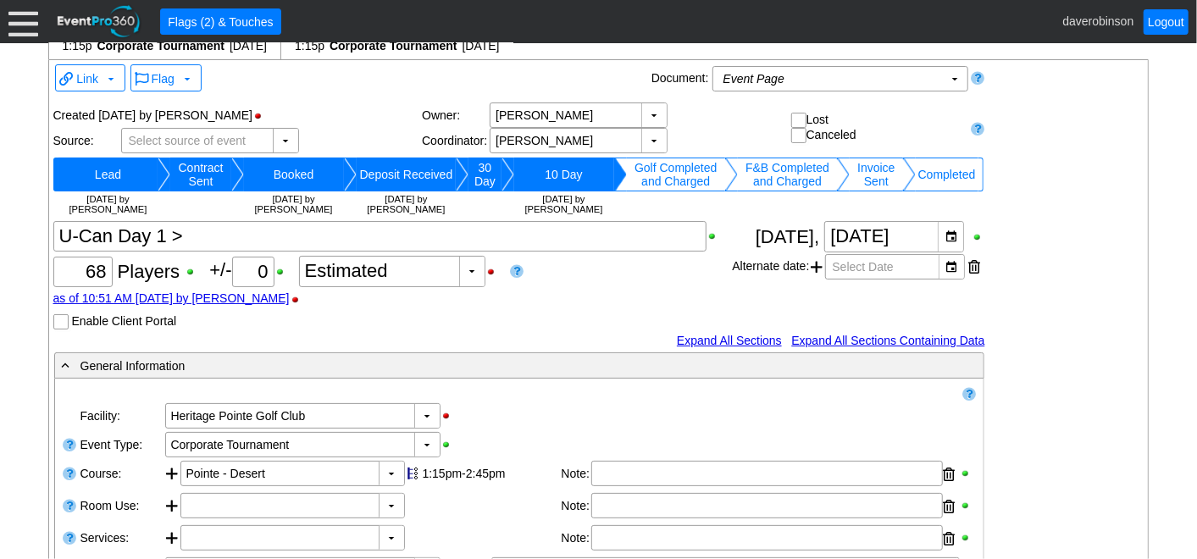
scroll to position [0, 0]
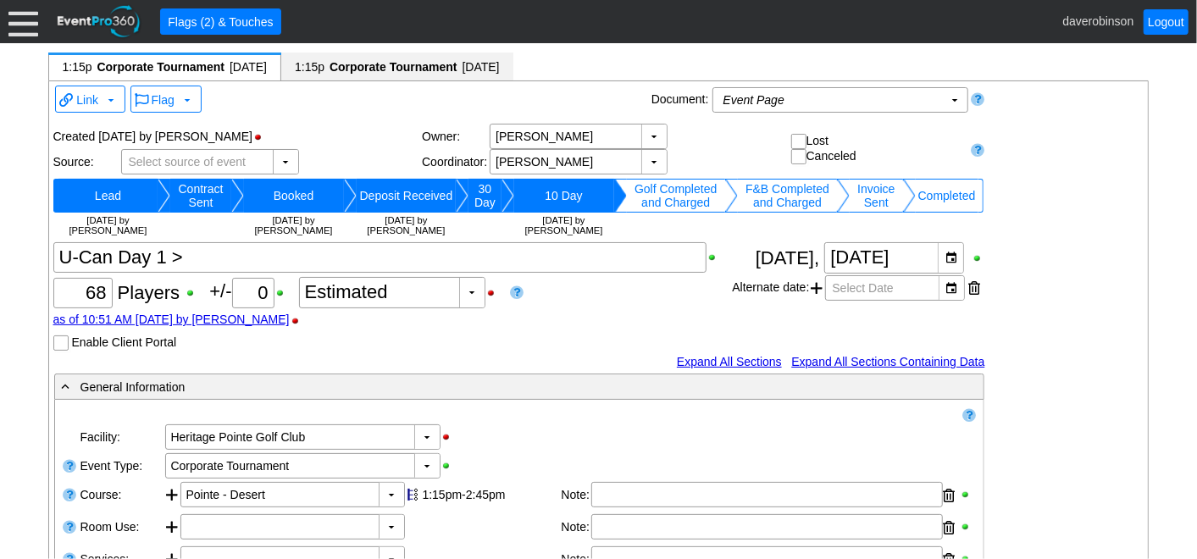
click at [396, 61] on span "Corporate Tournament" at bounding box center [393, 66] width 131 height 17
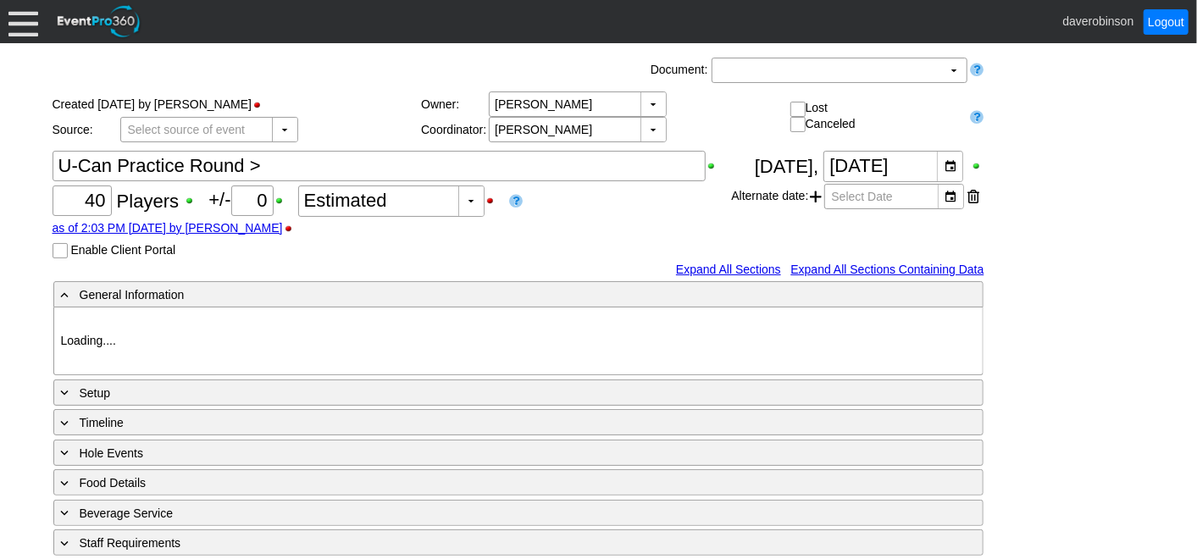
type input "Heritage Pointe Golf Club"
type input "Small Group Booking"
type input "Single Tee"
type input "1140070"
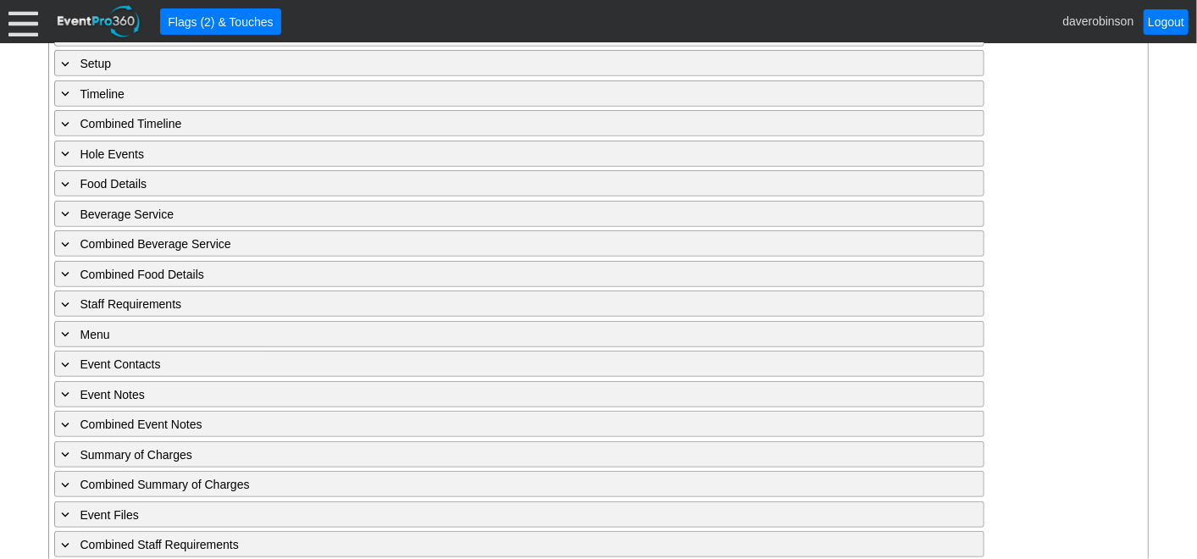
type input "Heritage Pointe Golf Club"
type input "Corporate Tournament"
type input "X Over"
type input "1140069"
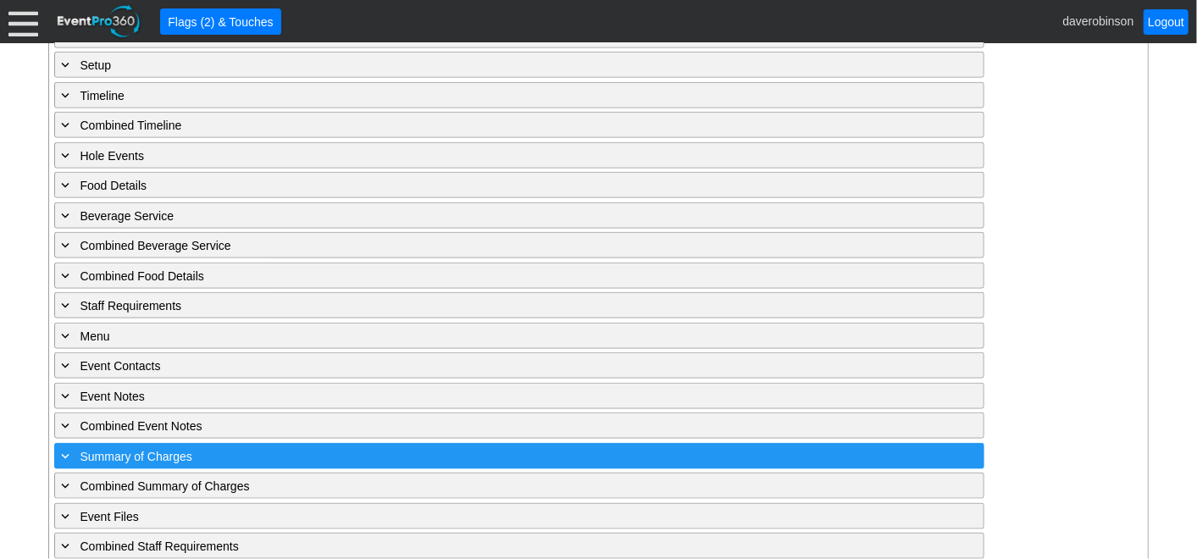
click at [170, 450] on span "Summary of Charges" at bounding box center [136, 457] width 112 height 14
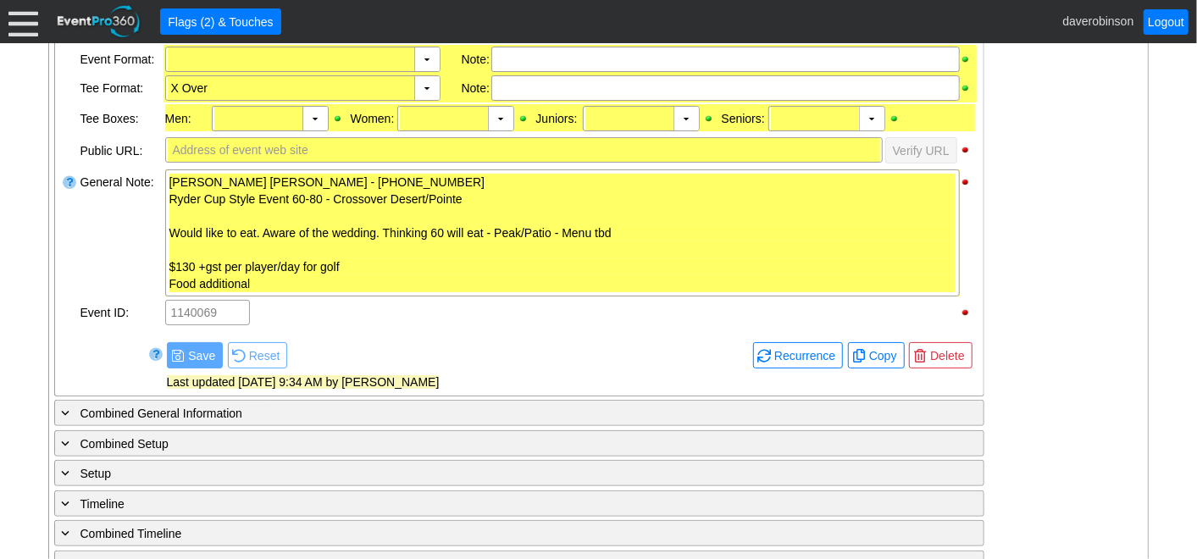
scroll to position [529, 0]
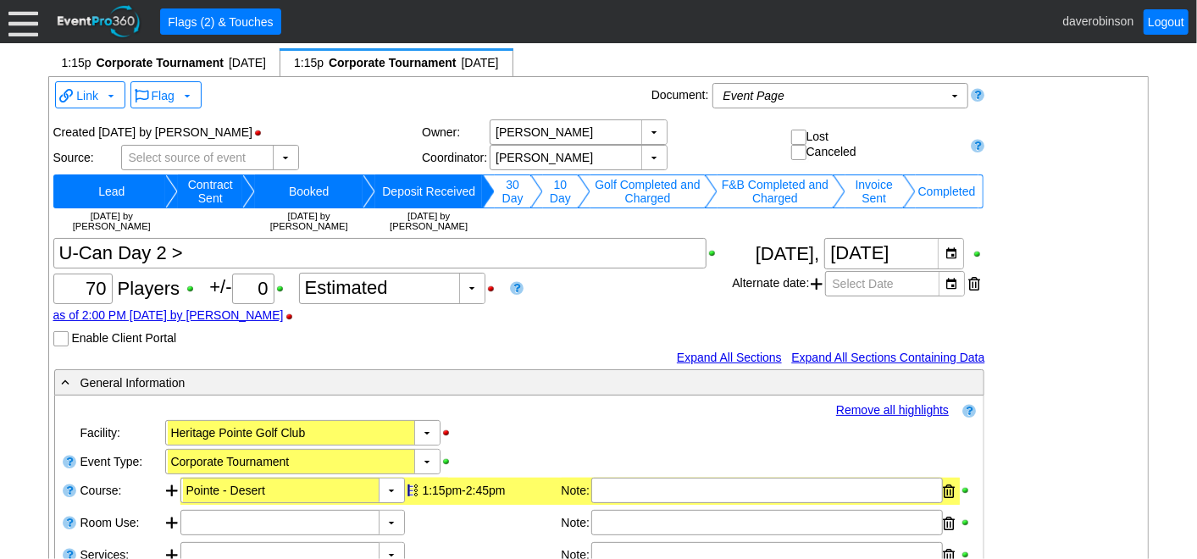
scroll to position [0, 0]
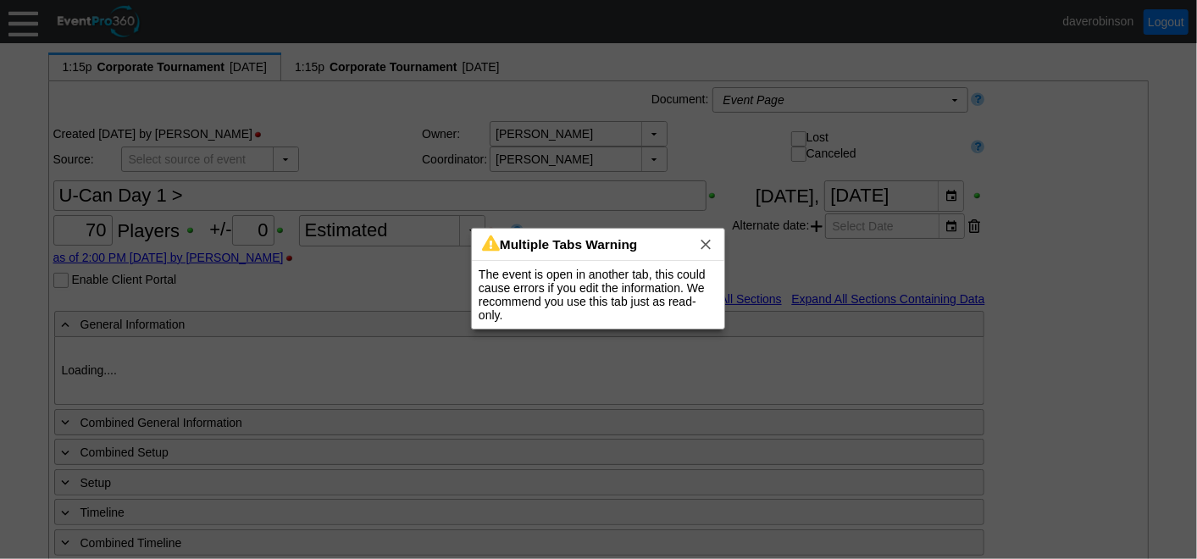
type input "Heritage Pointe Golf Club"
type input "Corporate Tournament"
type input "Other"
type input "X Over"
type input "Black"
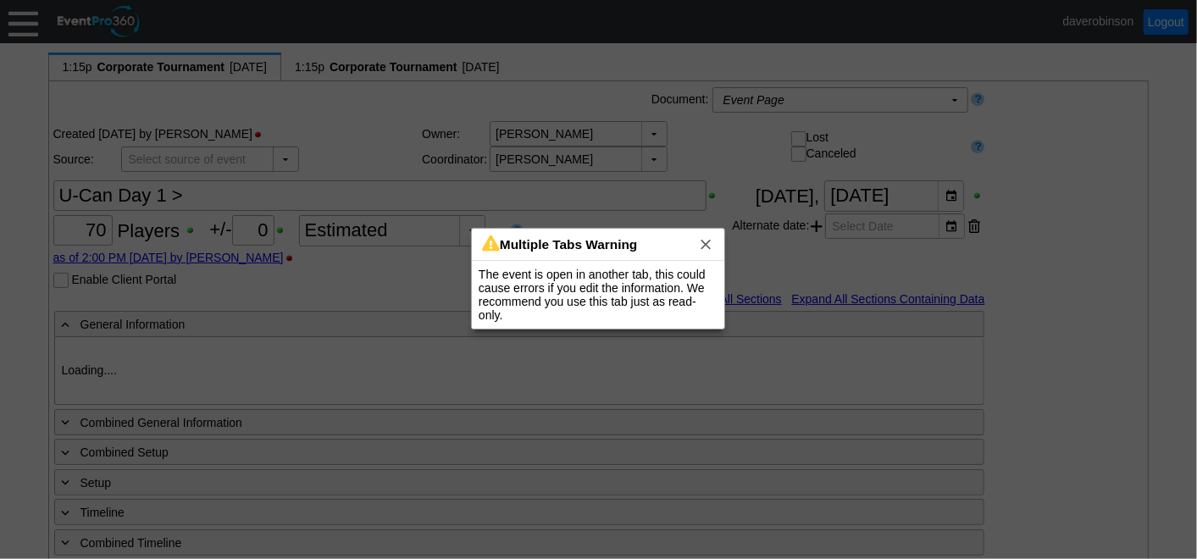
type input "Red"
type input "1140067"
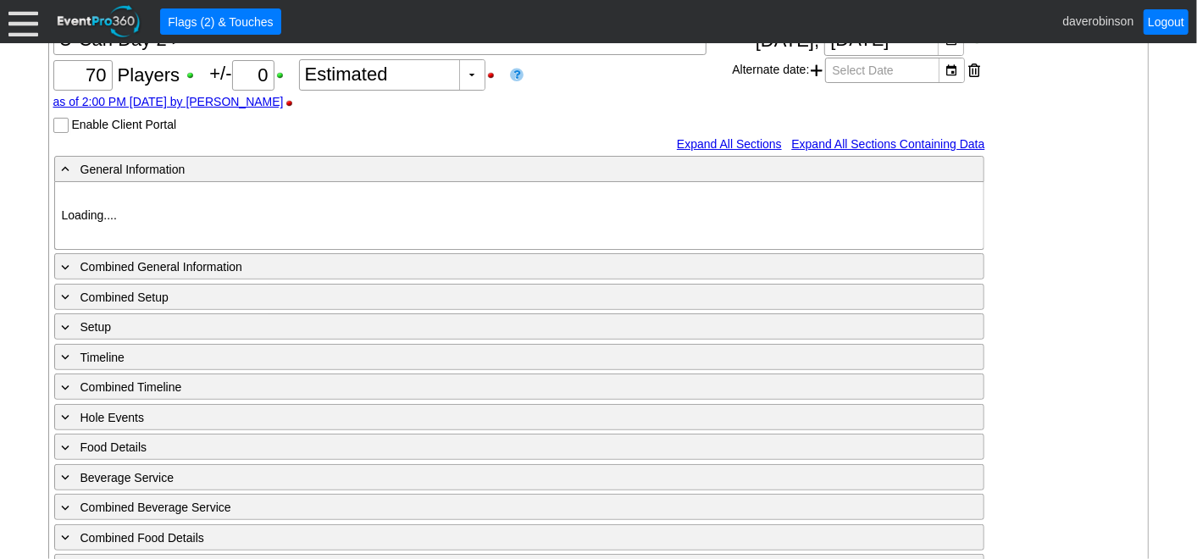
type input "Heritage Pointe Golf Club"
type input "Corporate Tournament"
type input "X Over"
type input "1140069"
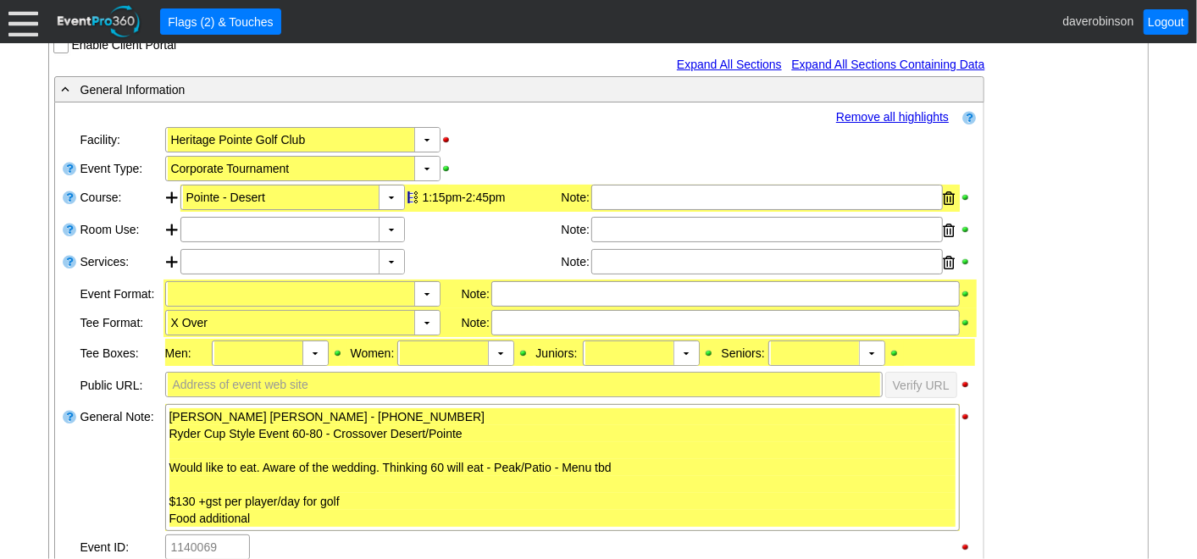
scroll to position [94, 0]
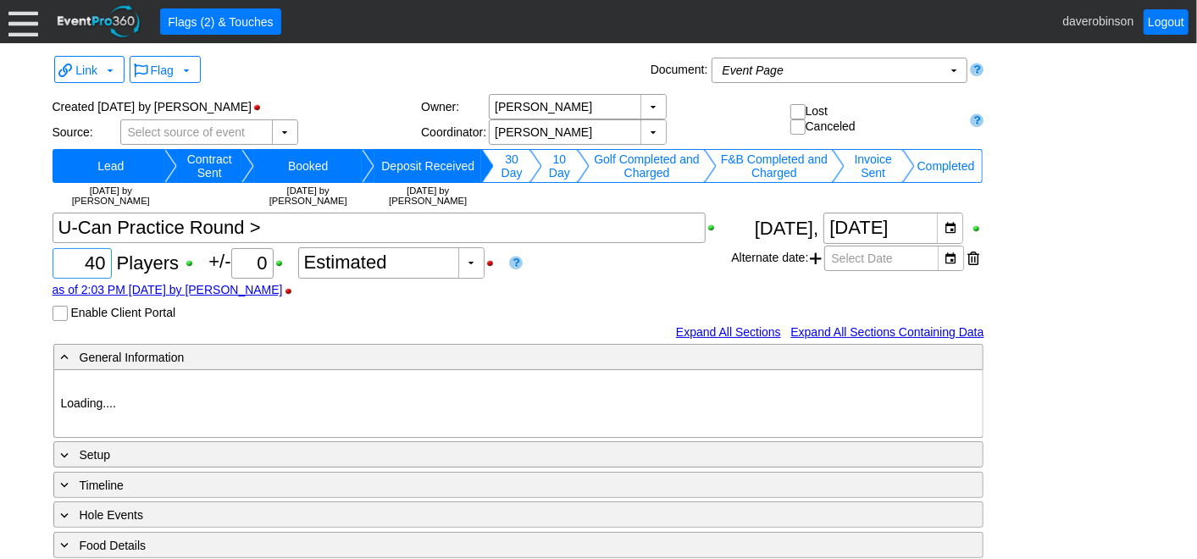
drag, startPoint x: 77, startPoint y: 258, endPoint x: 108, endPoint y: 254, distance: 30.8
click at [108, 254] on div "40" at bounding box center [82, 263] width 54 height 29
type input "Heritage Pointe Golf Club"
type input "Small Group Booking"
type input "Single Tee"
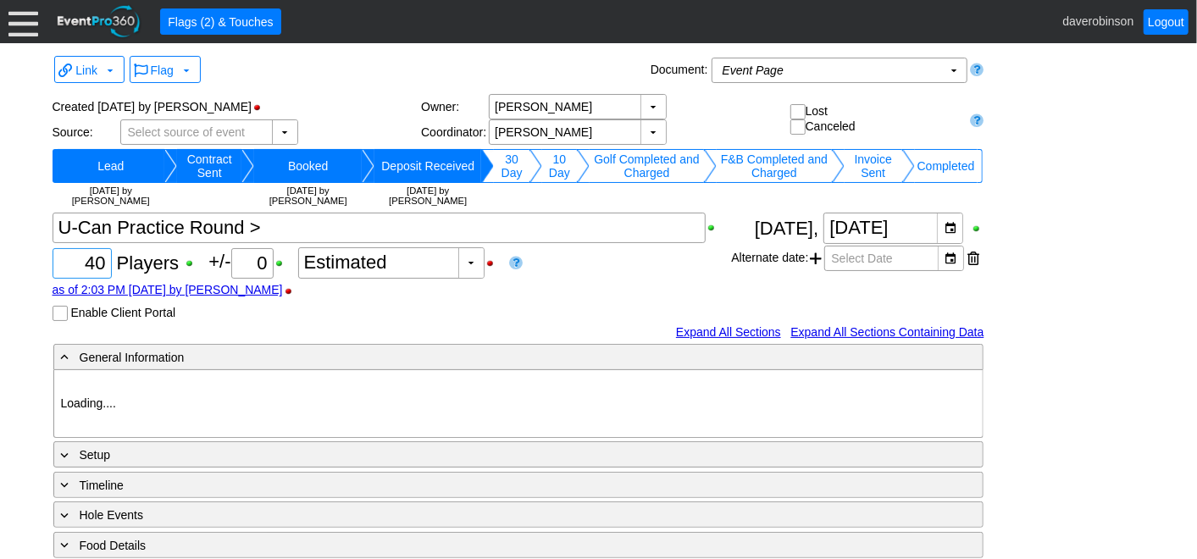
type input "1140070"
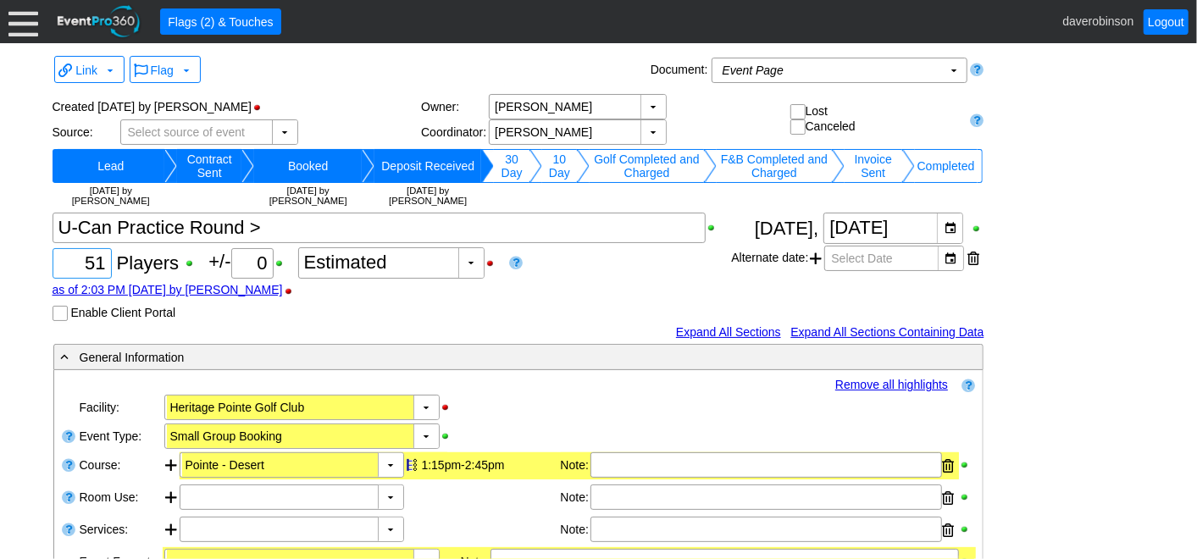
type input "51"
click at [629, 276] on div "Χ 51 Players +/- Χ 0 ▼ Χ Estimated as of 10:52 AM on Thursday, 8/21/2025 by dav…" at bounding box center [392, 267] width 679 height 108
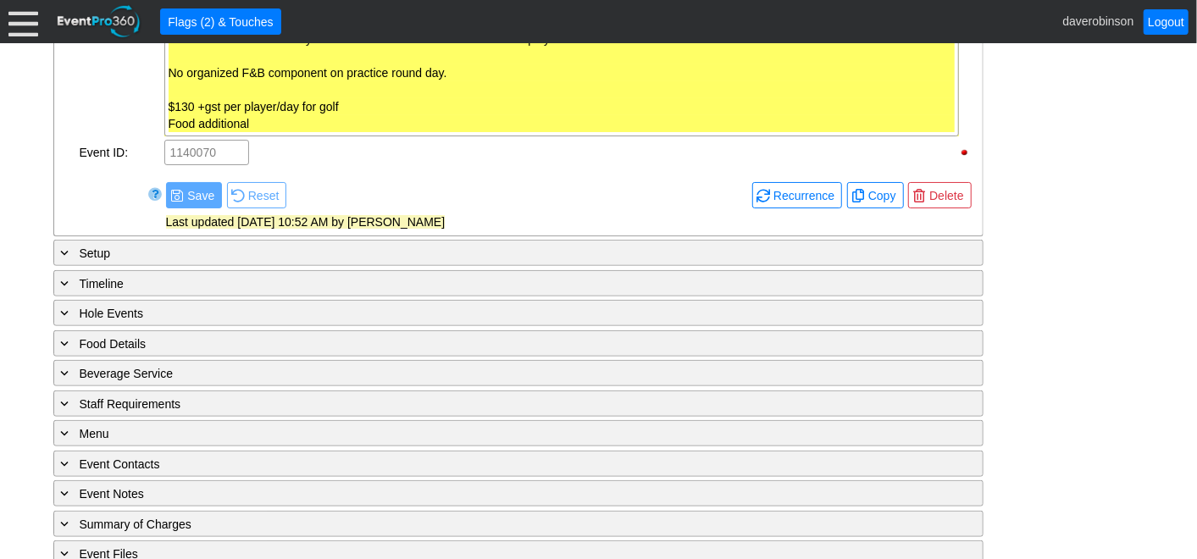
scroll to position [675, 0]
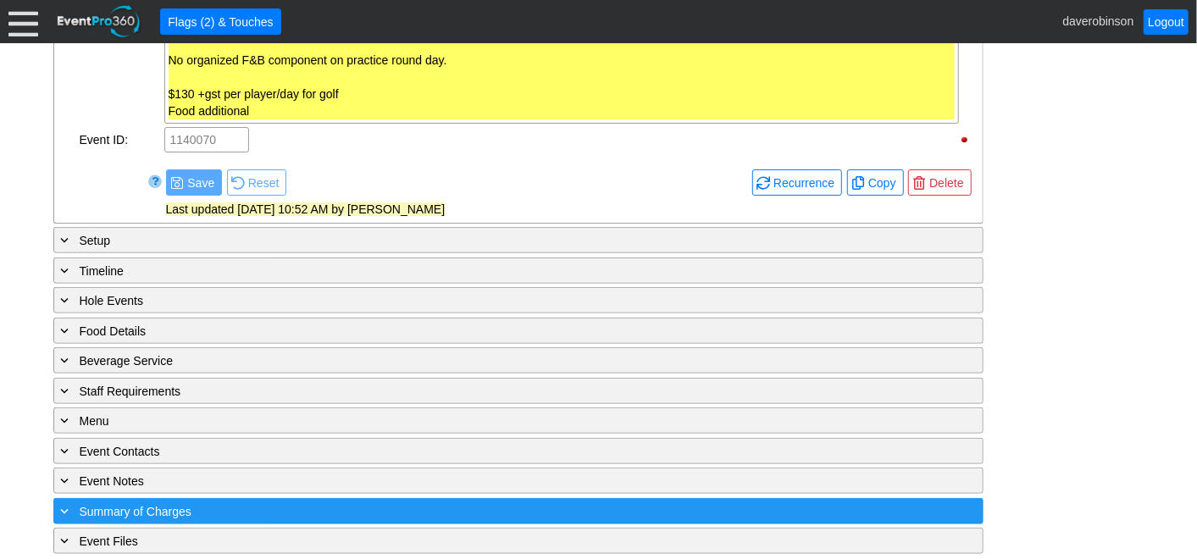
click at [181, 505] on span "Summary of Charges" at bounding box center [136, 512] width 112 height 14
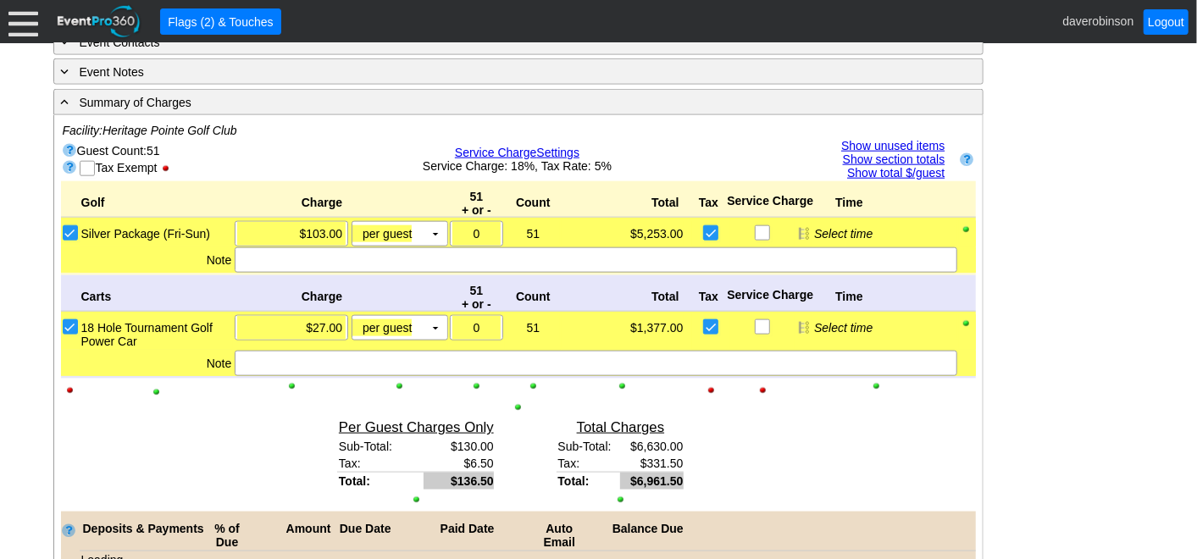
scroll to position [1089, 0]
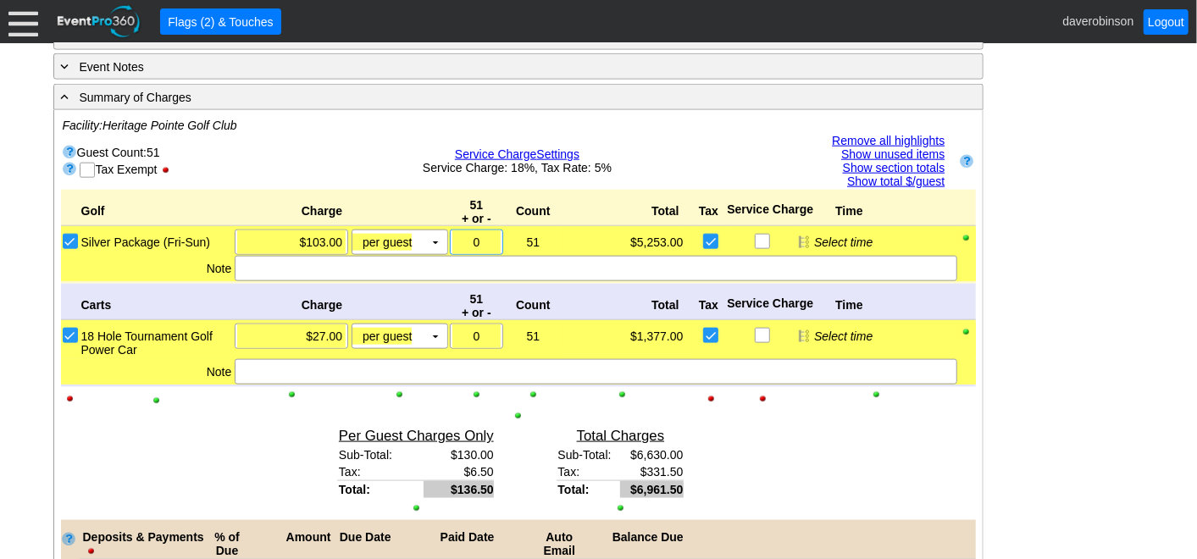
drag, startPoint x: 490, startPoint y: 230, endPoint x: 423, endPoint y: 229, distance: 66.9
click at [420, 230] on div "Silver Package (Fri-Sun) Χ $103.00 per guest Χ ▼ Upcharge Χ 0 51 Χ 1 $5,253.00 …" at bounding box center [528, 242] width 896 height 25
type input "-10"
click at [1067, 318] on div "- General Information ▼ Loading.... Remove all highlights Facility: ▼ Χ Heritag…" at bounding box center [598, 73] width 1101 height 1638
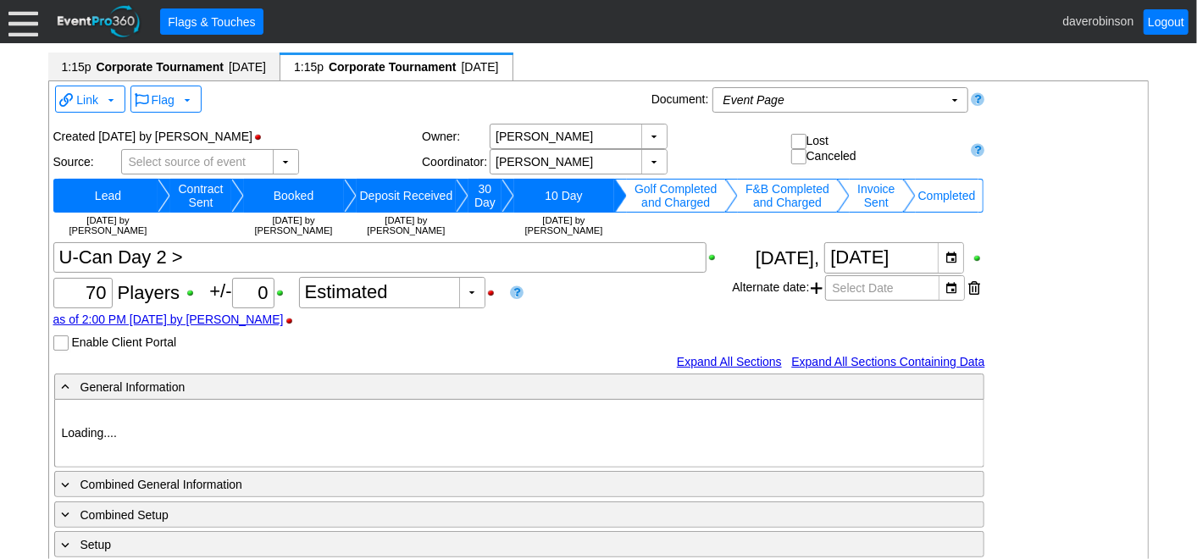
type input "Heritage Pointe Golf Club"
type input "Corporate Tournament"
type input "X Over"
type input "1140069"
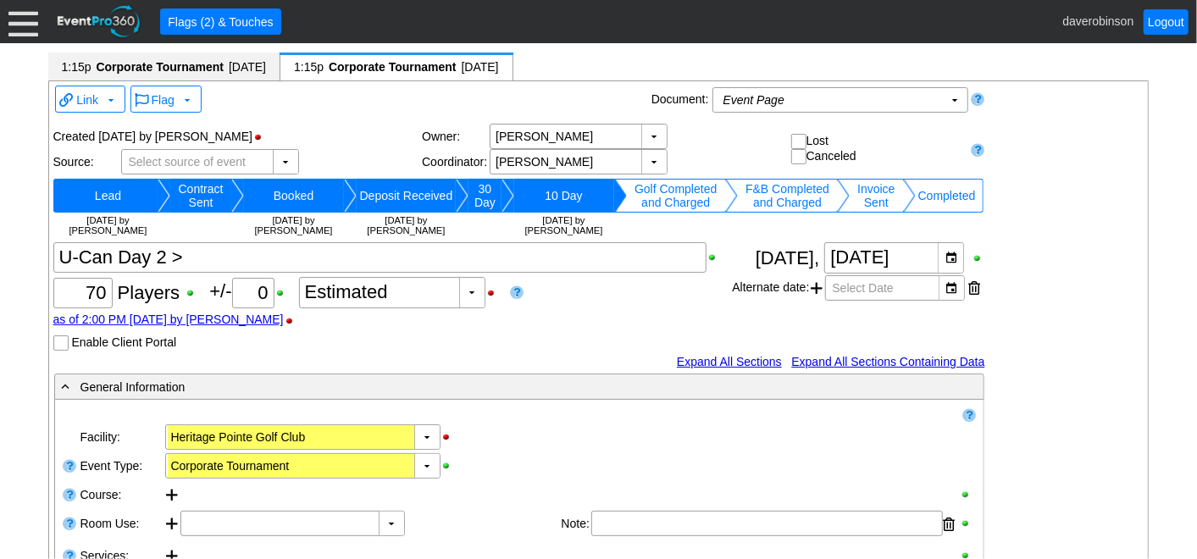
click at [235, 68] on span "[DATE]" at bounding box center [247, 67] width 37 height 14
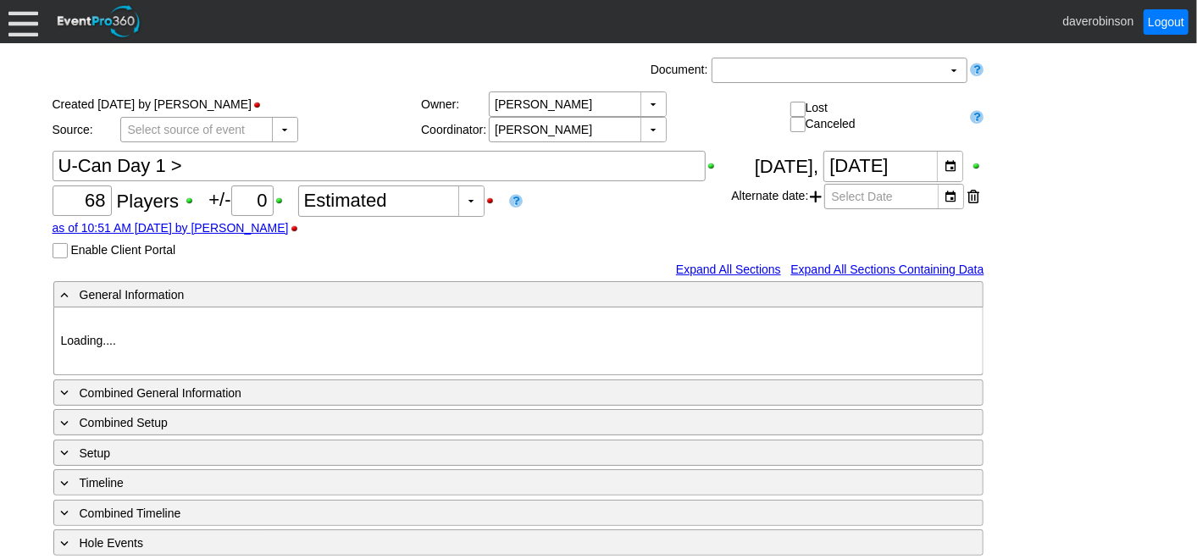
type input "Heritage Pointe Golf Club"
type input "Corporate Tournament"
type input "Other"
type input "X Over"
type input "Black"
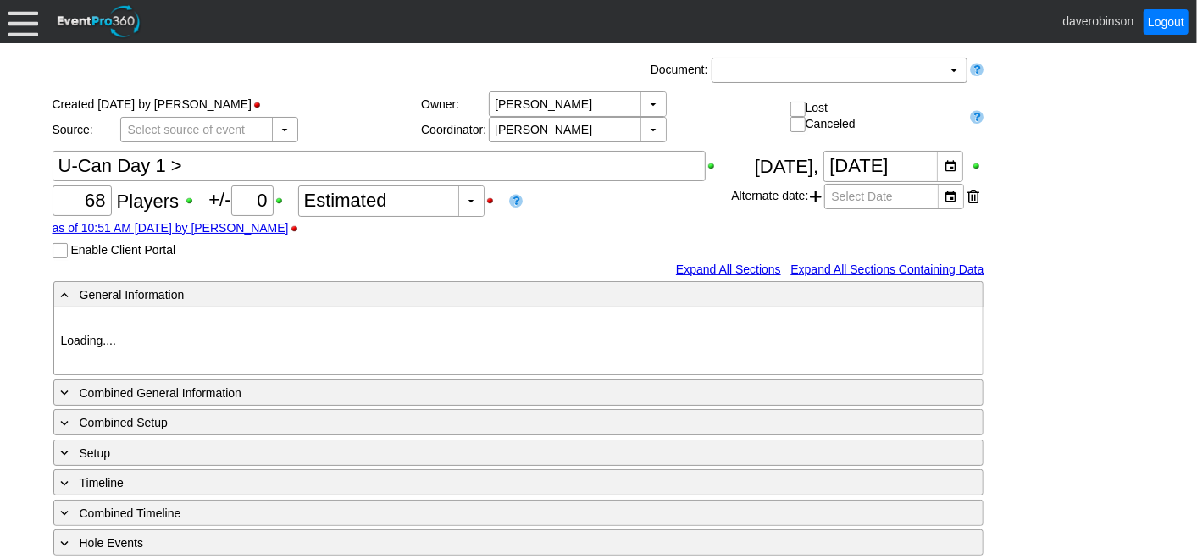
type input "Red"
type input "1140067"
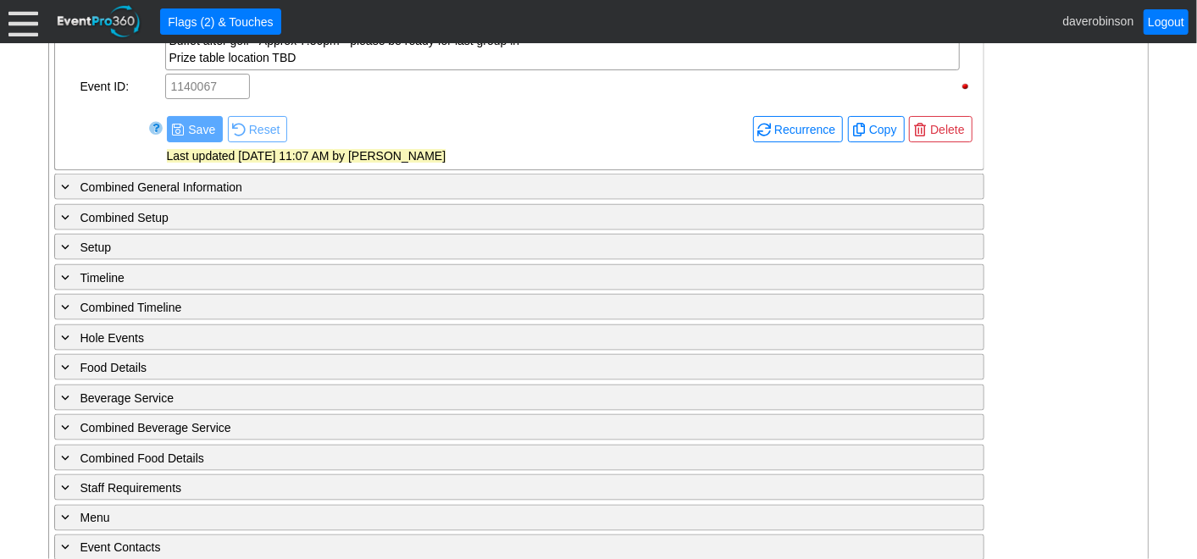
scroll to position [1500, 0]
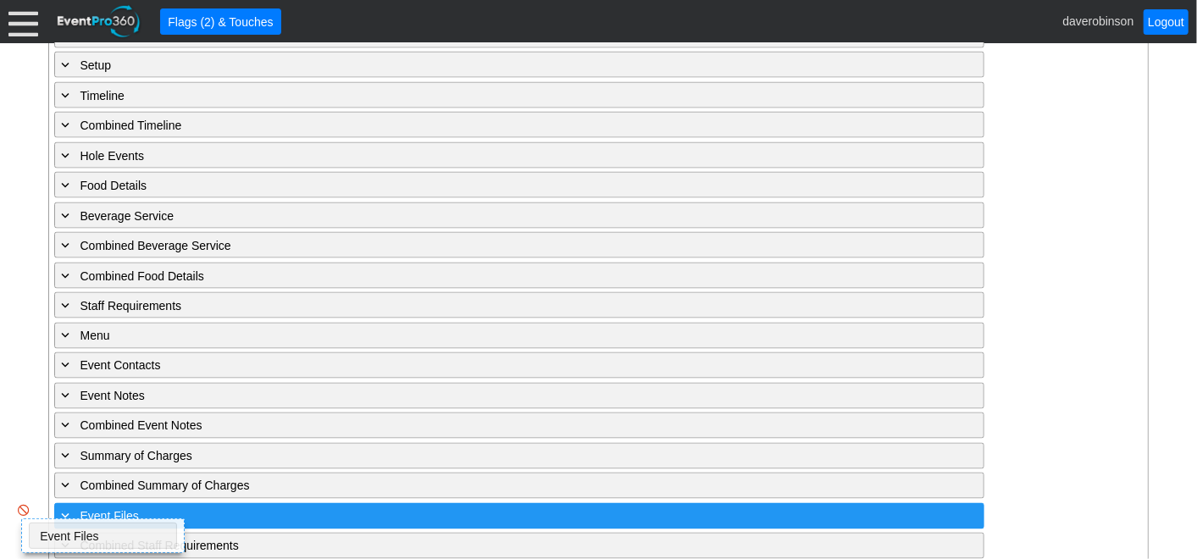
click at [2, 488] on div "▼ ◀ ▶ 1:15p Corporate Tournament 8/30/2025 [x] 1:15p Corporate Tournament 8/31/…" at bounding box center [598, 301] width 1197 height 516
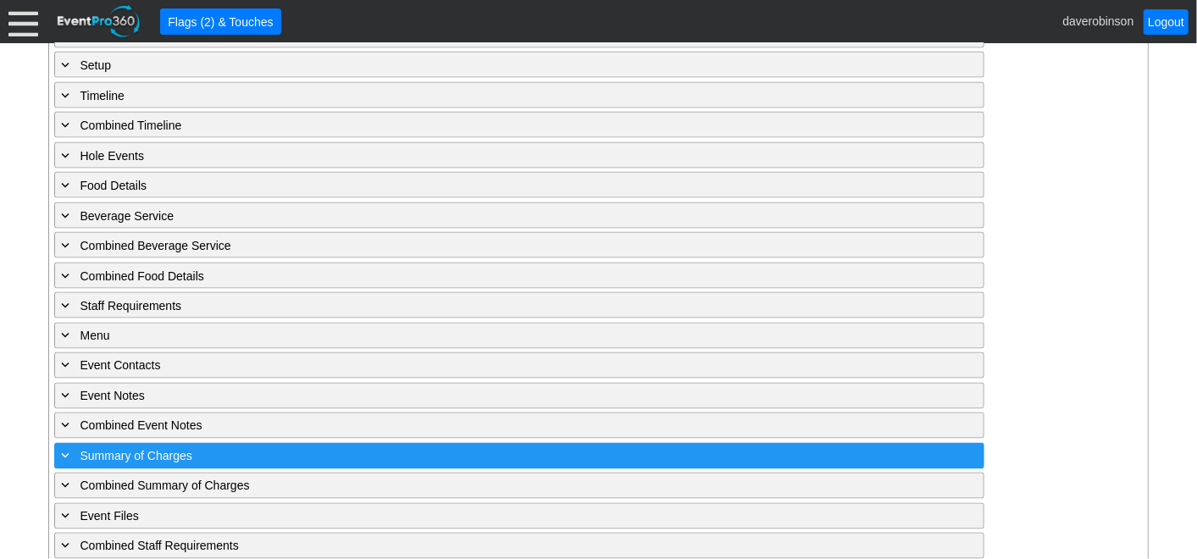
click at [66, 448] on span at bounding box center [65, 455] width 15 height 15
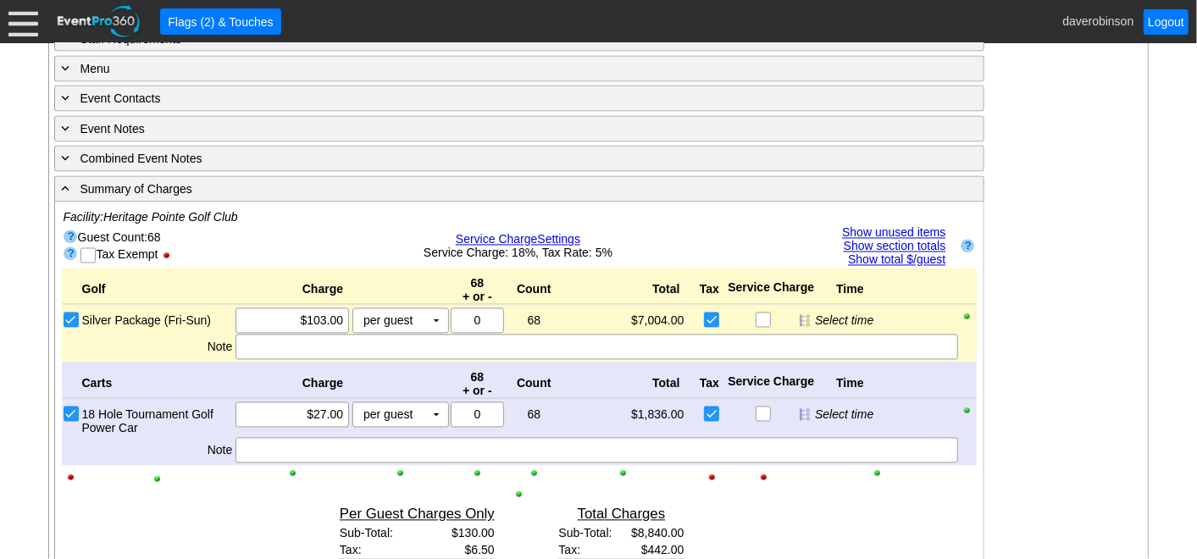
scroll to position [1782, 0]
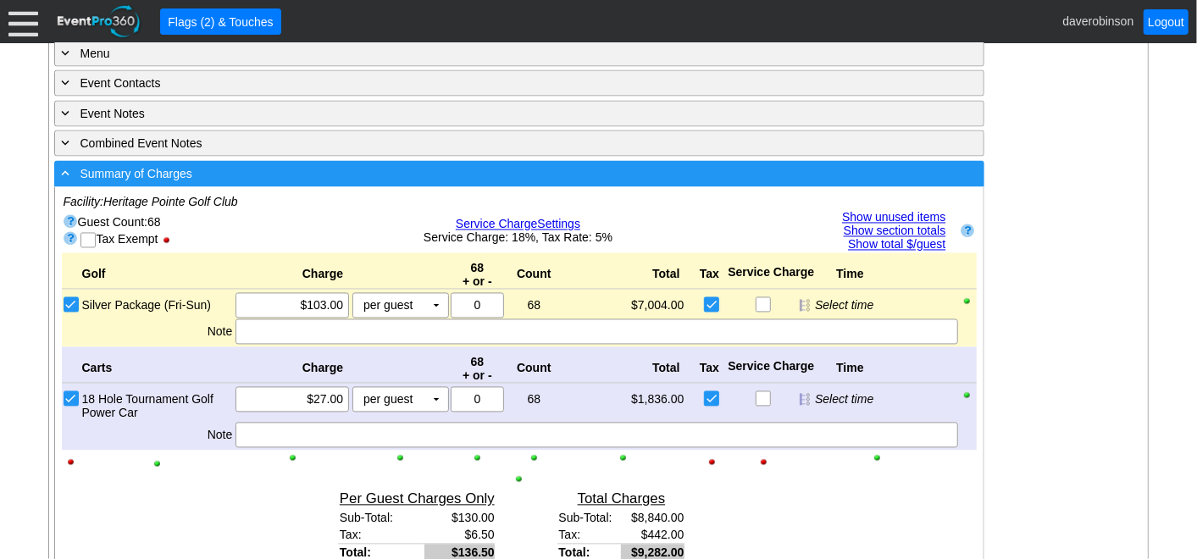
click at [65, 166] on span at bounding box center [65, 173] width 15 height 15
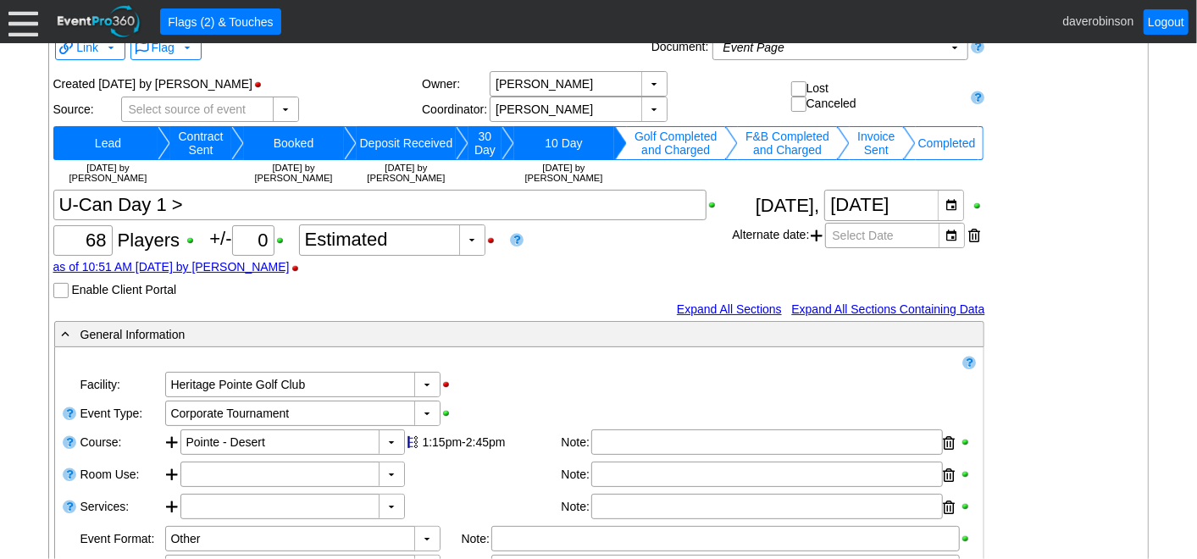
scroll to position [0, 0]
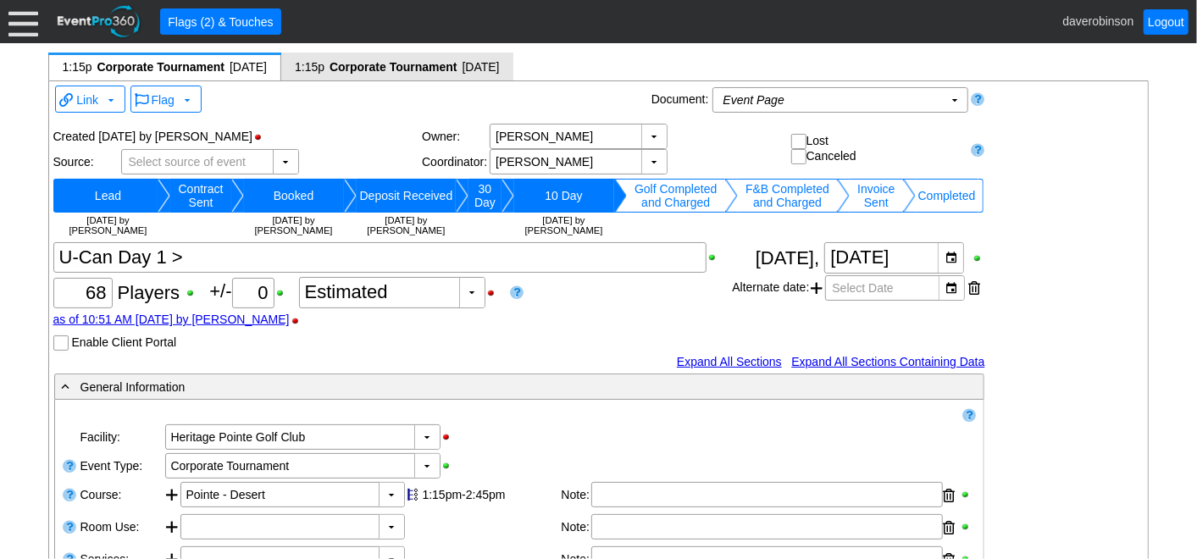
click at [402, 64] on span "Corporate Tournament" at bounding box center [393, 66] width 131 height 17
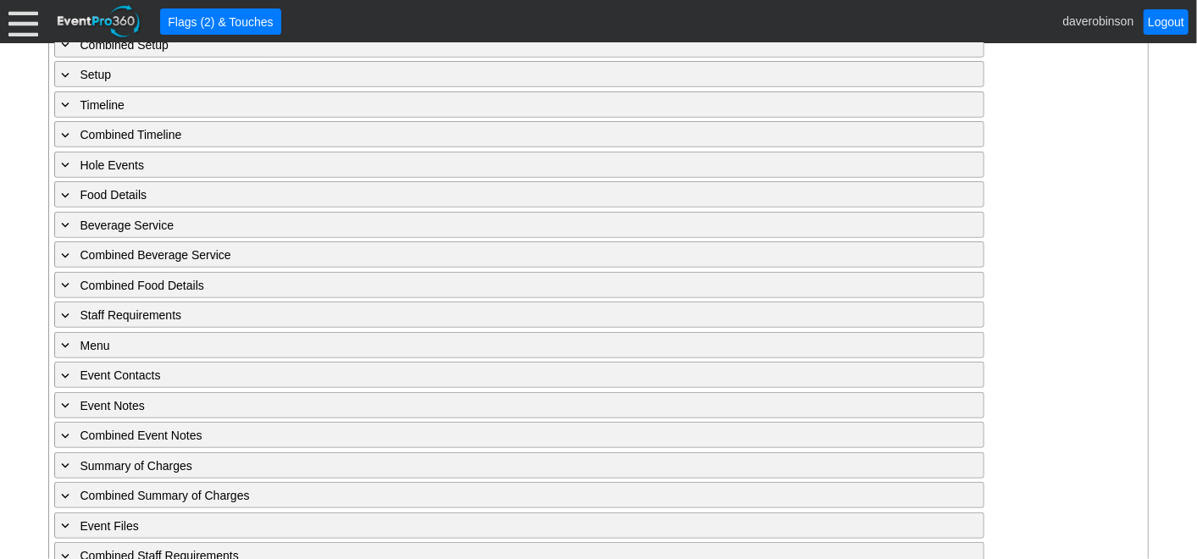
type input "Heritage Pointe Golf Club"
type input "Corporate Tournament"
type input "X Over"
type input "1140069"
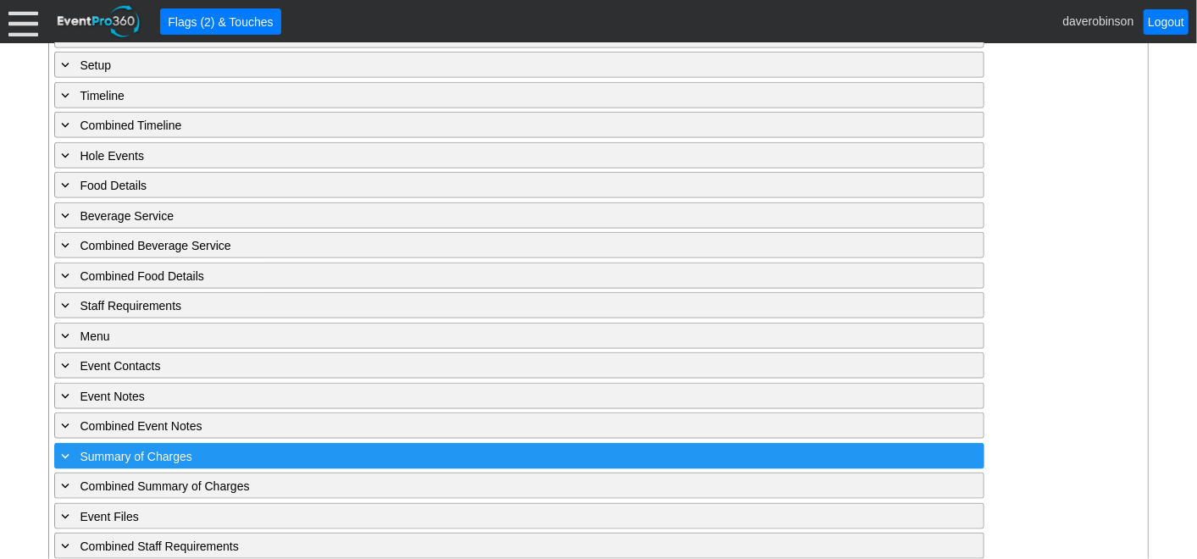
click at [63, 448] on span at bounding box center [65, 455] width 15 height 15
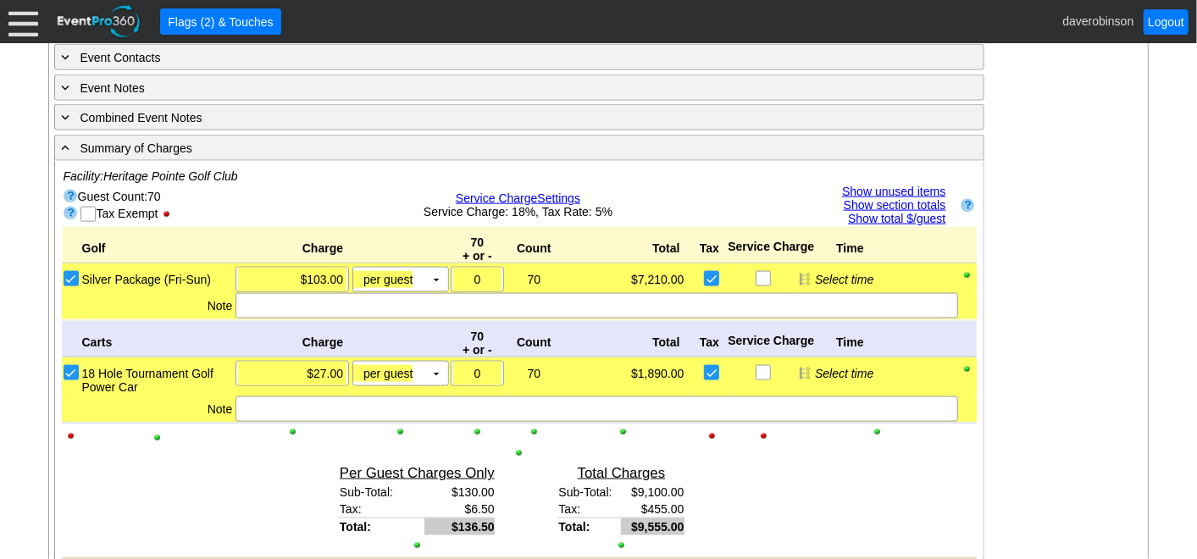
scroll to position [1283, 0]
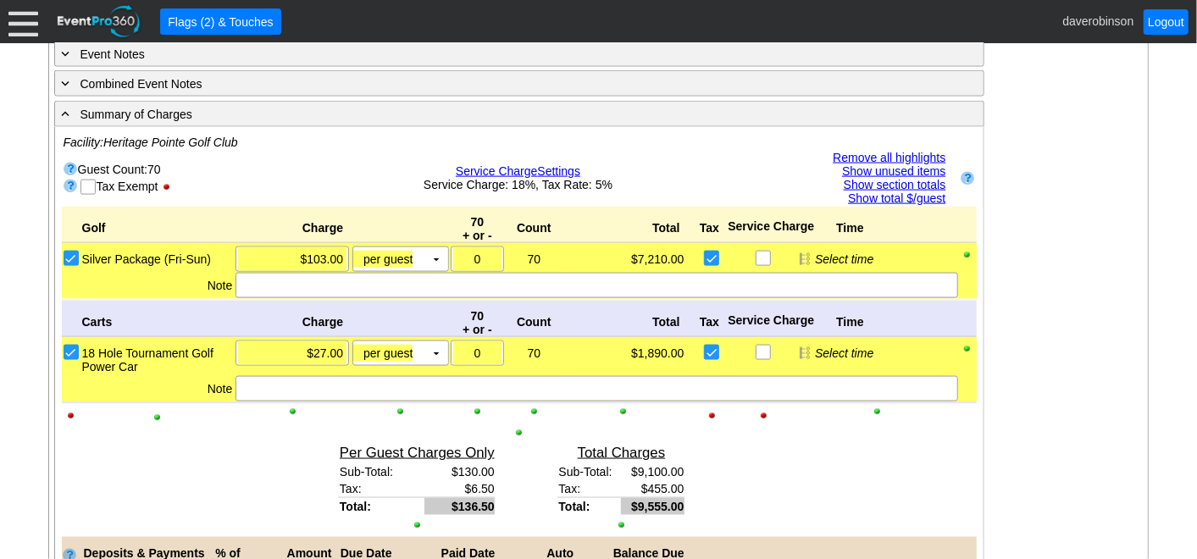
click at [900, 164] on link "Show unused items" at bounding box center [893, 171] width 103 height 14
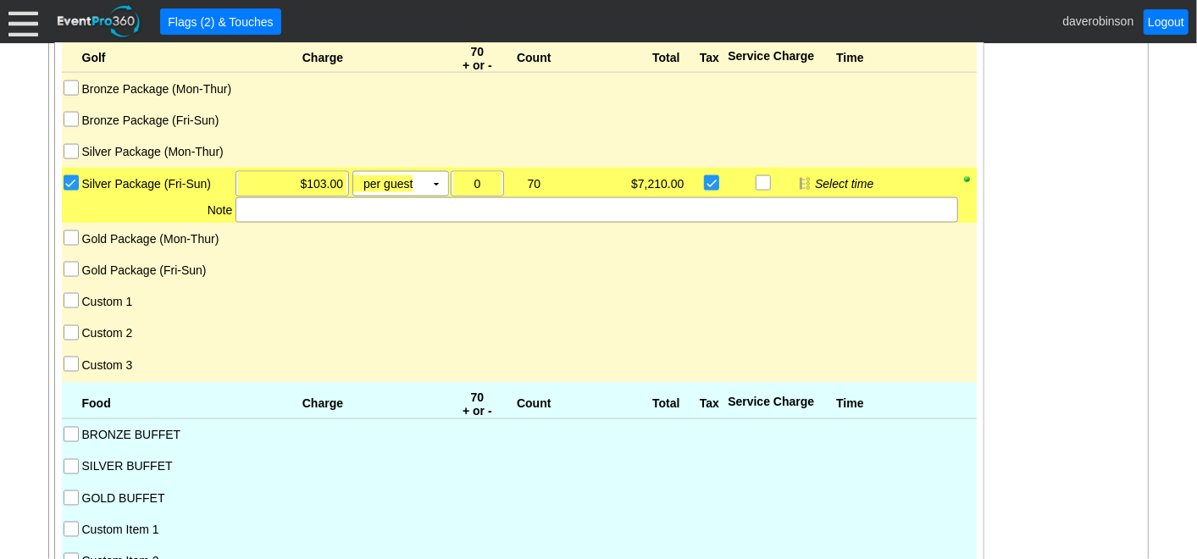
scroll to position [1472, 0]
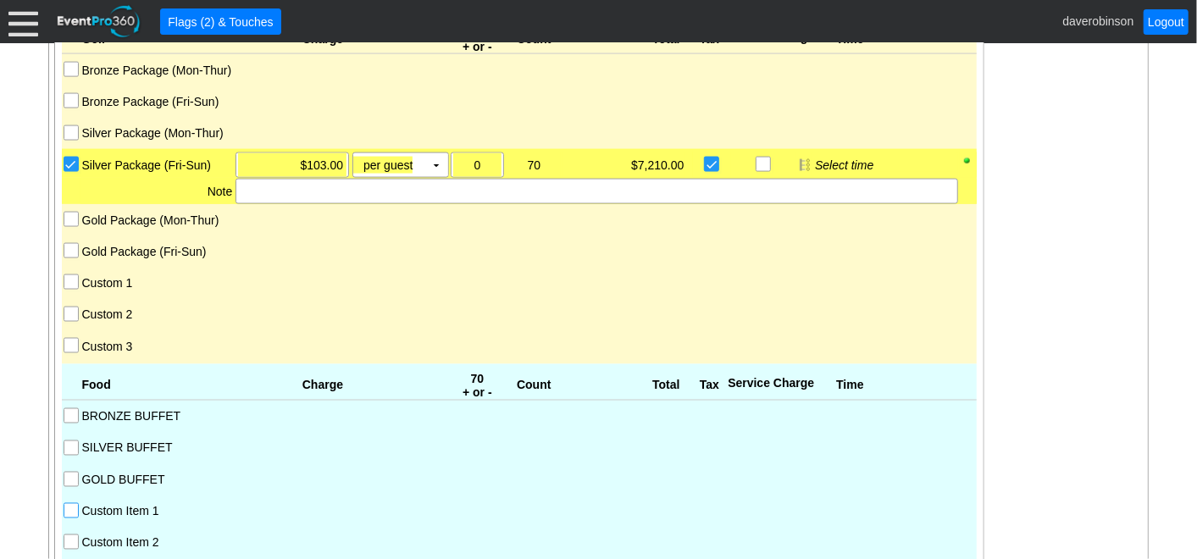
click at [64, 504] on input "Custom Item 1" at bounding box center [72, 512] width 17 height 17
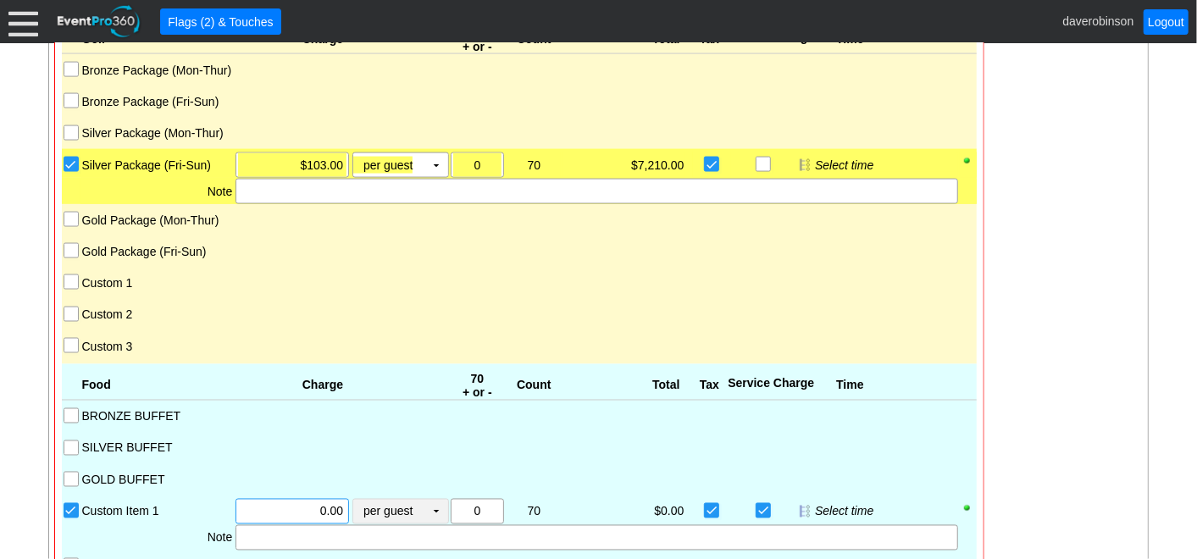
drag, startPoint x: 300, startPoint y: 496, endPoint x: 388, endPoint y: 492, distance: 88.2
click at [388, 499] on div "Χ 0.00 per guest Χ ▼ Upcharge" at bounding box center [341, 511] width 215 height 25
type input "$52.00"
click at [486, 500] on input "0" at bounding box center [478, 512] width 42 height 24
type input "10"
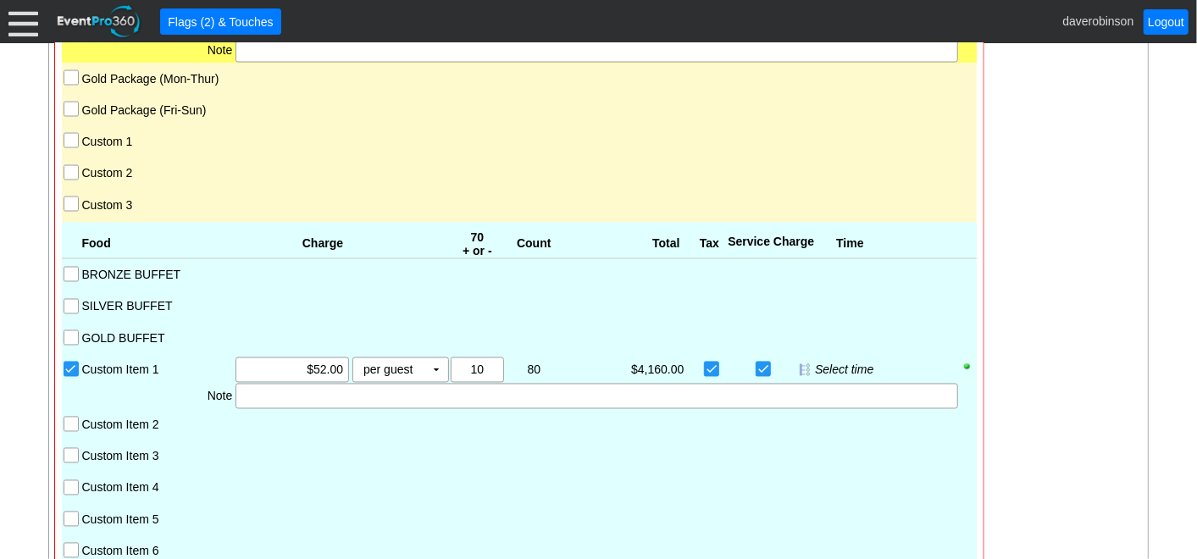
scroll to position [1660, 0]
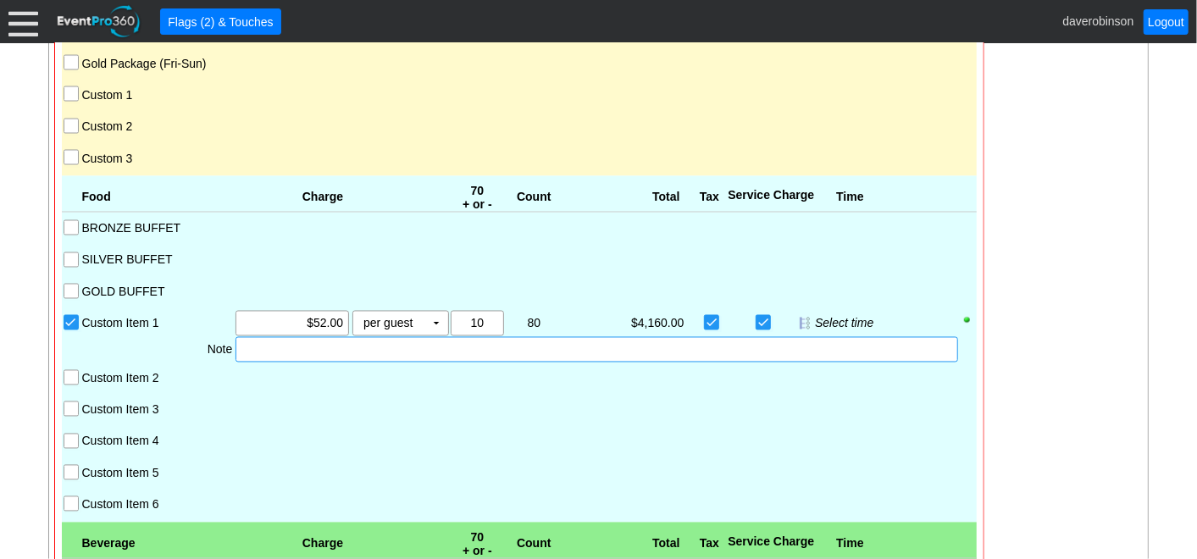
click at [324, 340] on div at bounding box center [597, 349] width 722 height 25
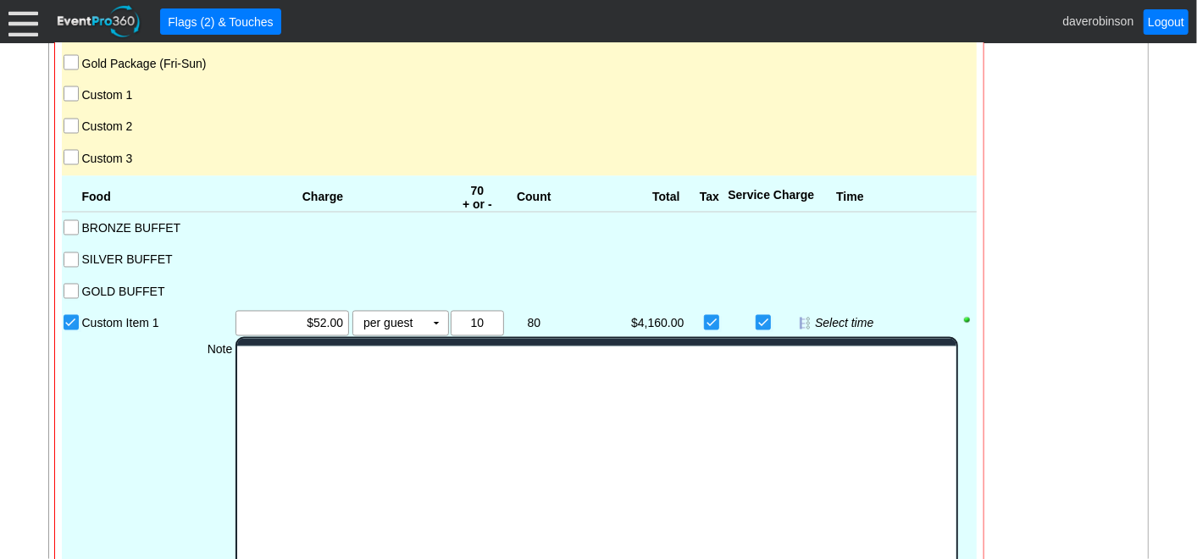
scroll to position [0, 0]
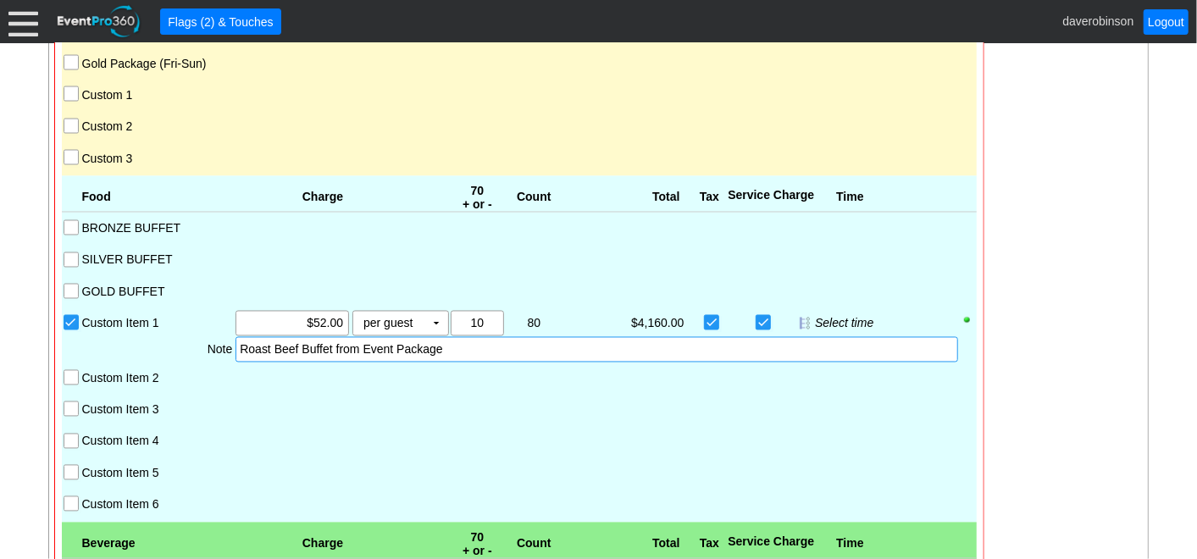
click at [314, 431] on div "Food Charge 70 + or - Count Total Tax Service Charge Time BRONZE BUFFET SILVER …" at bounding box center [519, 349] width 915 height 347
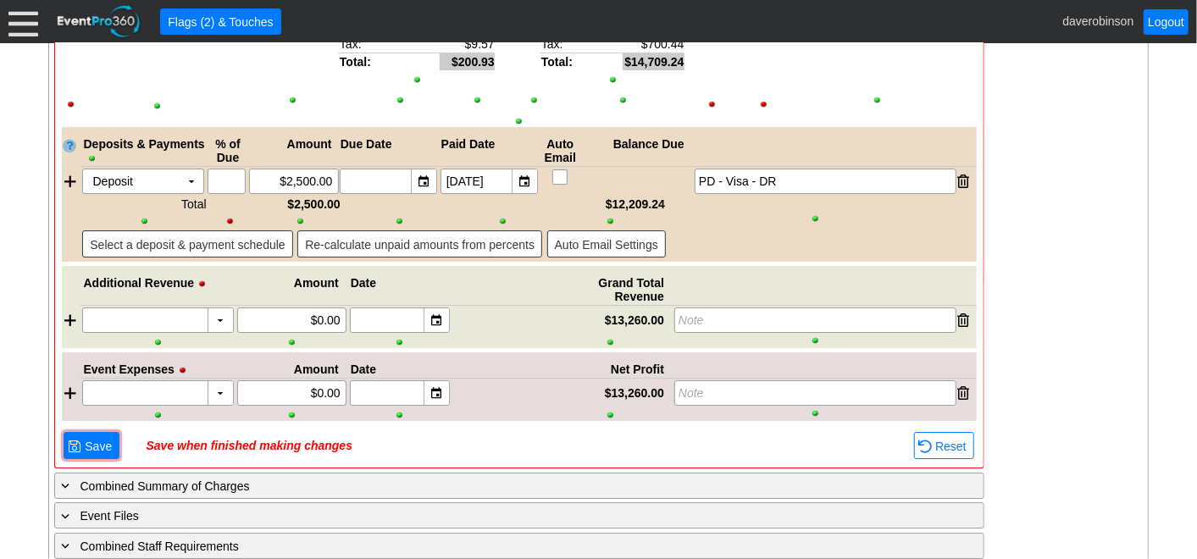
scroll to position [3255, 0]
click at [97, 437] on span "Save" at bounding box center [98, 445] width 34 height 17
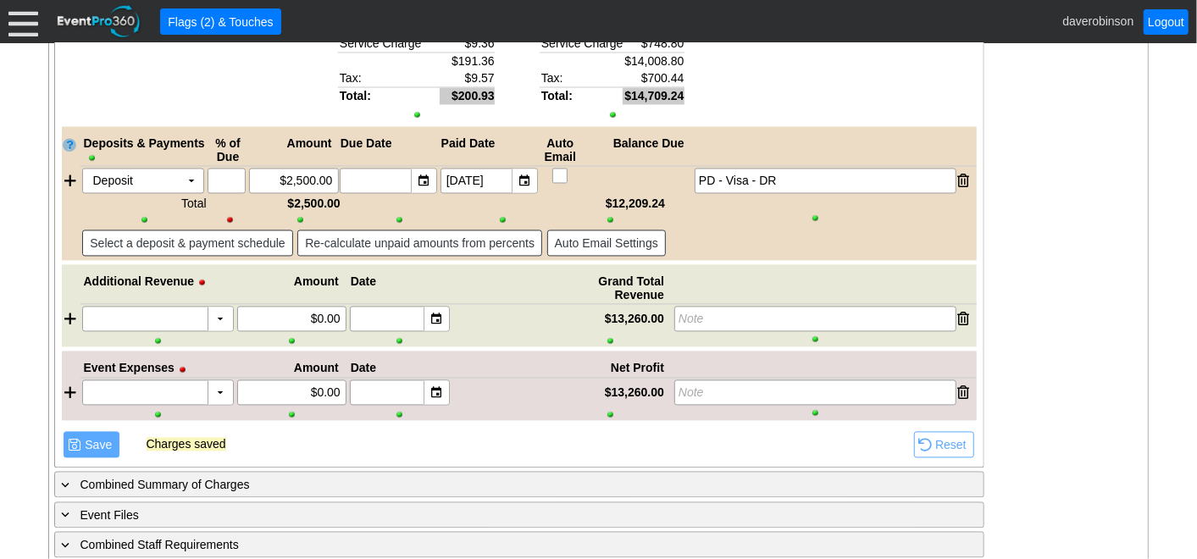
scroll to position [1822, 0]
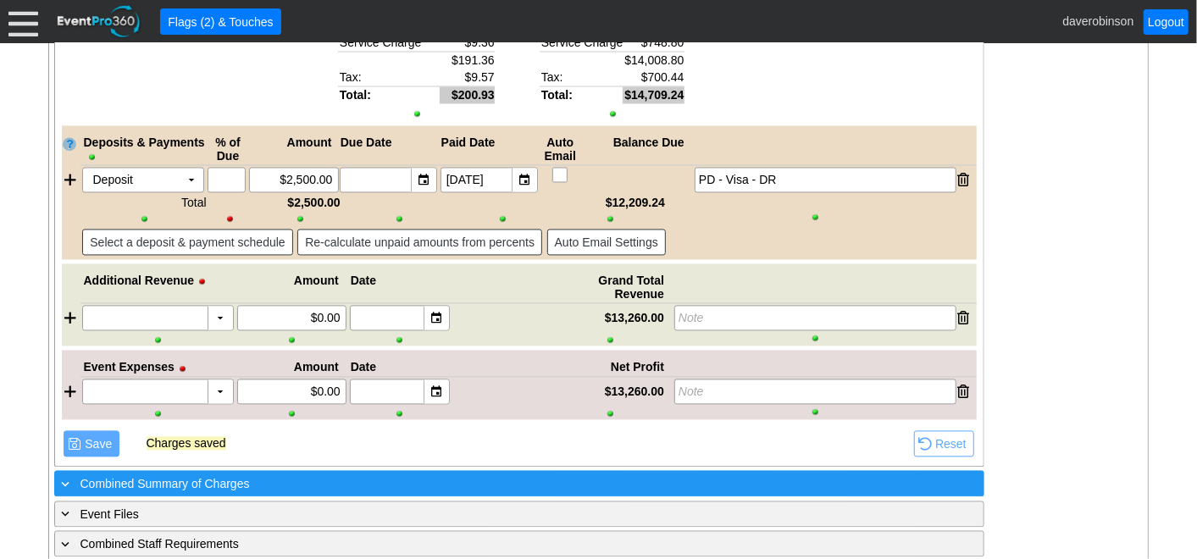
click at [83, 474] on div "+ Combined Summary of Charges" at bounding box center [484, 483] width 852 height 19
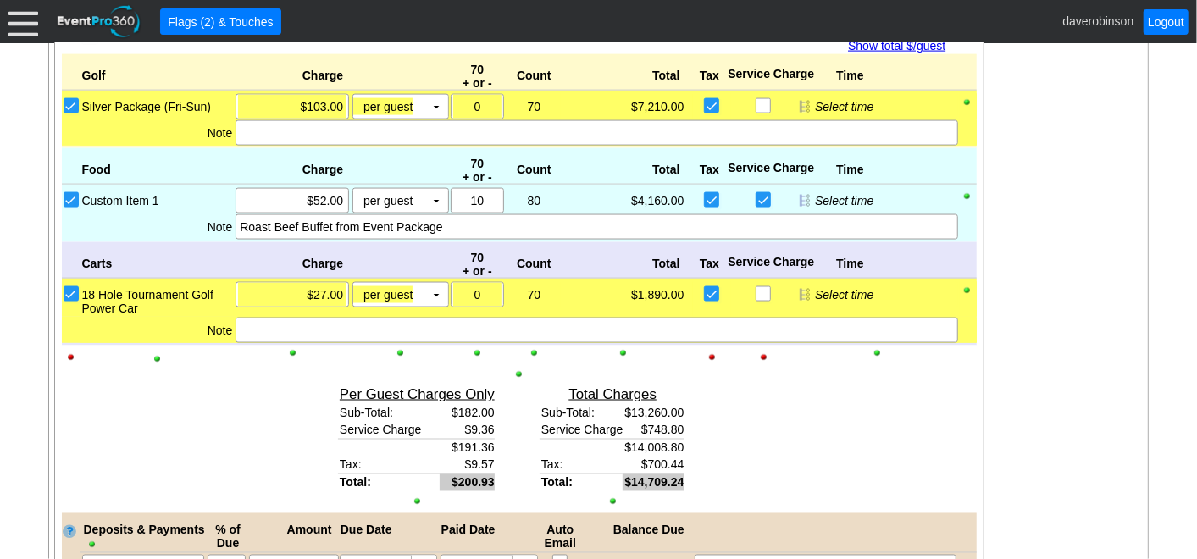
scroll to position [1708, 0]
